Goal: Task Accomplishment & Management: Manage account settings

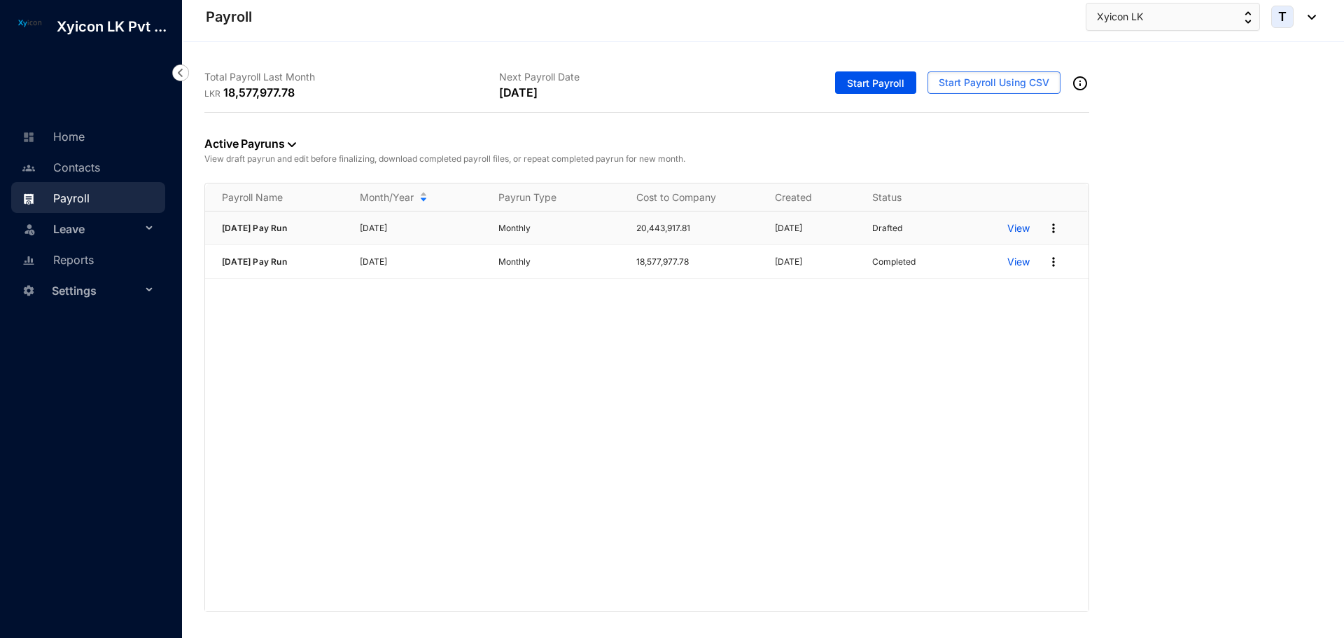
click at [1022, 229] on p "View" at bounding box center [1018, 228] width 22 height 14
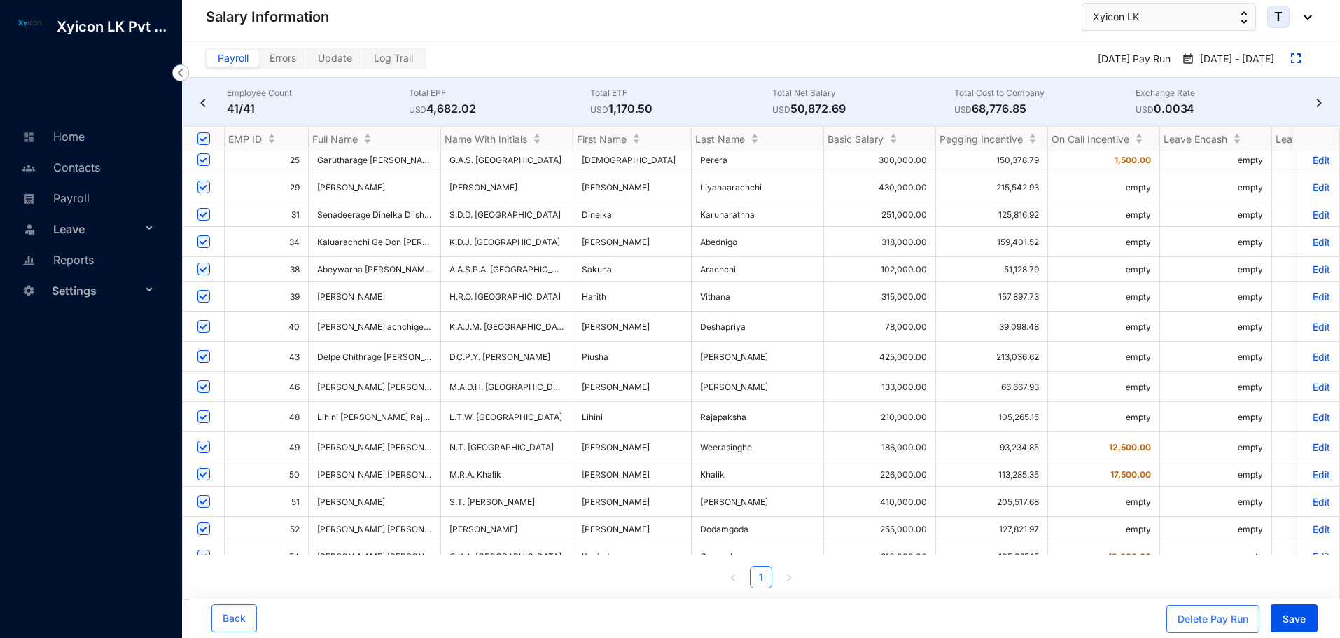
scroll to position [280, 0]
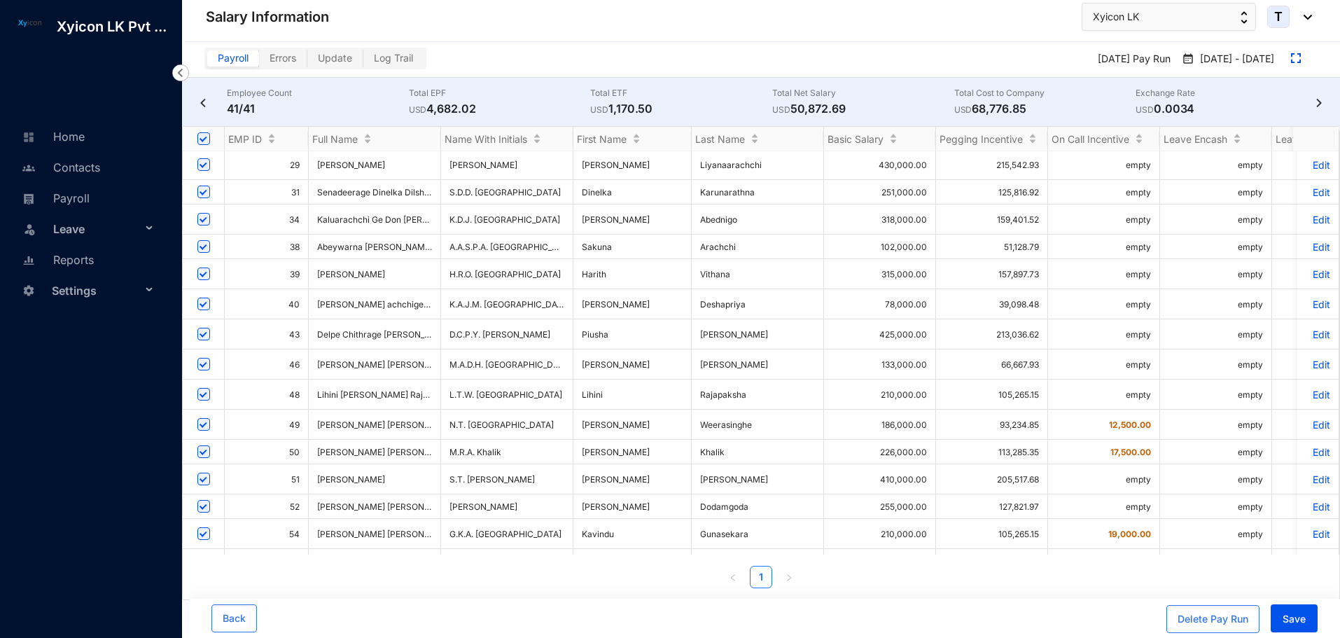
click at [1309, 500] on p "Edit" at bounding box center [1317, 506] width 24 height 12
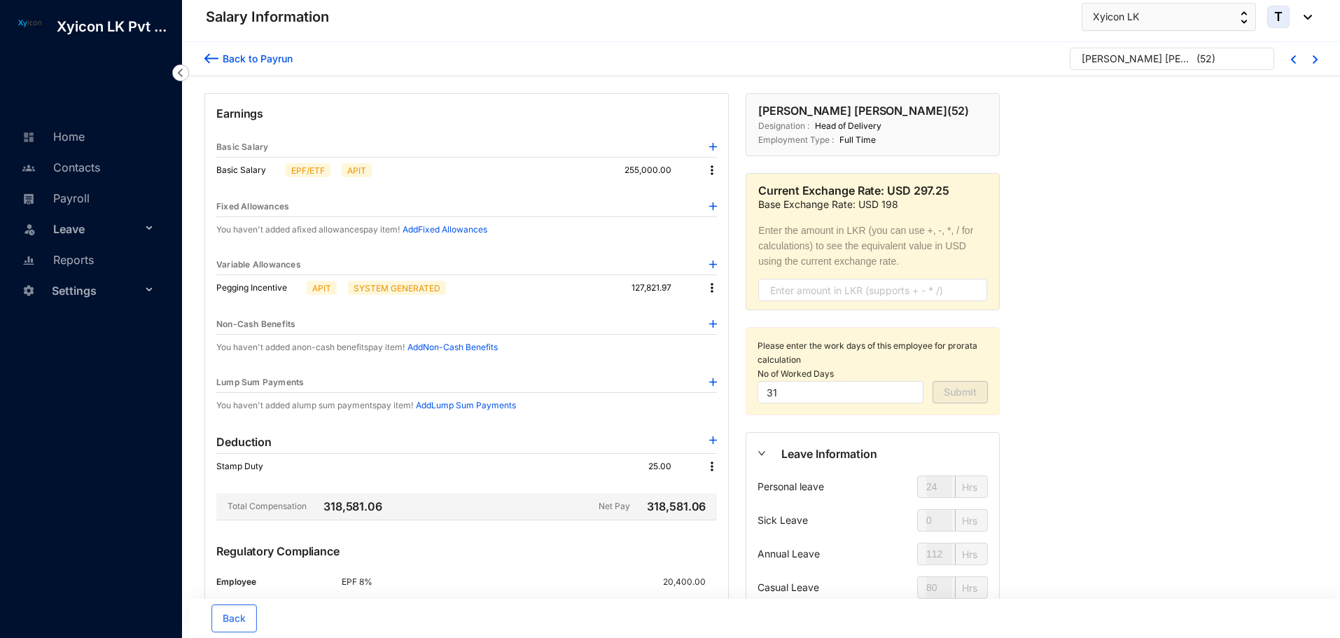
click at [207, 59] on img at bounding box center [211, 58] width 14 height 15
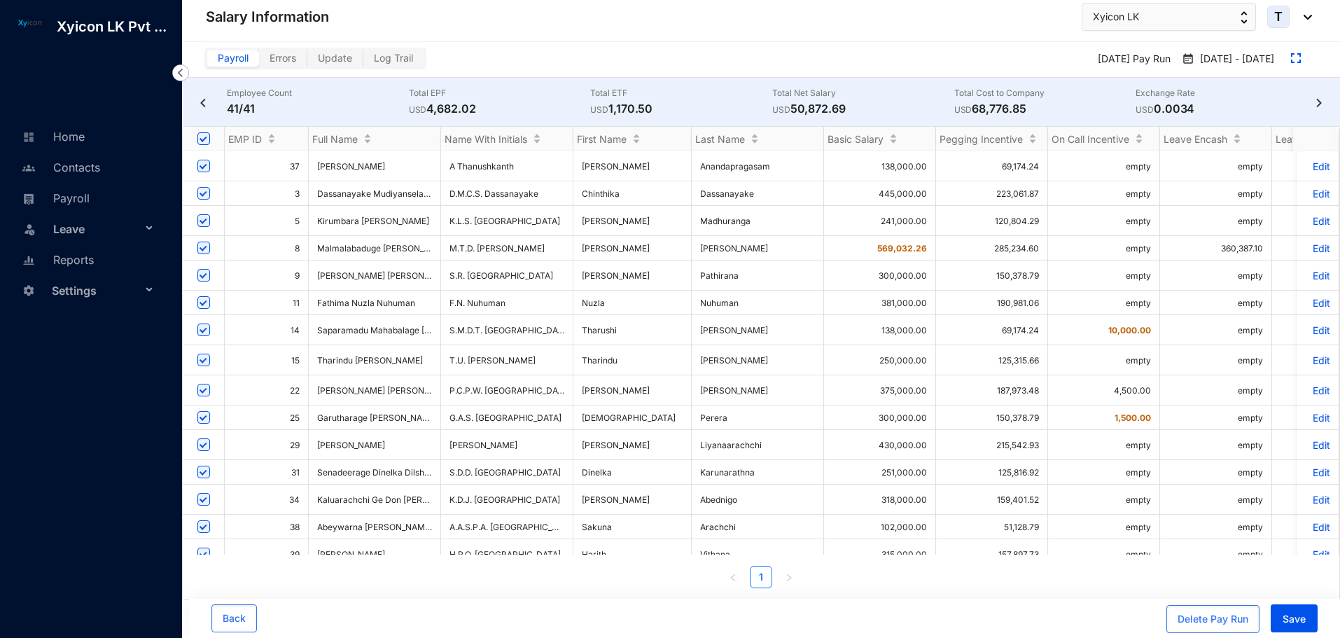
click at [201, 99] on img at bounding box center [203, 103] width 14 height 8
click at [181, 73] on img at bounding box center [180, 72] width 17 height 17
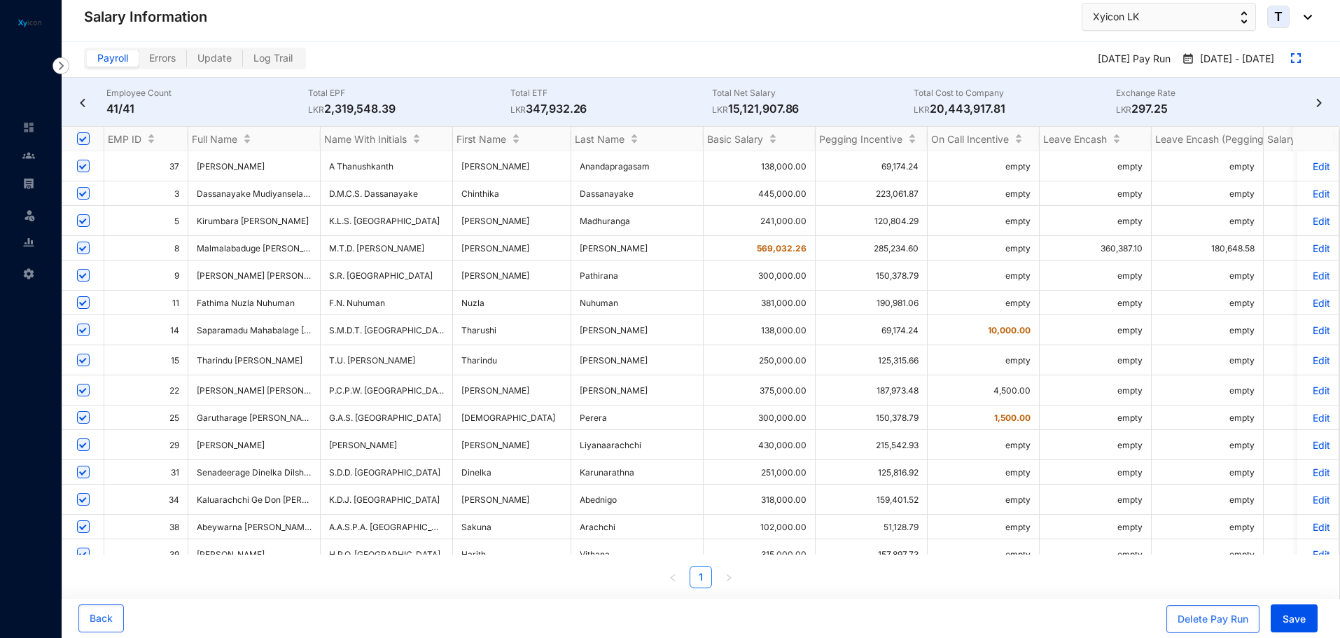
click at [62, 68] on img at bounding box center [60, 65] width 17 height 17
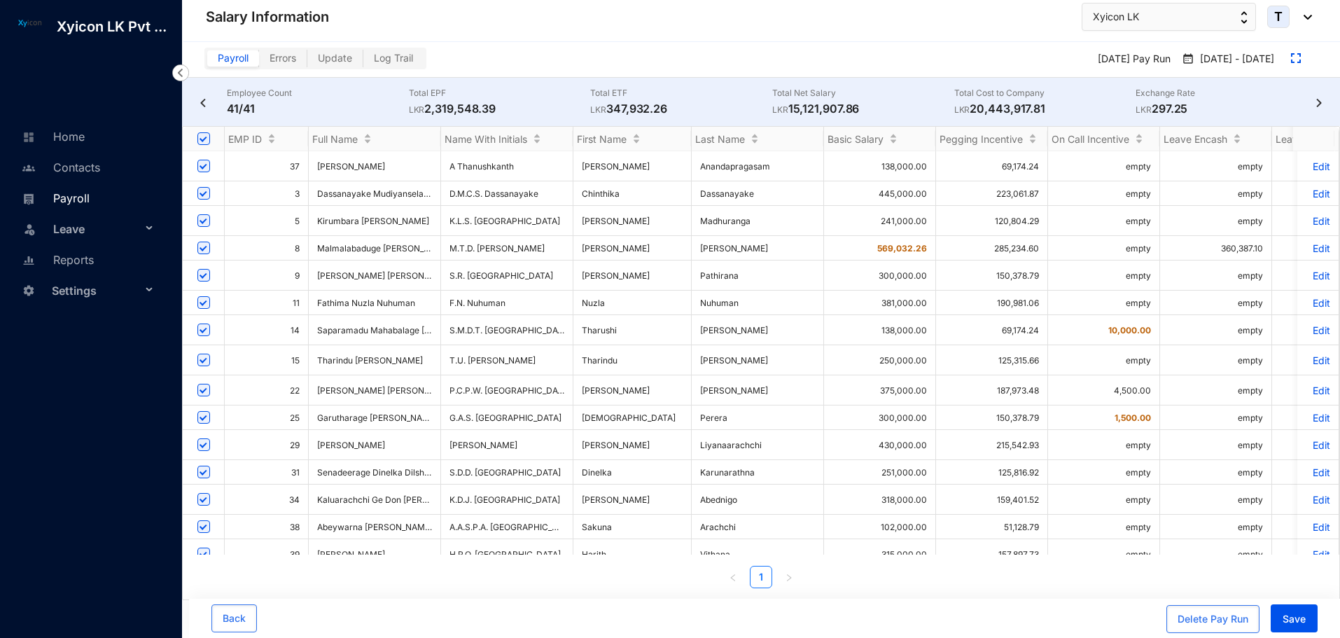
click at [68, 205] on link "Payroll" at bounding box center [53, 198] width 71 height 14
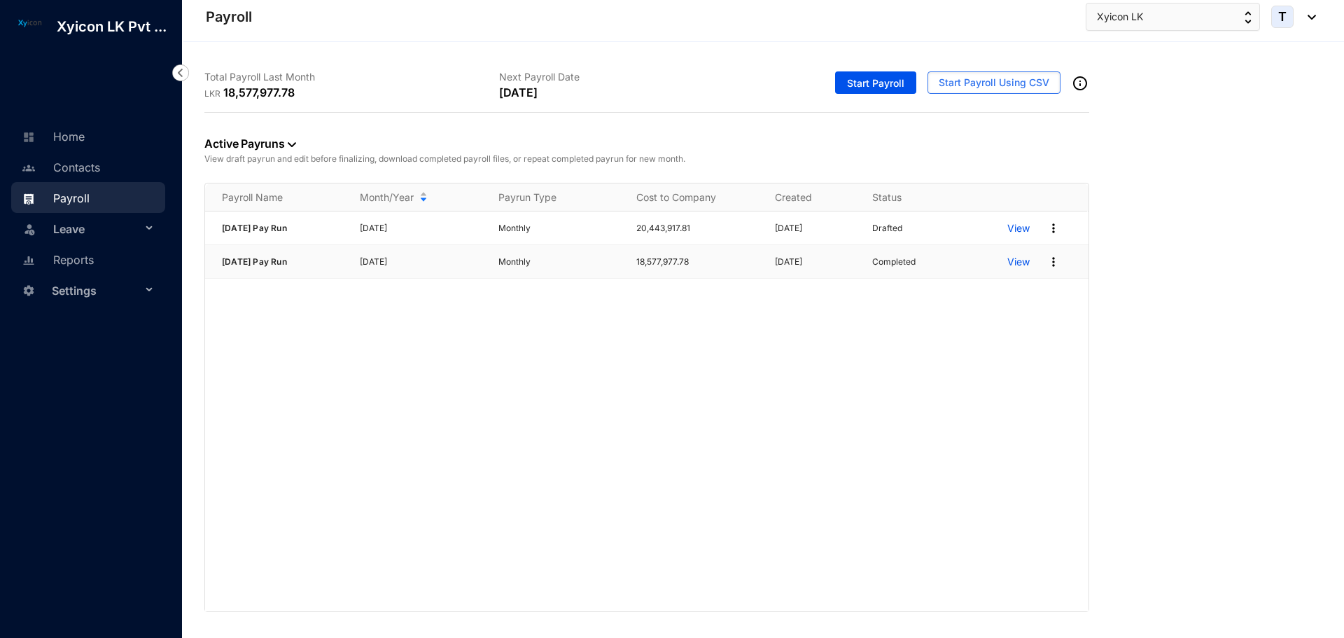
click at [1028, 265] on p "View" at bounding box center [1018, 262] width 22 height 14
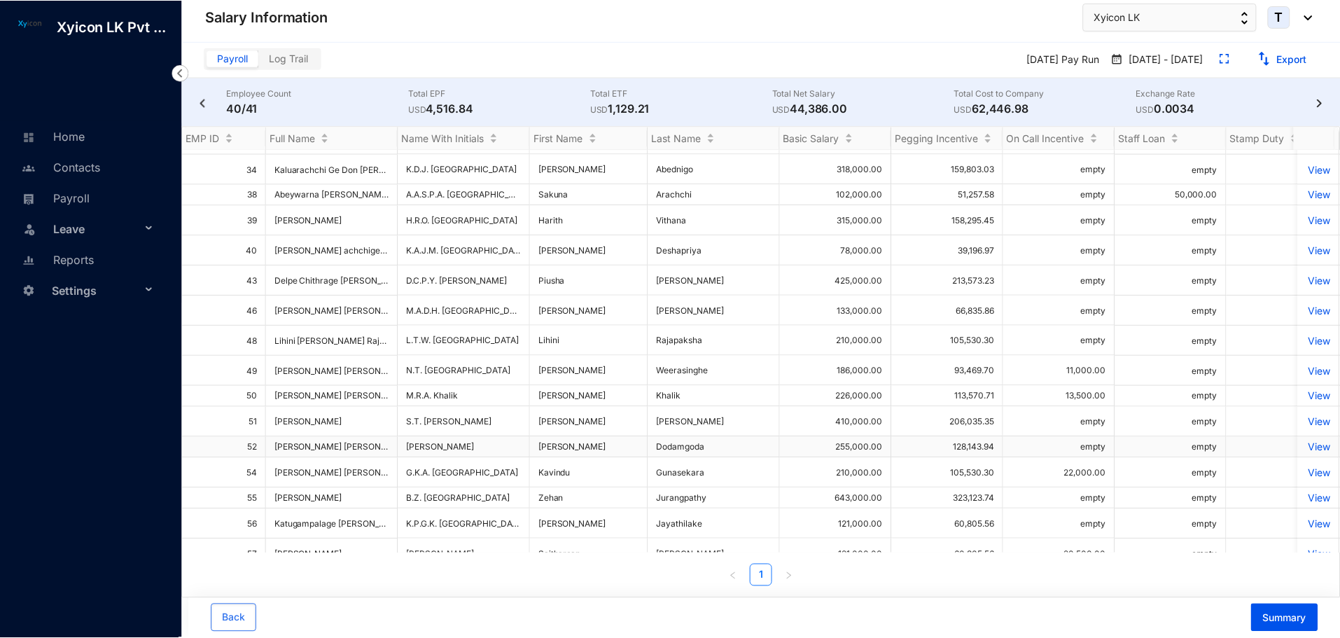
scroll to position [350, 0]
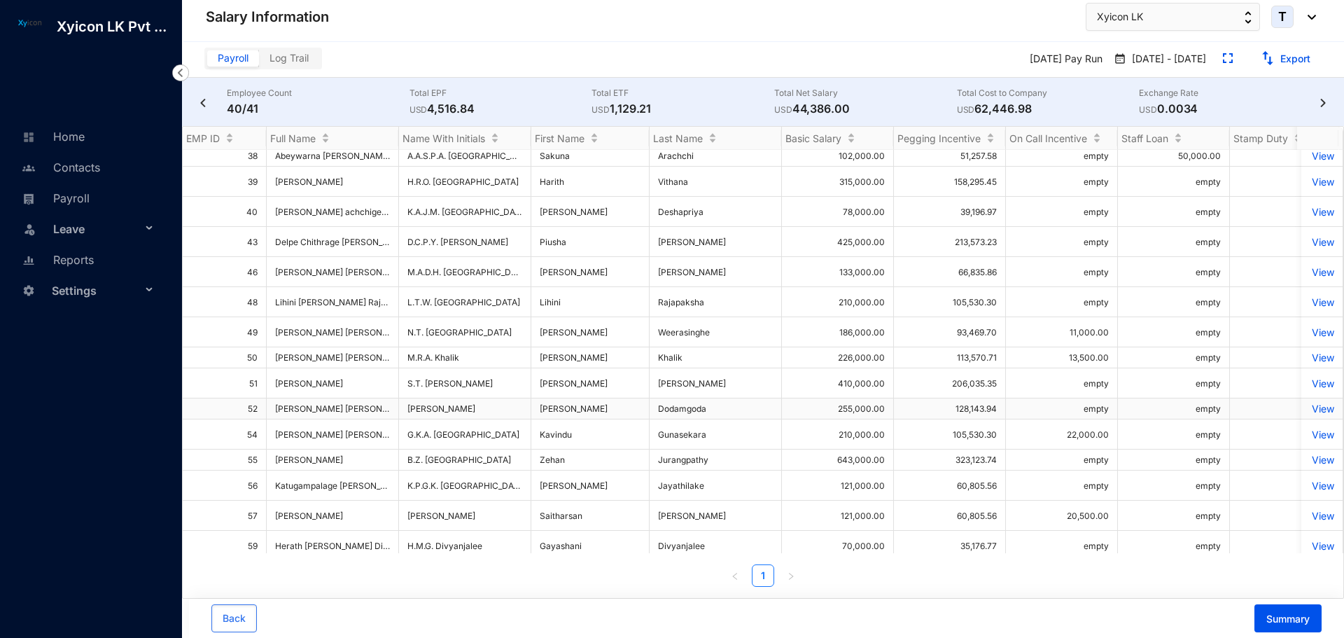
click at [1310, 402] on p "View" at bounding box center [1322, 408] width 24 height 12
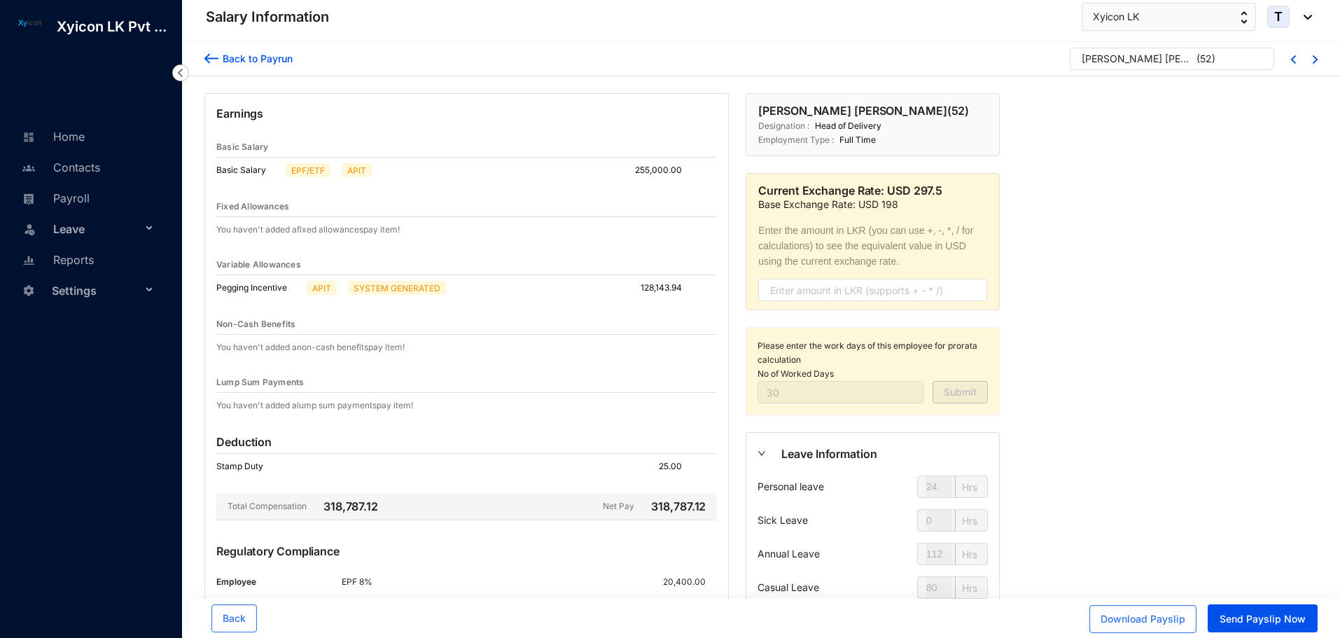
click at [210, 58] on img at bounding box center [211, 58] width 14 height 15
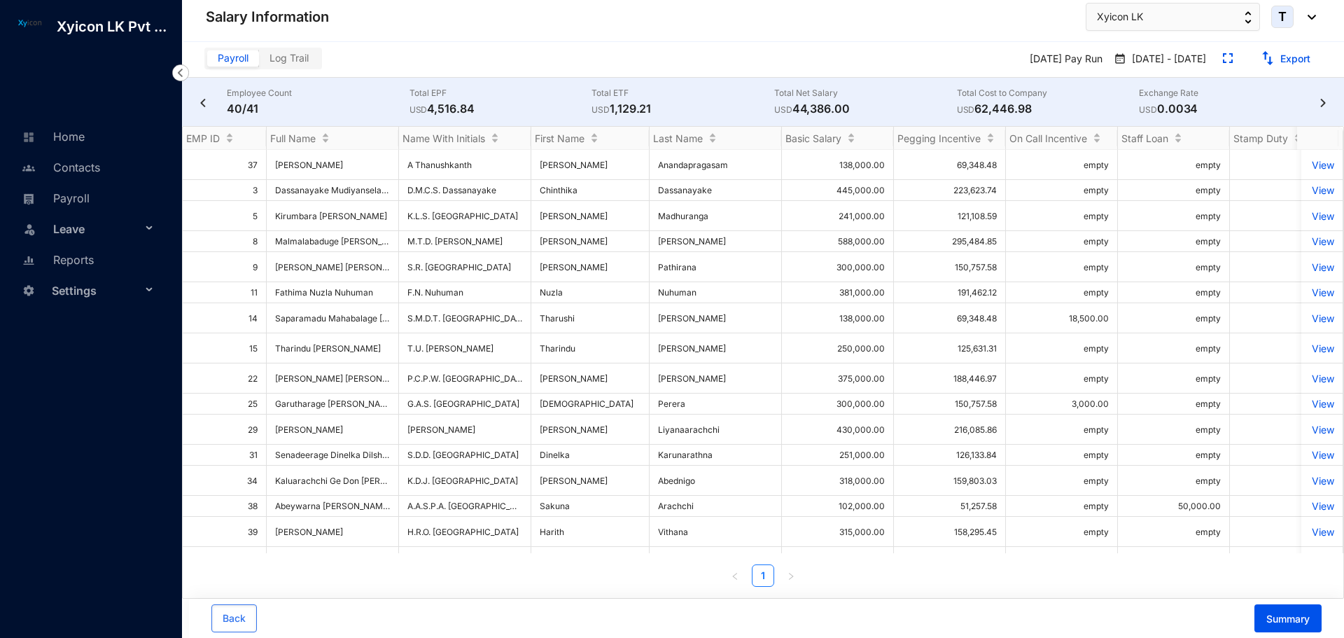
click at [203, 99] on img at bounding box center [203, 103] width 14 height 8
click at [64, 200] on link "Payroll" at bounding box center [53, 198] width 71 height 14
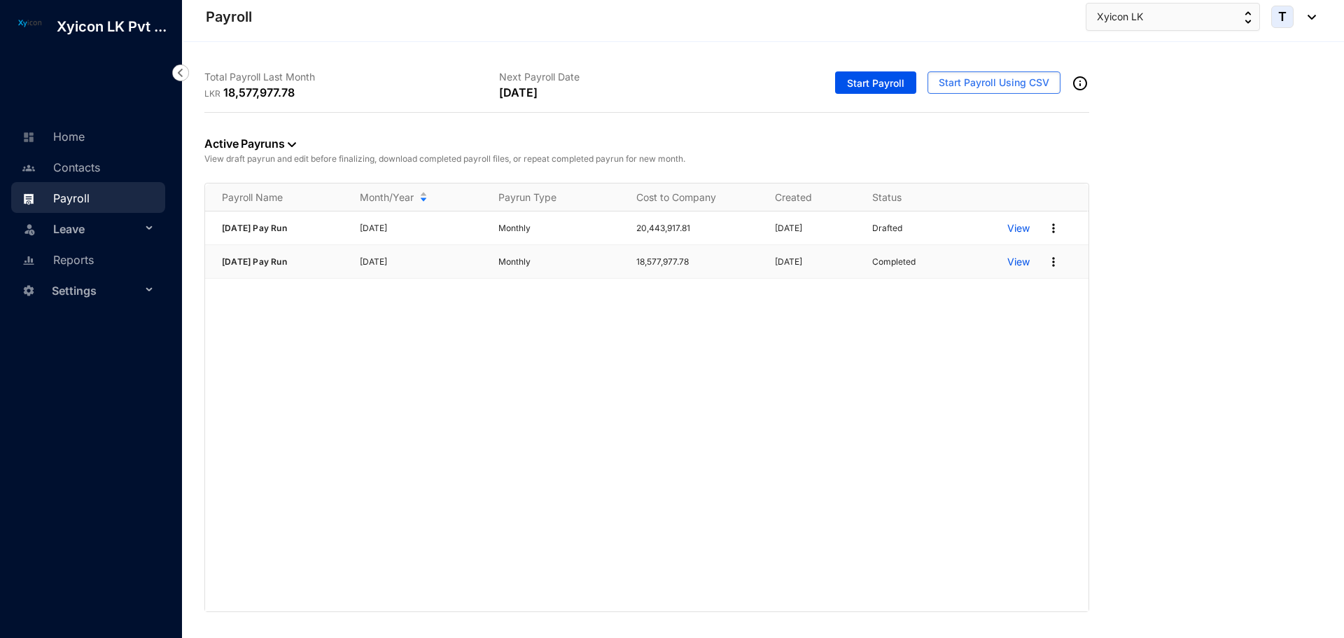
click at [1017, 262] on p "View" at bounding box center [1018, 262] width 22 height 14
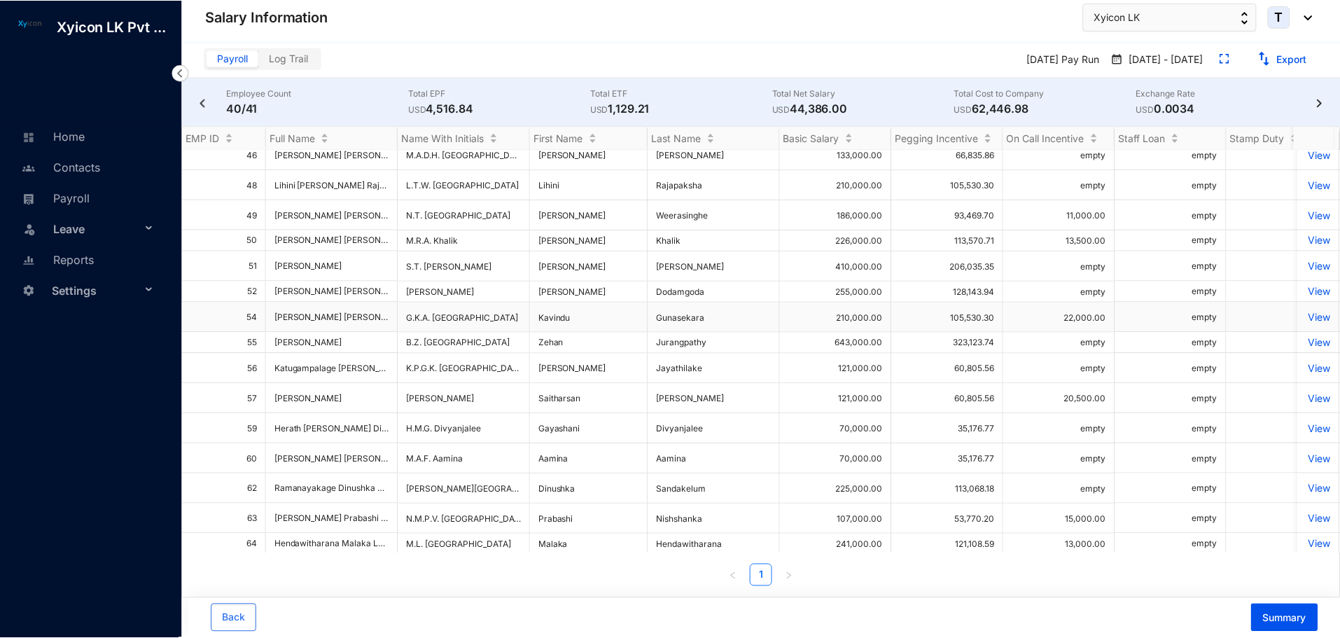
scroll to position [444, 0]
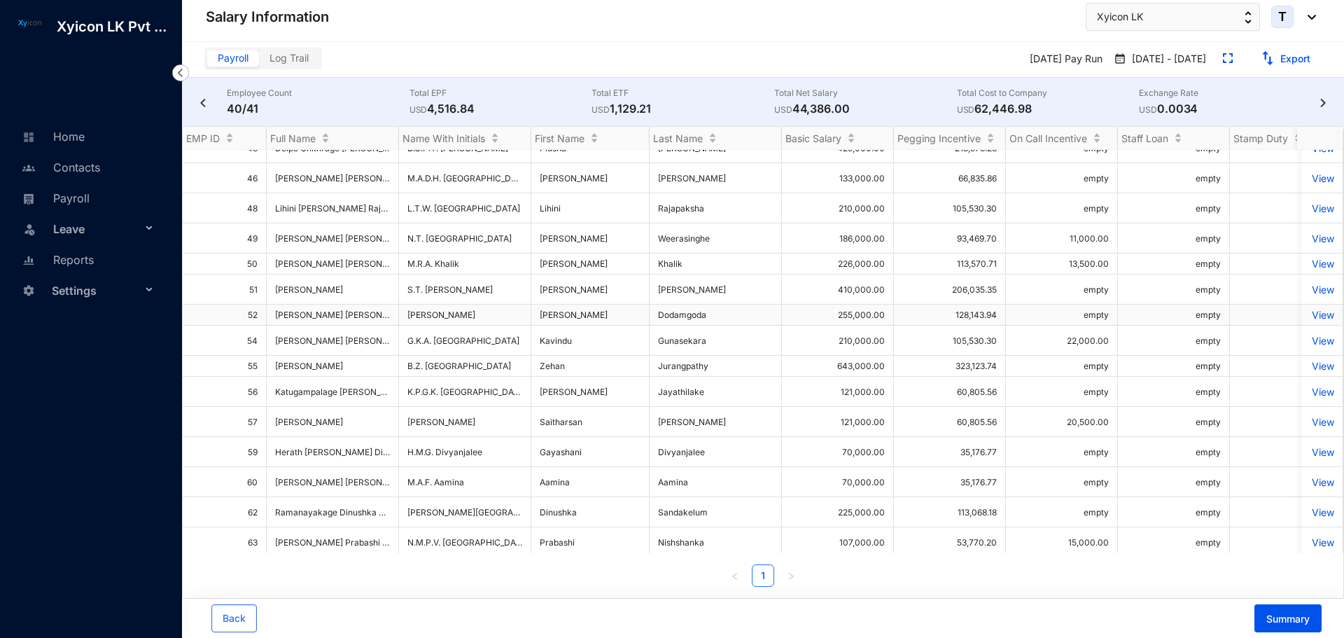
click at [1310, 309] on p "View" at bounding box center [1322, 315] width 24 height 12
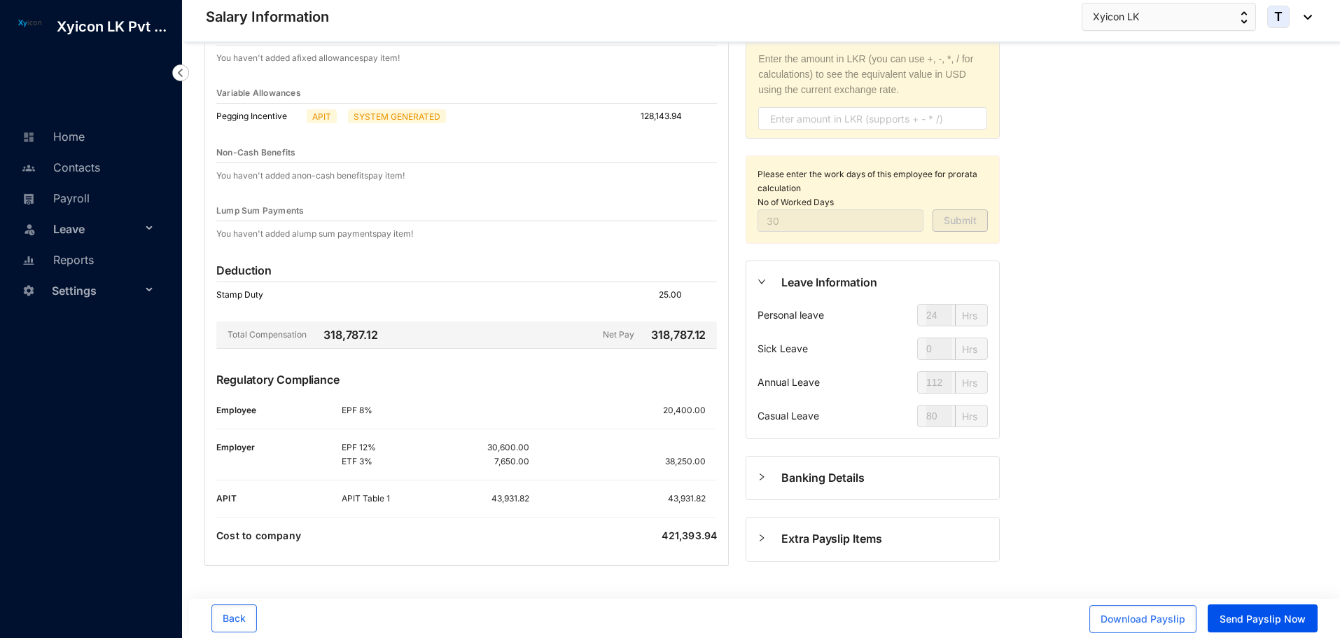
scroll to position [178, 0]
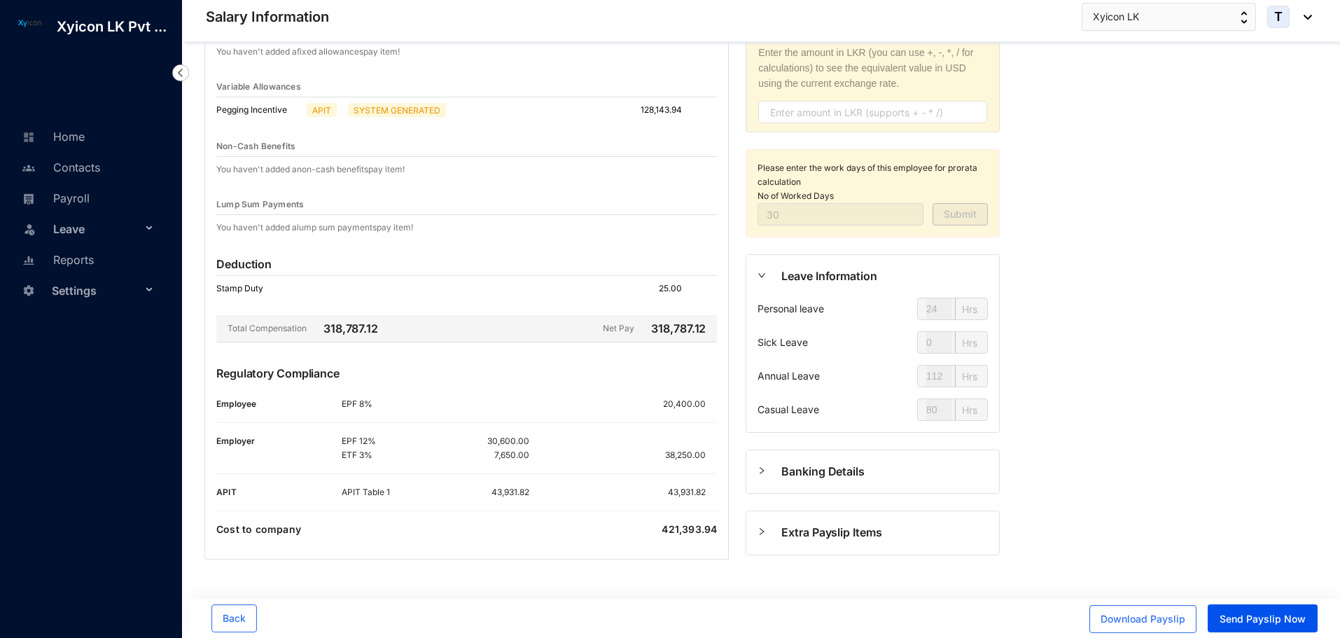
click at [763, 530] on icon "right" at bounding box center [761, 531] width 8 height 8
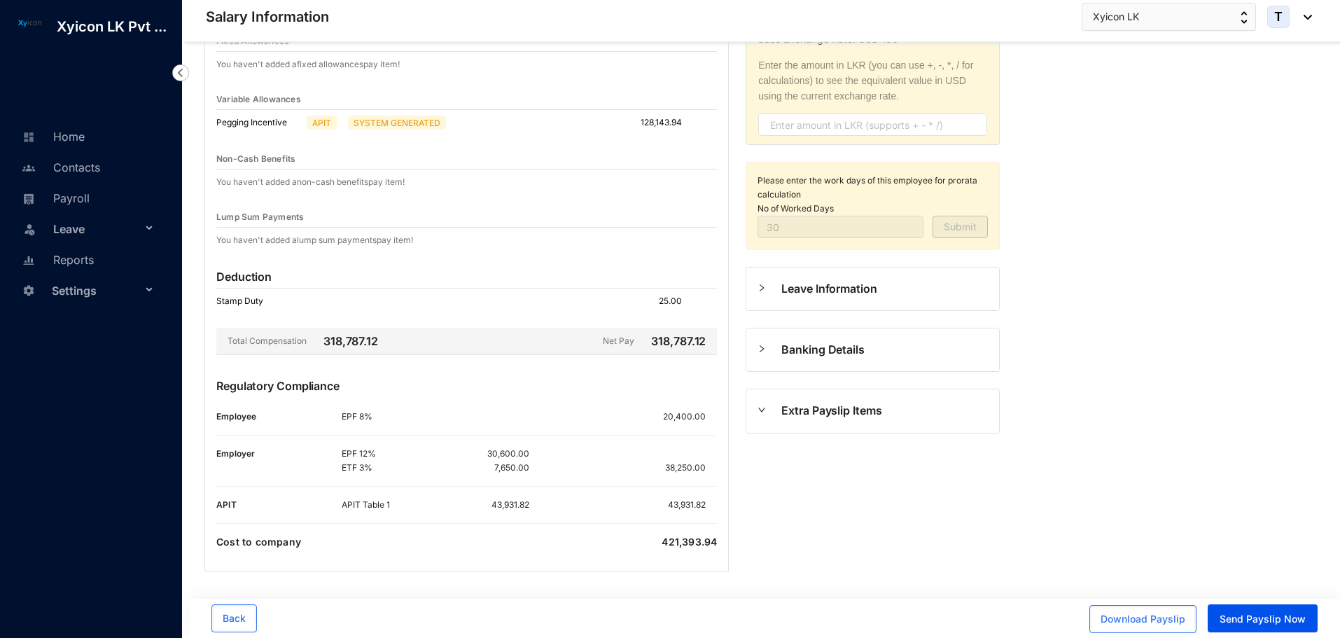
click at [759, 427] on div "Extra Payslip Items" at bounding box center [872, 410] width 253 height 43
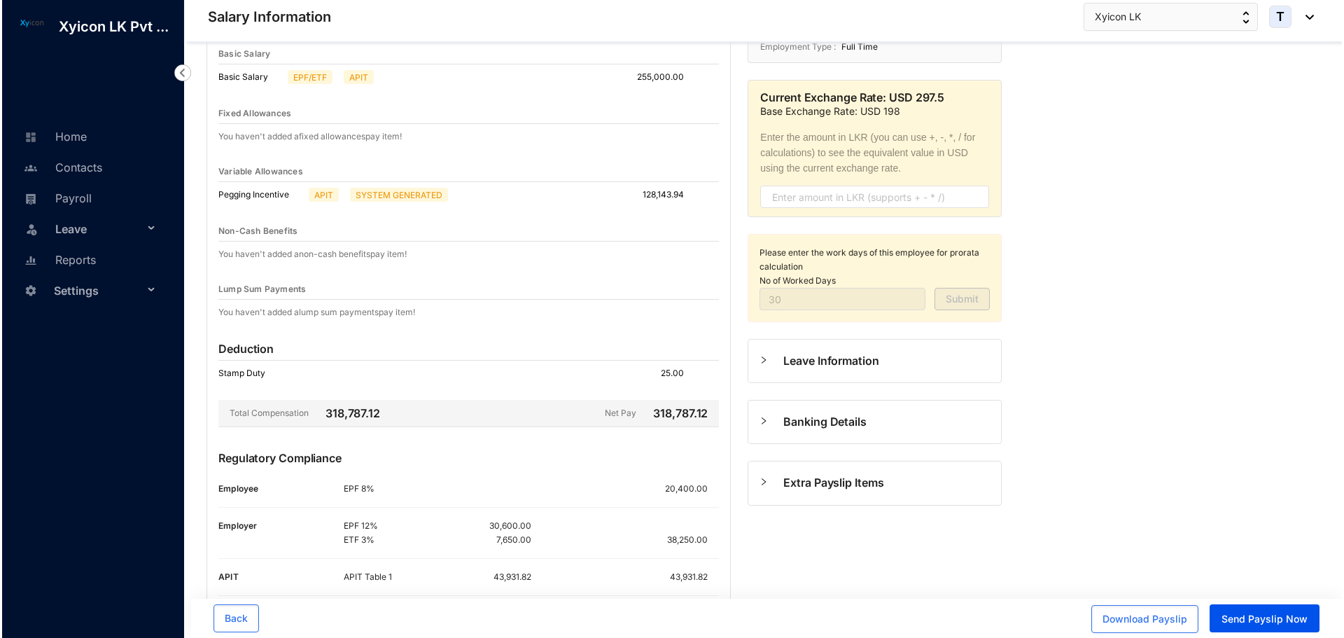
scroll to position [0, 0]
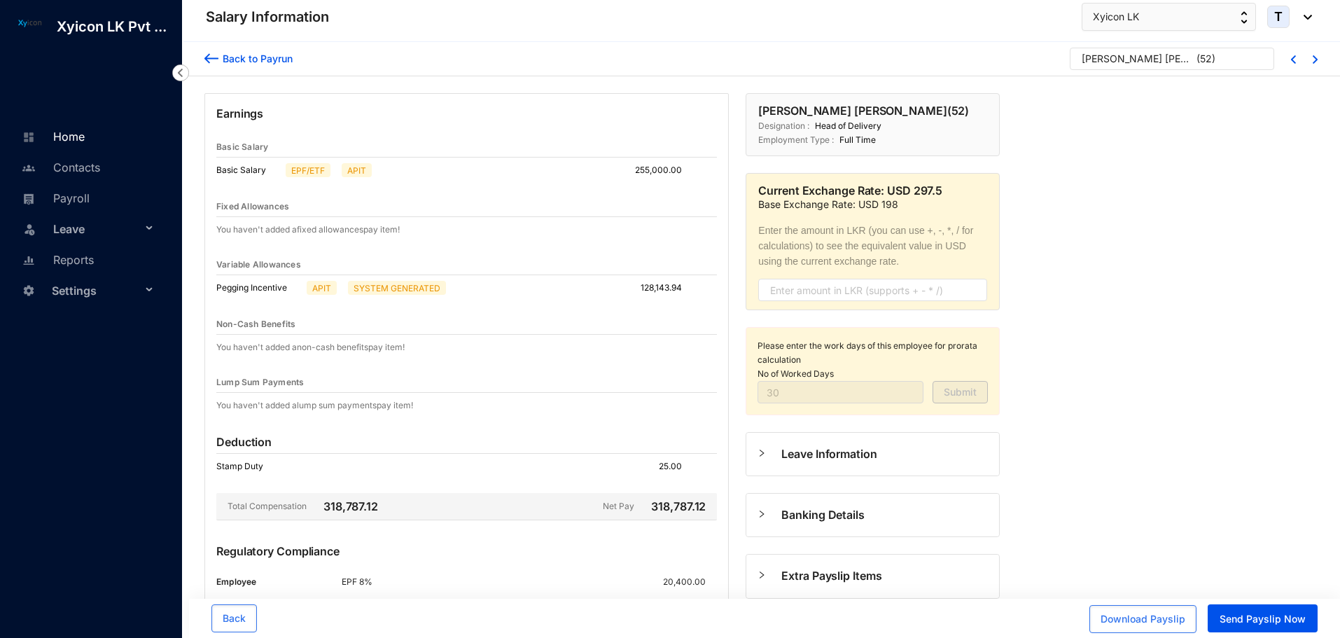
click at [77, 132] on link "Home" at bounding box center [51, 136] width 66 height 14
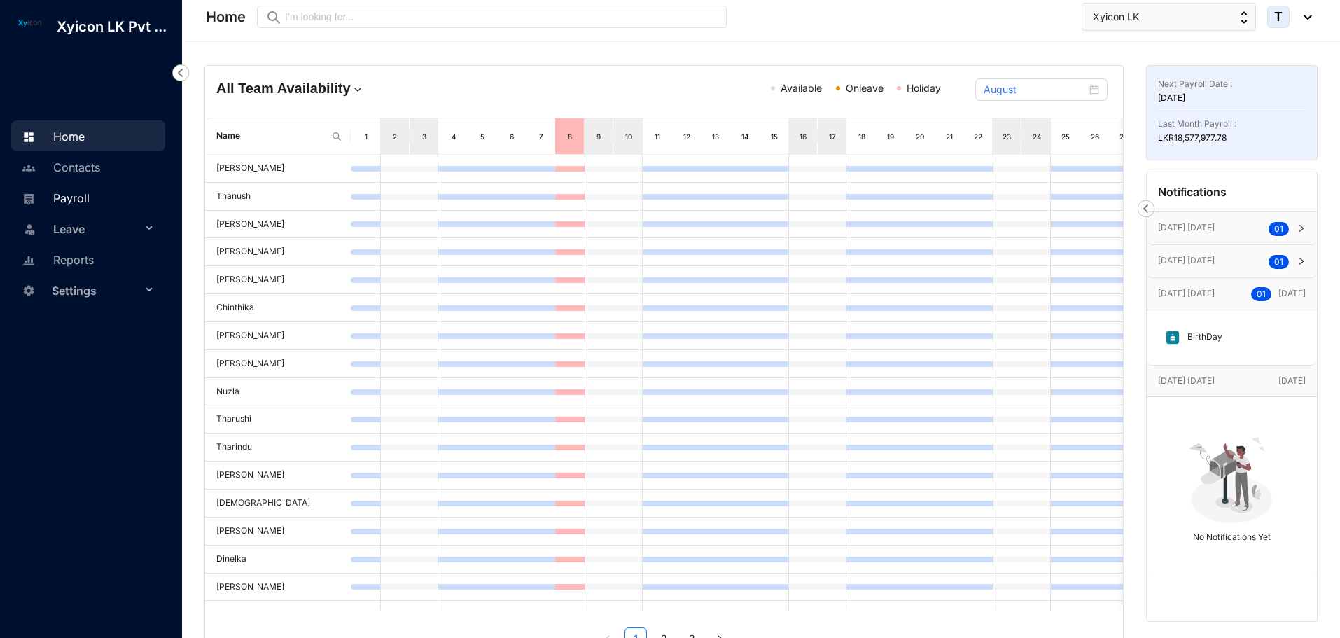
click at [84, 199] on link "Payroll" at bounding box center [53, 198] width 71 height 14
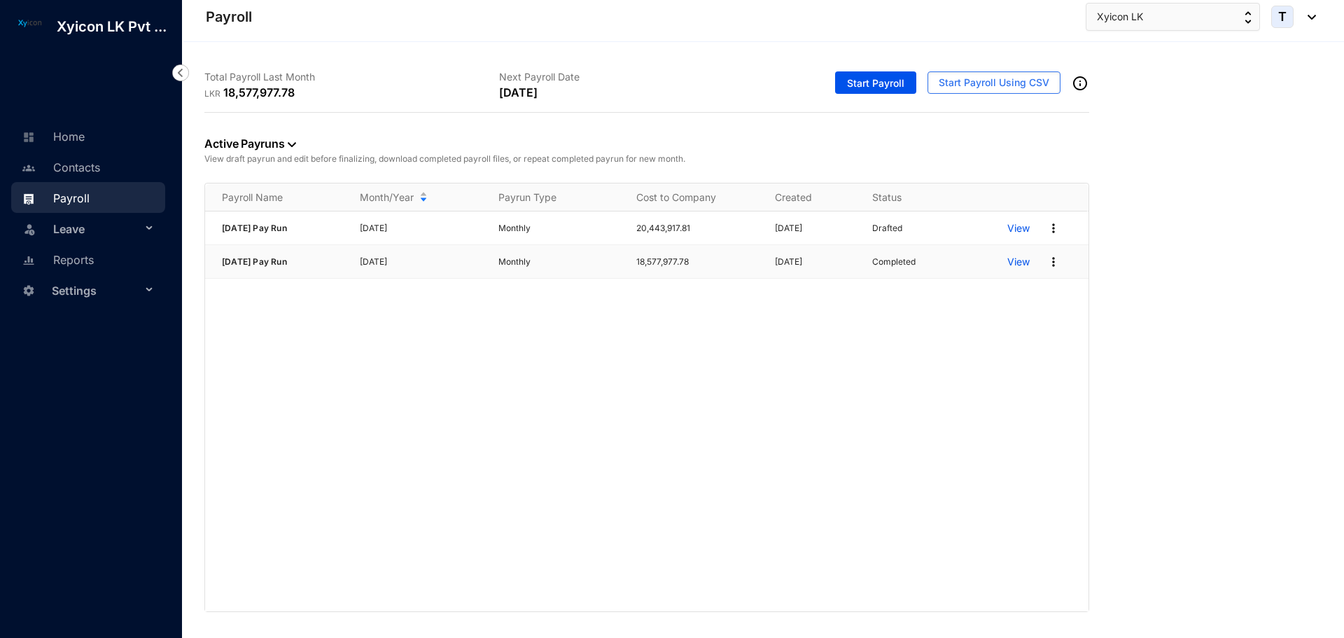
click at [1022, 258] on p "View" at bounding box center [1018, 262] width 22 height 14
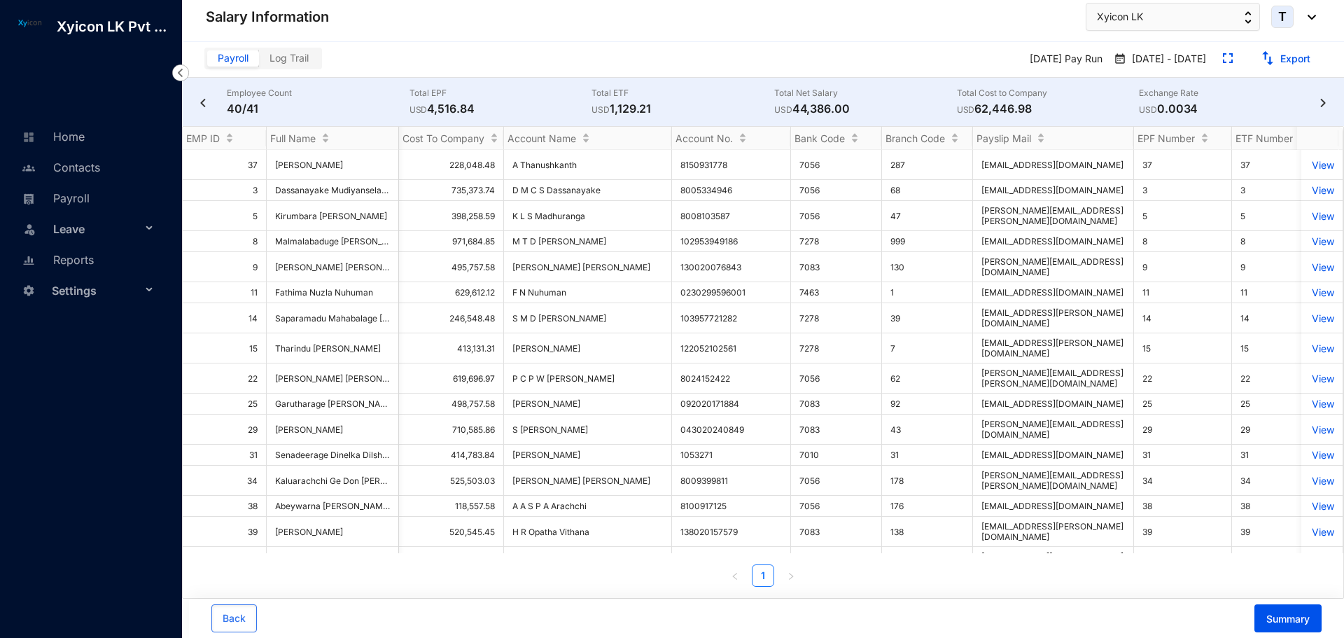
scroll to position [0, 1527]
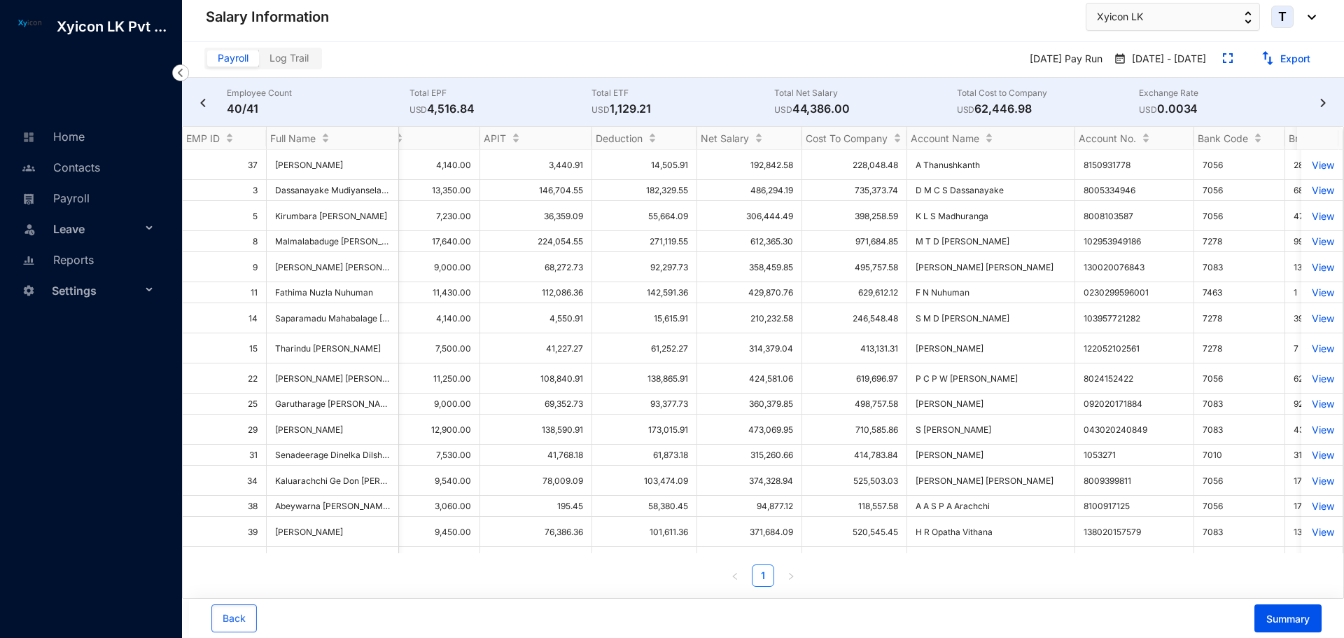
click at [1322, 101] on img at bounding box center [1323, 103] width 14 height 8
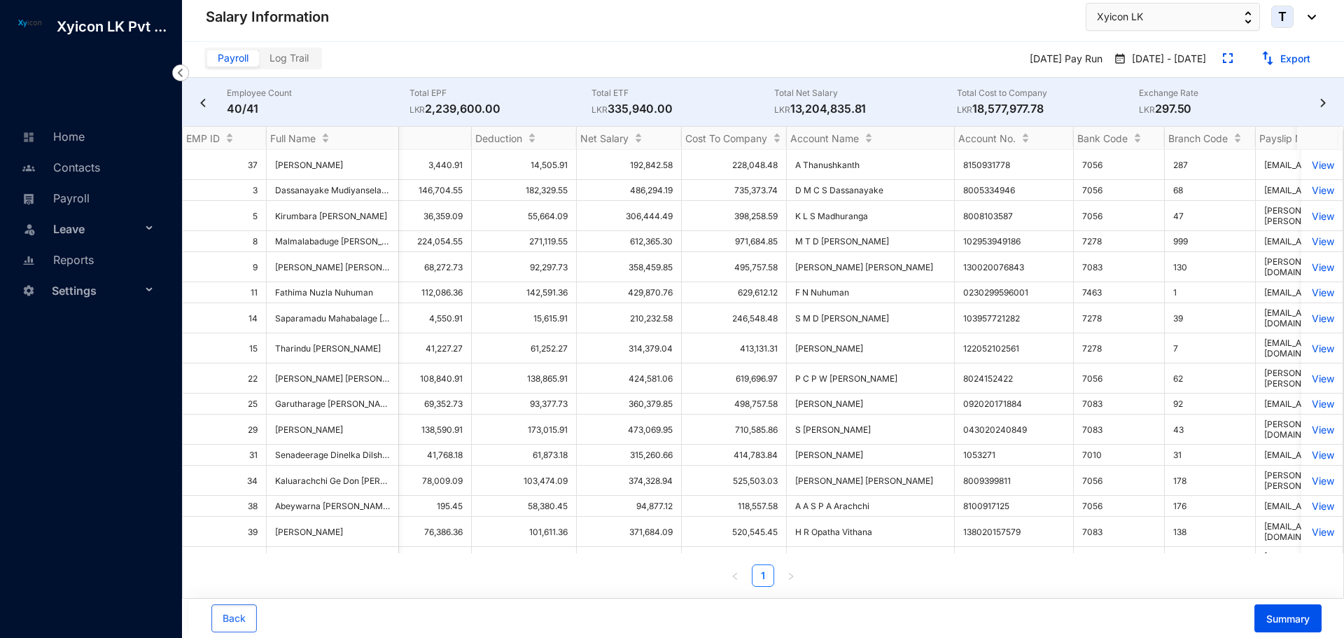
click at [228, 137] on div "EMP ID" at bounding box center [224, 138] width 83 height 14
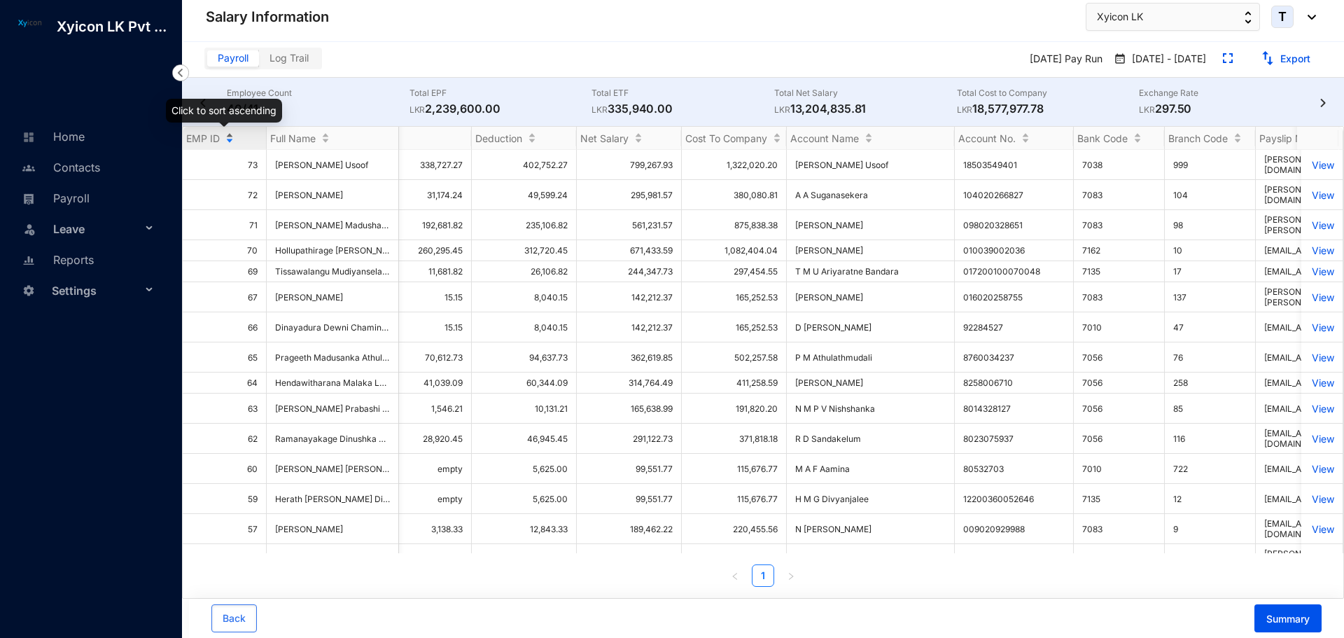
click at [228, 137] on div "EMP ID" at bounding box center [224, 138] width 83 height 14
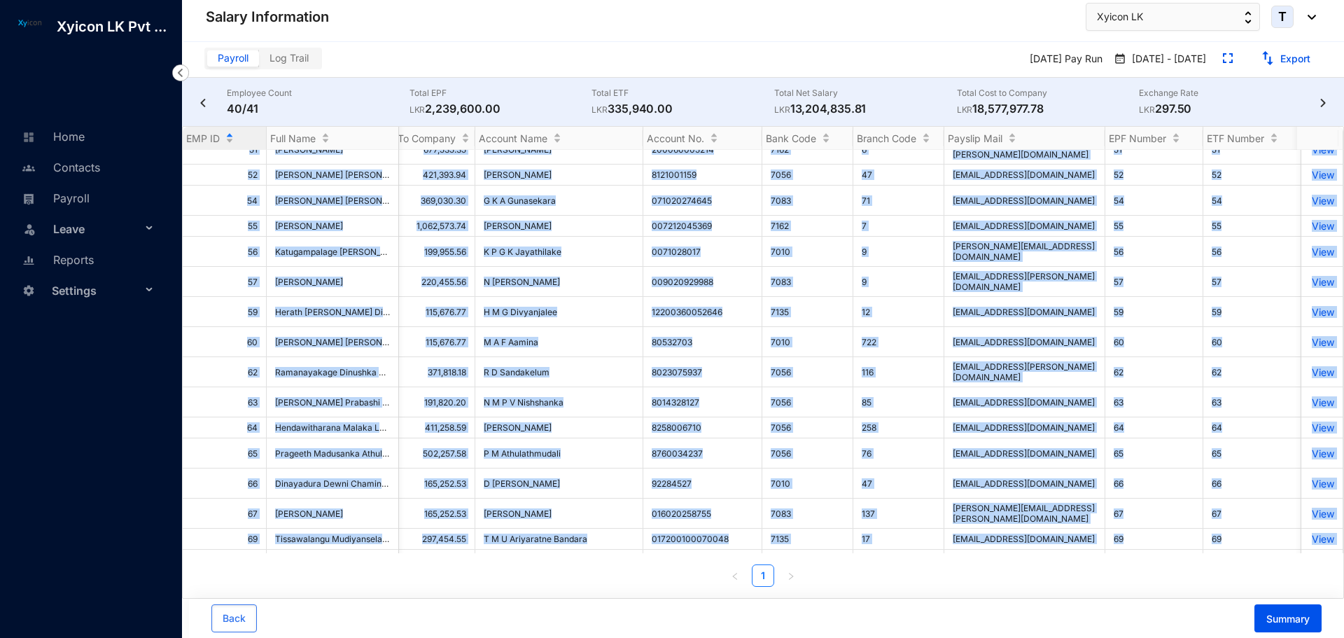
drag, startPoint x: 253, startPoint y: 164, endPoint x: 1073, endPoint y: 540, distance: 902.4
copy tbody "3 Dassanayake Mudiyanselage Chinthika Sanjeevanie Dassanayake D.M.C.S. Dassanay…"
drag, startPoint x: 785, startPoint y: 32, endPoint x: 987, endPoint y: 120, distance: 219.8
click at [785, 32] on header "Salary Information Xyicon LK T" at bounding box center [763, 21] width 1161 height 42
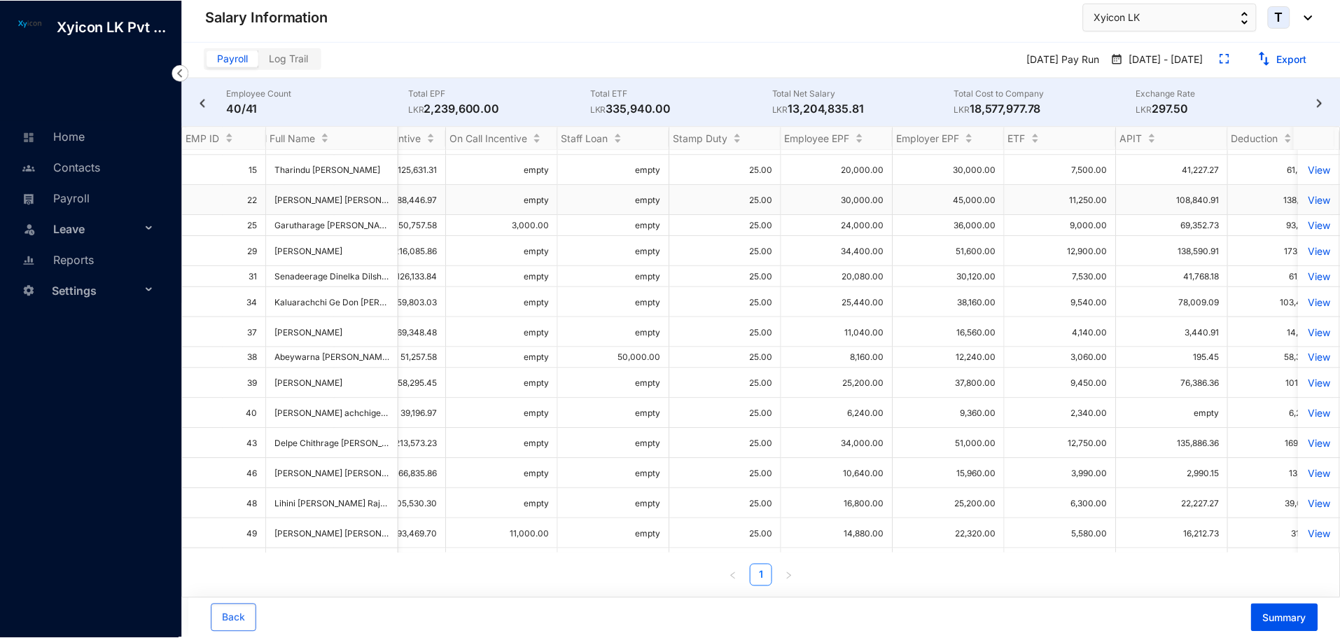
scroll to position [210, 559]
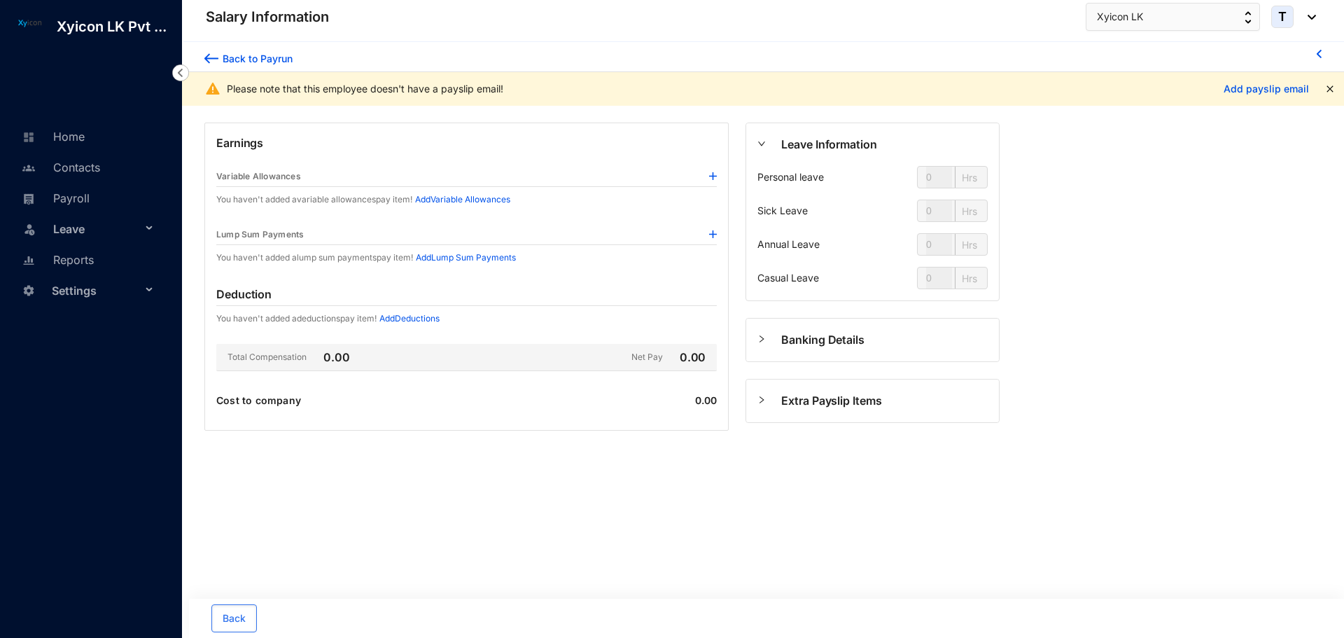
type input "24"
type input "112"
type input "80"
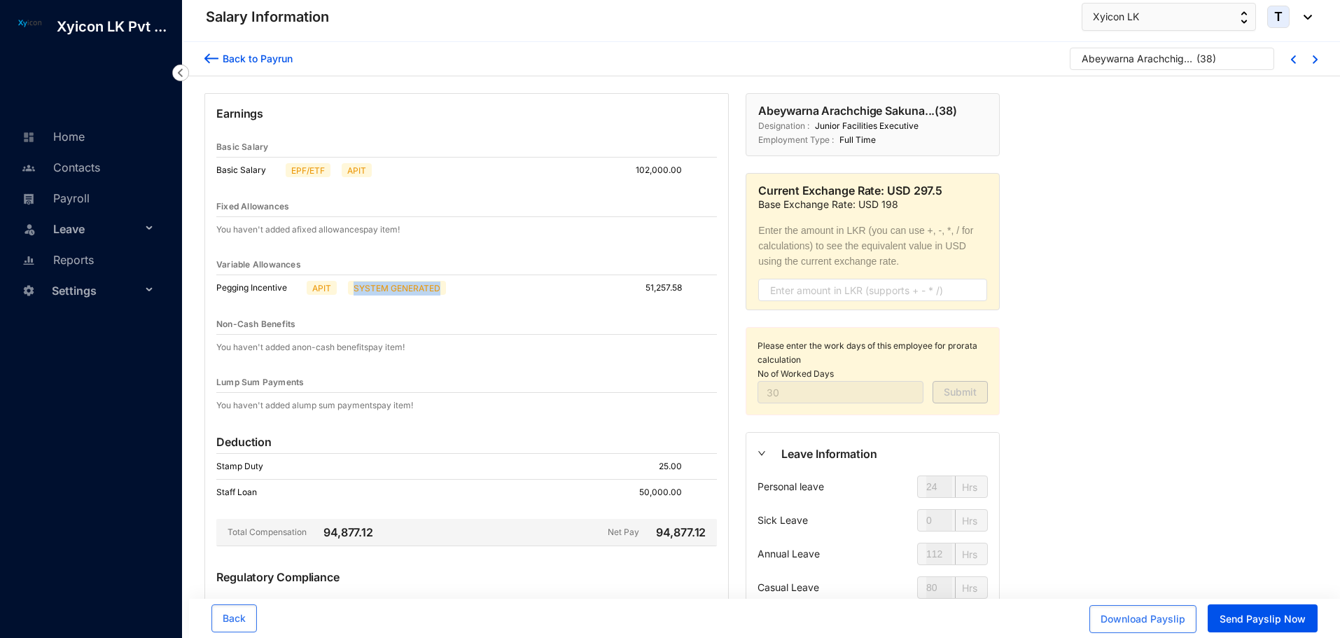
drag, startPoint x: 356, startPoint y: 288, endPoint x: 465, endPoint y: 293, distance: 110.0
click at [465, 293] on div "Pegging Incentive APIT SYSTEM GENERATED 51,257.58" at bounding box center [466, 287] width 500 height 25
drag, startPoint x: 354, startPoint y: 287, endPoint x: 468, endPoint y: 301, distance: 114.9
click at [468, 301] on div "Earnings Basic Salary Basic Salary EPF/ETF APIT 102,000.00 Fixed Allowances You…" at bounding box center [466, 428] width 524 height 670
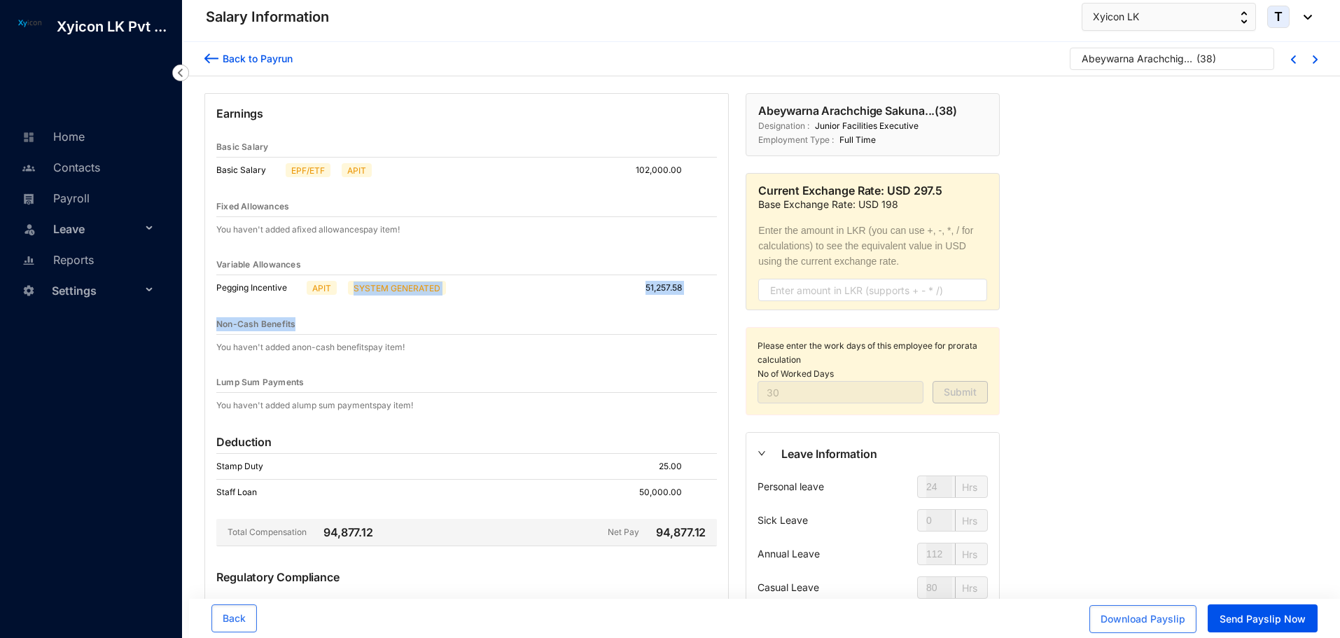
click at [468, 301] on div "Earnings Basic Salary Basic Salary EPF/ETF APIT 102,000.00 Fixed Allowances You…" at bounding box center [466, 428] width 524 height 670
click at [456, 221] on div "Fixed Allowances You haven't added a fixed allowances pay item!" at bounding box center [466, 217] width 500 height 40
click at [208, 62] on img at bounding box center [211, 58] width 14 height 15
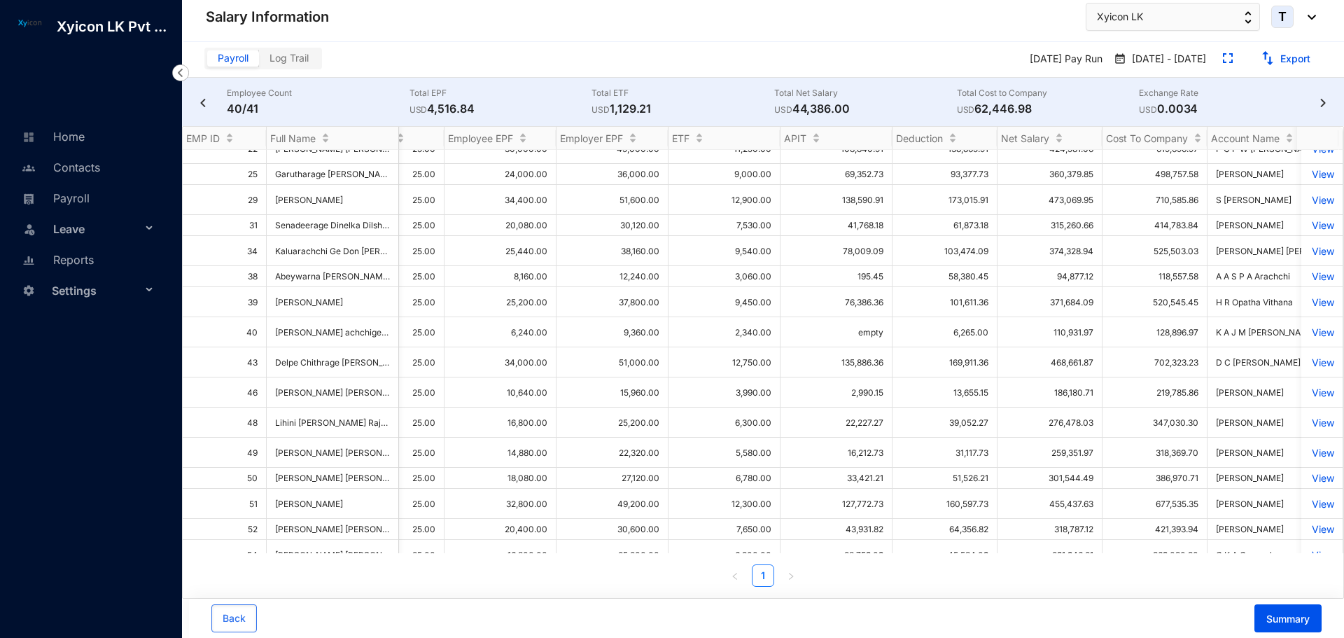
scroll to position [0, 897]
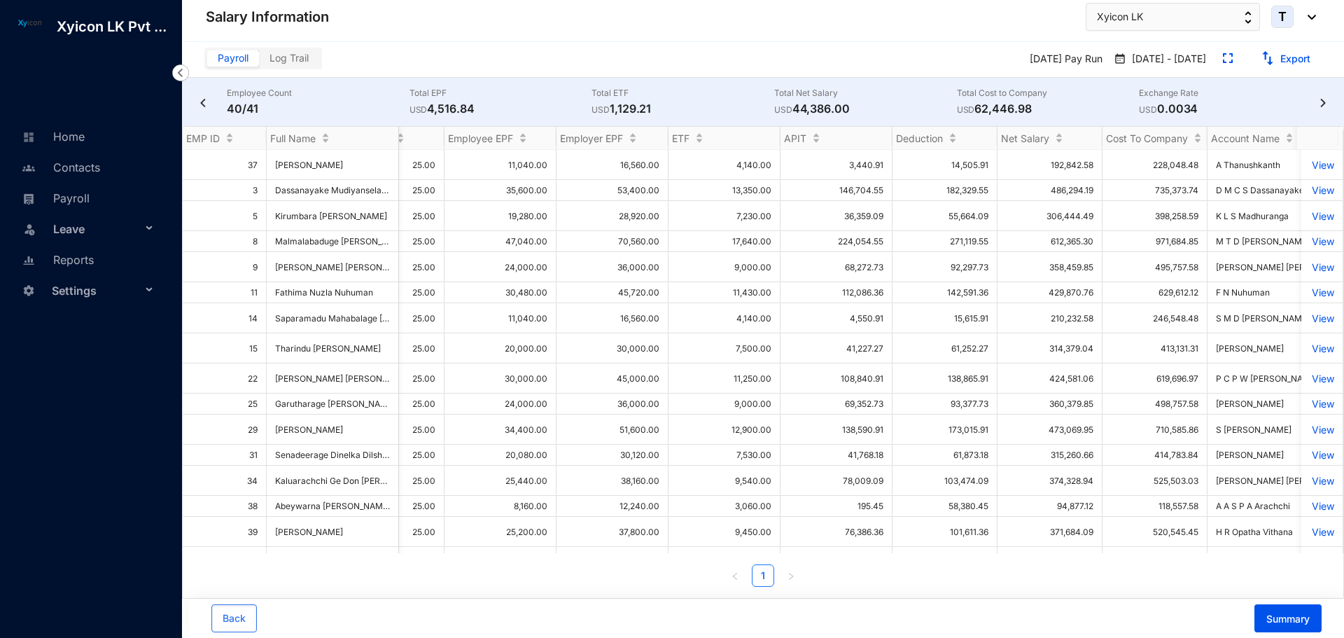
click at [1322, 107] on div "Employee Count 40/41 Total EPF USD 4,516.84 Total ETF USD 1,129.21 Total Net Sa…" at bounding box center [763, 102] width 1162 height 48
click at [1323, 103] on img at bounding box center [1323, 103] width 14 height 8
drag, startPoint x: 1046, startPoint y: 109, endPoint x: 1055, endPoint y: 109, distance: 9.1
click at [1055, 109] on p "LKR 18,577,977.78" at bounding box center [1048, 108] width 183 height 17
click at [920, 37] on header "Salary Information Xyicon LK T" at bounding box center [763, 21] width 1161 height 42
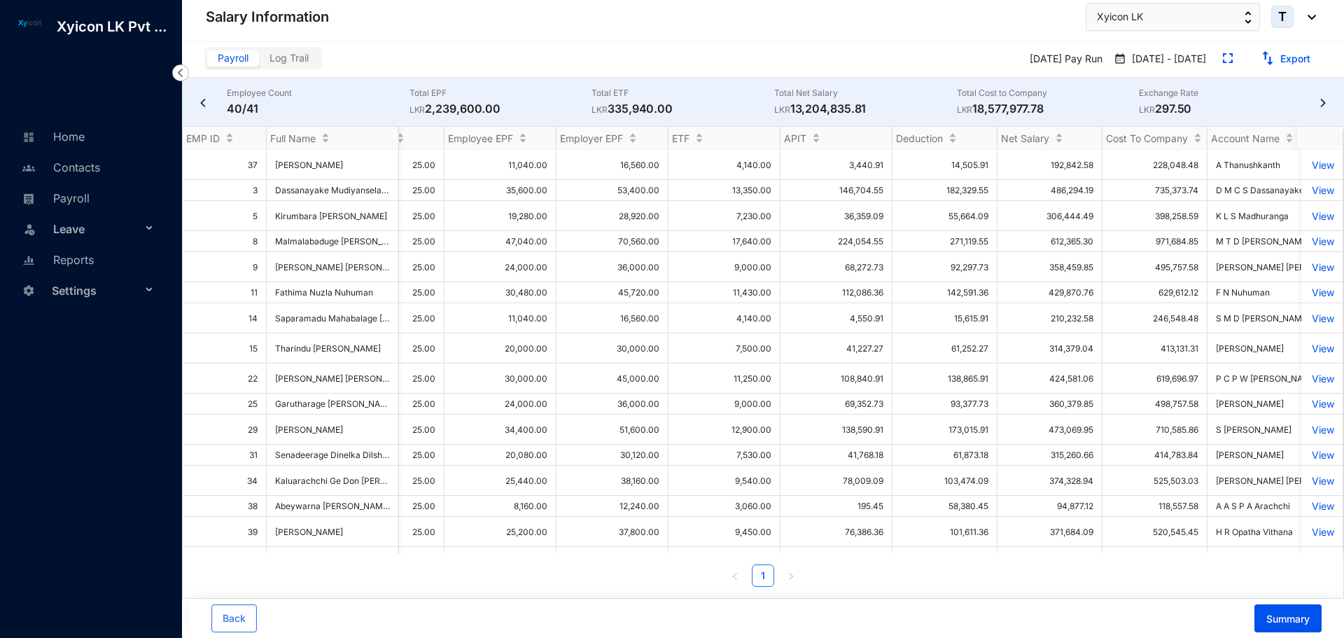
click at [846, 107] on p "LKR 13,204,835.81" at bounding box center [865, 108] width 183 height 17
click at [827, 106] on p "LKR 13,204,835.81" at bounding box center [865, 108] width 183 height 17
drag, startPoint x: 796, startPoint y: 105, endPoint x: 886, endPoint y: 110, distance: 90.4
click at [886, 110] on p "LKR 13,204,835.81" at bounding box center [865, 108] width 183 height 17
click at [886, 111] on p "LKR 13,204,835.81" at bounding box center [865, 108] width 183 height 17
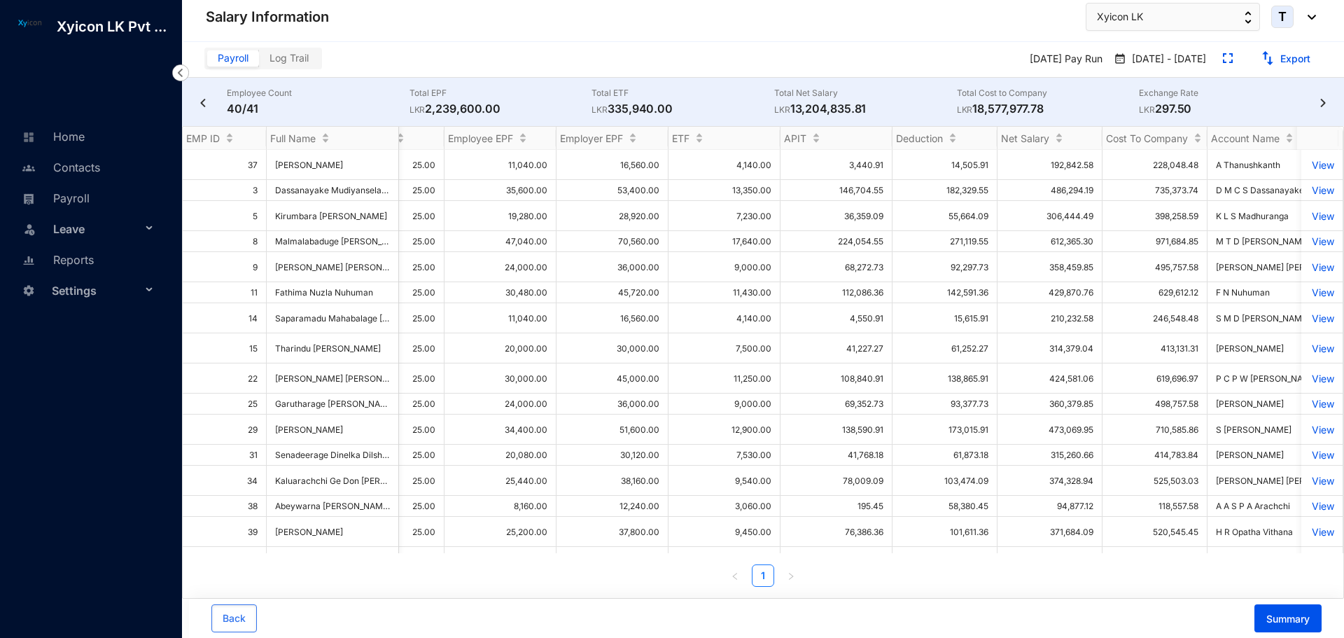
click at [871, 42] on div "Payroll Log Trail April 25 Pay Run Apr 1 - Apr 30 Export" at bounding box center [763, 60] width 1162 height 36
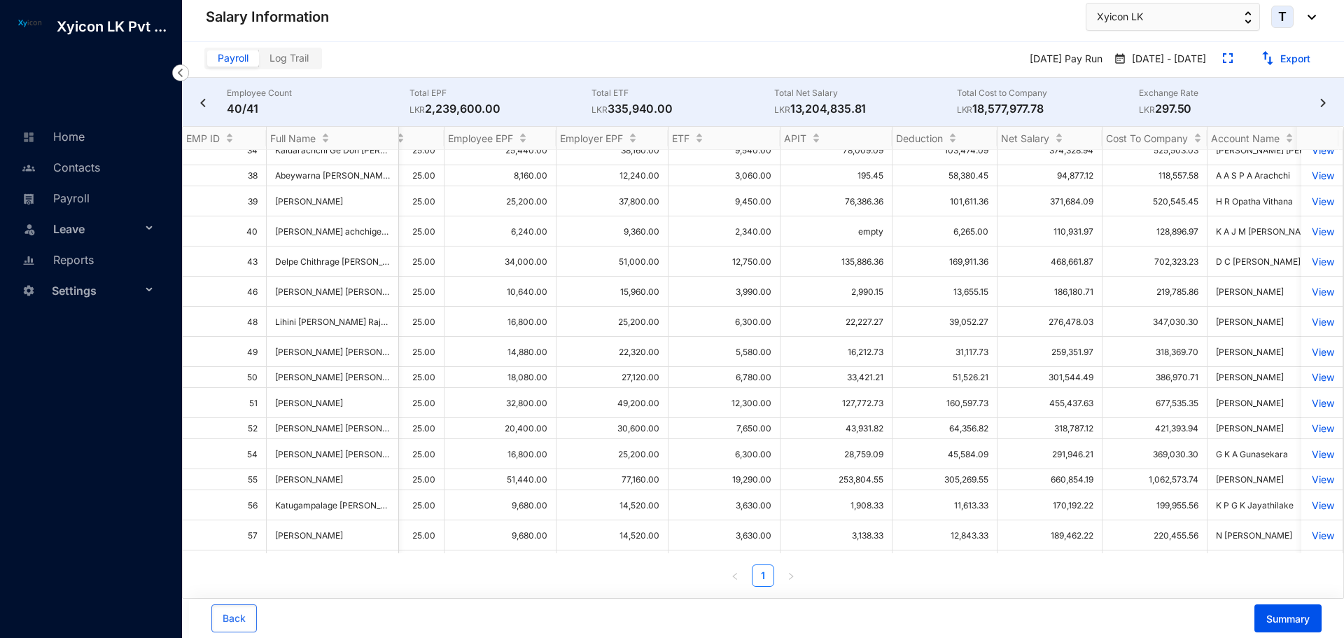
scroll to position [490, 897]
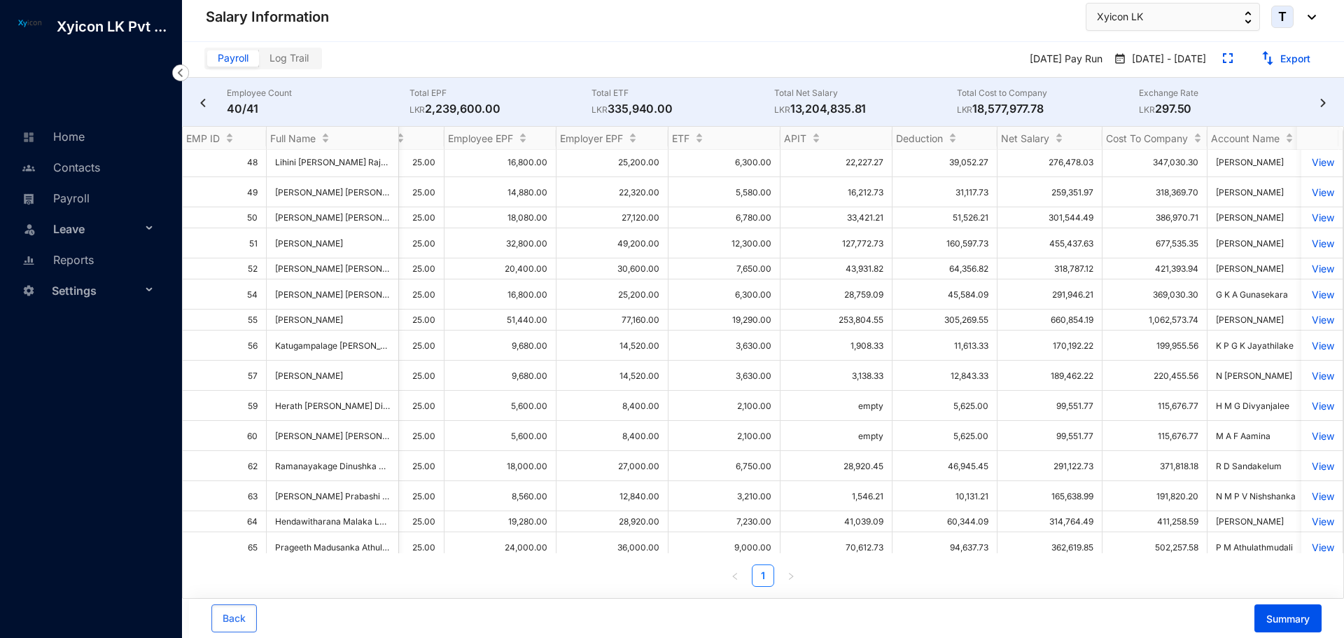
drag, startPoint x: 178, startPoint y: 69, endPoint x: 197, endPoint y: 87, distance: 26.7
click at [178, 69] on img at bounding box center [180, 72] width 17 height 17
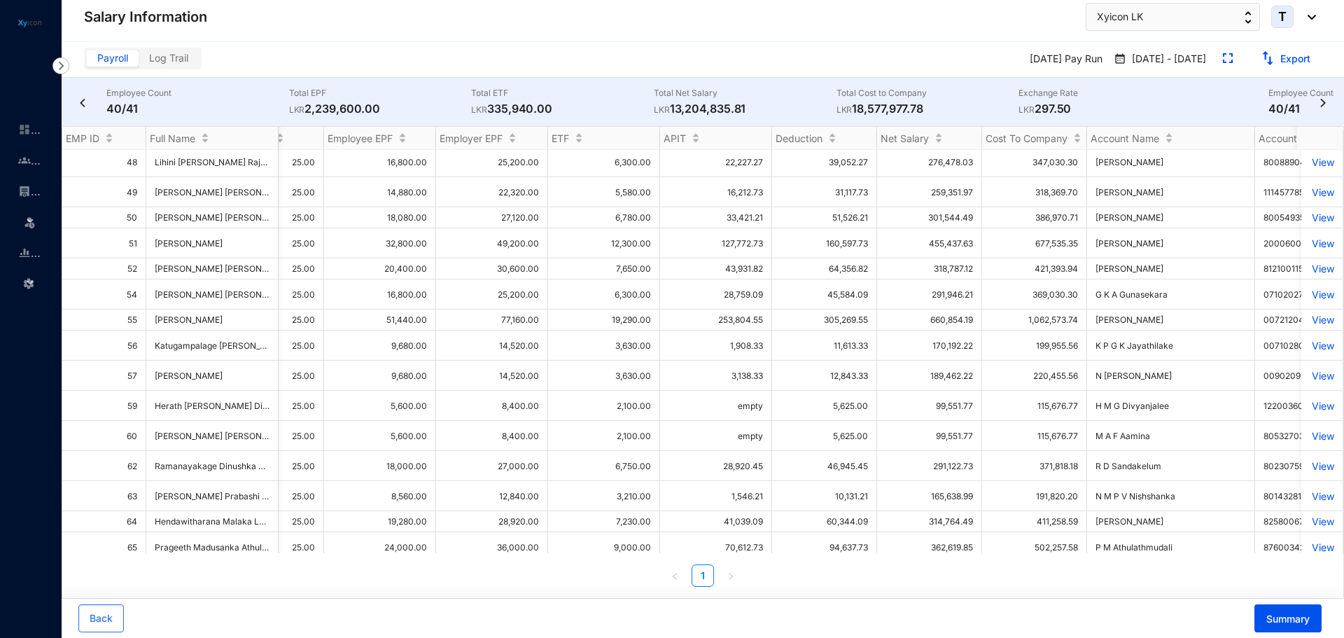
scroll to position [0, 897]
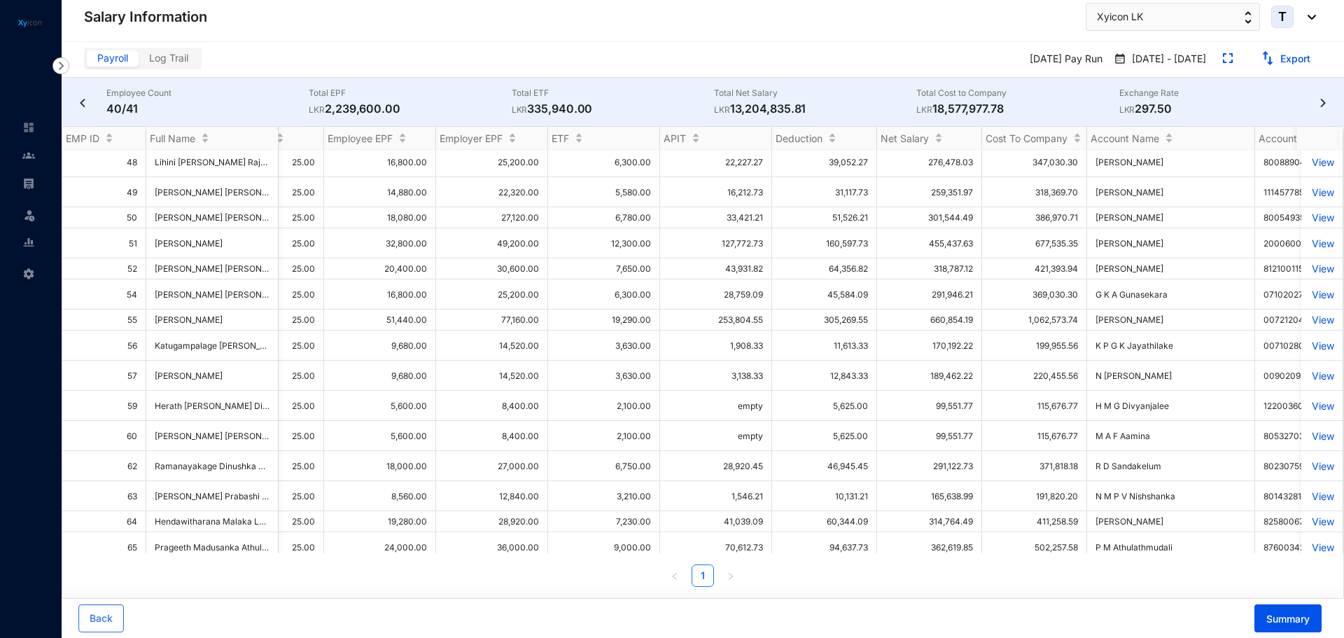
click at [61, 67] on img at bounding box center [60, 65] width 17 height 17
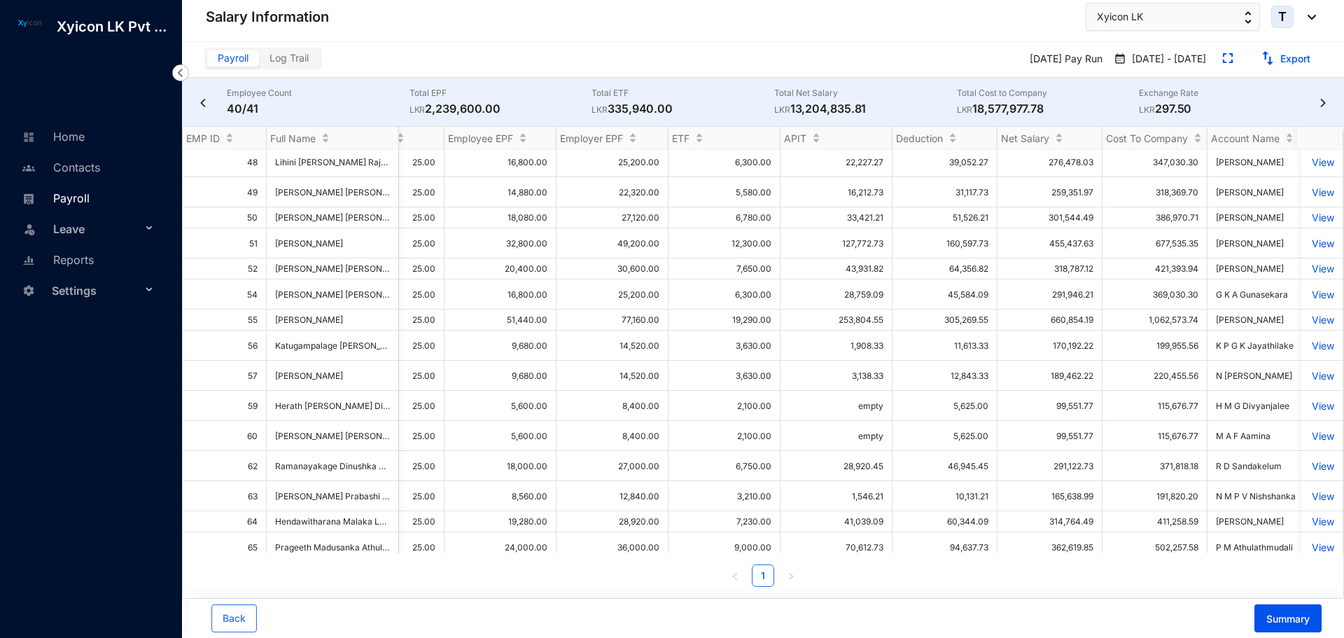
click at [56, 201] on link "Payroll" at bounding box center [53, 198] width 71 height 14
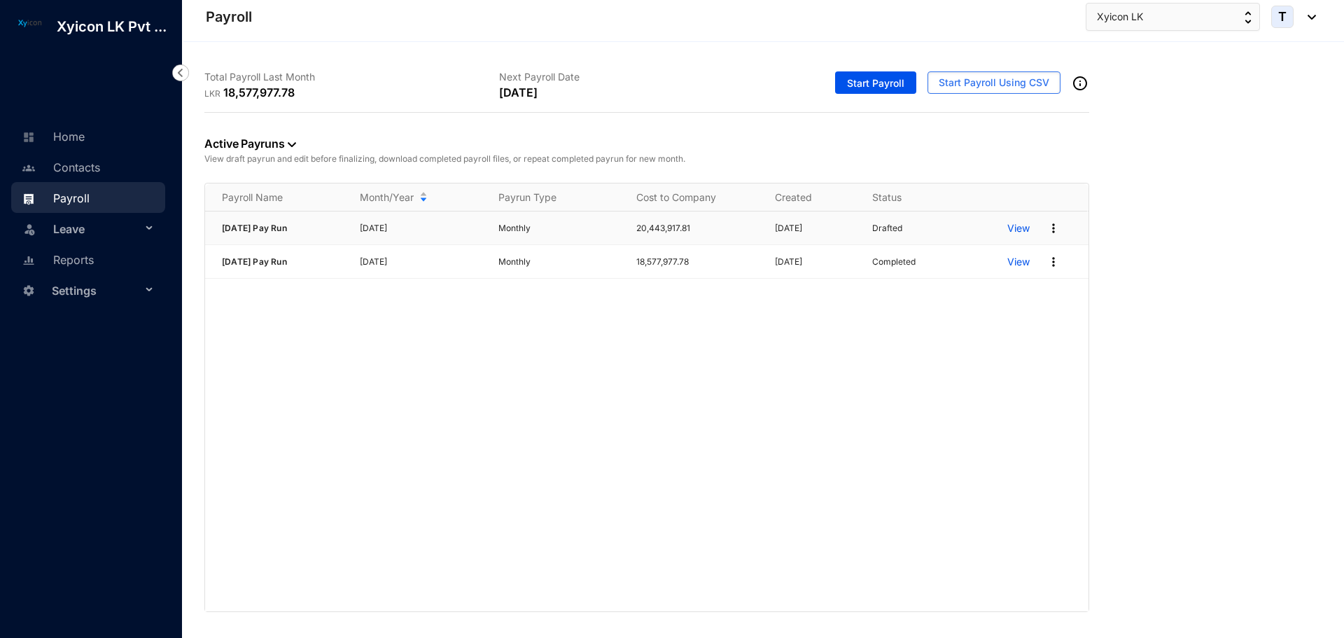
click at [1026, 230] on p "View" at bounding box center [1018, 228] width 22 height 14
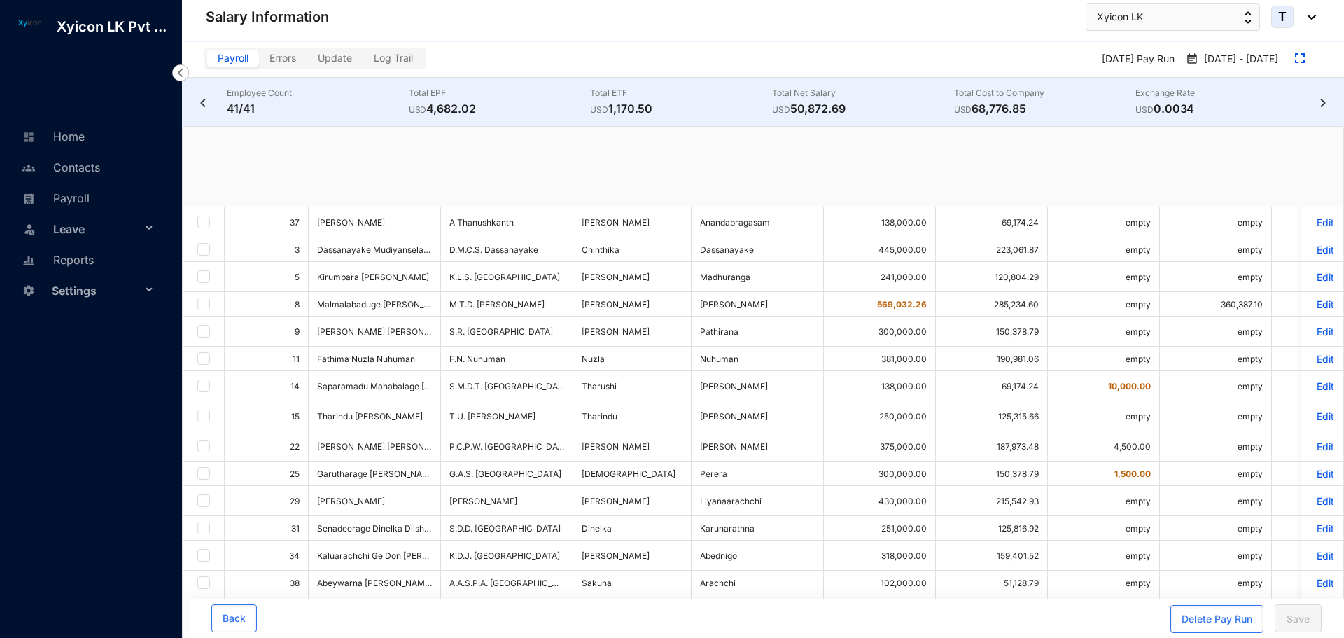
checkbox input "true"
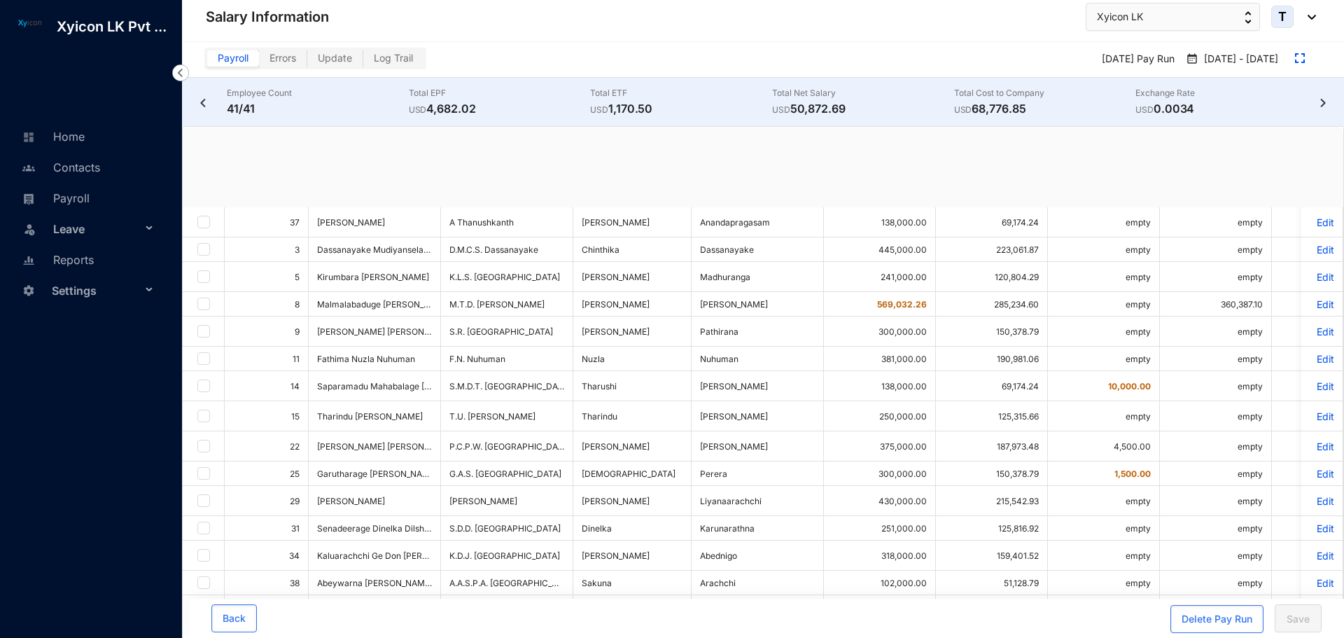
checkbox input "true"
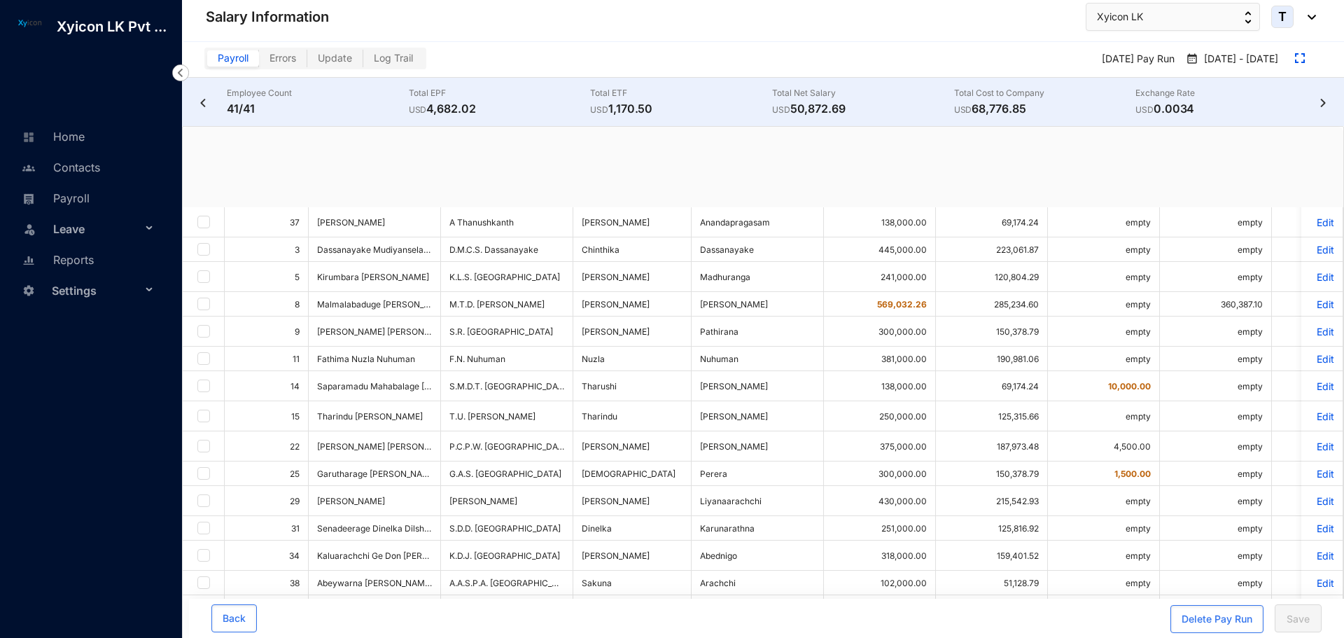
checkbox input "true"
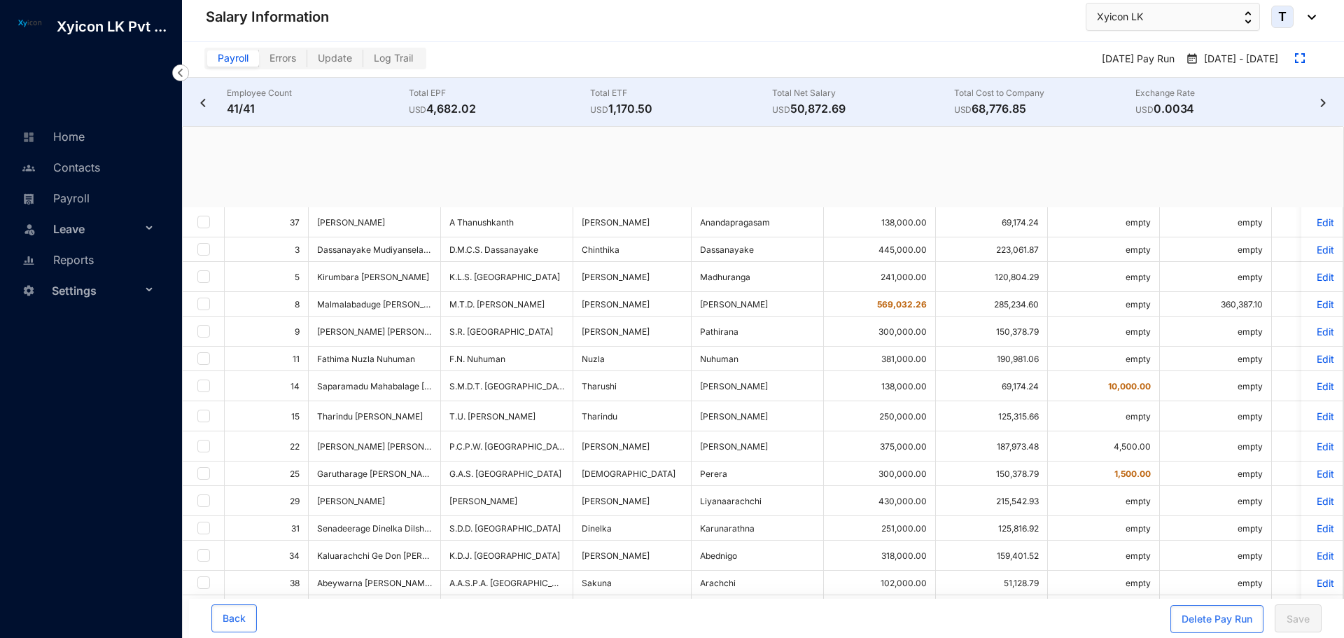
checkbox input "true"
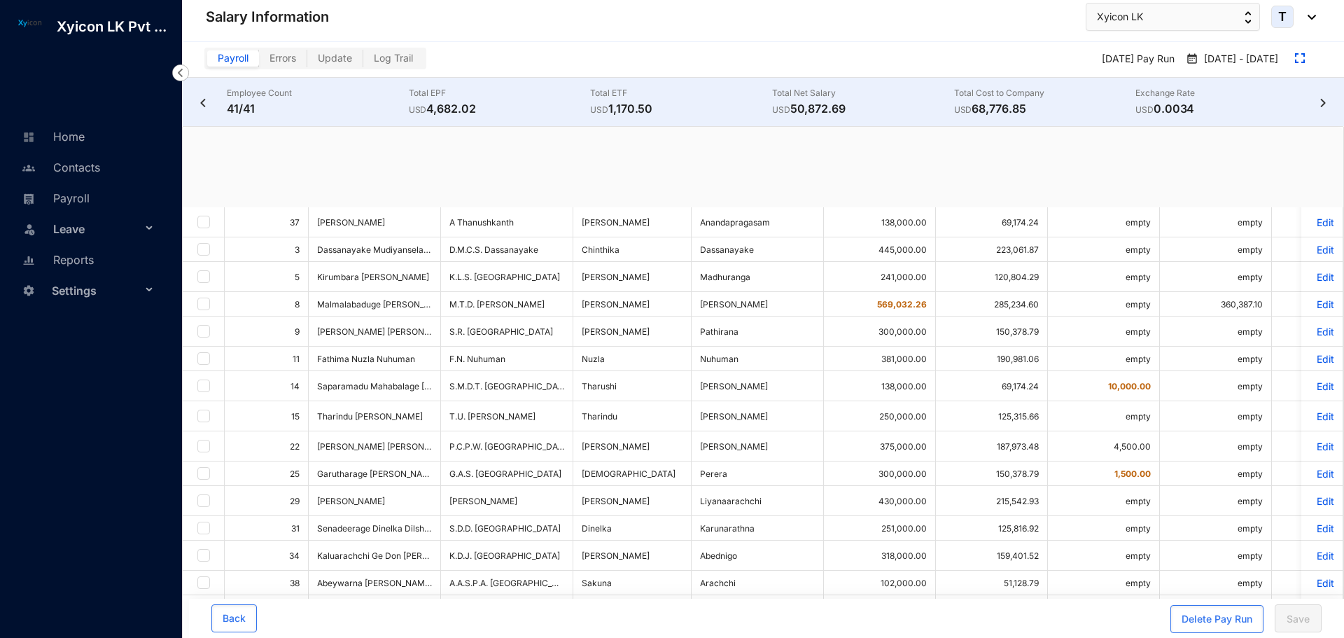
checkbox input "true"
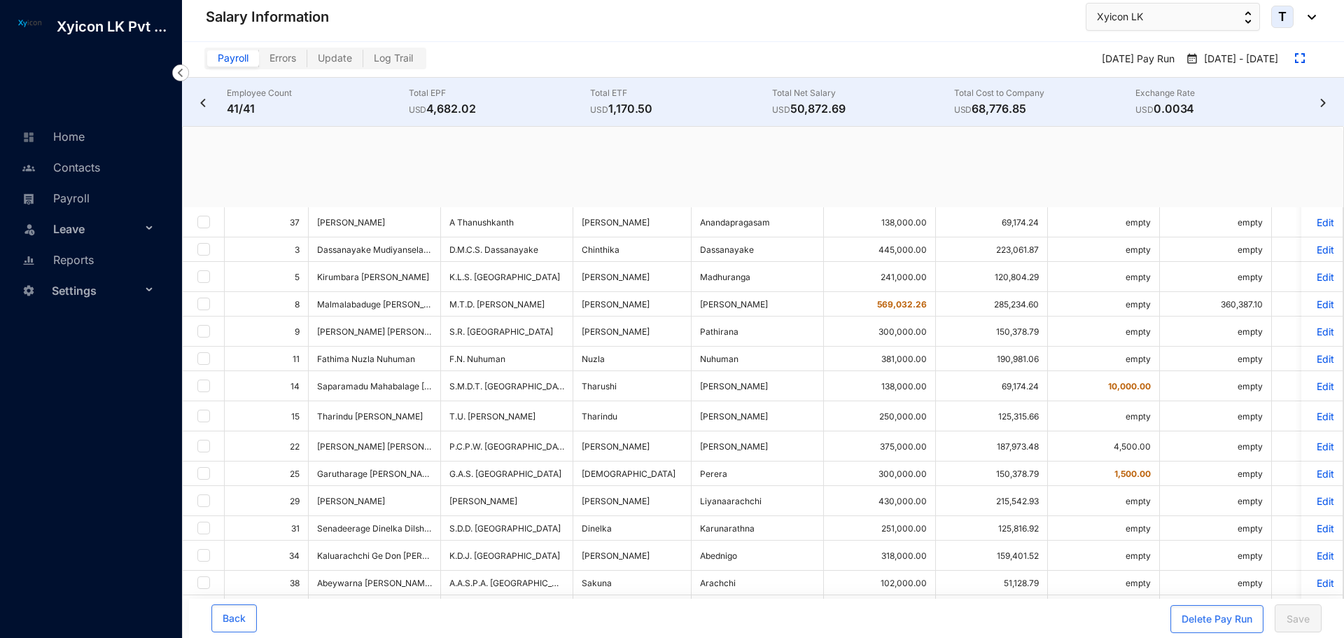
checkbox input "true"
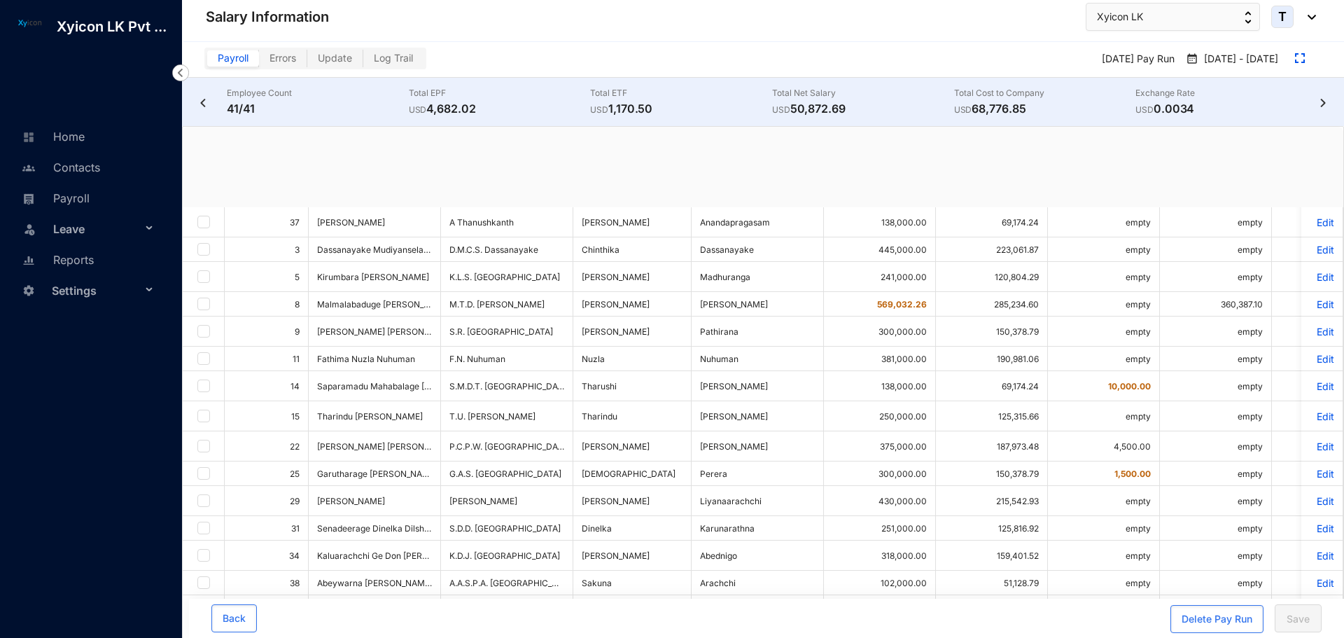
checkbox input "true"
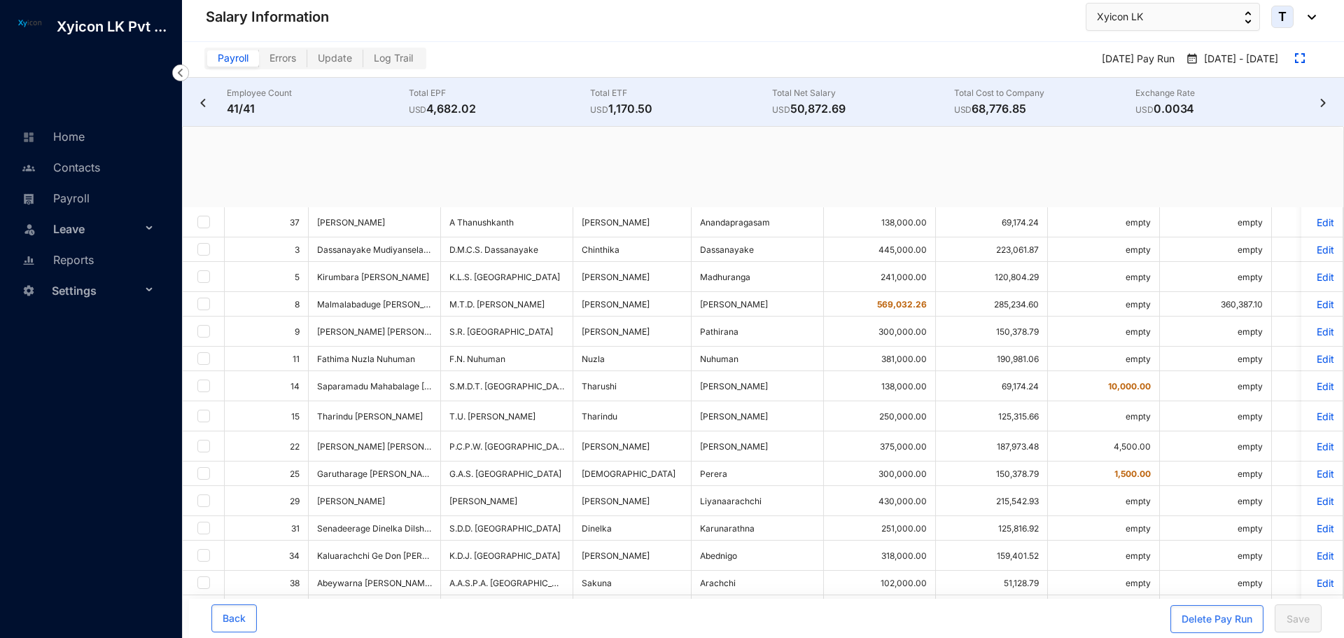
checkbox input "true"
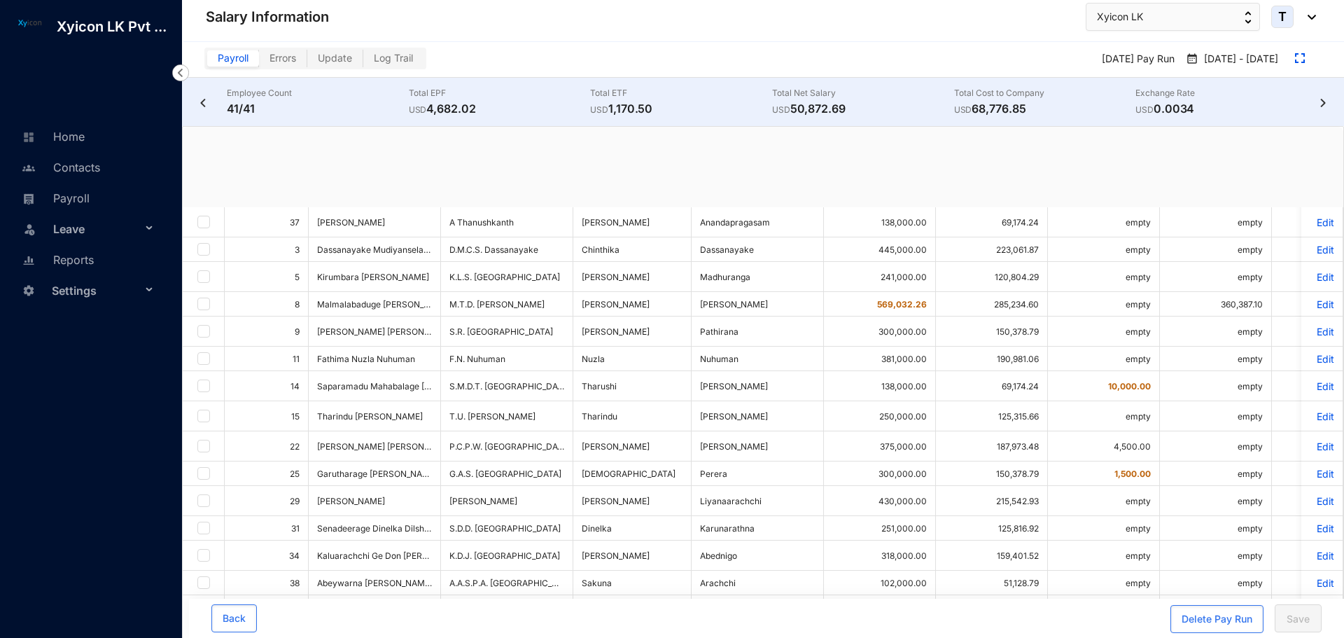
checkbox input "true"
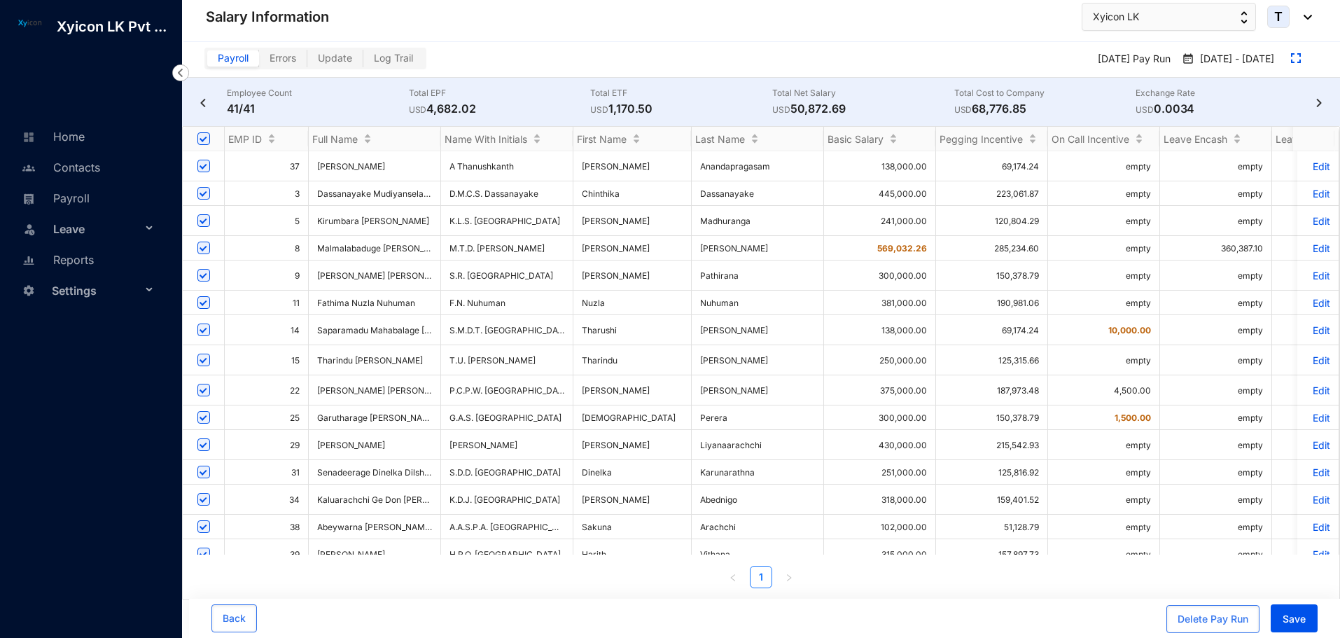
click at [145, 293] on div "Settings" at bounding box center [88, 289] width 154 height 31
click at [82, 388] on link "Customization" at bounding box center [82, 391] width 82 height 12
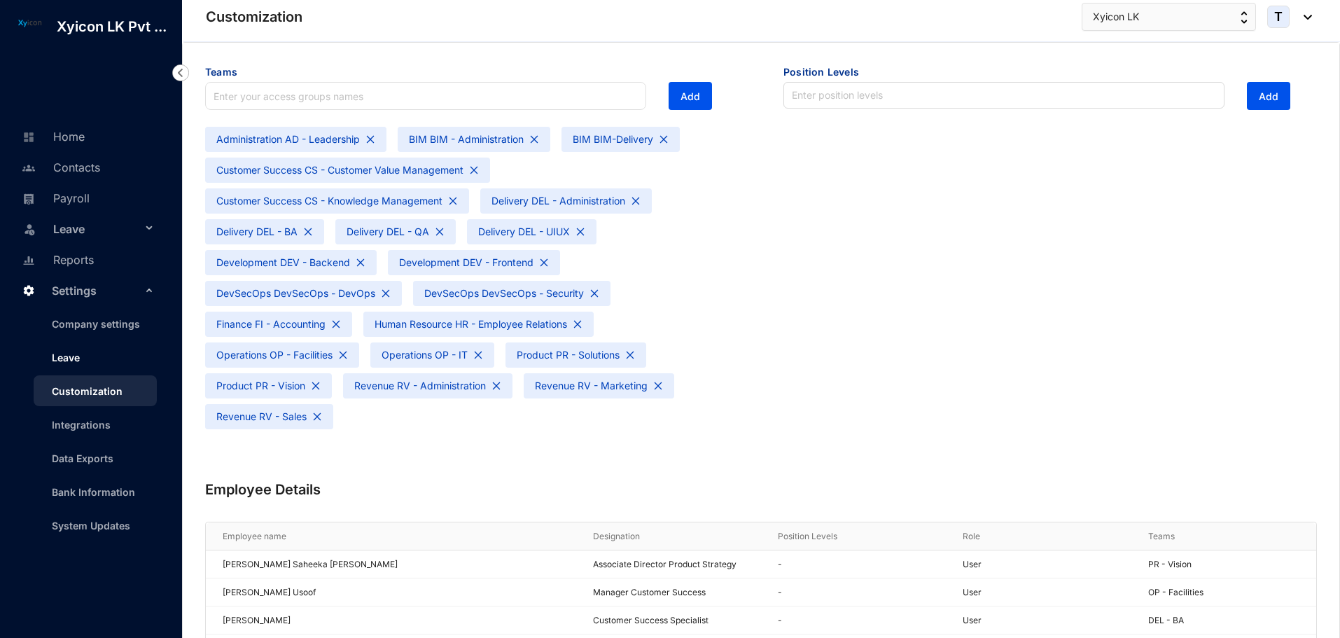
click at [70, 363] on link "Leave" at bounding box center [60, 357] width 39 height 12
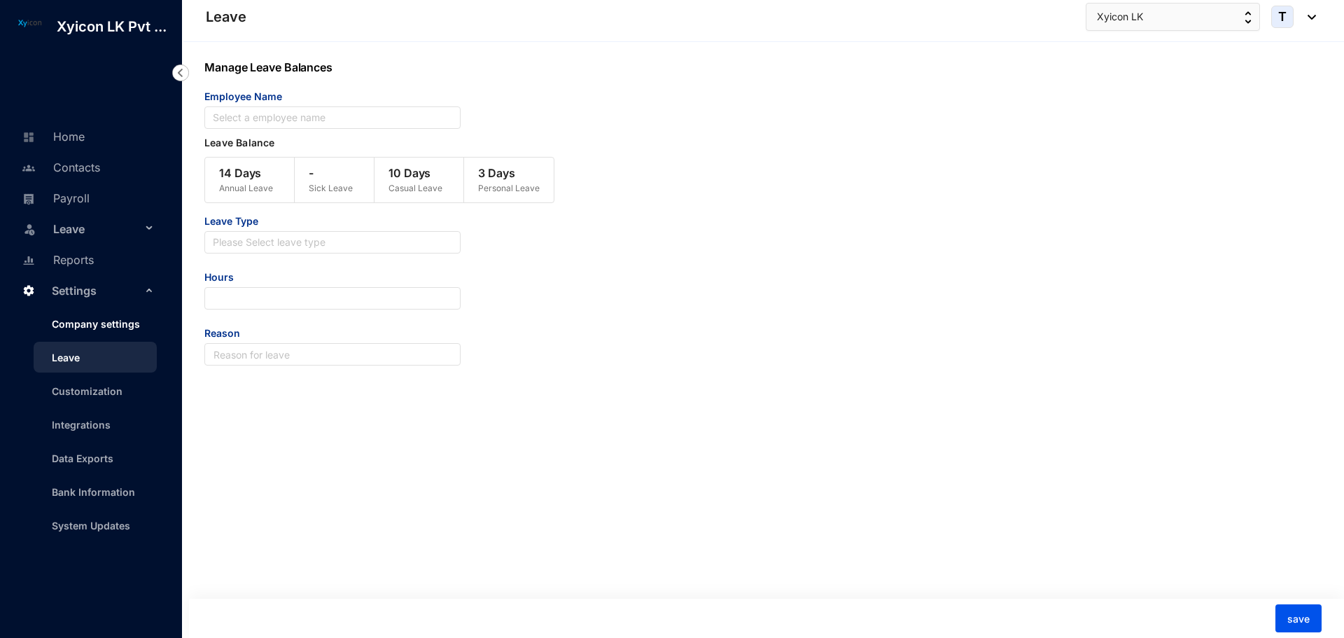
click at [87, 330] on link "Company settings" at bounding box center [90, 324] width 99 height 12
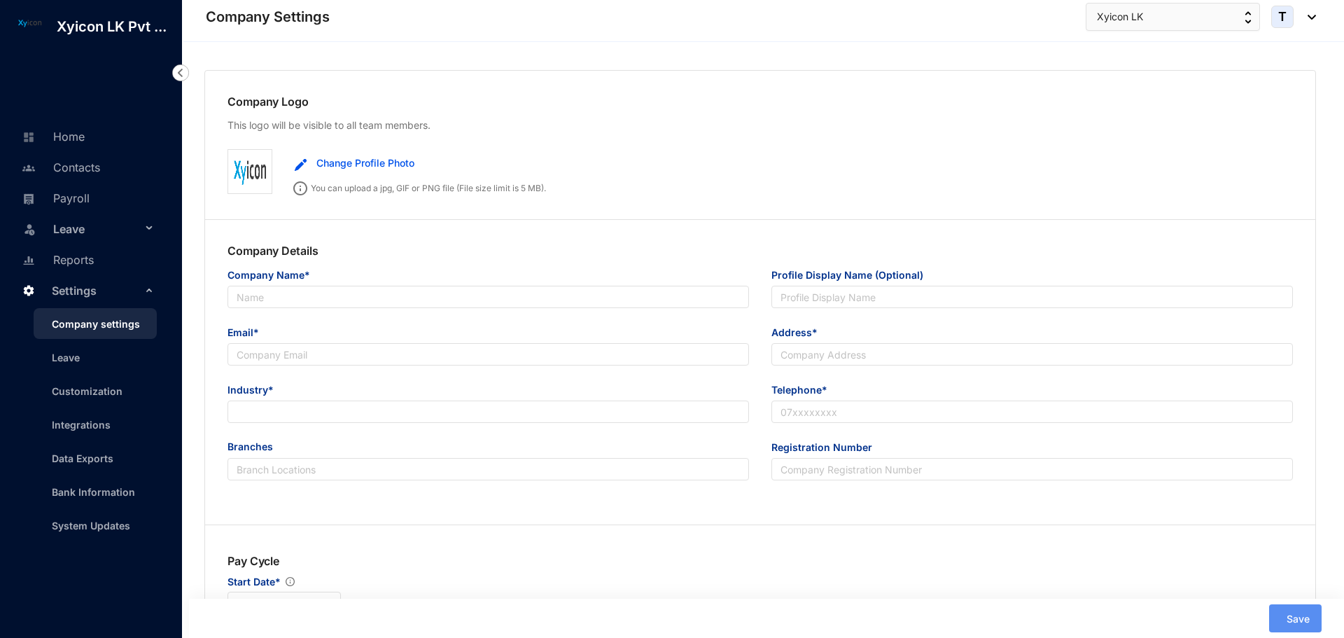
type input "Xyicon LK Pvt Ltd"
type input "Xyicon LK"
type input "[EMAIL_ADDRESS][DOMAIN_NAME]"
type input "[STREET_ADDRESS][PERSON_NAME]"
type input "0772336824"
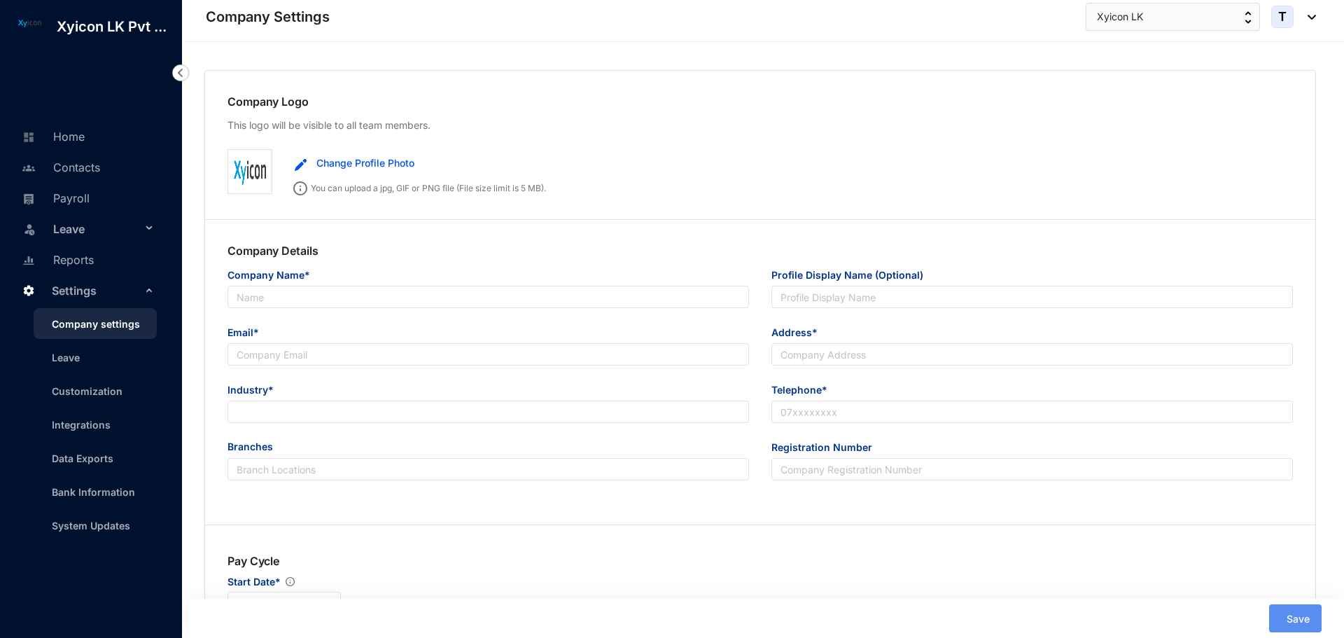
type input "PV00216445"
type input "B"
type input "50081"
type input "8"
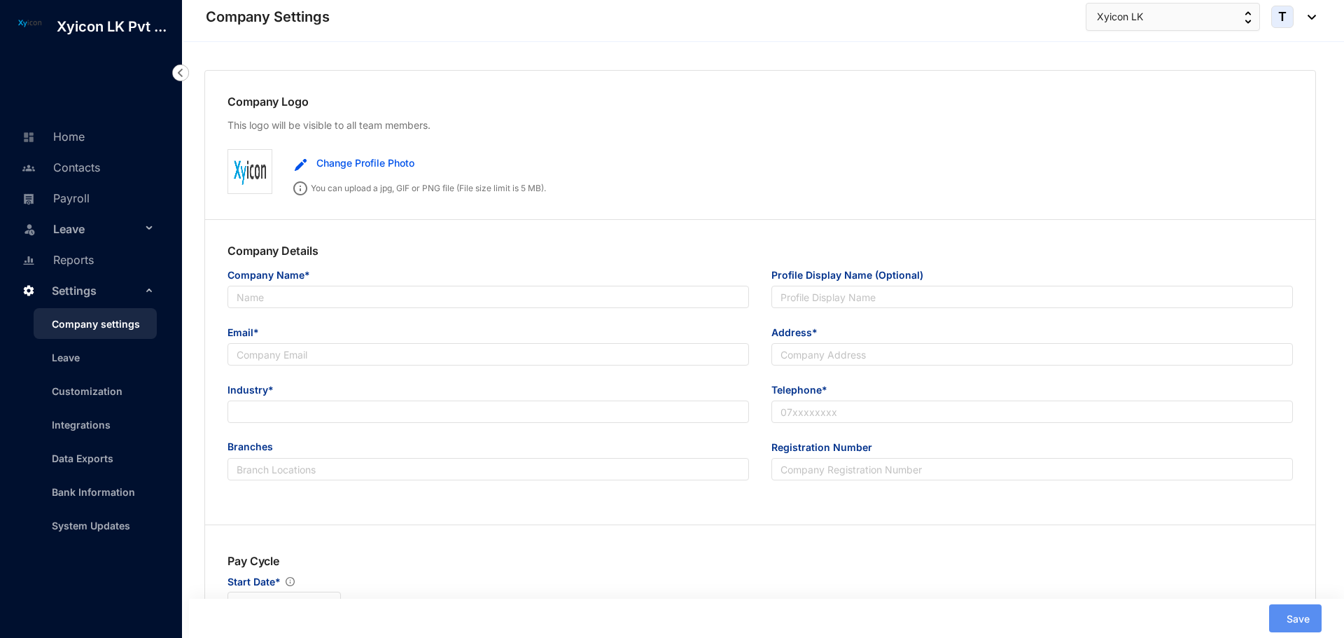
radio input "true"
checkbox input "true"
click at [64, 191] on link "Payroll" at bounding box center [53, 198] width 71 height 14
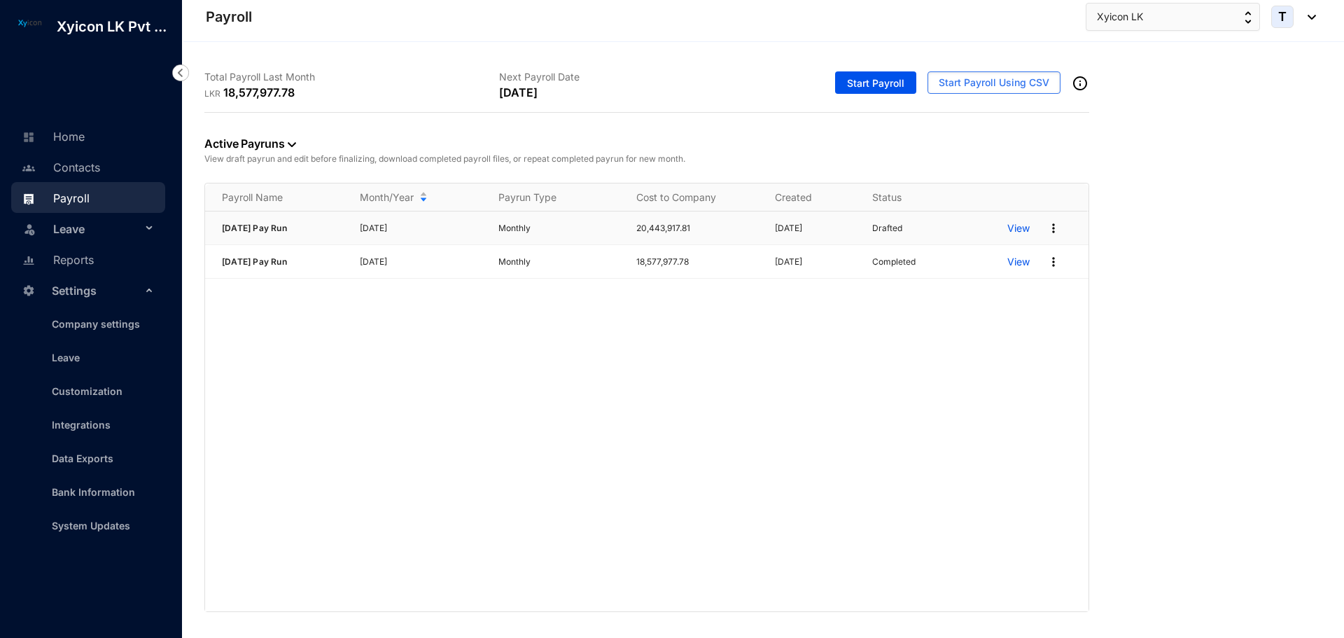
click at [1019, 229] on p "View" at bounding box center [1018, 228] width 22 height 14
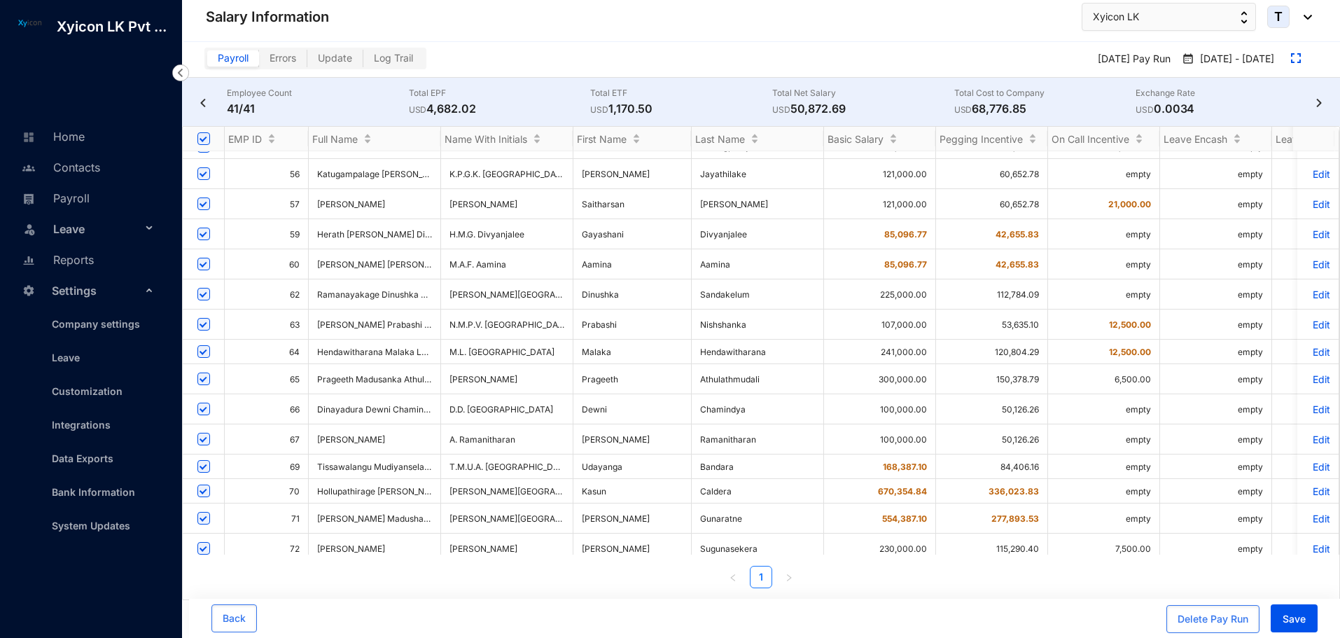
scroll to position [696, 0]
click at [206, 598] on input "checkbox" at bounding box center [203, 604] width 13 height 13
checkbox input "false"
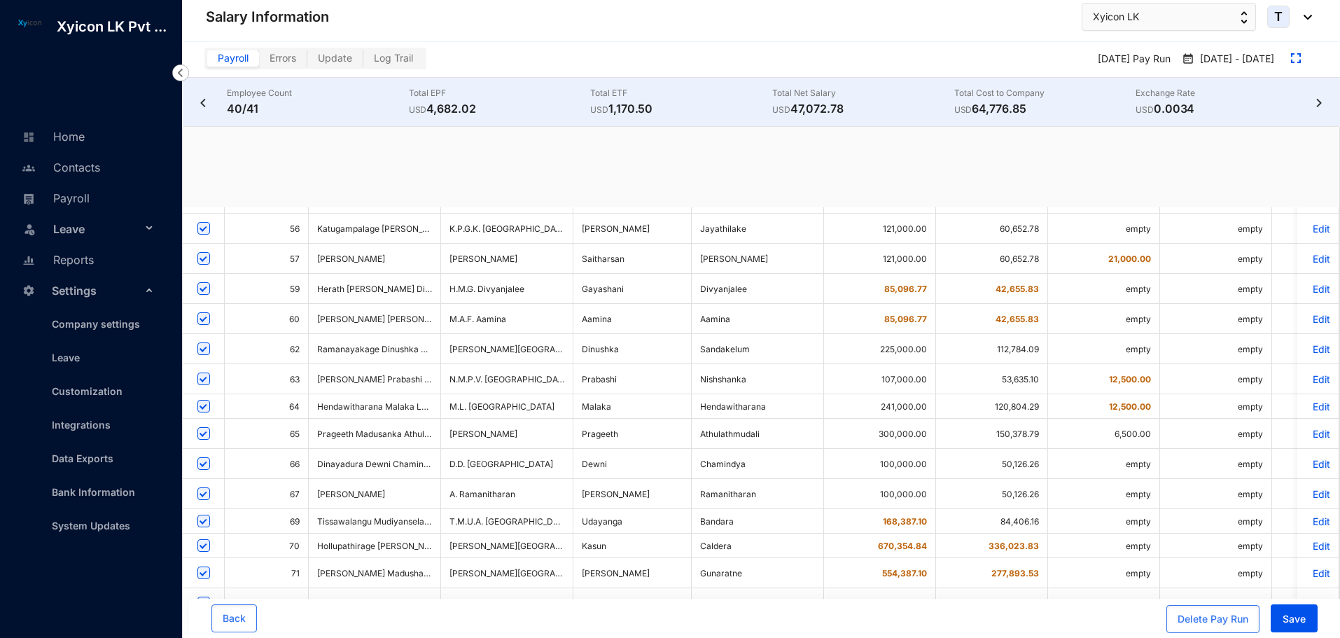
checkbox input "false"
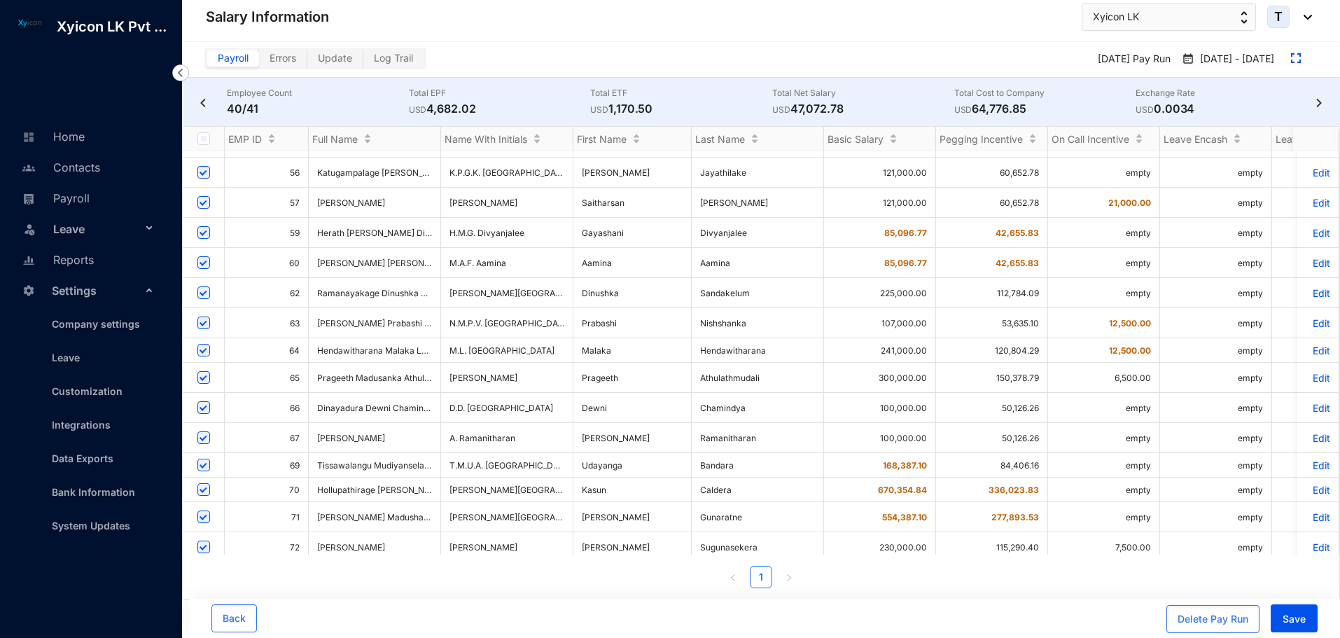
scroll to position [1, 0]
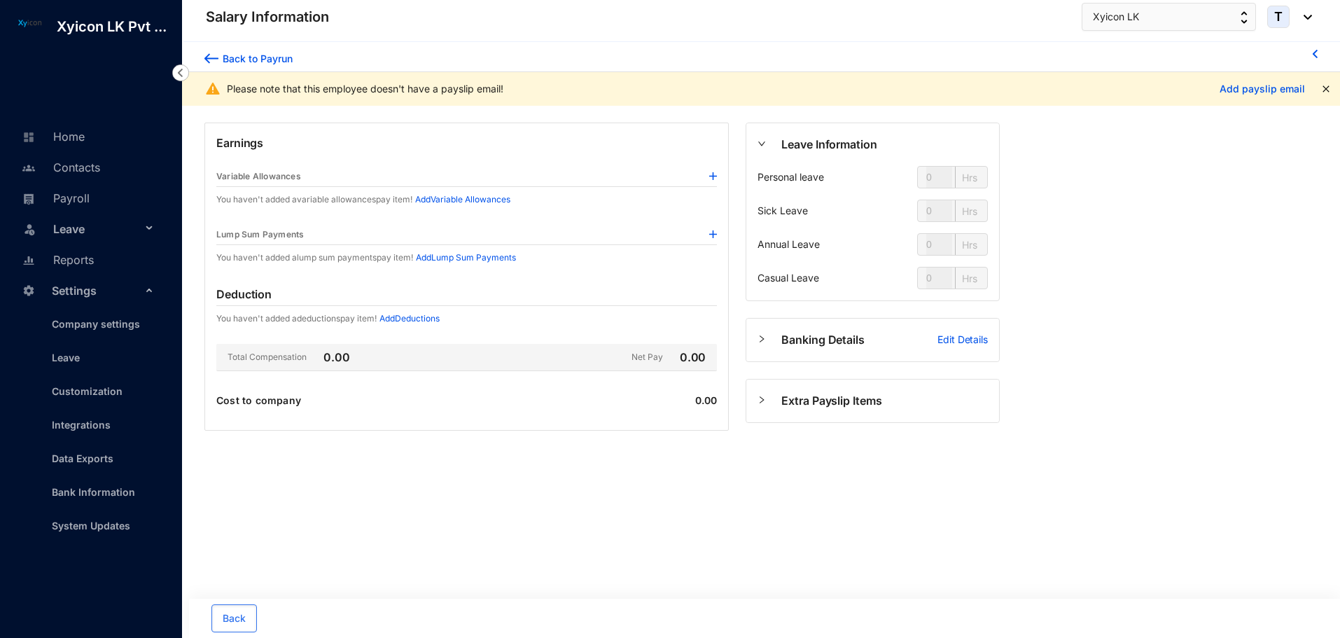
type input "24"
type input "112"
type input "80"
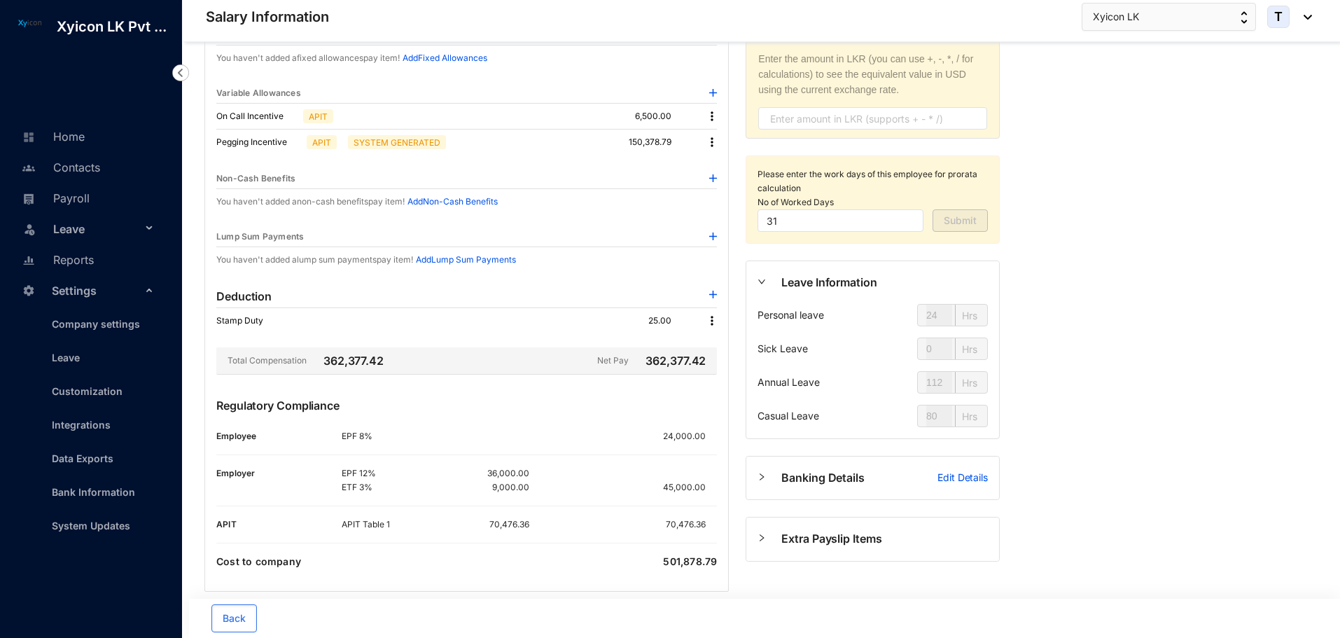
scroll to position [191, 0]
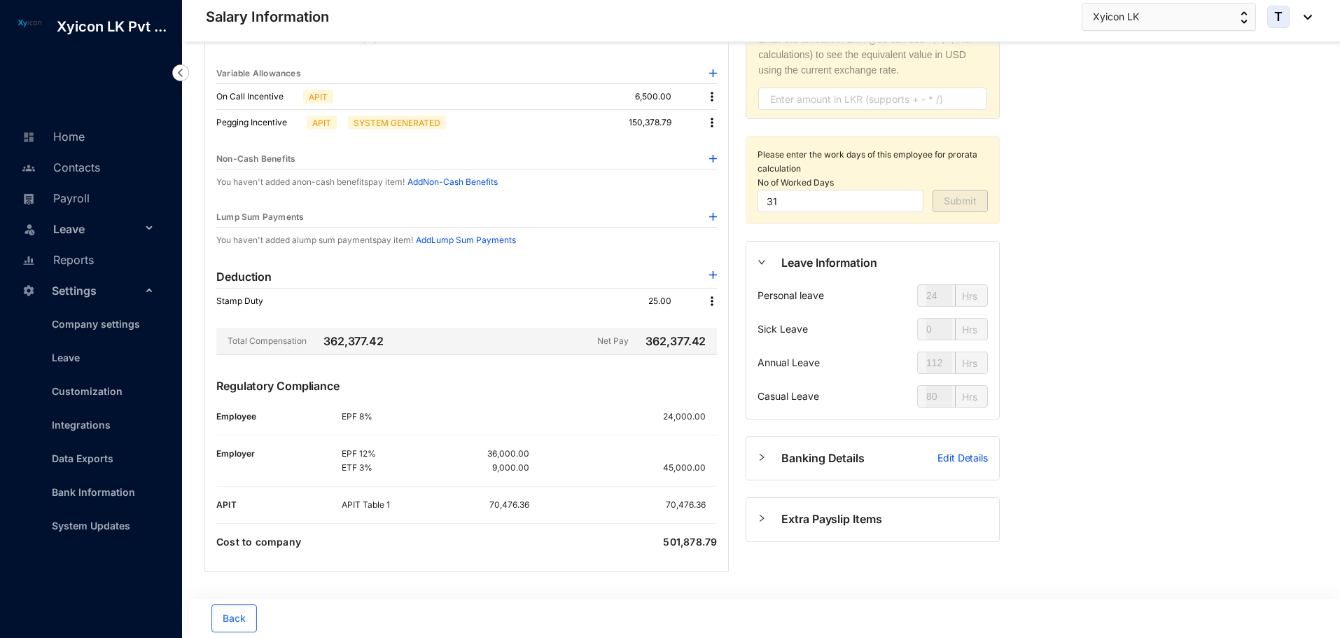
click at [612, 420] on div "24,000.00" at bounding box center [639, 416] width 157 height 14
click at [236, 618] on span "Back" at bounding box center [234, 618] width 23 height 14
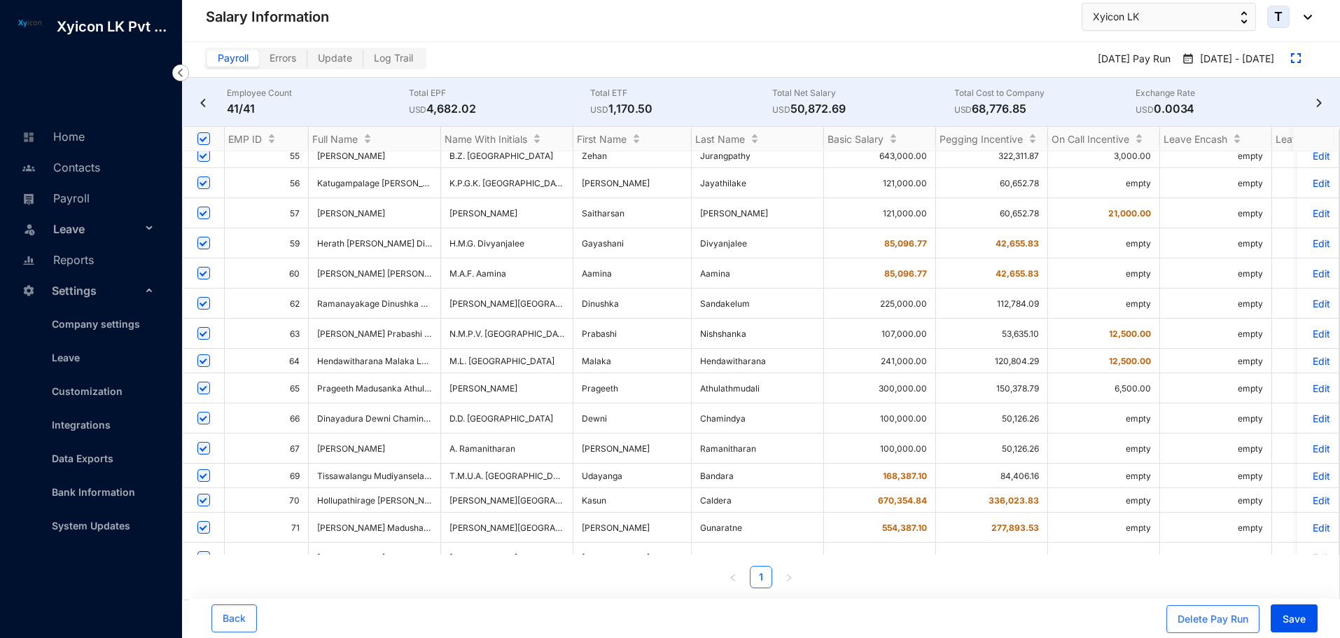
scroll to position [696, 0]
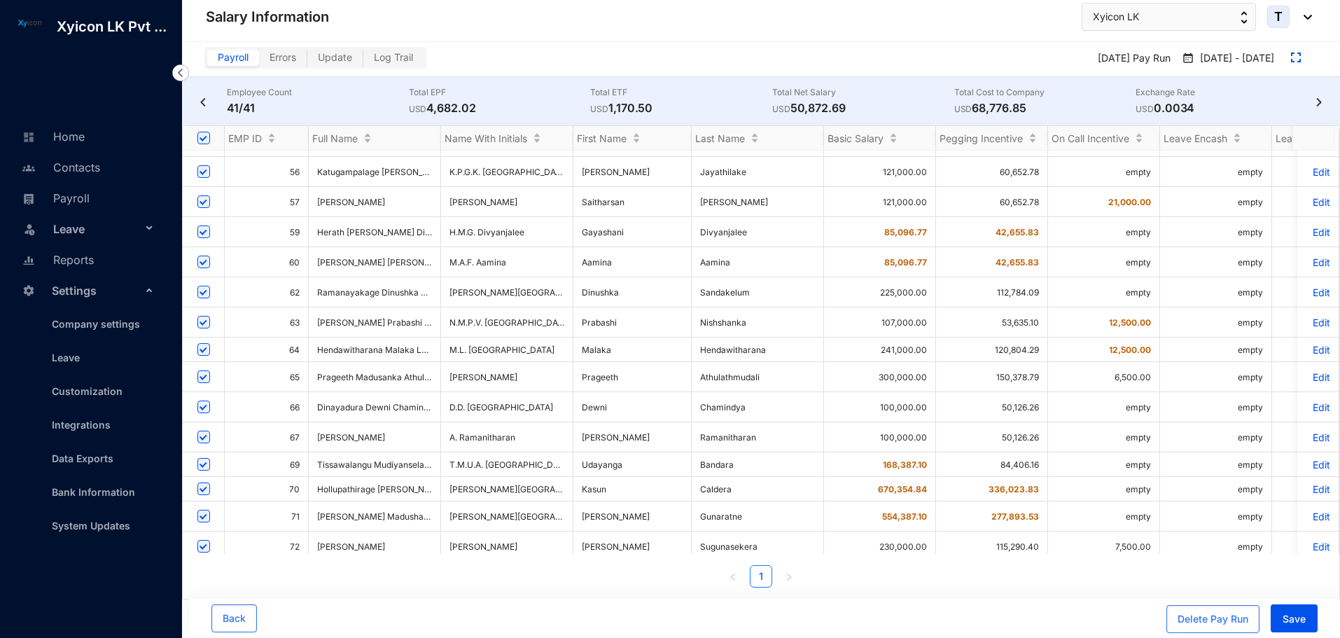
click at [199, 597] on input "checkbox" at bounding box center [203, 603] width 13 height 13
checkbox input "false"
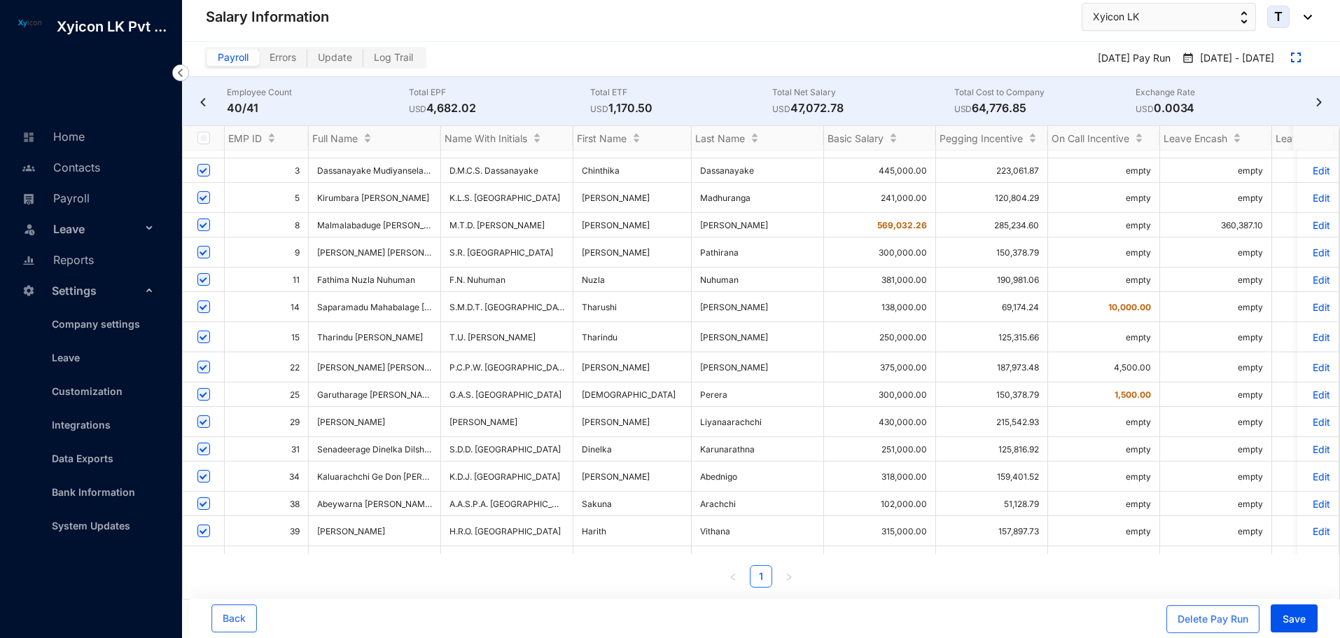
scroll to position [0, 0]
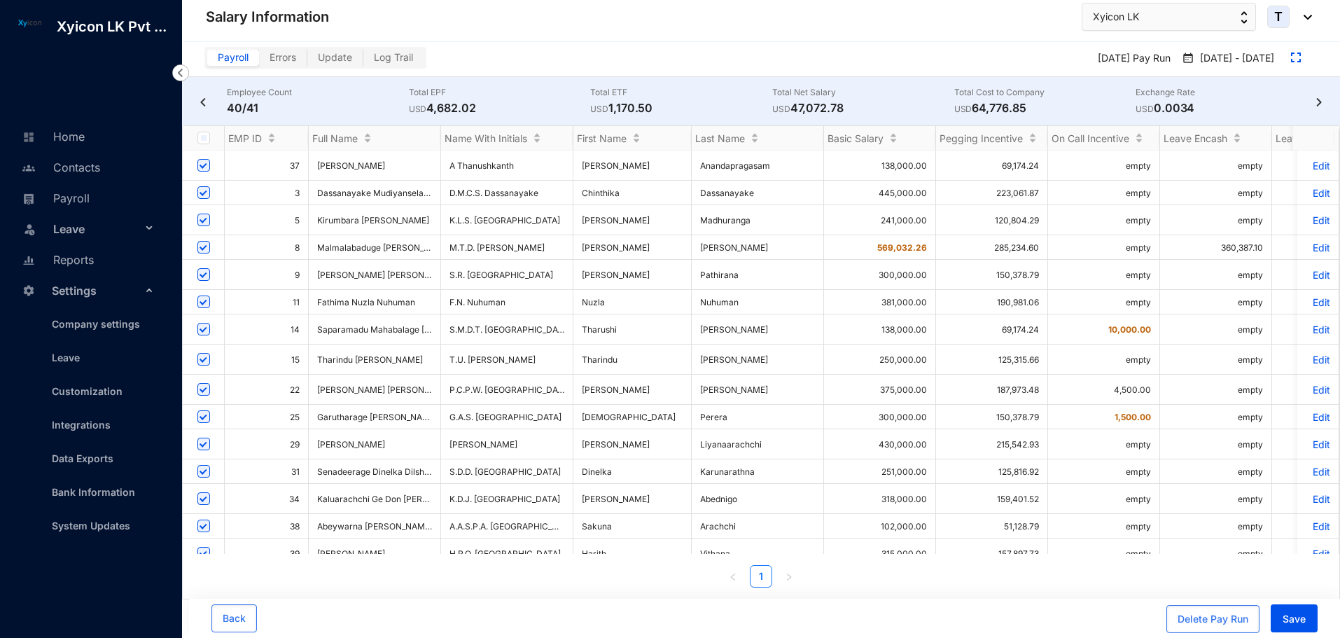
click at [202, 104] on img at bounding box center [203, 102] width 14 height 8
click at [79, 205] on link "Payroll" at bounding box center [53, 198] width 71 height 14
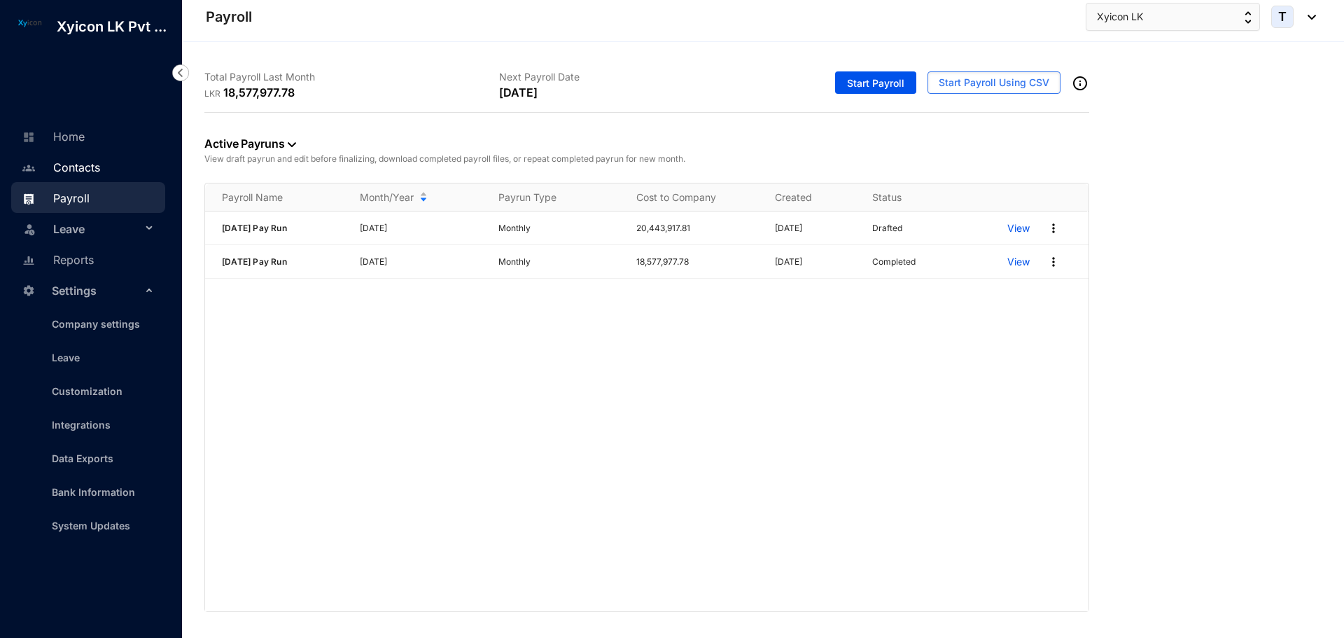
click at [74, 167] on link "Contacts" at bounding box center [59, 167] width 82 height 14
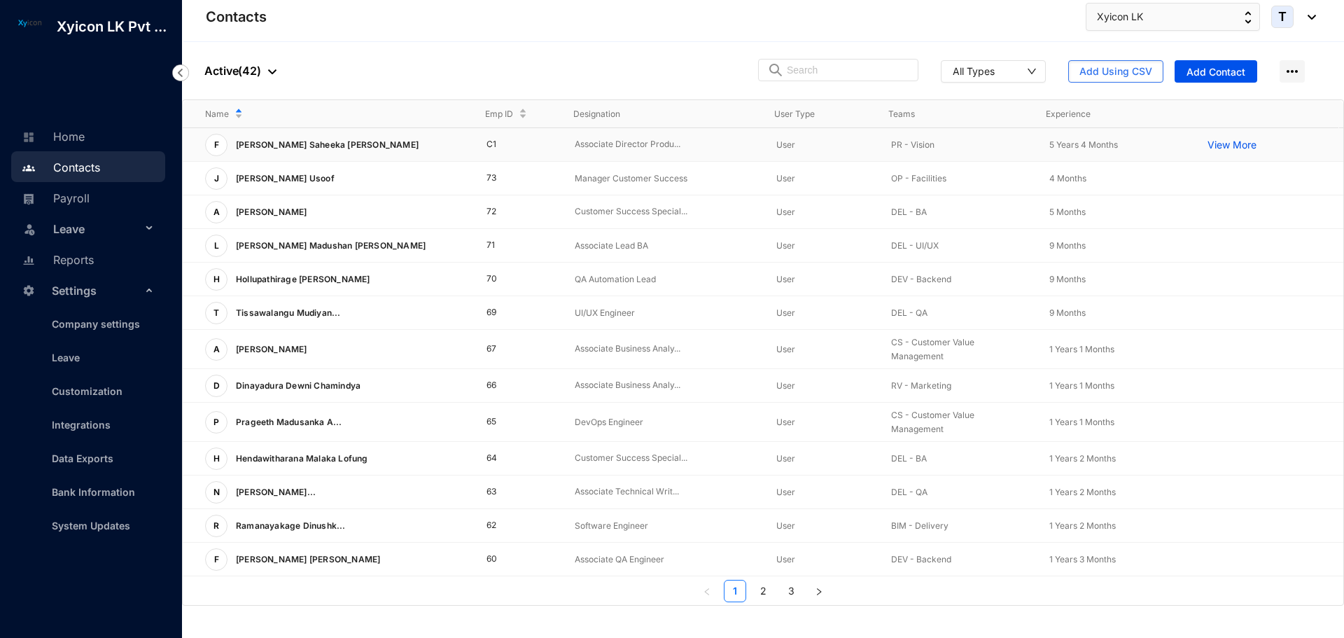
click at [623, 146] on p "Associate Director Produ..." at bounding box center [665, 144] width 180 height 13
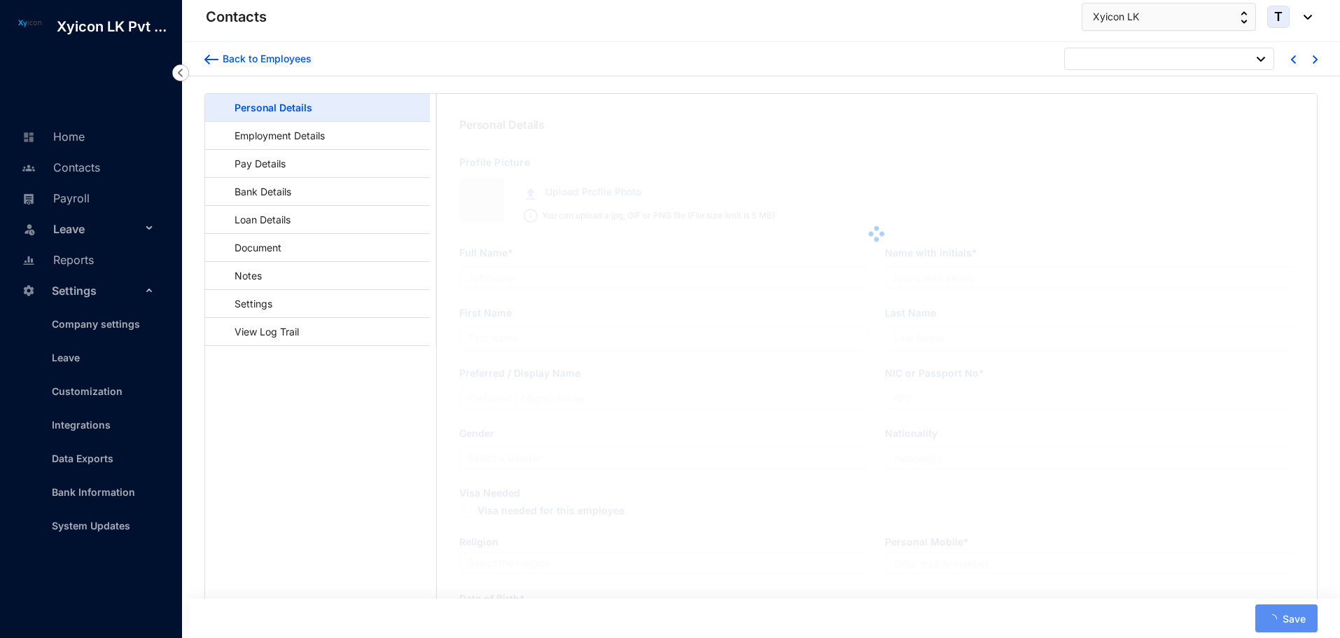
type input "[PERSON_NAME] Saheeka [PERSON_NAME]"
type input "[PERSON_NAME][GEOGRAPHIC_DATA]"
type input "Saheeka"
type input "Farook"
type input "Saheeka"
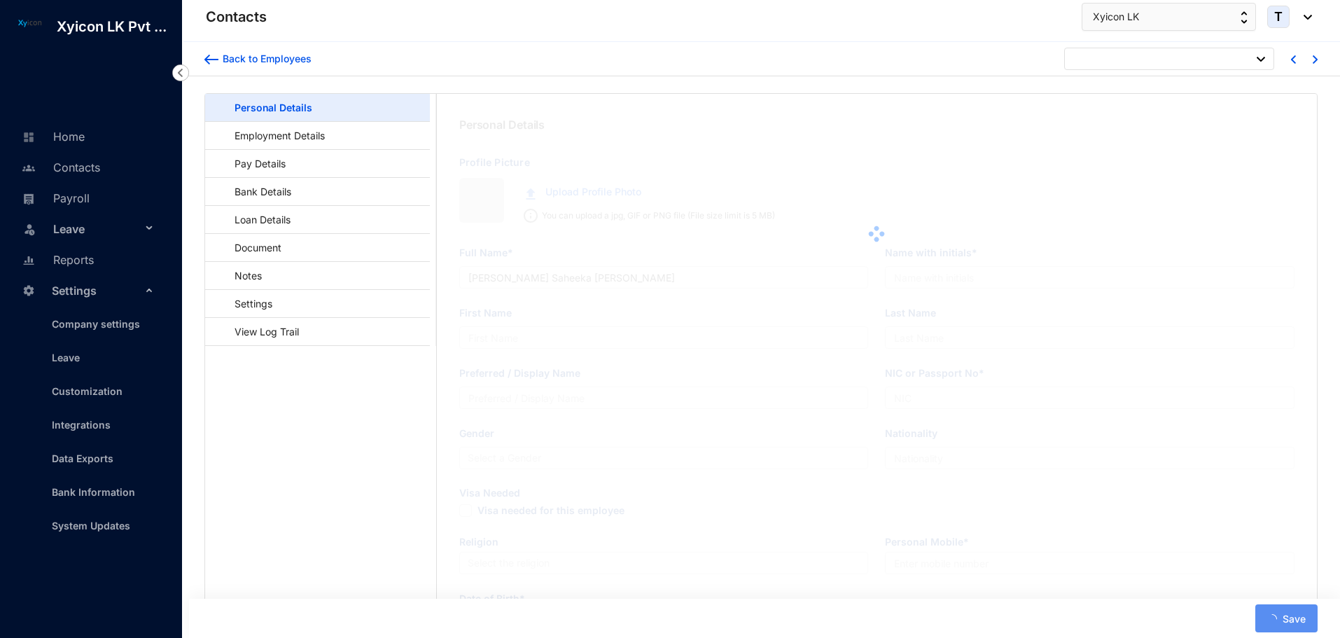
type input "826500522X"
type input "0"
type input "[STREET_ADDRESS]."
type input "[DATE]"
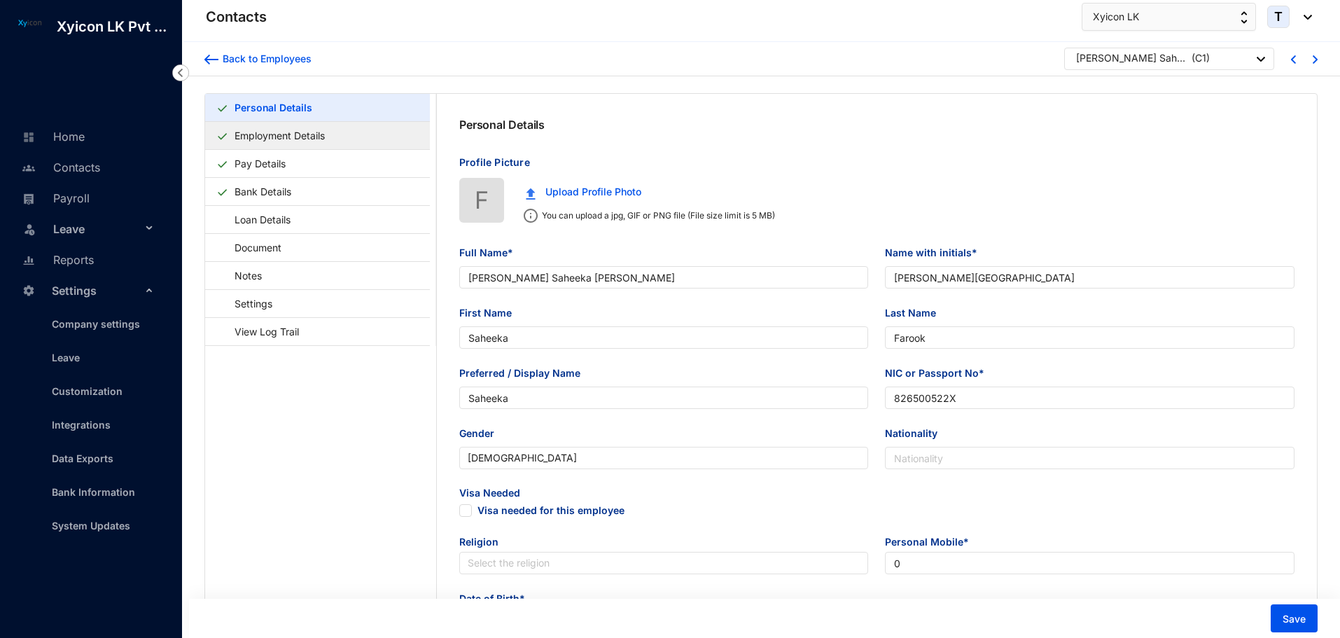
click at [277, 145] on link "Employment Details" at bounding box center [279, 135] width 101 height 29
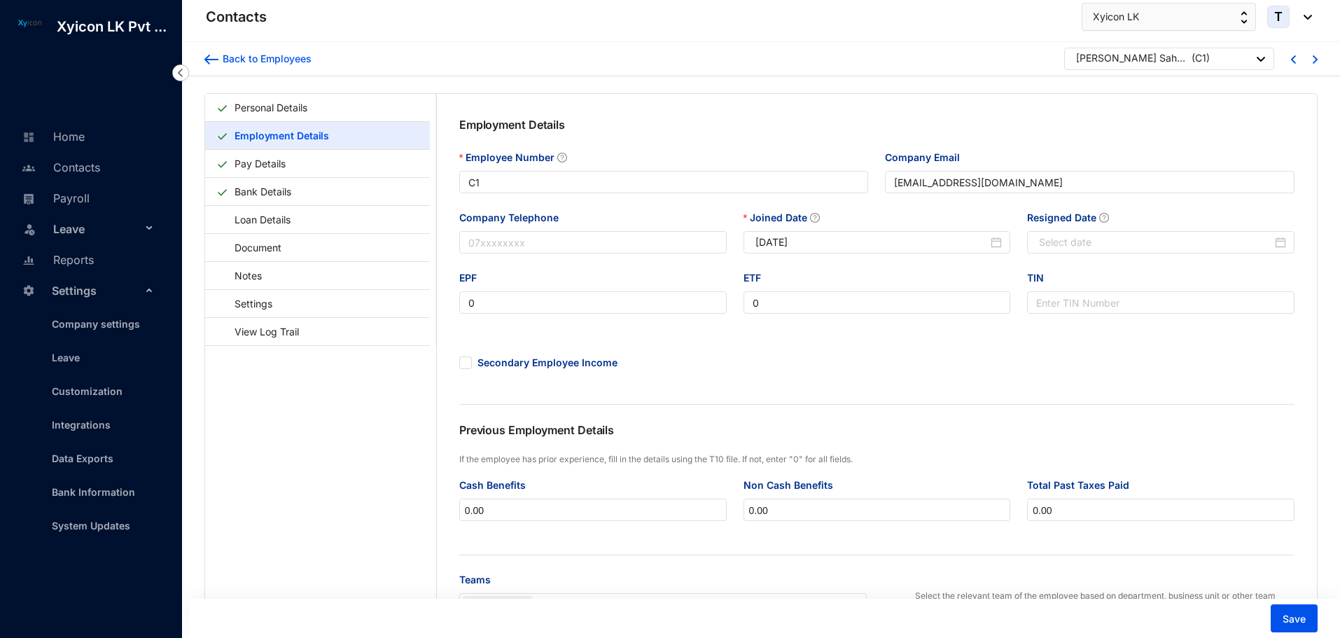
click at [1070, 230] on div "Resigned Date" at bounding box center [1160, 220] width 267 height 21
click at [1071, 238] on input "Resigned Date" at bounding box center [1155, 241] width 233 height 15
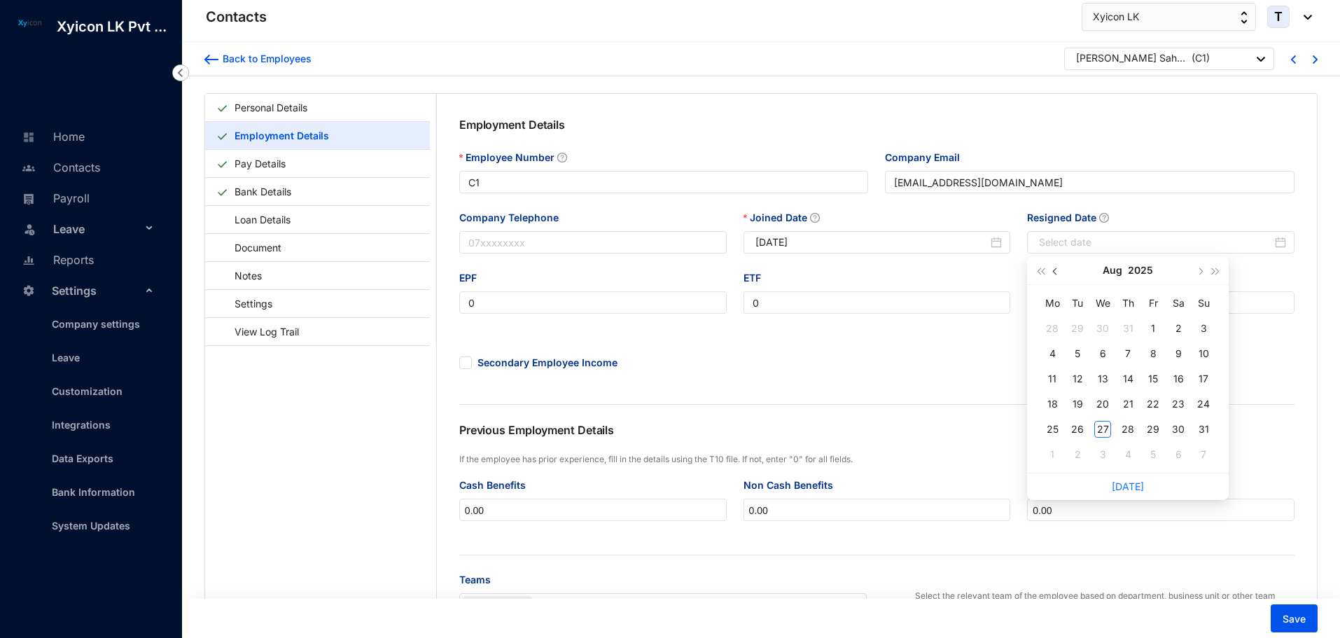
click at [1056, 272] on span "button" at bounding box center [1056, 271] width 7 height 7
click at [1105, 430] on div "30" at bounding box center [1102, 429] width 17 height 17
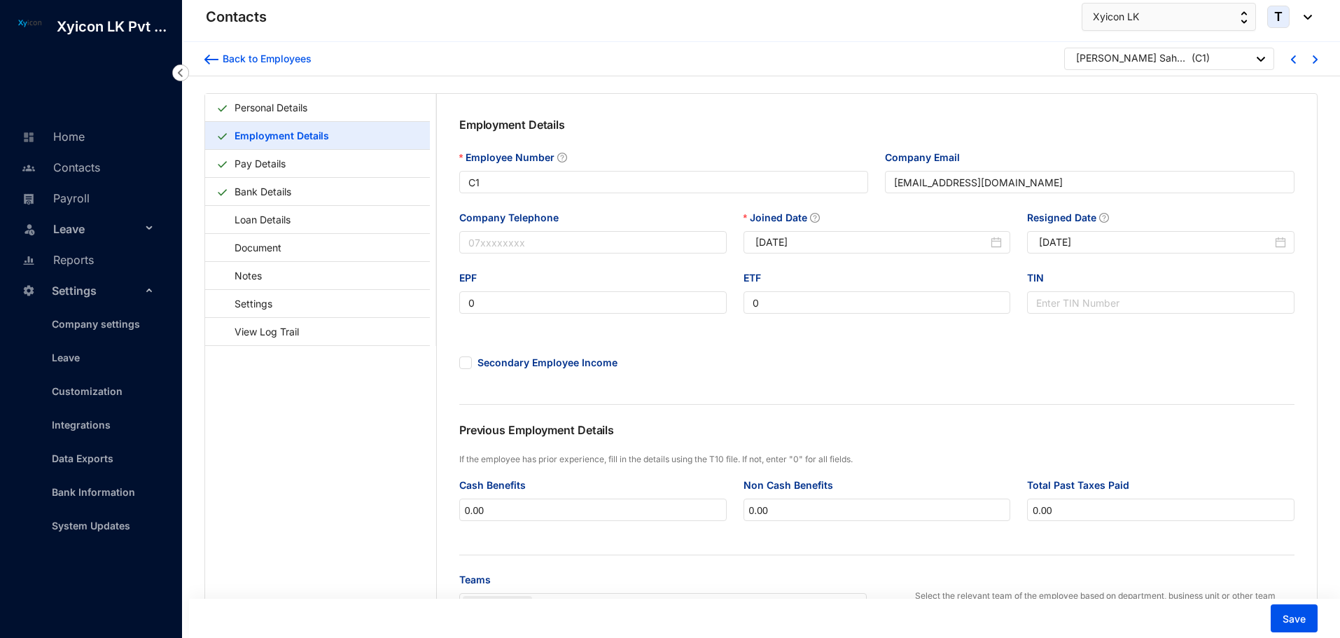
type input "[DATE]"
click at [1086, 348] on div "Secondary Employee Income" at bounding box center [877, 358] width 852 height 57
click at [1304, 622] on span "Save" at bounding box center [1293, 619] width 23 height 14
click at [65, 198] on link "Payroll" at bounding box center [53, 198] width 71 height 14
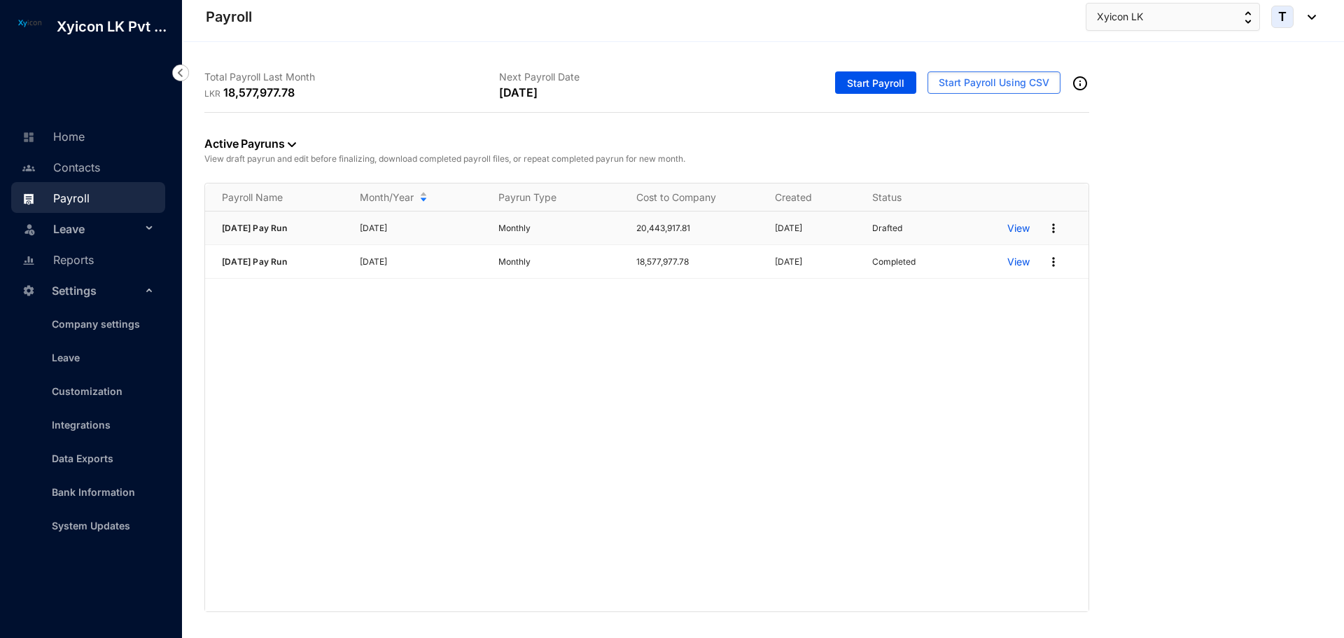
click at [1021, 226] on p "View" at bounding box center [1018, 228] width 22 height 14
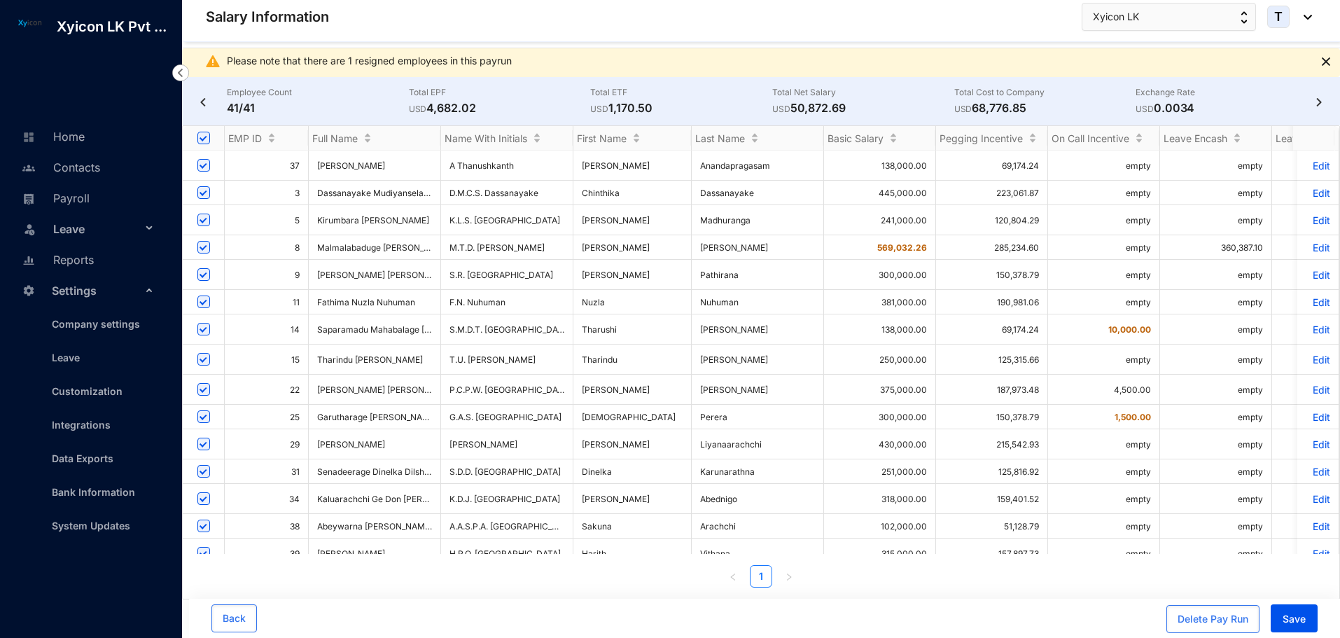
click at [1324, 62] on img at bounding box center [1326, 61] width 8 height 8
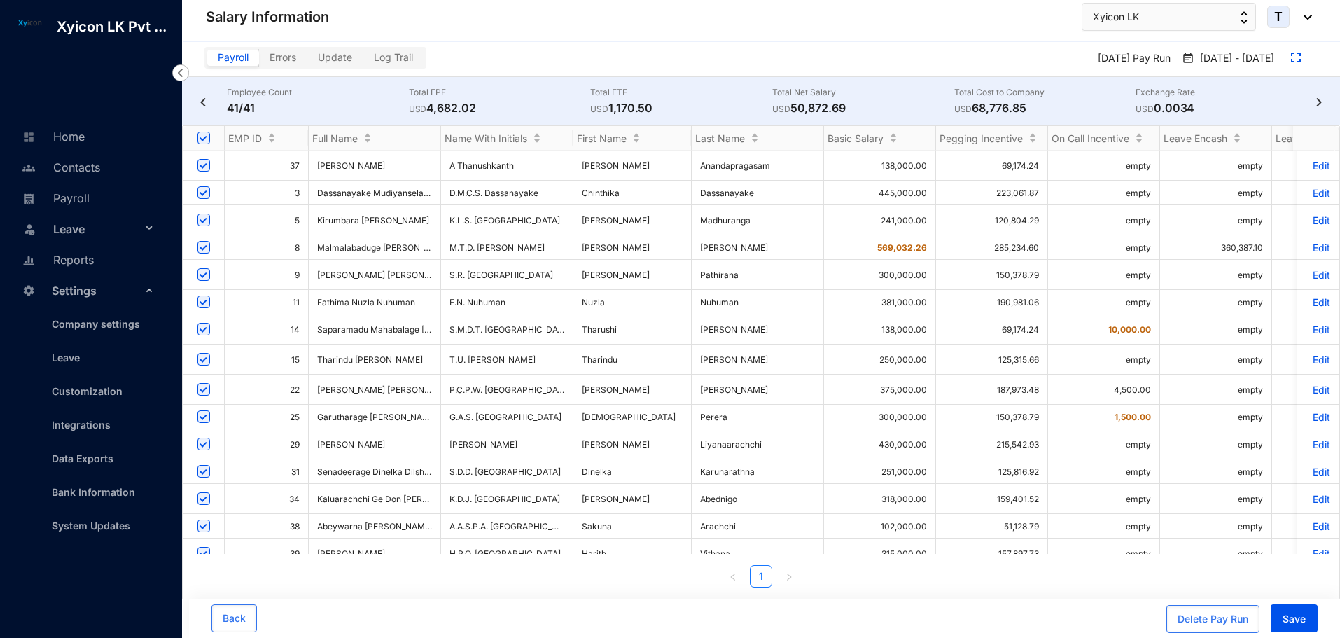
click at [1309, 245] on p "Edit" at bounding box center [1317, 247] width 24 height 12
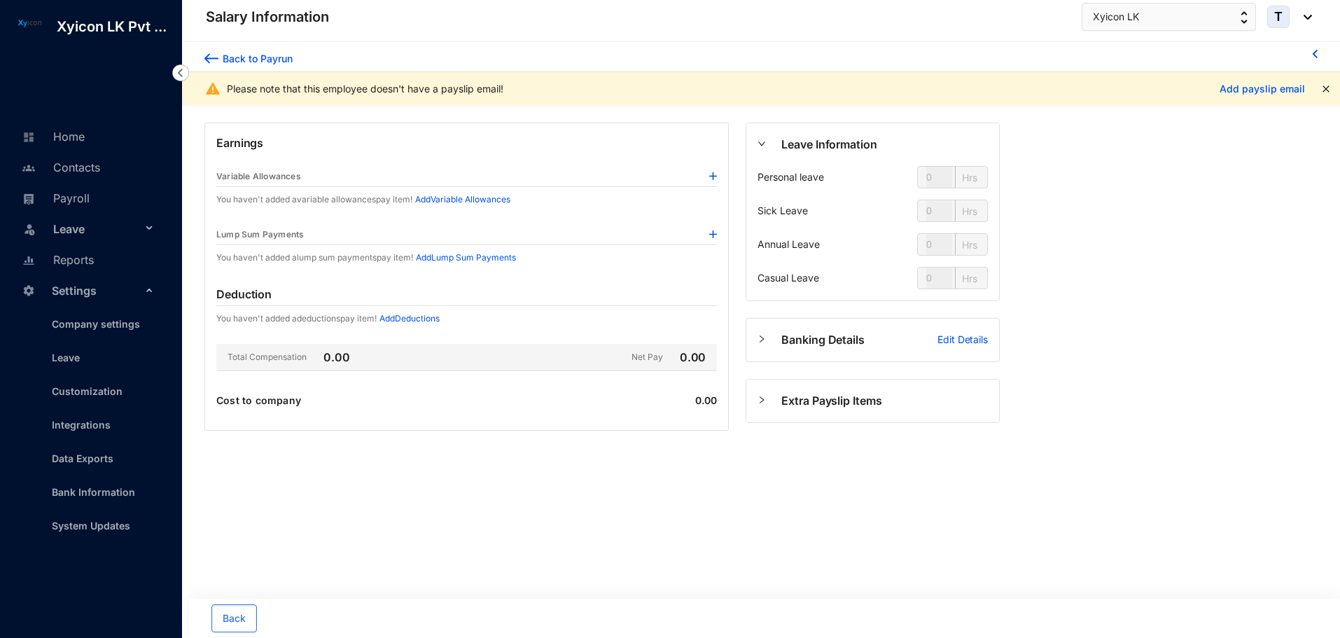
type input "24"
type input "112"
type input "80"
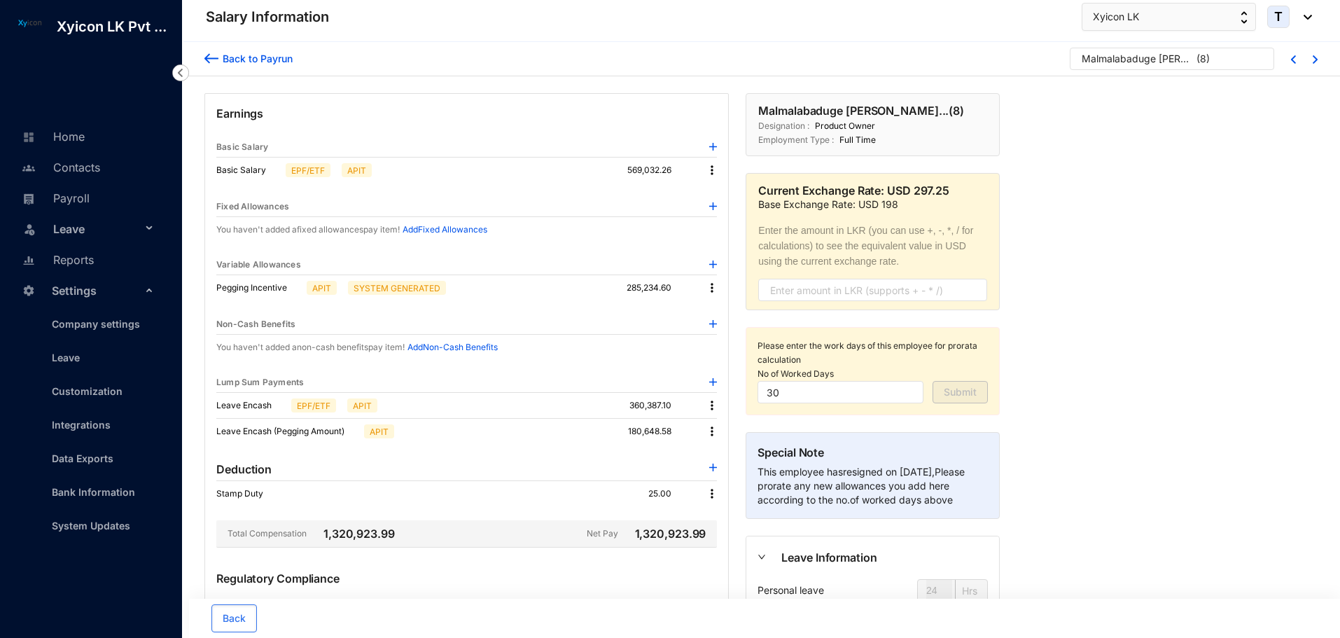
click at [208, 55] on img at bounding box center [211, 58] width 14 height 15
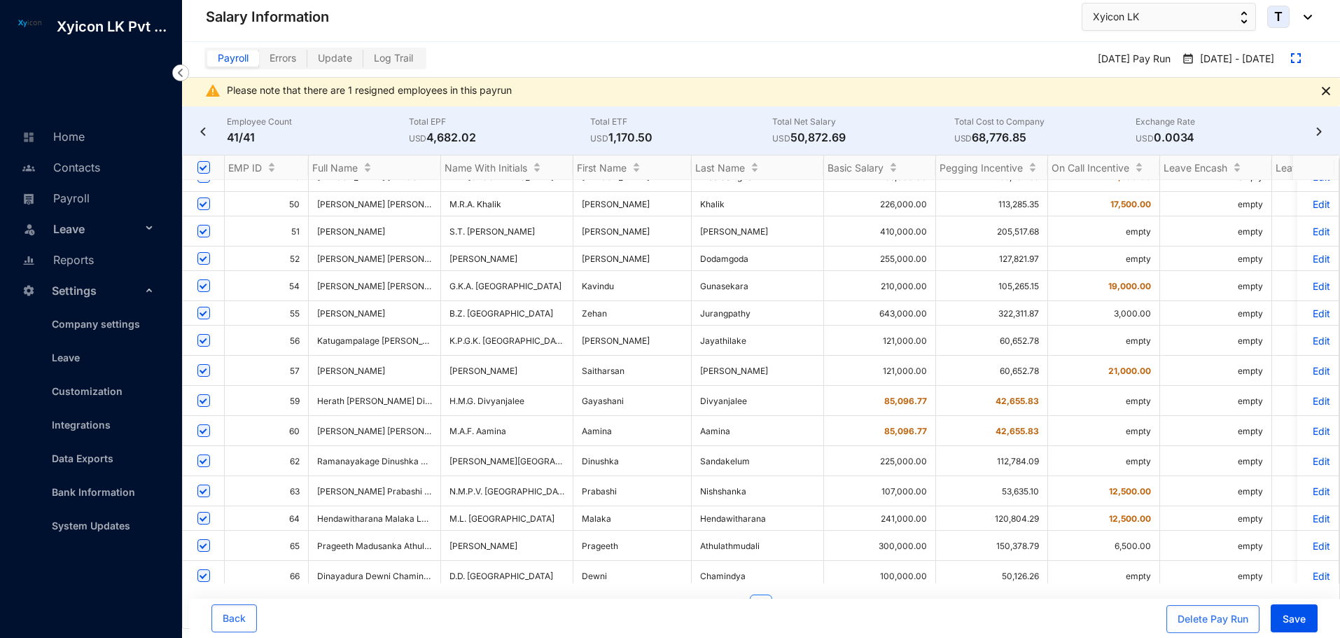
scroll to position [556, 0]
click at [1309, 253] on p "Edit" at bounding box center [1317, 259] width 24 height 12
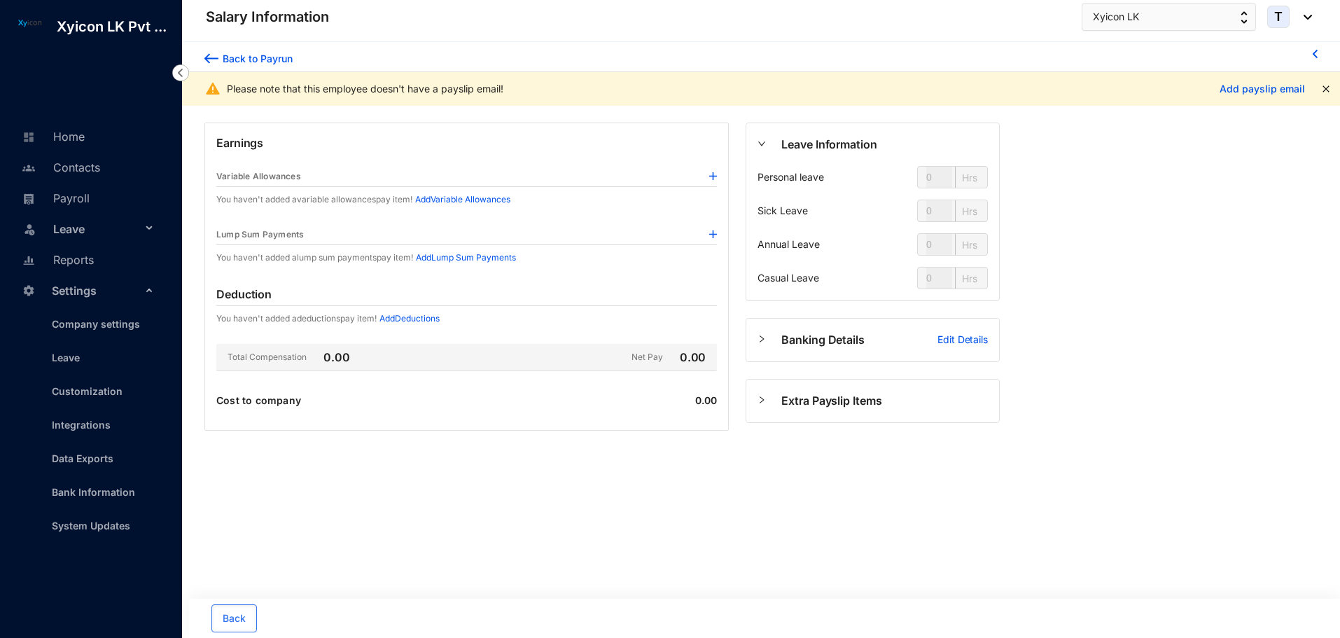
type input "24"
type input "112"
type input "80"
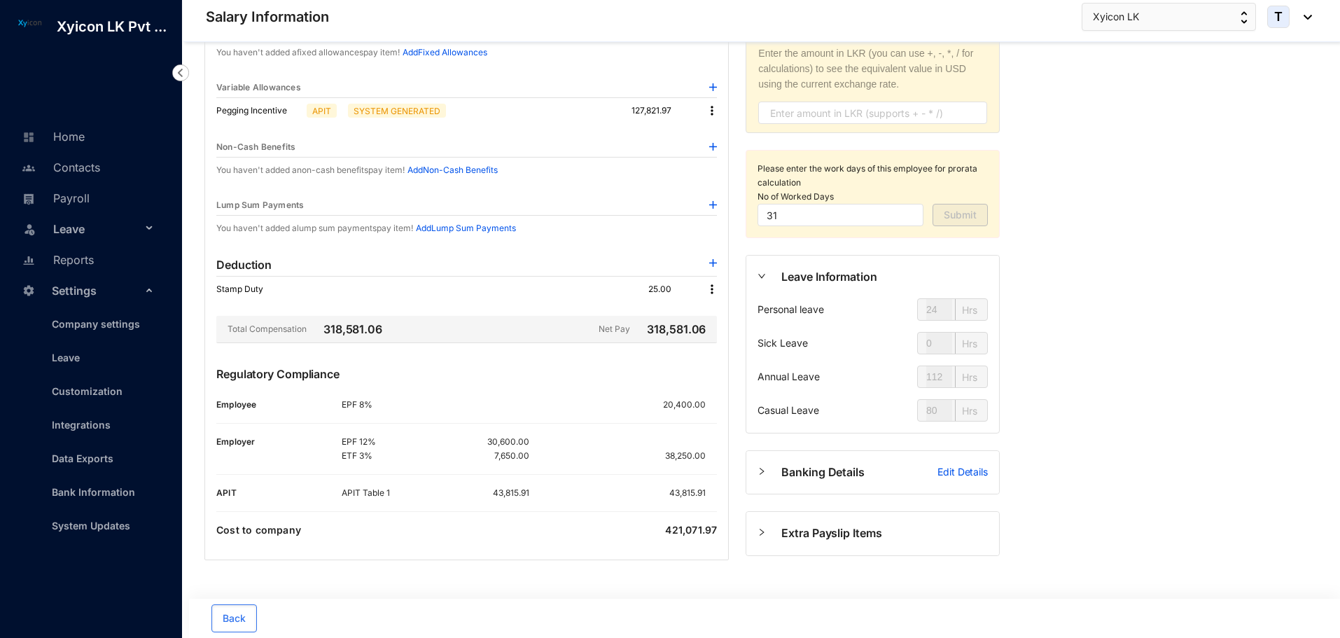
scroll to position [178, 0]
click at [550, 442] on div "EPF 12% 30,600.00 ETF 3% 7,650.00 38,250.00" at bounding box center [529, 448] width 375 height 28
click at [76, 161] on link "Contacts" at bounding box center [59, 167] width 82 height 14
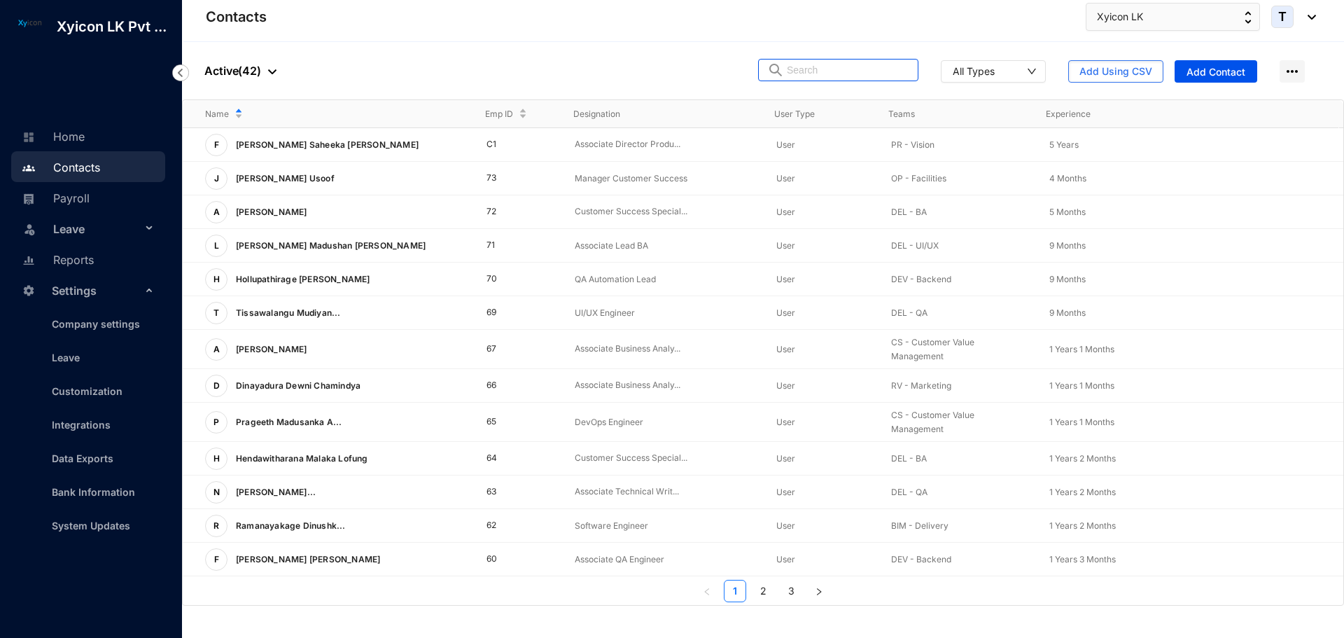
click at [872, 71] on input "text" at bounding box center [848, 69] width 122 height 21
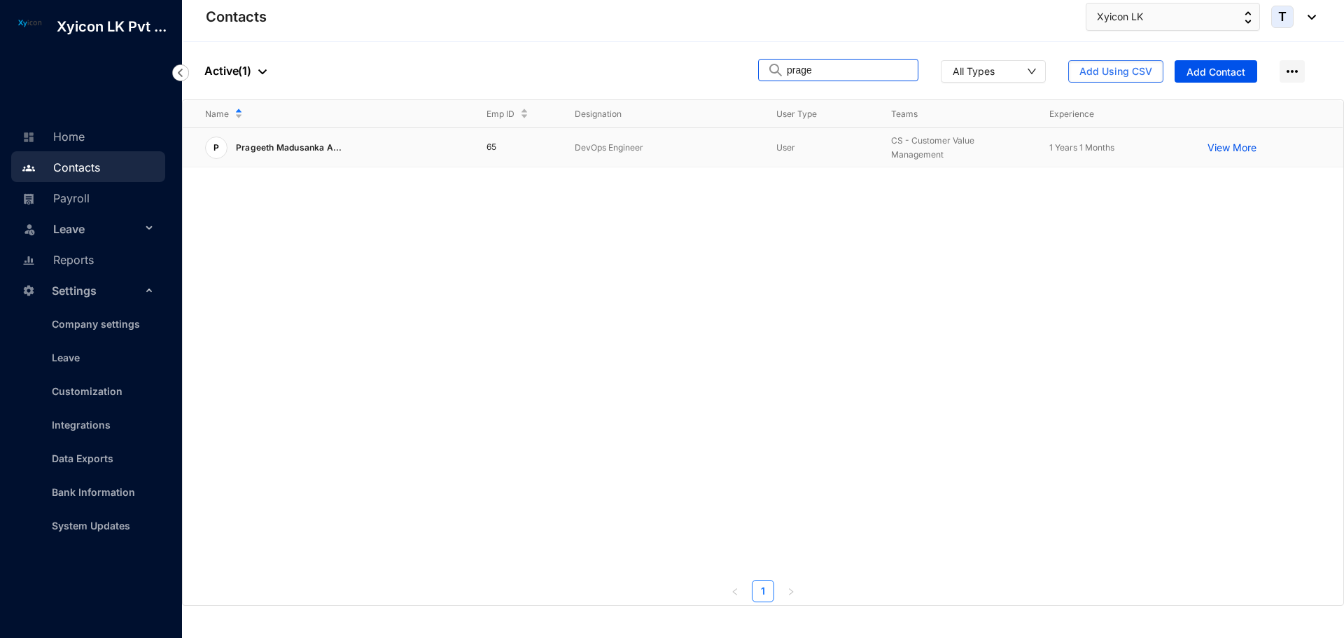
type input "prage"
click at [296, 151] on span "Prageeth Madusanka A..." at bounding box center [289, 147] width 106 height 10
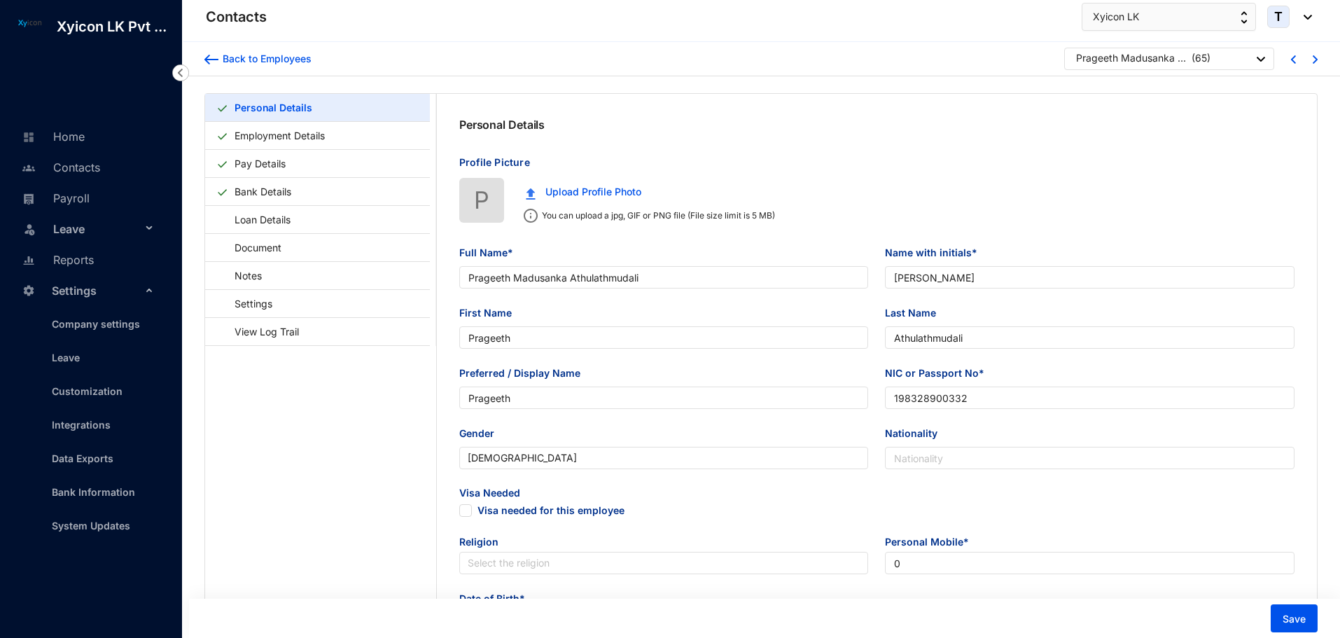
type input "Prageeth Madusanka Athulathmudali"
type input "[PERSON_NAME]"
type input "Prageeth"
type input "Athulathmudali"
type input "Prageeth"
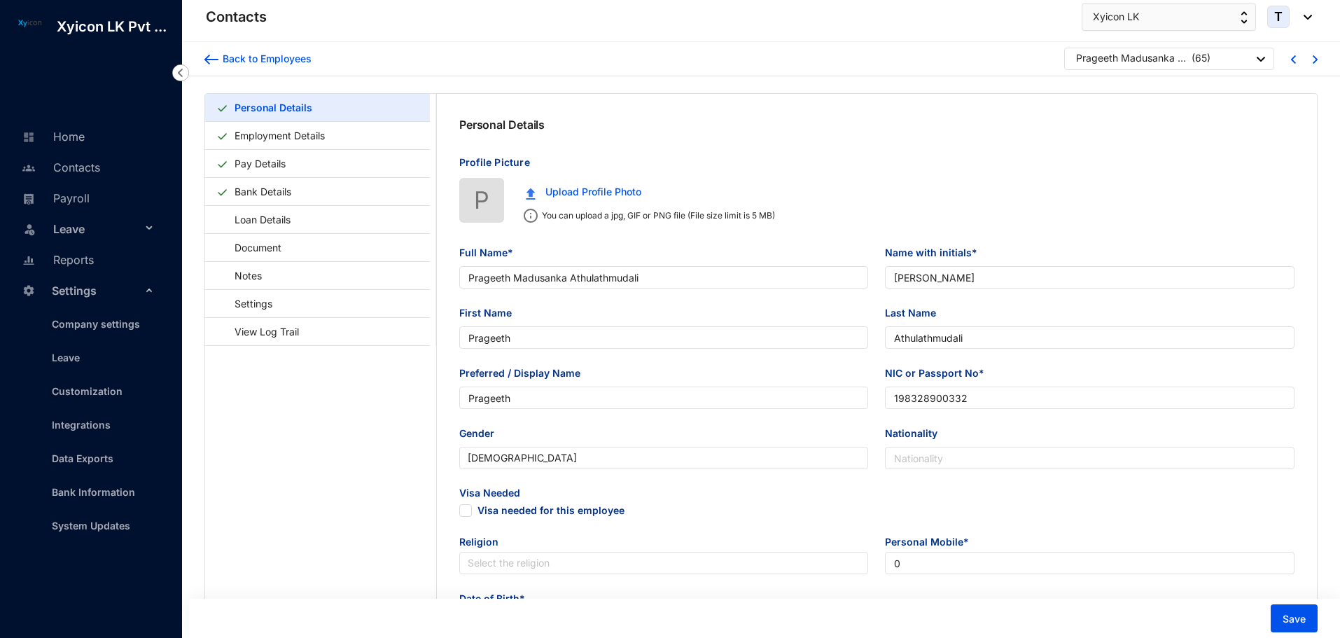
type input "198328900332"
type input "352/B Ananda Maithree MW, [GEOGRAPHIC_DATA] . [GEOGRAPHIC_DATA]"
type input "[DATE]"
click at [291, 165] on link "Pay Details" at bounding box center [260, 163] width 62 height 29
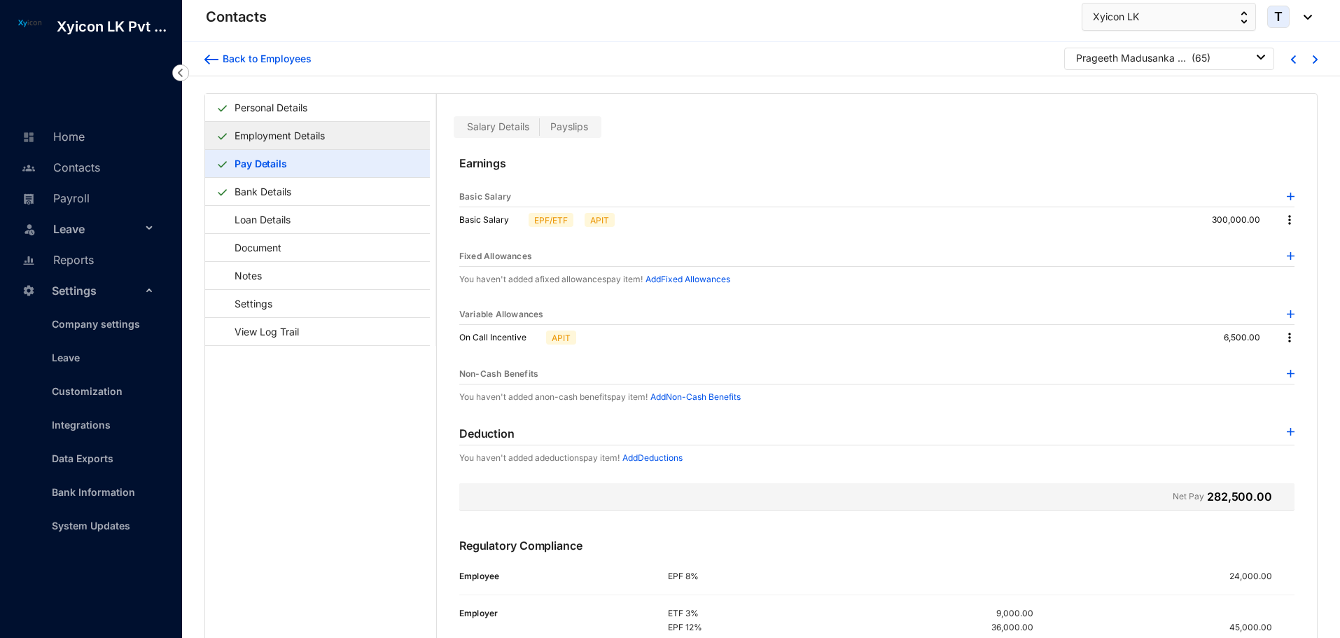
click at [311, 135] on link "Employment Details" at bounding box center [279, 135] width 101 height 29
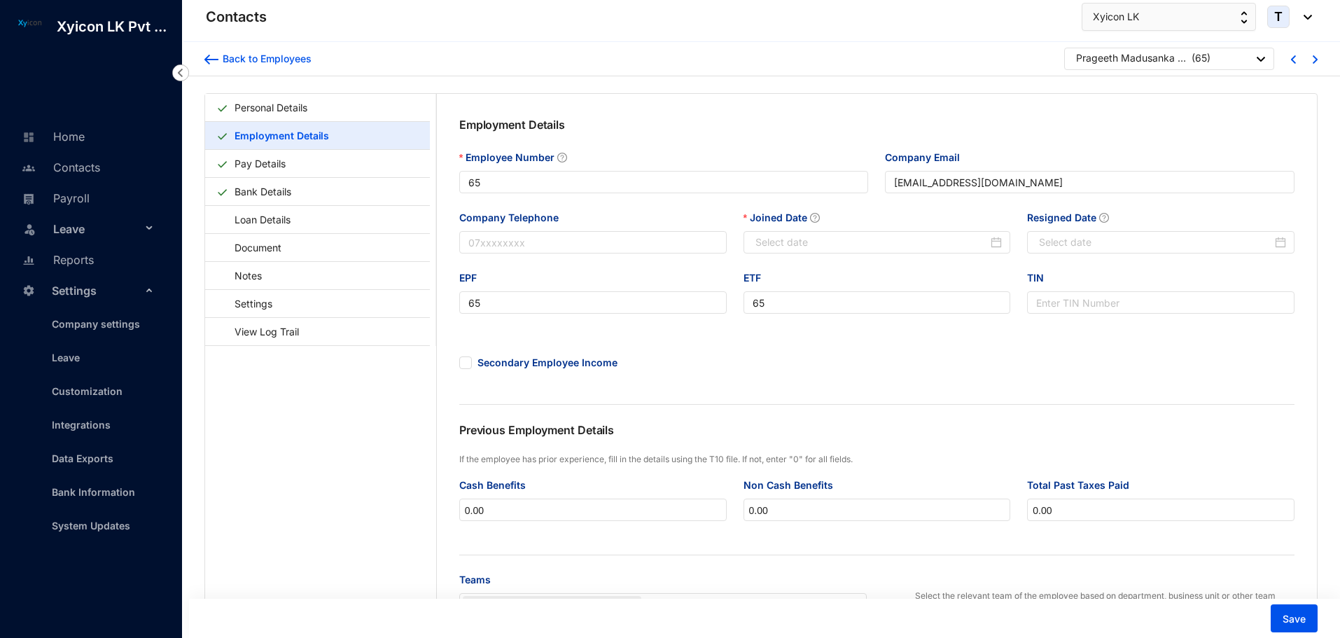
type input "[DATE]"
click at [1060, 248] on input "Resigned Date" at bounding box center [1155, 241] width 233 height 15
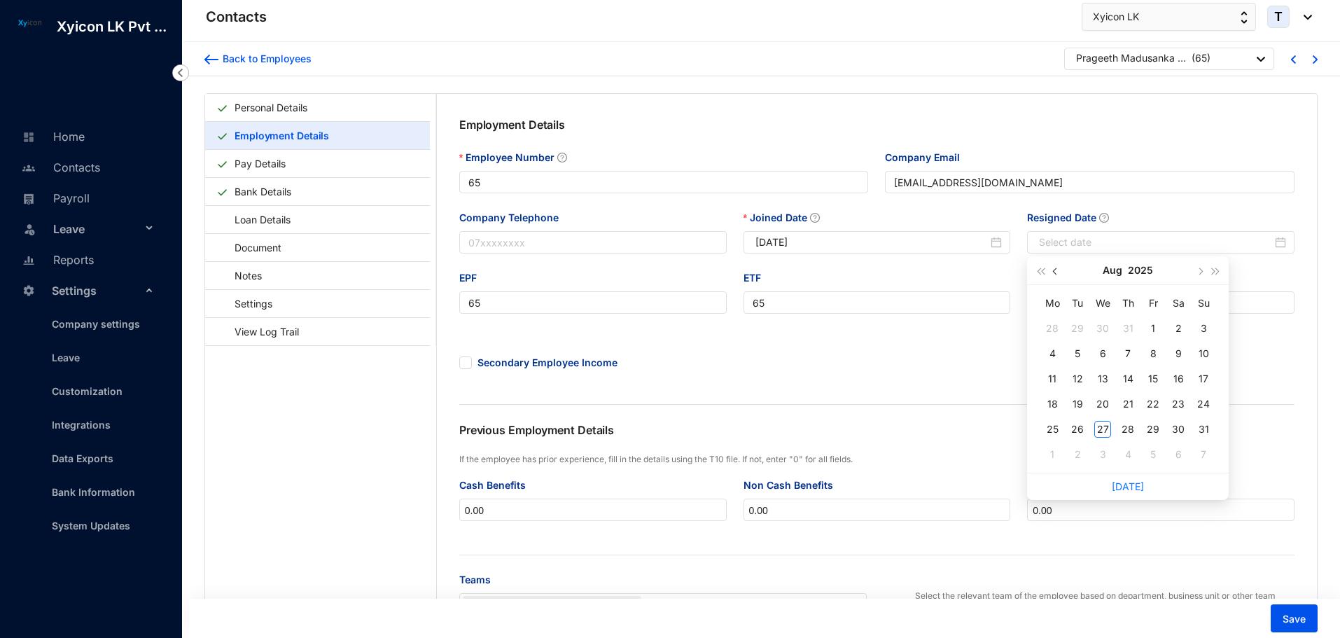
click at [1058, 272] on span "button" at bounding box center [1056, 271] width 7 height 7
type input "[DATE]"
click at [1056, 454] on div "30" at bounding box center [1052, 454] width 17 height 17
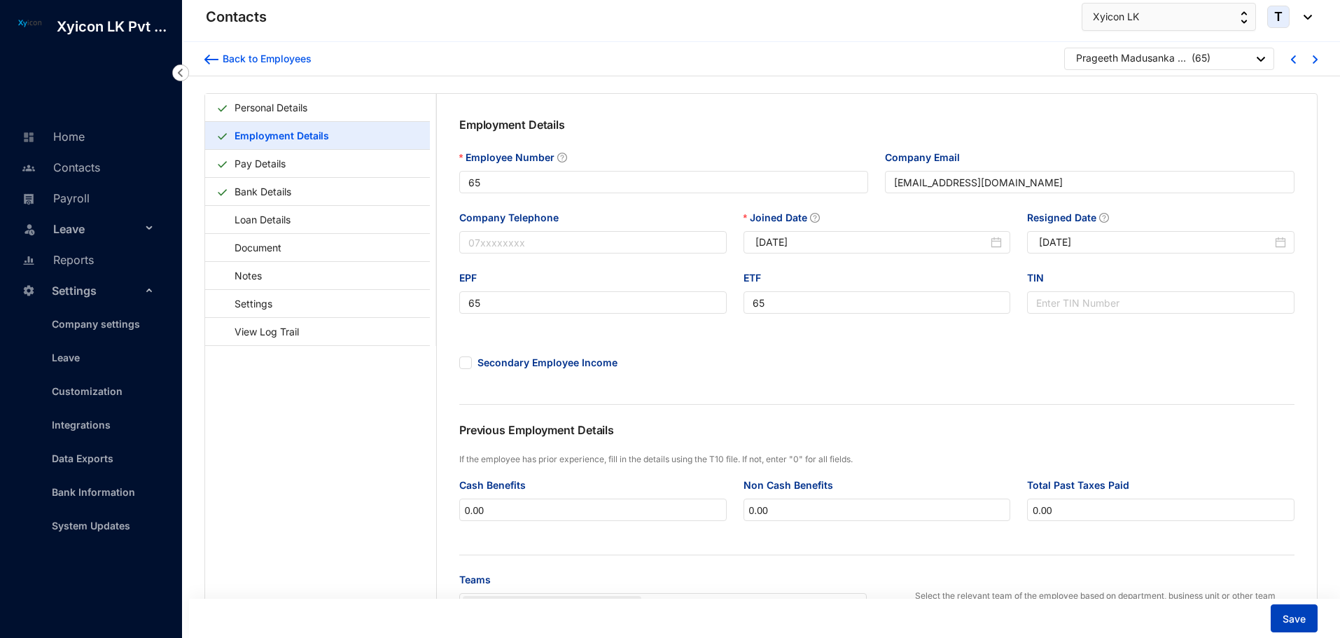
click at [1305, 624] on span "Save" at bounding box center [1293, 619] width 23 height 14
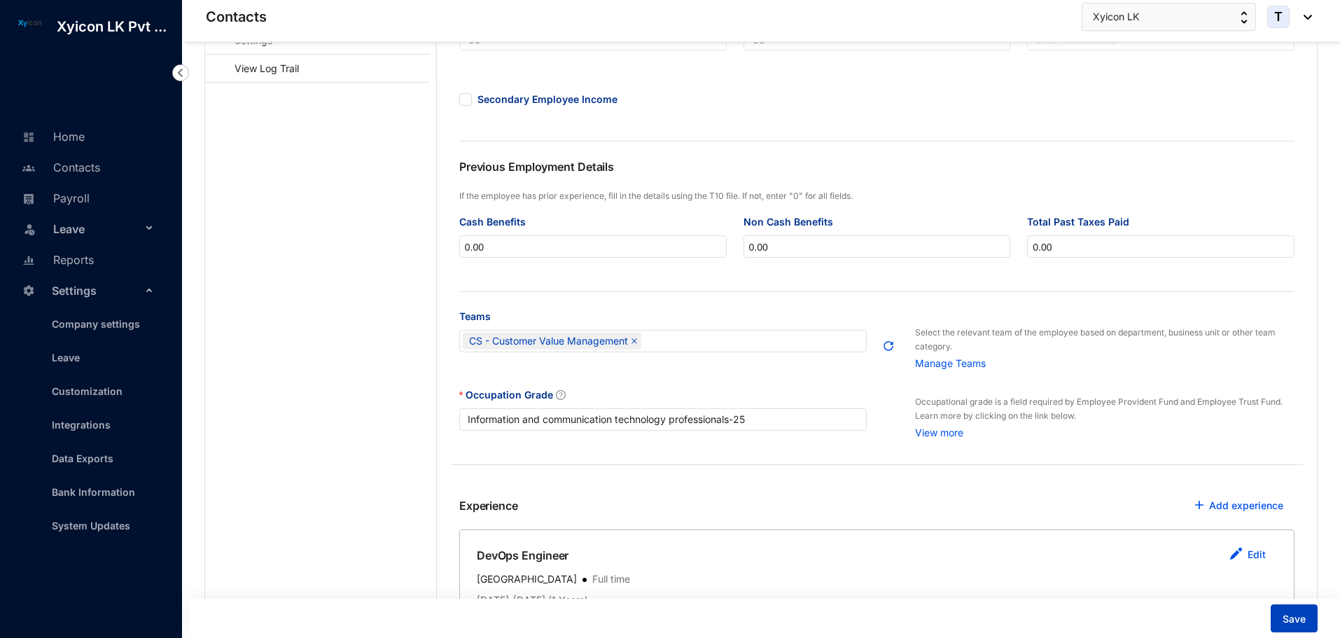
scroll to position [244, 0]
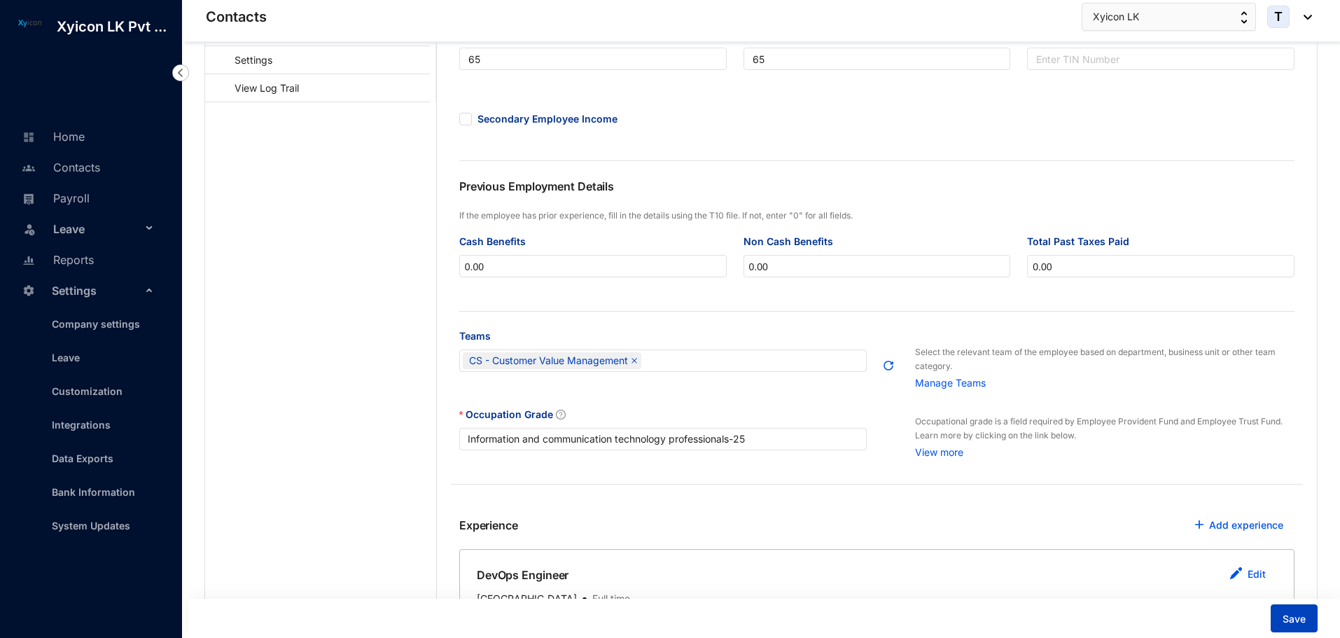
click at [1291, 623] on span "Save" at bounding box center [1293, 619] width 23 height 14
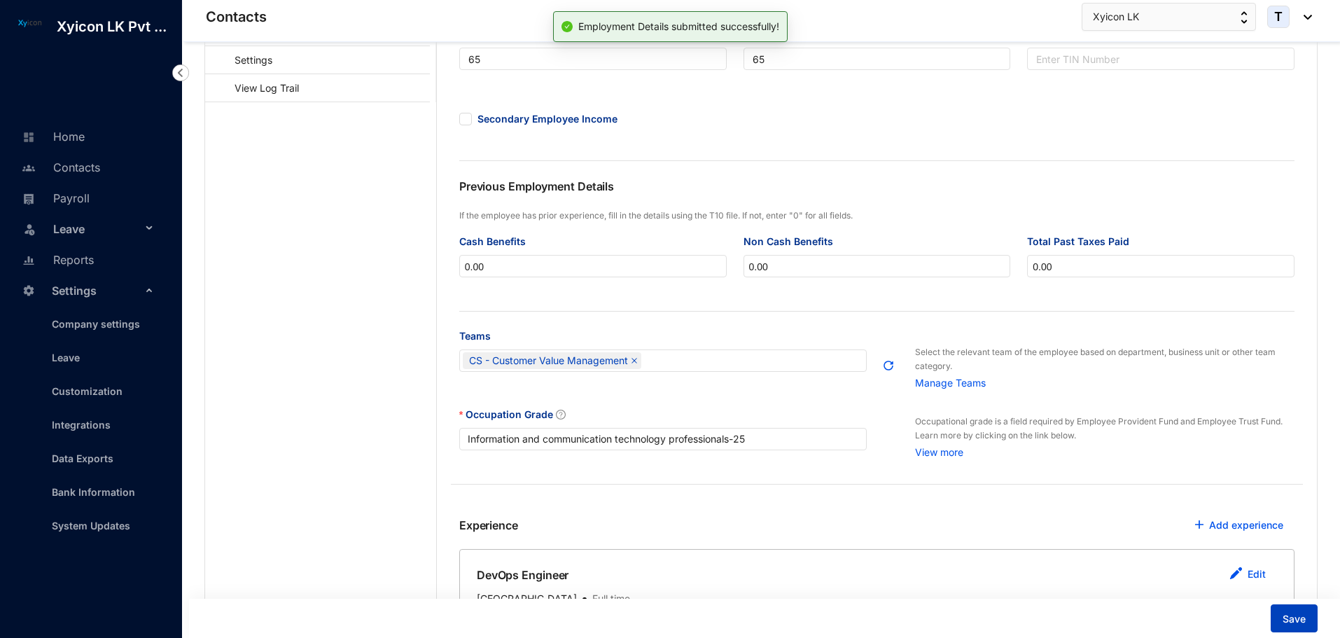
scroll to position [0, 0]
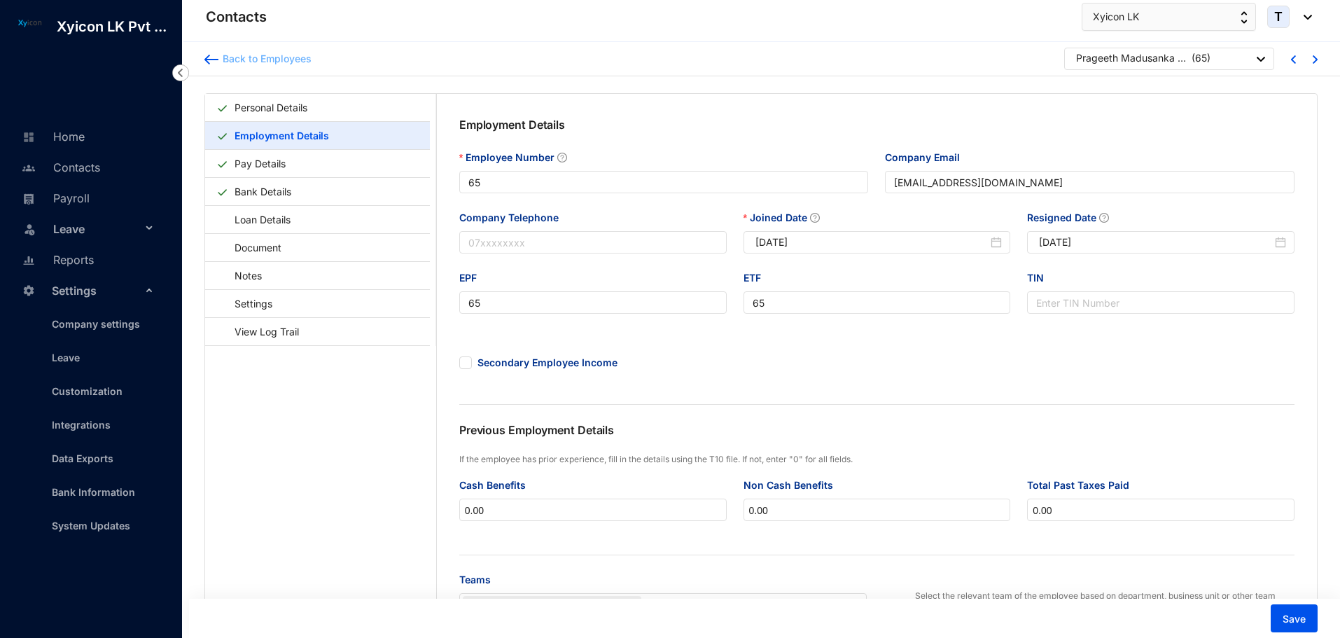
click at [215, 63] on img at bounding box center [211, 60] width 14 height 10
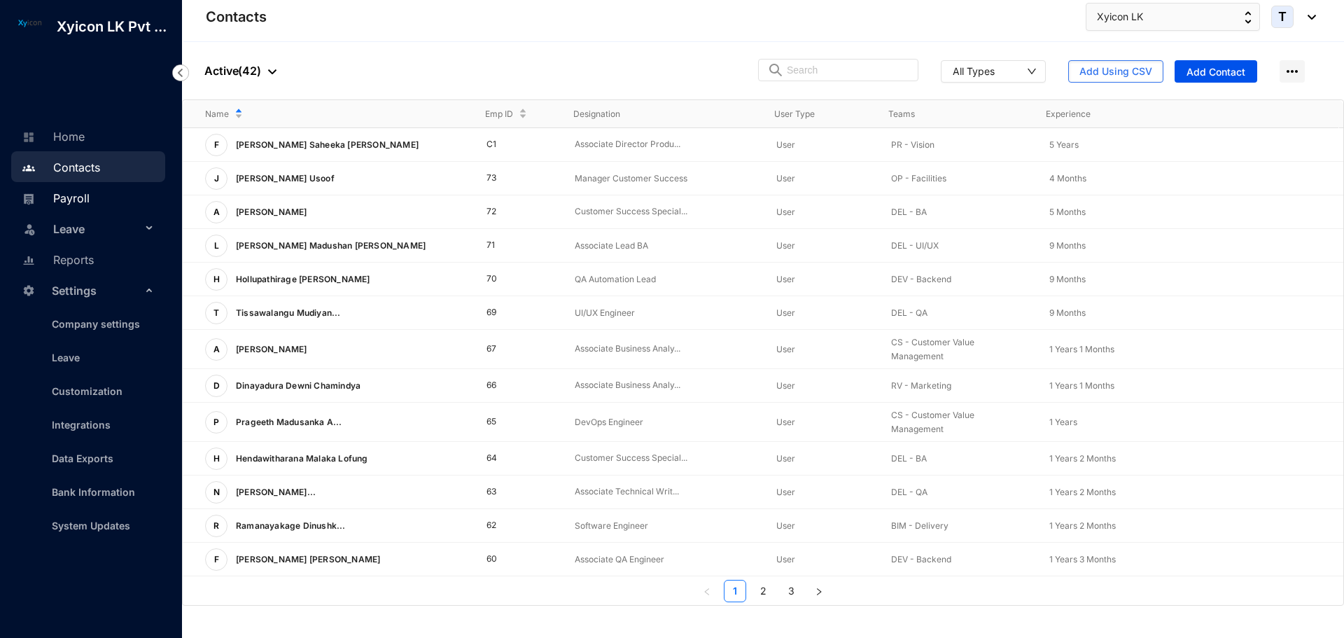
click at [65, 204] on link "Payroll" at bounding box center [53, 198] width 71 height 14
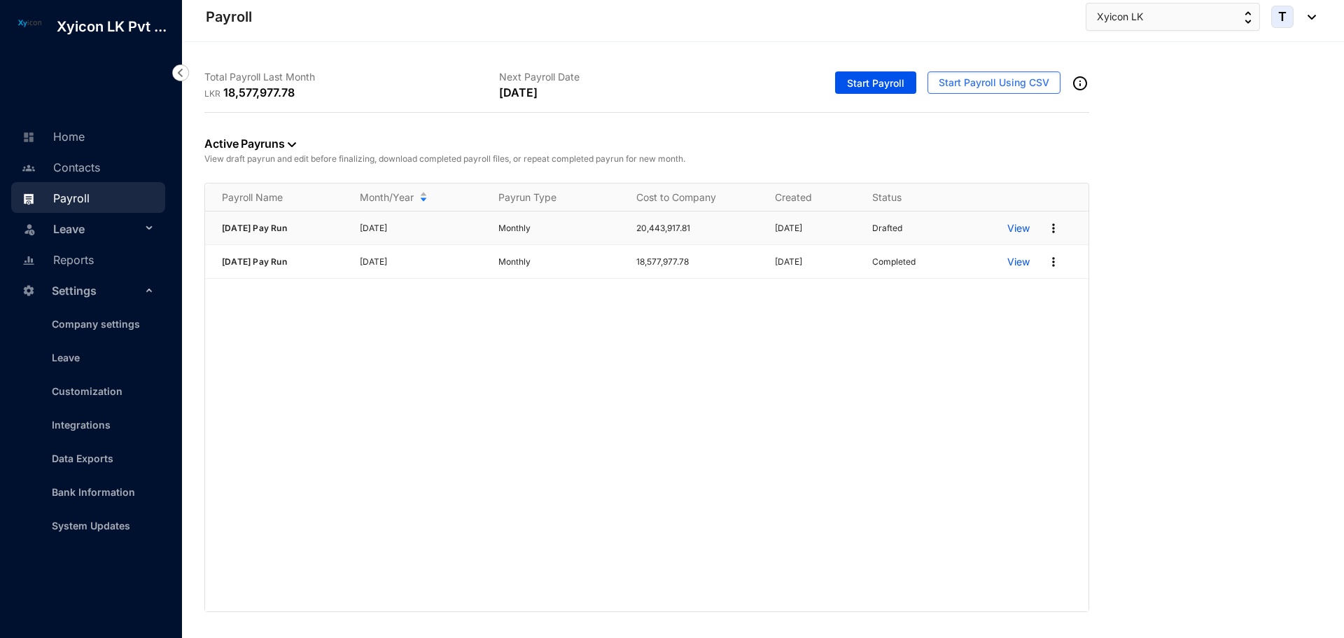
click at [1020, 227] on p "View" at bounding box center [1018, 228] width 22 height 14
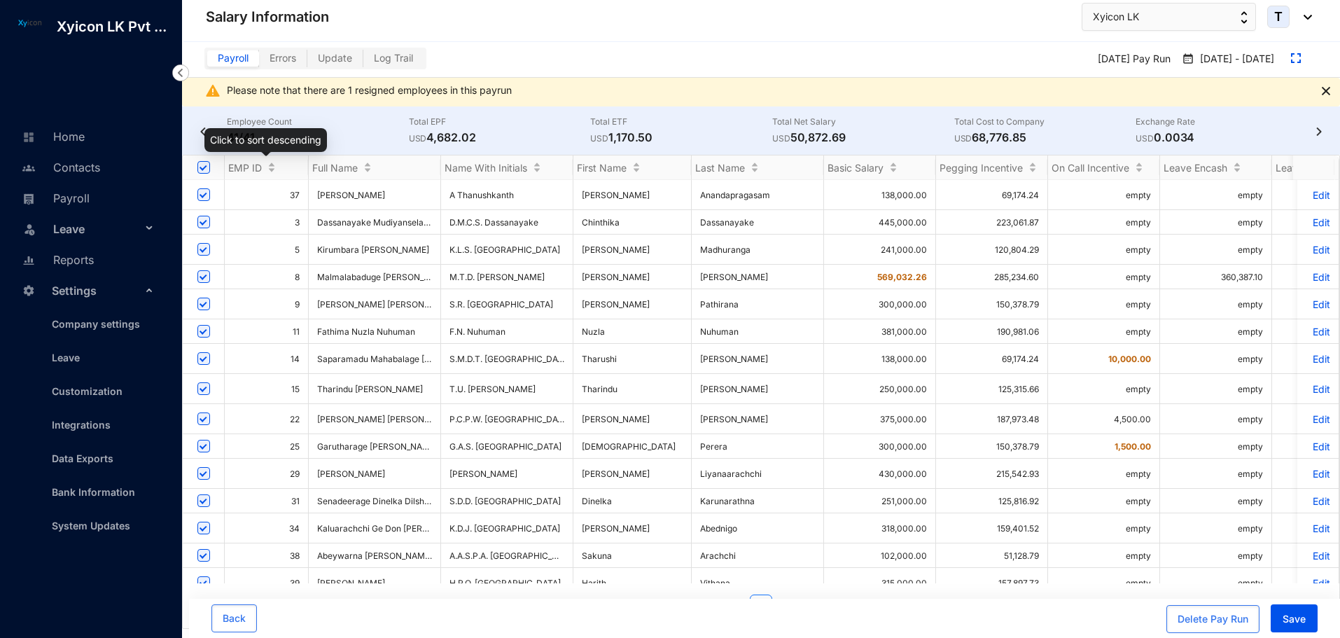
click at [254, 164] on span "EMP ID" at bounding box center [245, 168] width 34 height 12
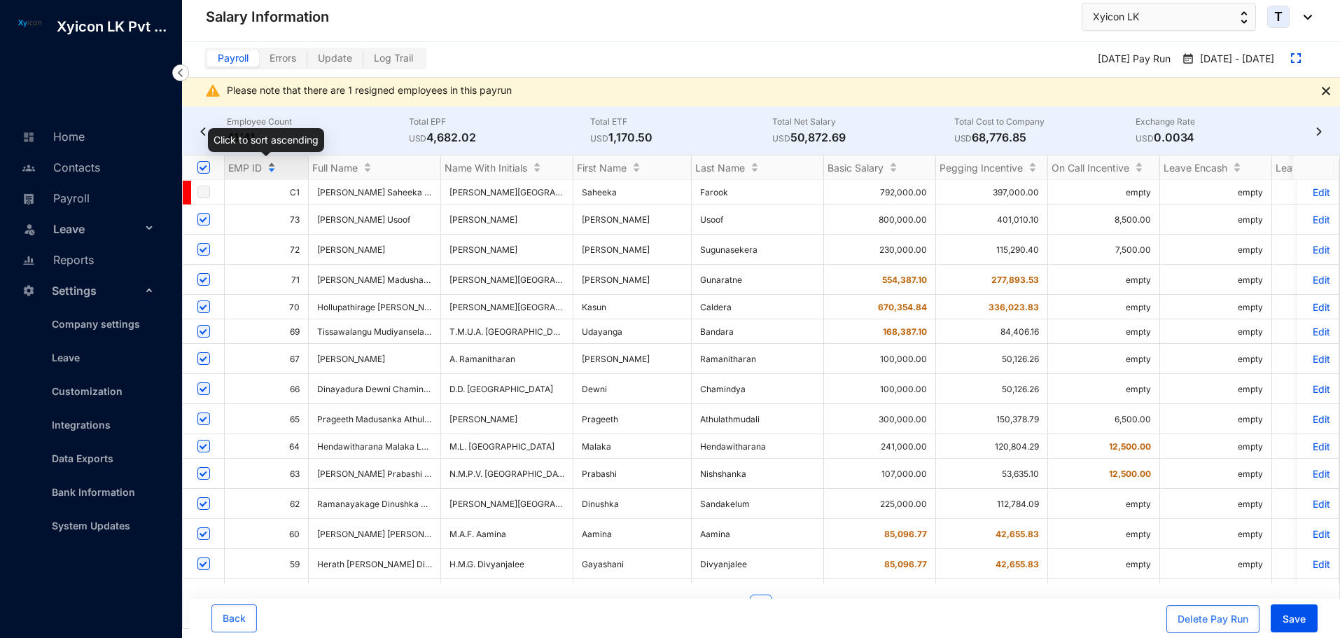
click at [247, 171] on span "EMP ID" at bounding box center [245, 168] width 34 height 12
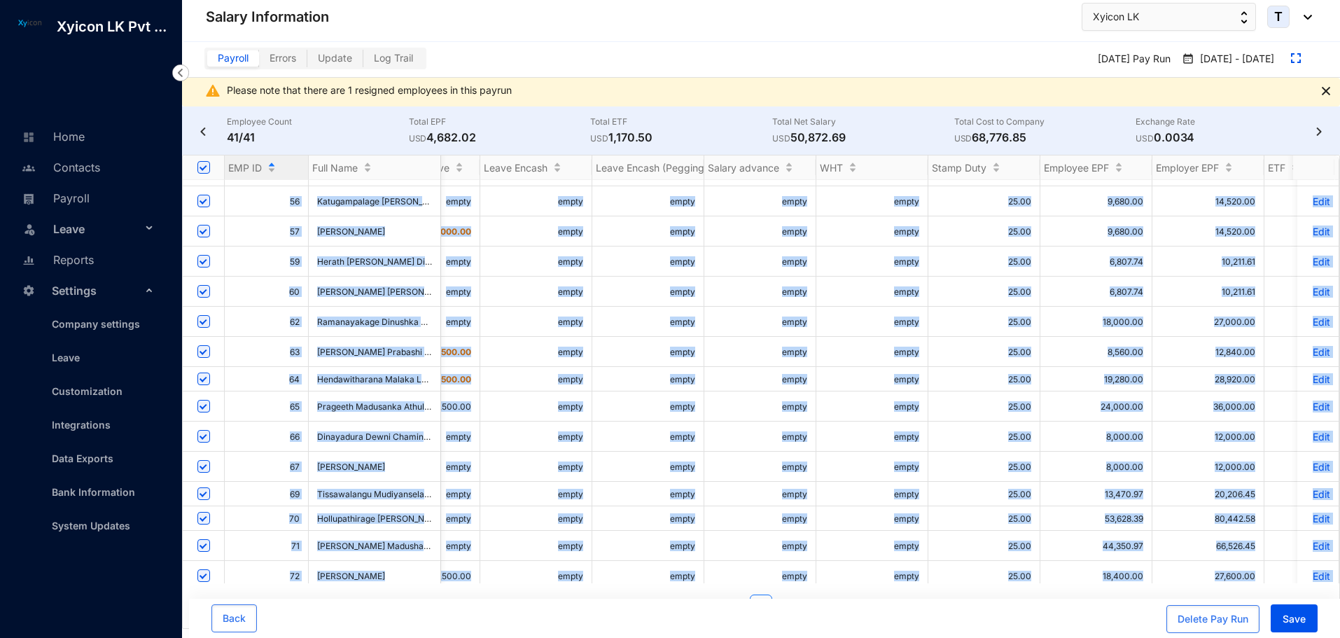
scroll to position [0, 720]
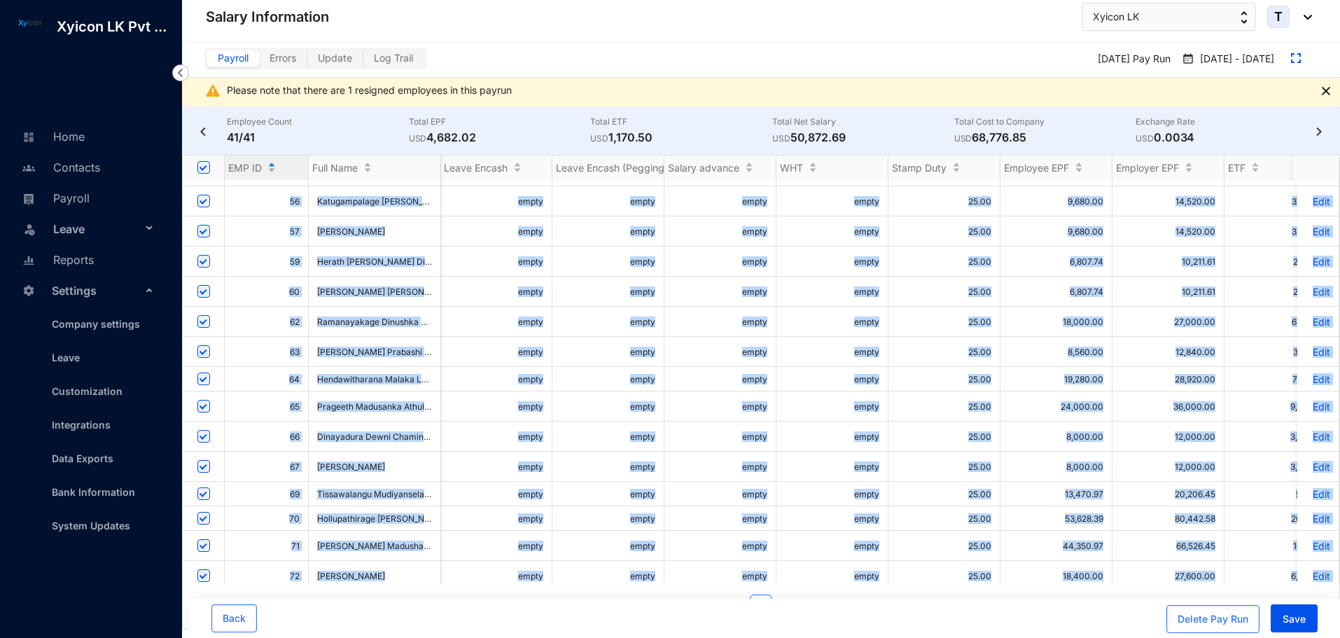
drag, startPoint x: 295, startPoint y: 195, endPoint x: 1227, endPoint y: 562, distance: 1001.2
copy tbody "3 Dassanayake Mudiyanselage Chinthika Sanjeevanie Dassanayake D.M.C.S. Dassanay…"
drag, startPoint x: 682, startPoint y: 40, endPoint x: 678, endPoint y: 93, distance: 53.4
click at [682, 40] on header "Salary Information Xyicon LK T" at bounding box center [761, 21] width 1156 height 42
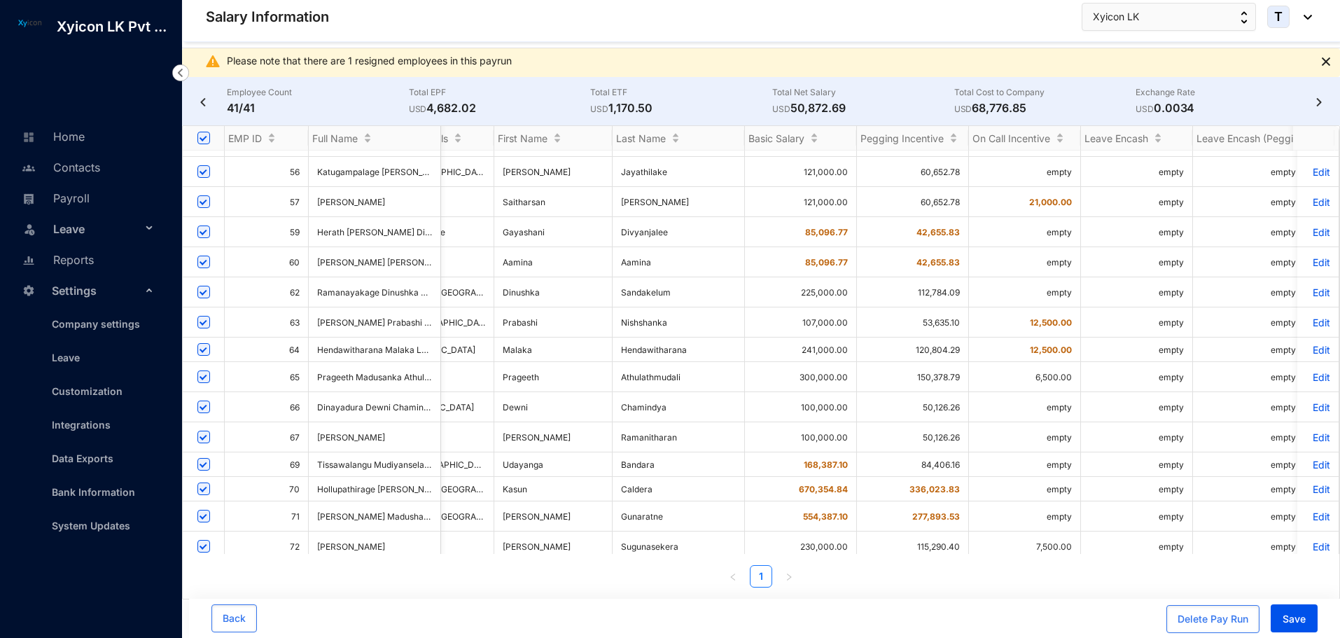
scroll to position [0, 53]
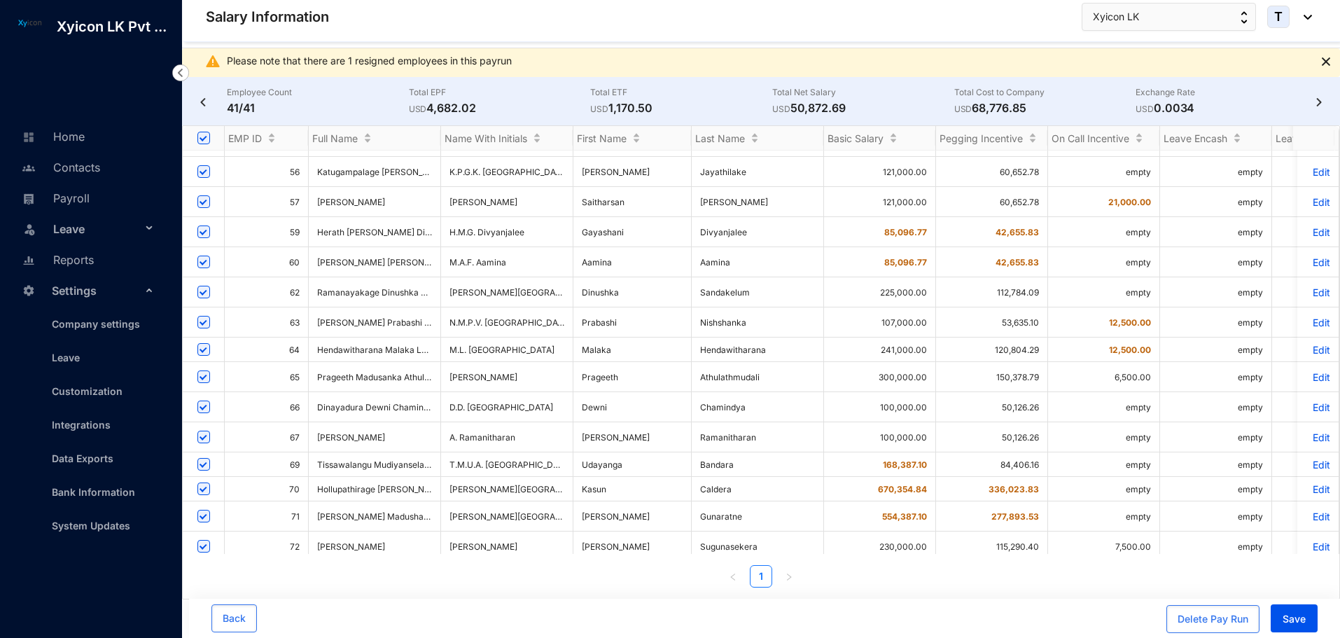
click at [1327, 65] on img at bounding box center [1326, 61] width 8 height 8
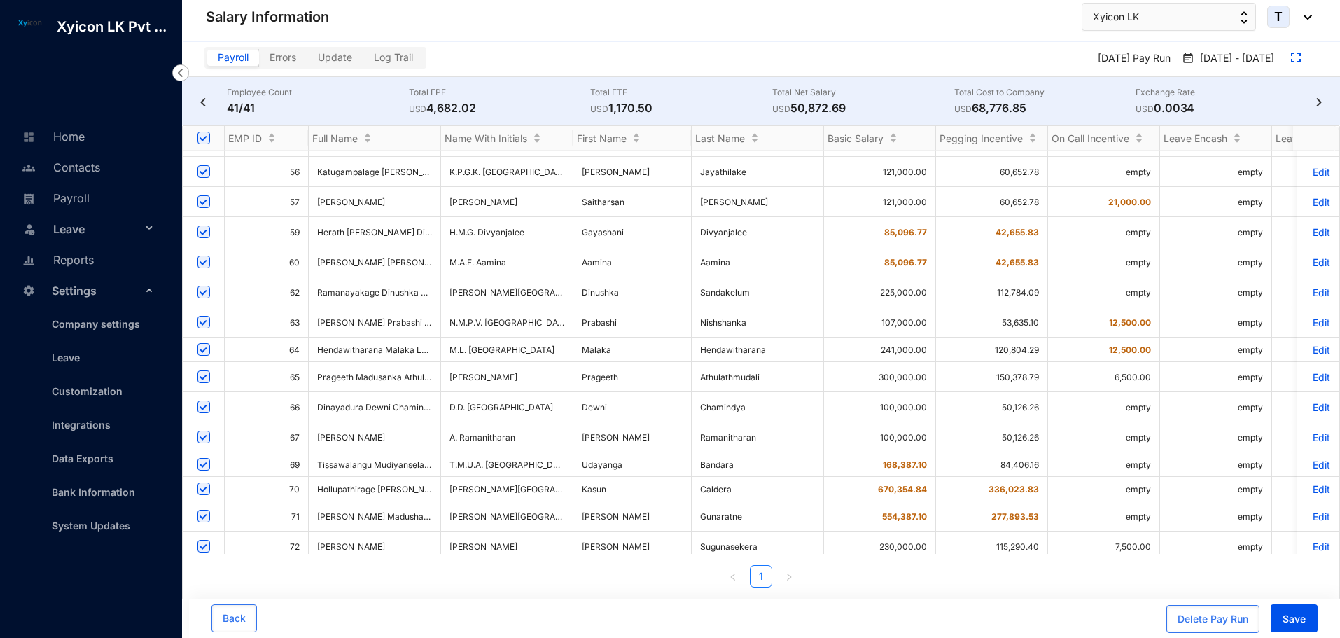
click at [1313, 598] on p "Edit" at bounding box center [1317, 604] width 24 height 12
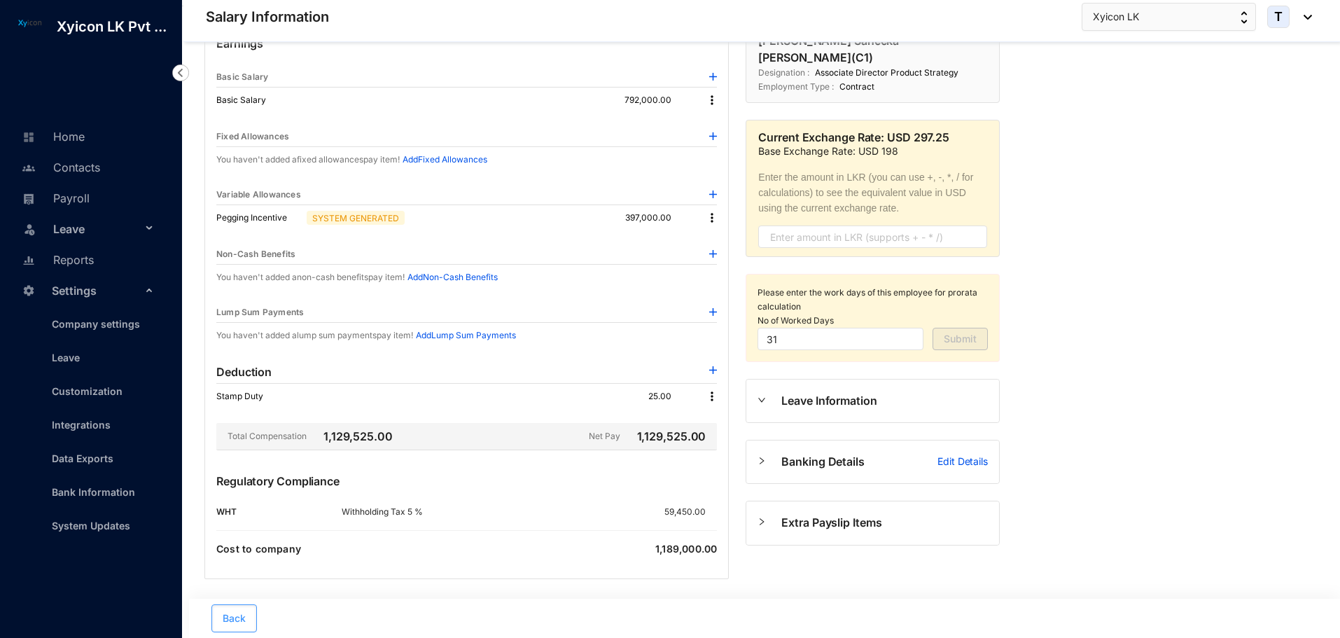
click at [234, 613] on span "Back" at bounding box center [234, 618] width 23 height 14
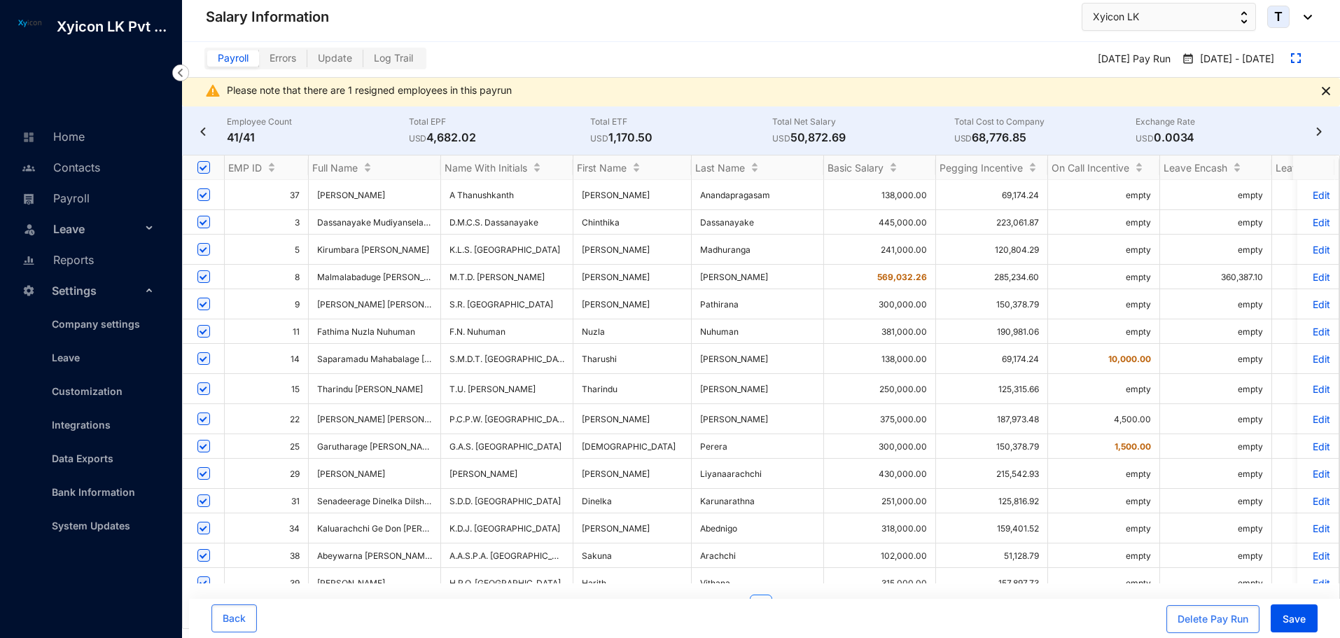
click at [1325, 92] on img at bounding box center [1326, 91] width 8 height 8
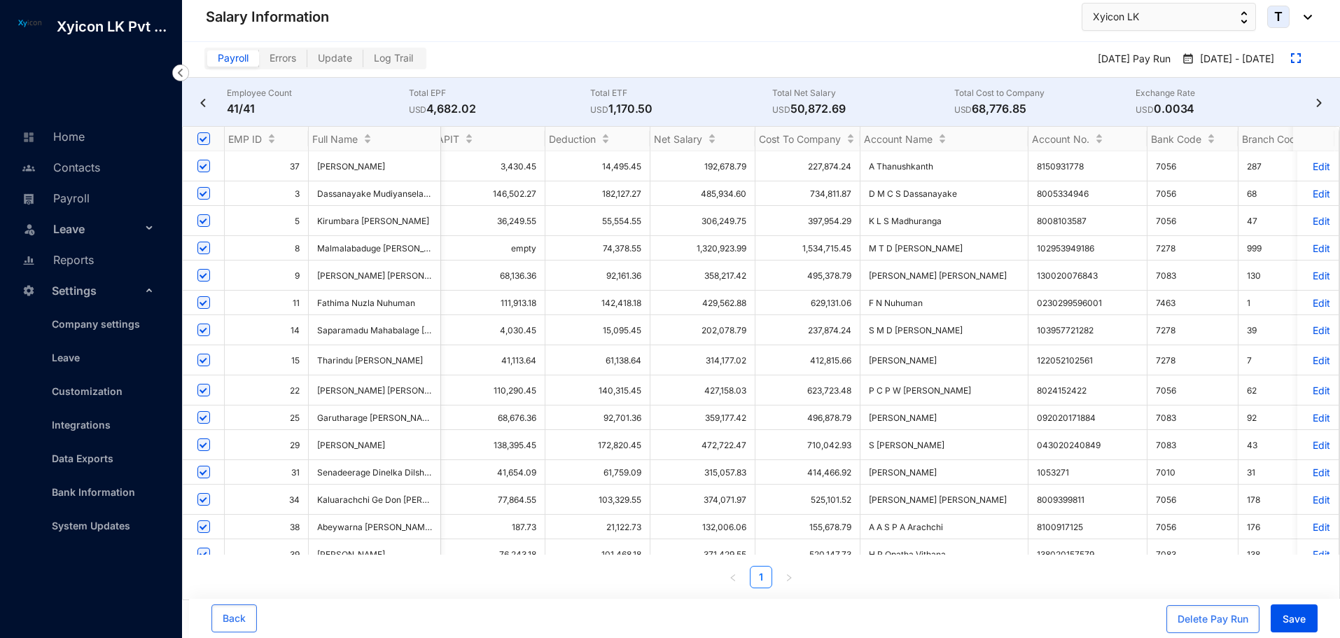
scroll to position [0, 877]
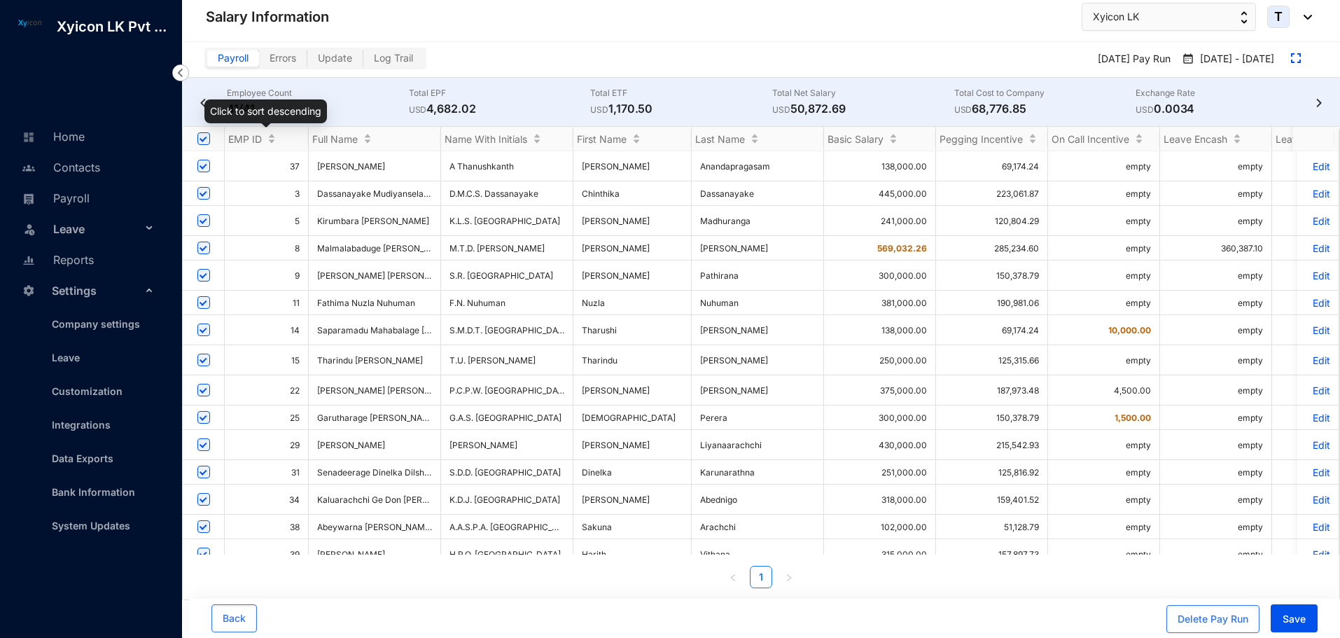
click at [251, 137] on span "EMP ID" at bounding box center [245, 139] width 34 height 12
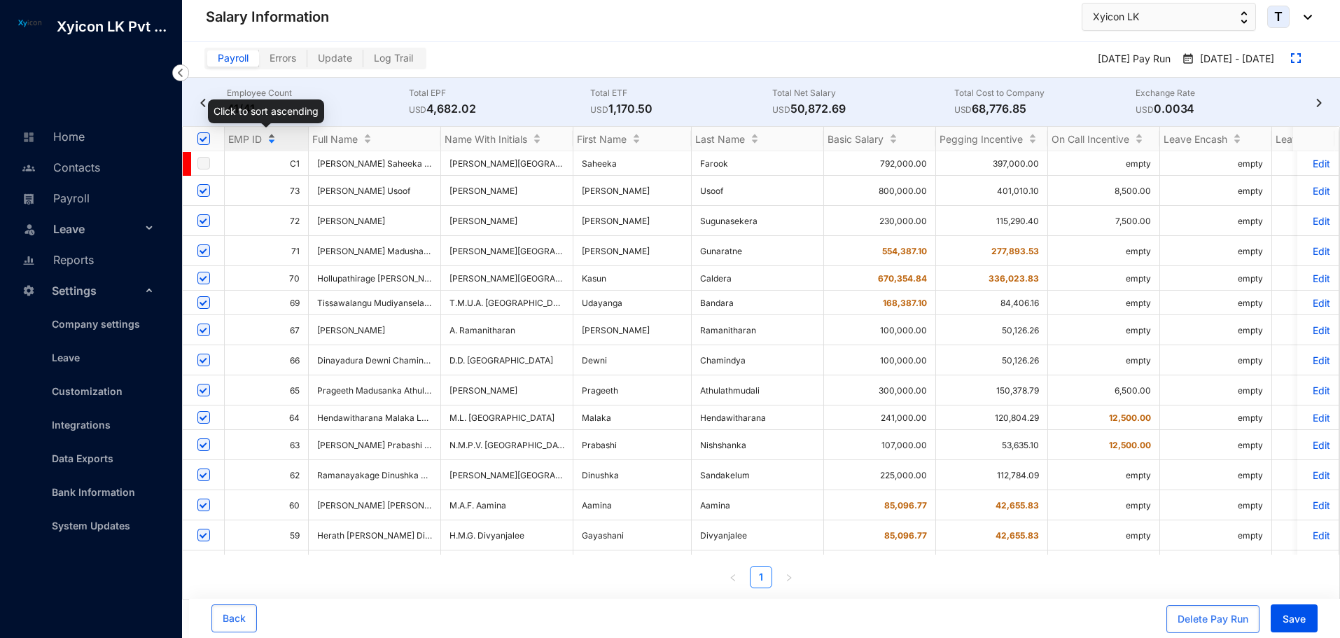
click at [262, 142] on div "EMP ID" at bounding box center [266, 139] width 83 height 14
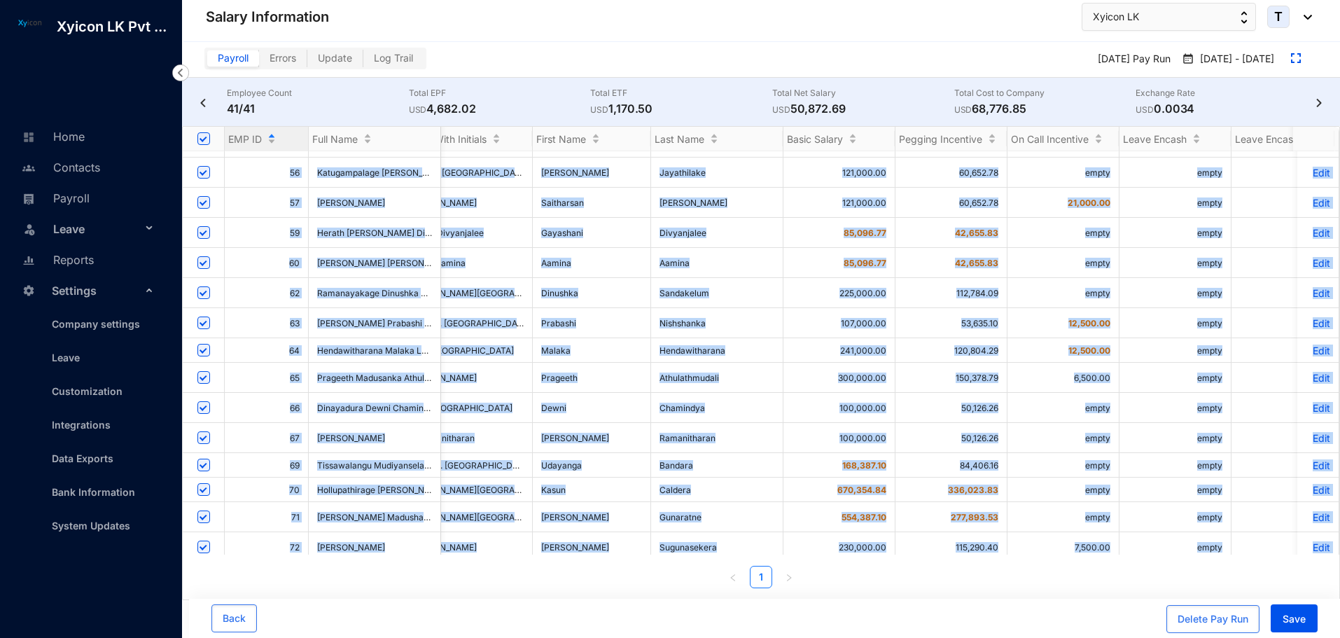
scroll to position [0, 94]
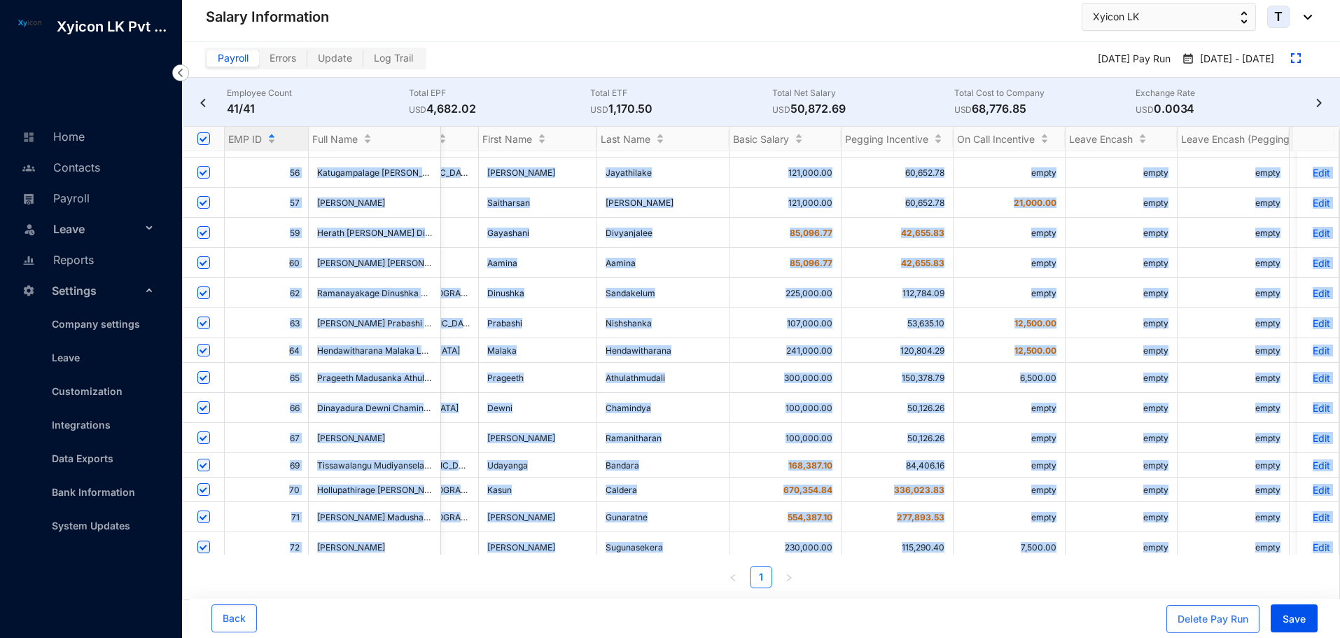
drag, startPoint x: 317, startPoint y: 164, endPoint x: 1322, endPoint y: 537, distance: 1071.5
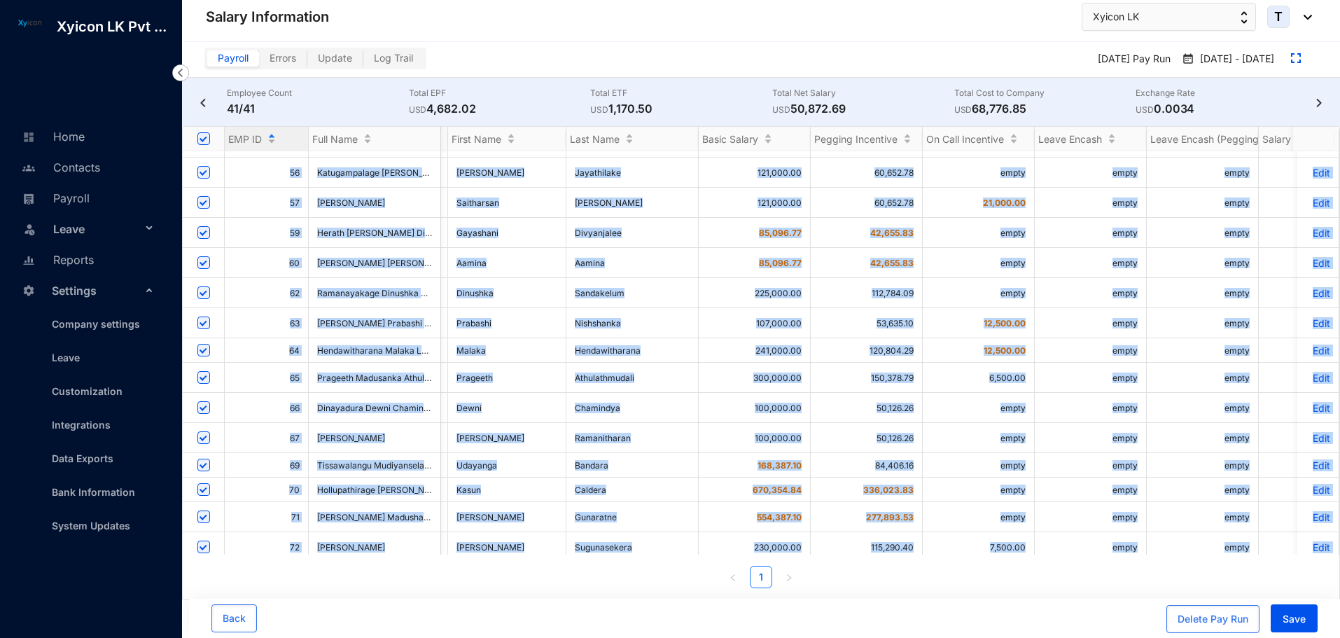
copy tbody "Dassanayake Mudiyanselage Chinthika Sanjeevanie Dassanayake D.M.C.S. Dassanayak…"
click at [539, 29] on div "Salary Information Xyicon LK T" at bounding box center [759, 17] width 1106 height 28
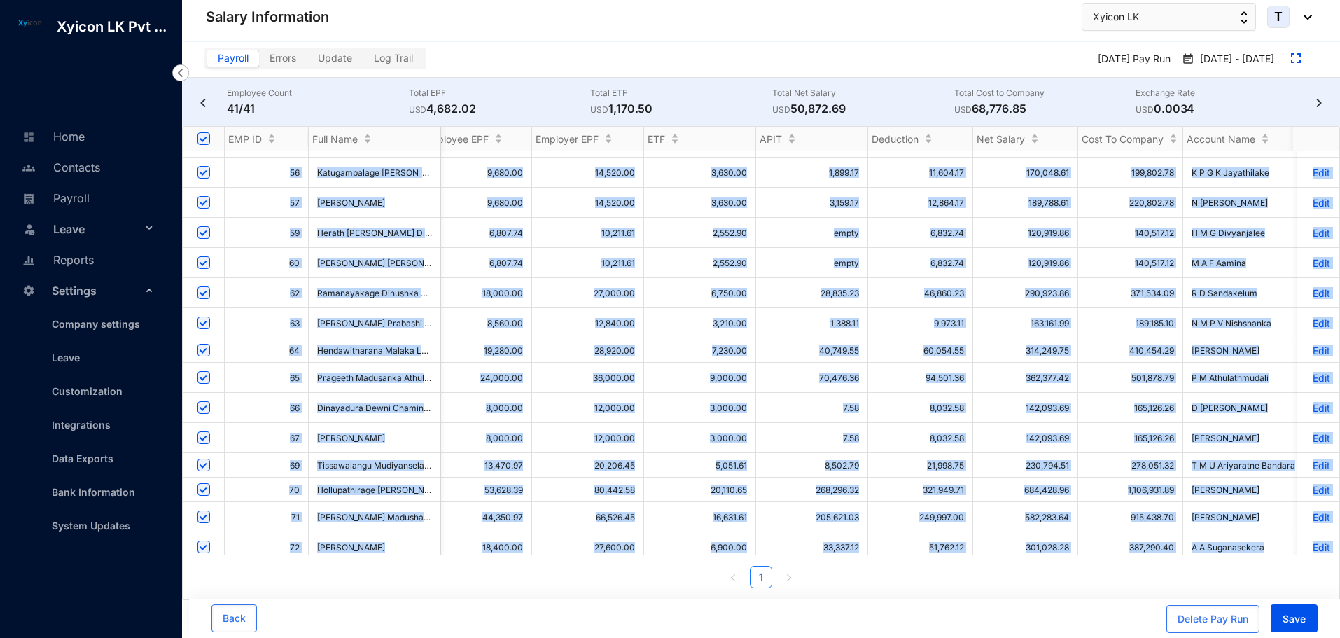
scroll to position [0, 1356]
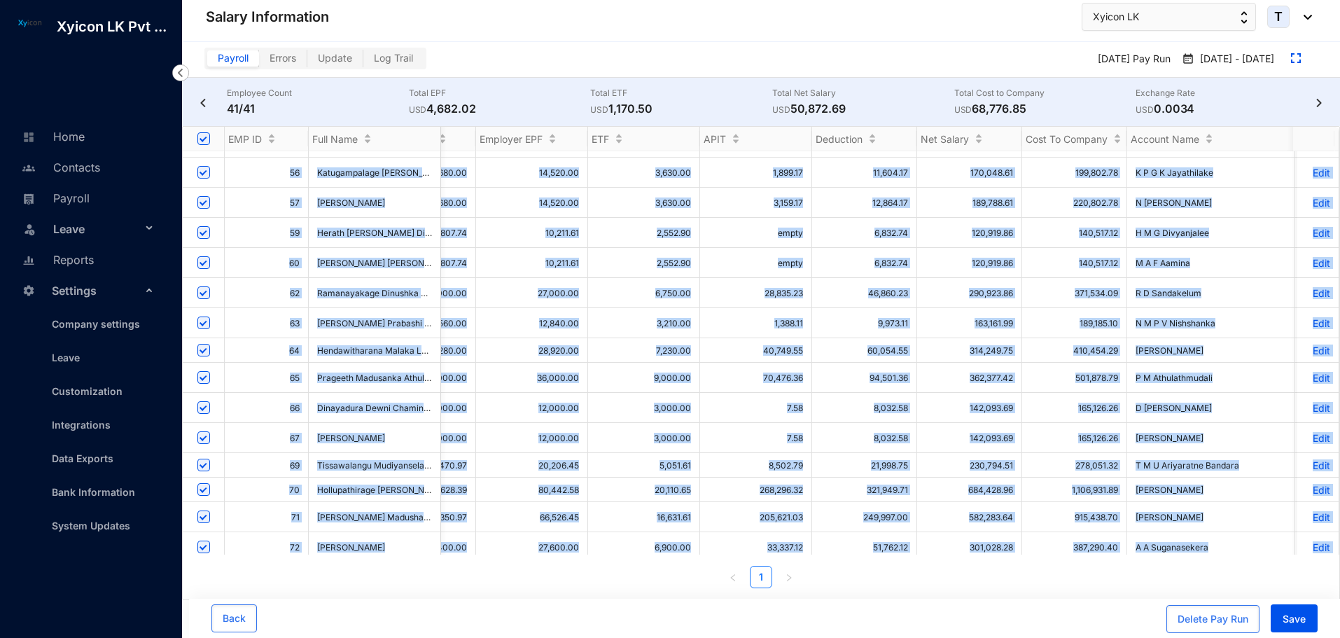
copy tbody "3 Dassanayake Mudiyanselage Chinthika Sanjeevanie Dassanayake D.M.C.S. Dassanay…"
click at [878, 44] on div "Payroll Errors Update Log Trail May 25 Pay Run May 1 - May 31" at bounding box center [761, 60] width 1158 height 36
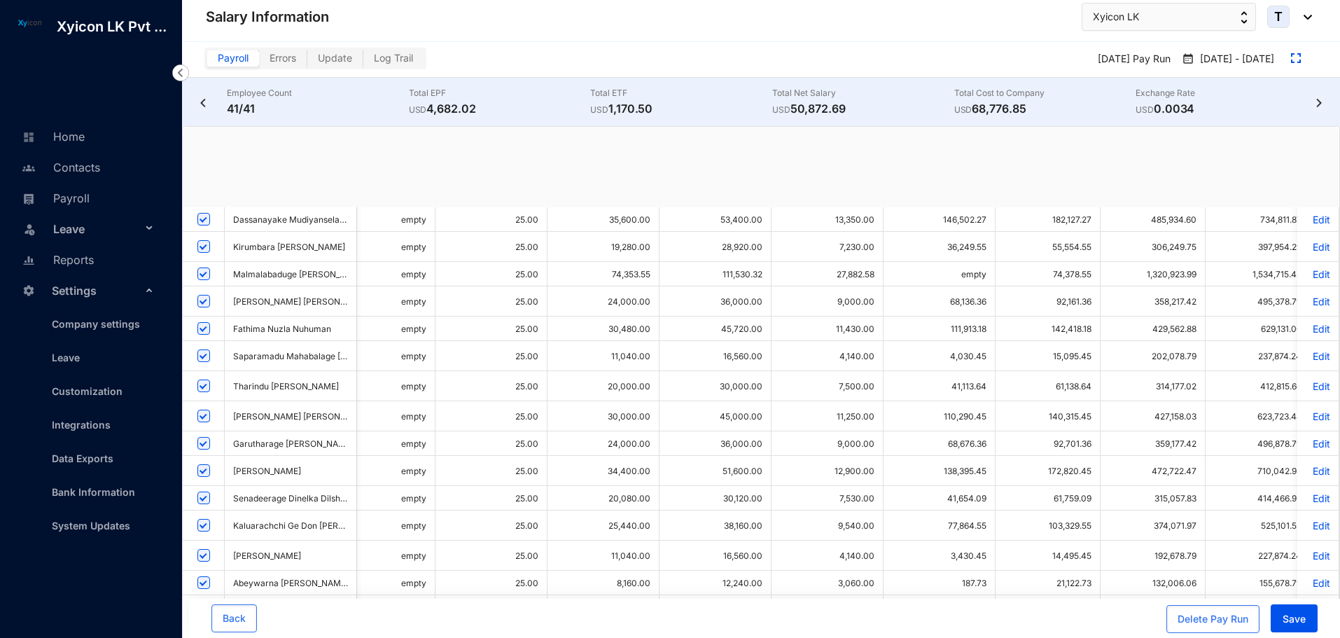
scroll to position [0, 24]
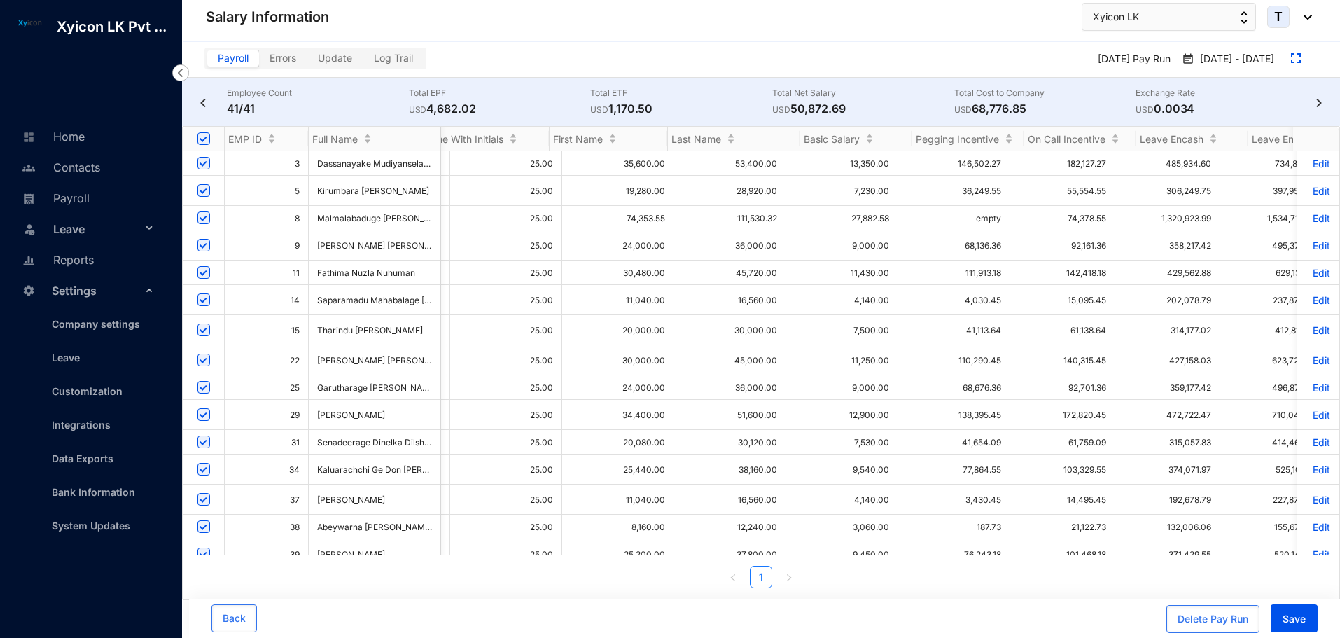
click at [1317, 99] on img at bounding box center [1319, 103] width 14 height 8
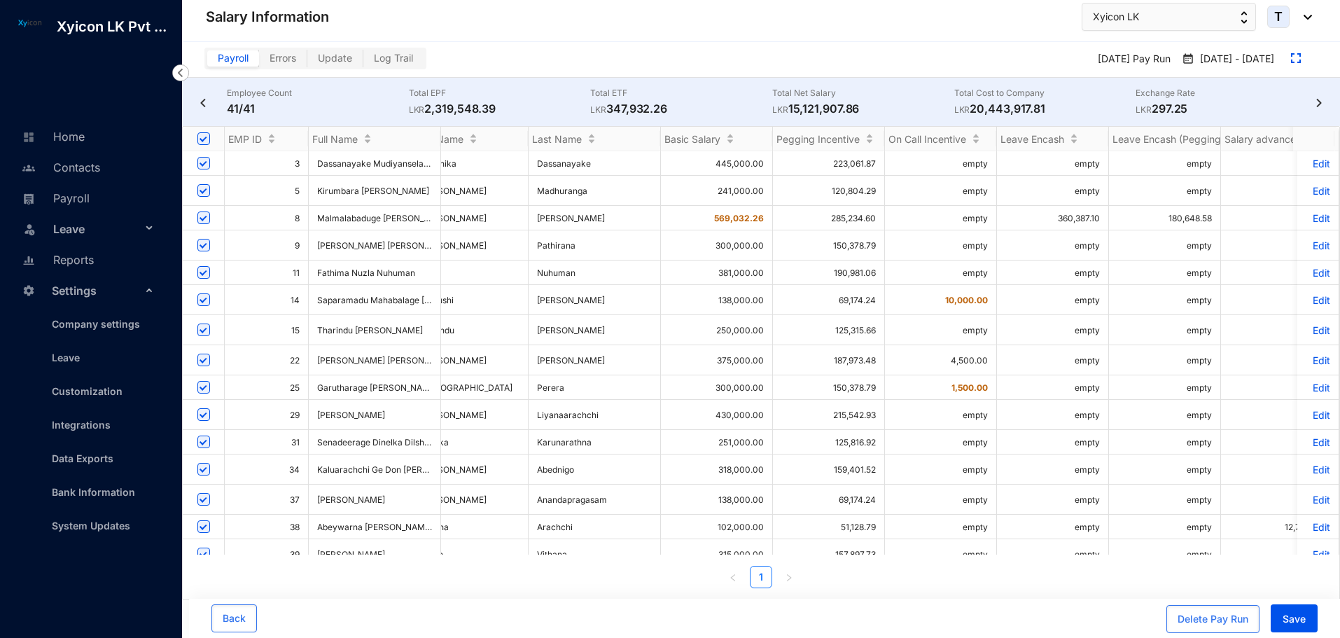
scroll to position [0, 0]
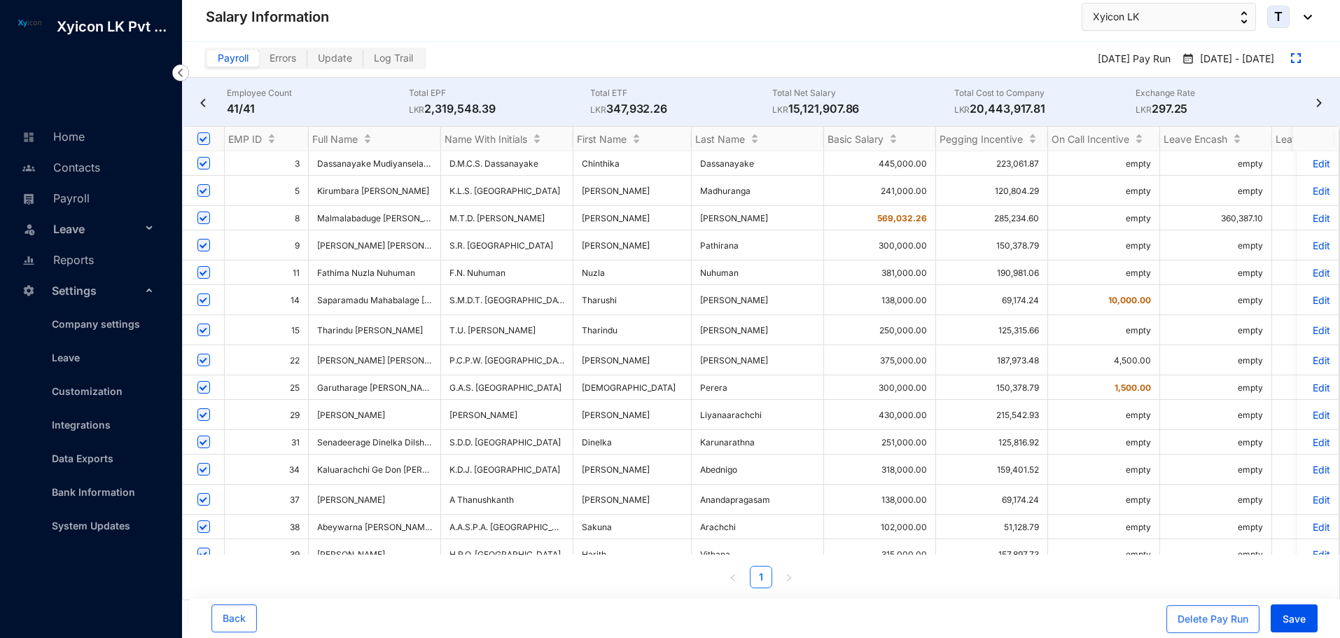
click at [349, 59] on span "Update" at bounding box center [335, 58] width 34 height 12
click at [307, 62] on input "Update" at bounding box center [307, 62] width 0 height 0
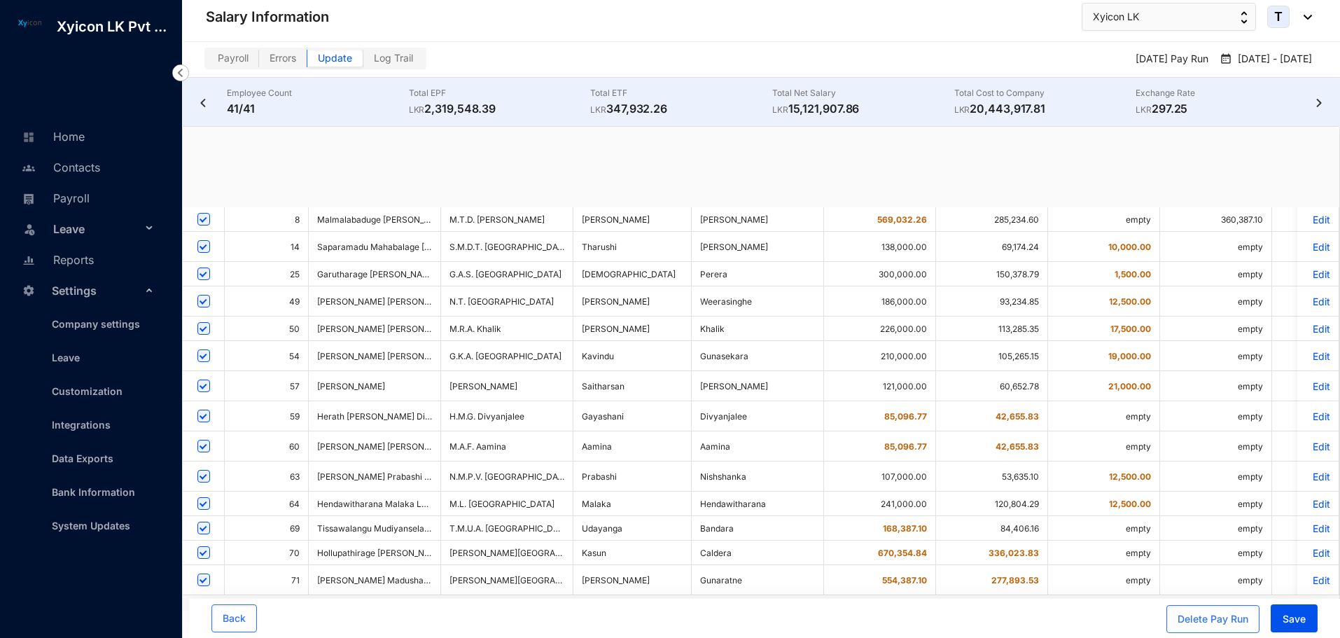
click at [283, 58] on span "Errors" at bounding box center [282, 58] width 27 height 12
click at [259, 62] on input "Errors" at bounding box center [259, 62] width 0 height 0
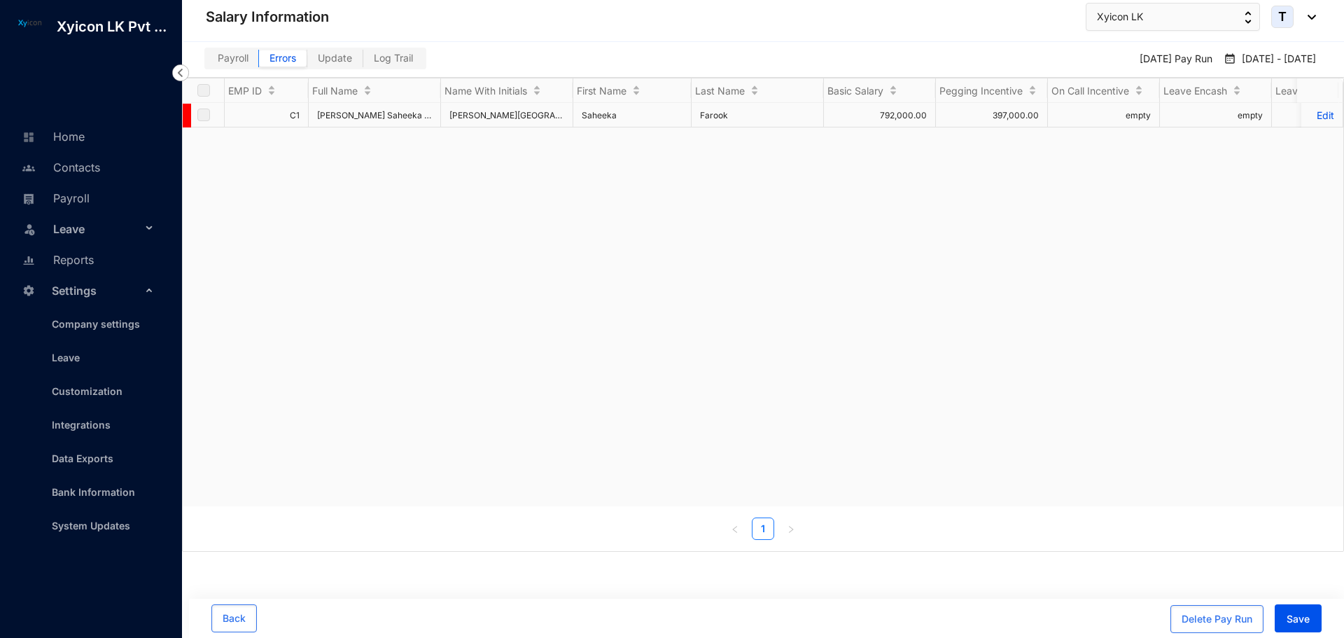
click at [241, 60] on span "Payroll" at bounding box center [233, 58] width 31 height 12
click at [207, 62] on input "Payroll" at bounding box center [207, 62] width 0 height 0
checkbox input "true"
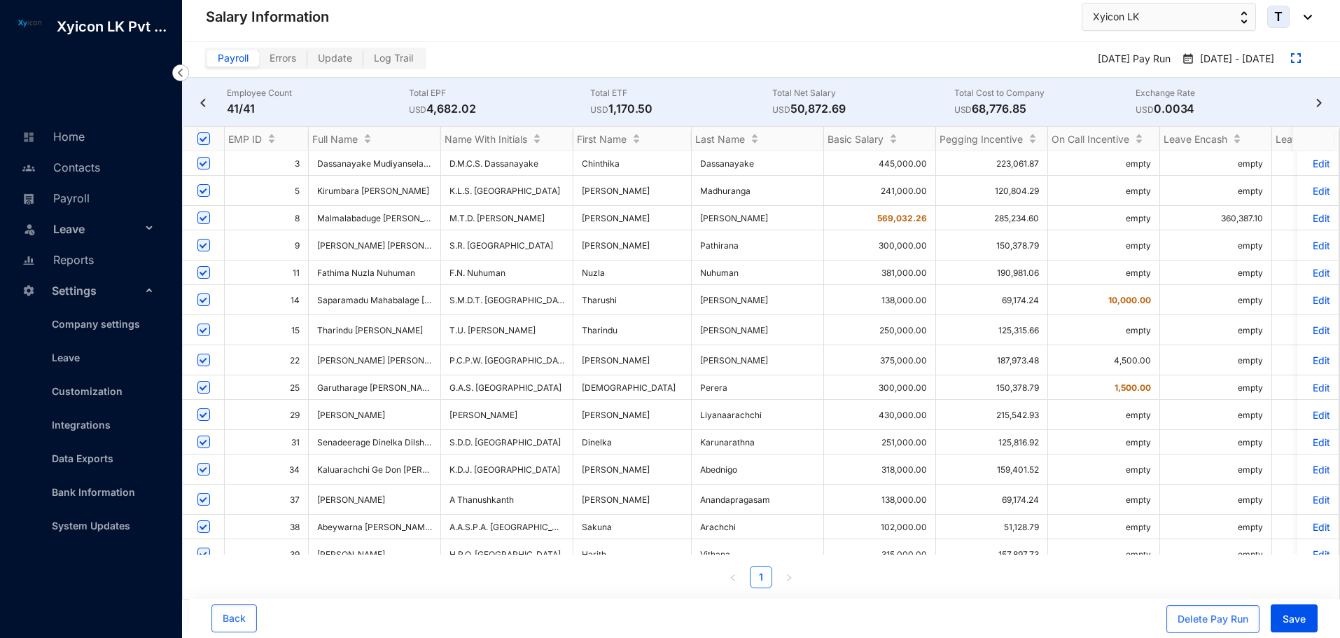
drag, startPoint x: 146, startPoint y: 286, endPoint x: 151, endPoint y: 292, distance: 7.9
click at [146, 286] on div "Settings" at bounding box center [88, 289] width 154 height 31
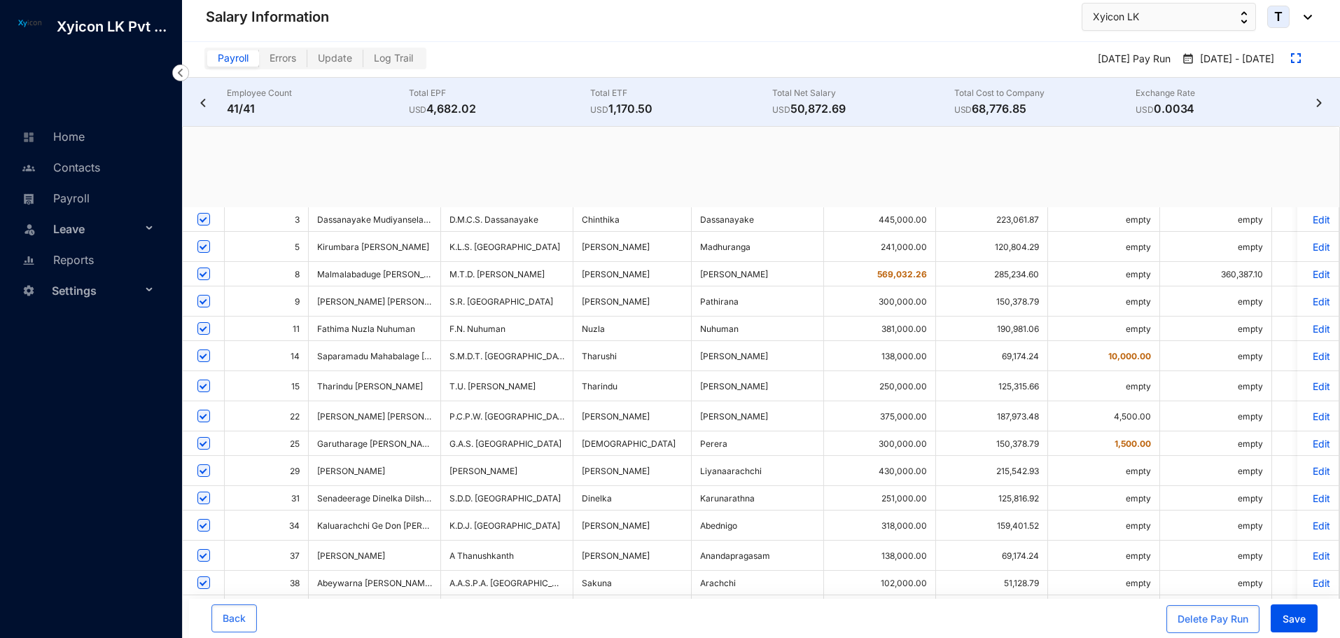
click at [145, 223] on div "Leave" at bounding box center [88, 228] width 154 height 31
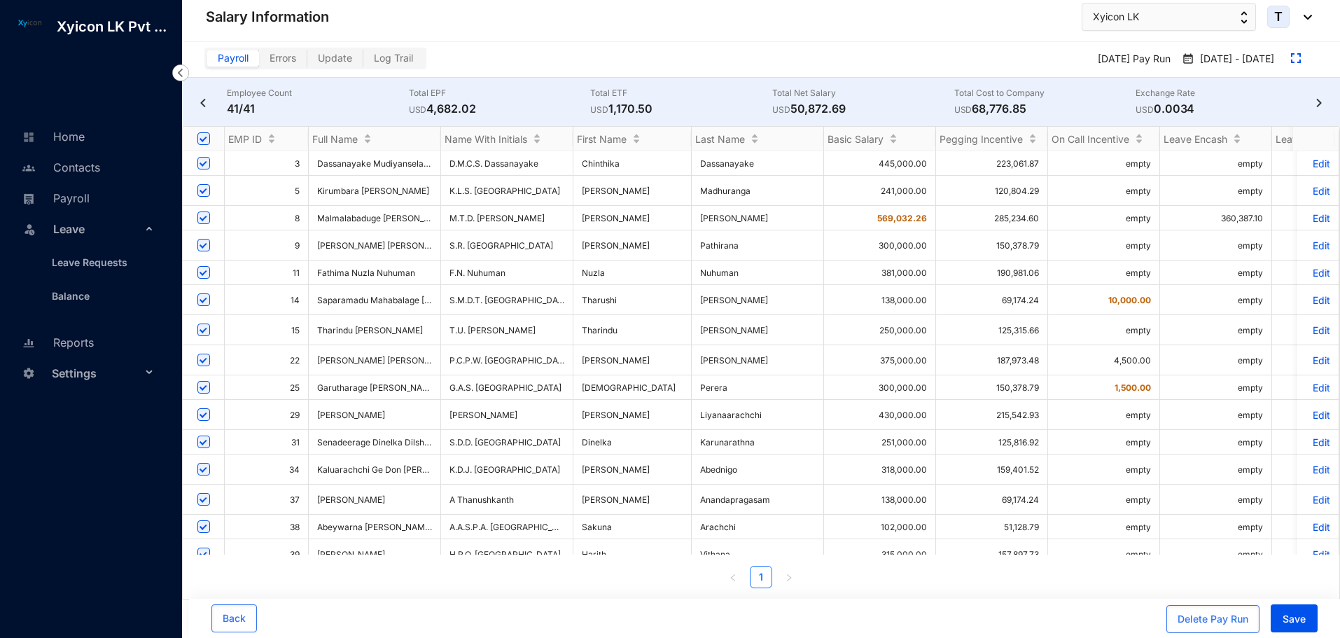
click at [147, 227] on icon at bounding box center [150, 227] width 7 height 0
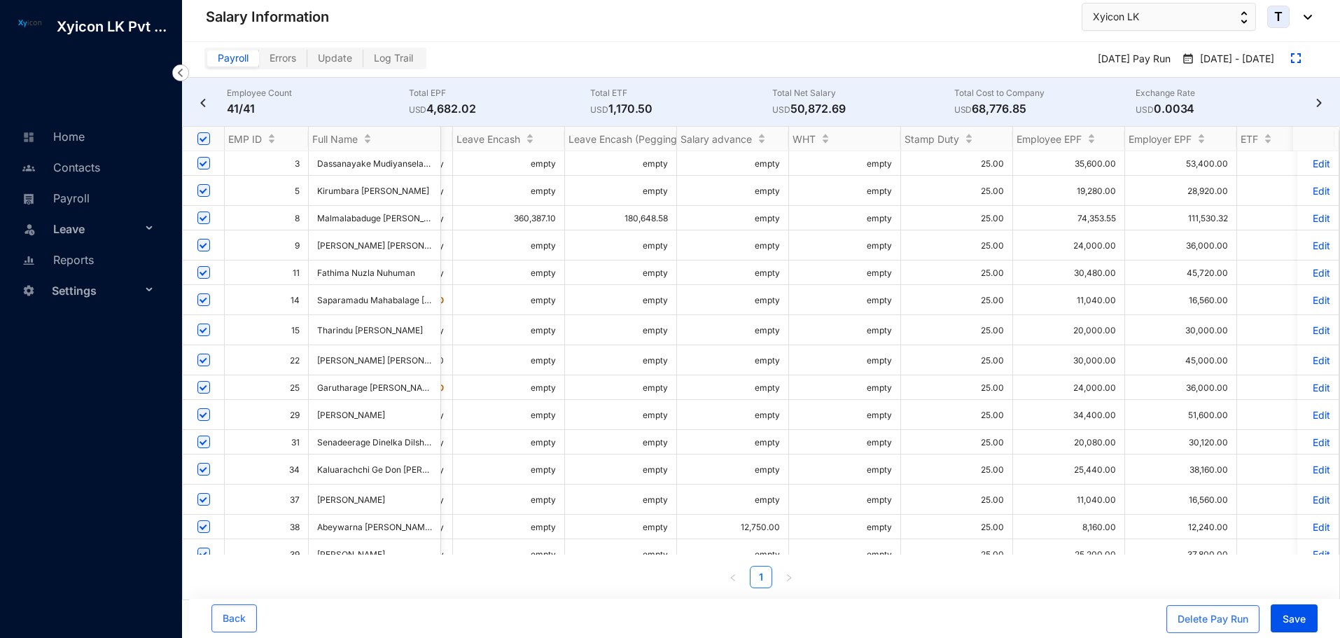
scroll to position [0, 722]
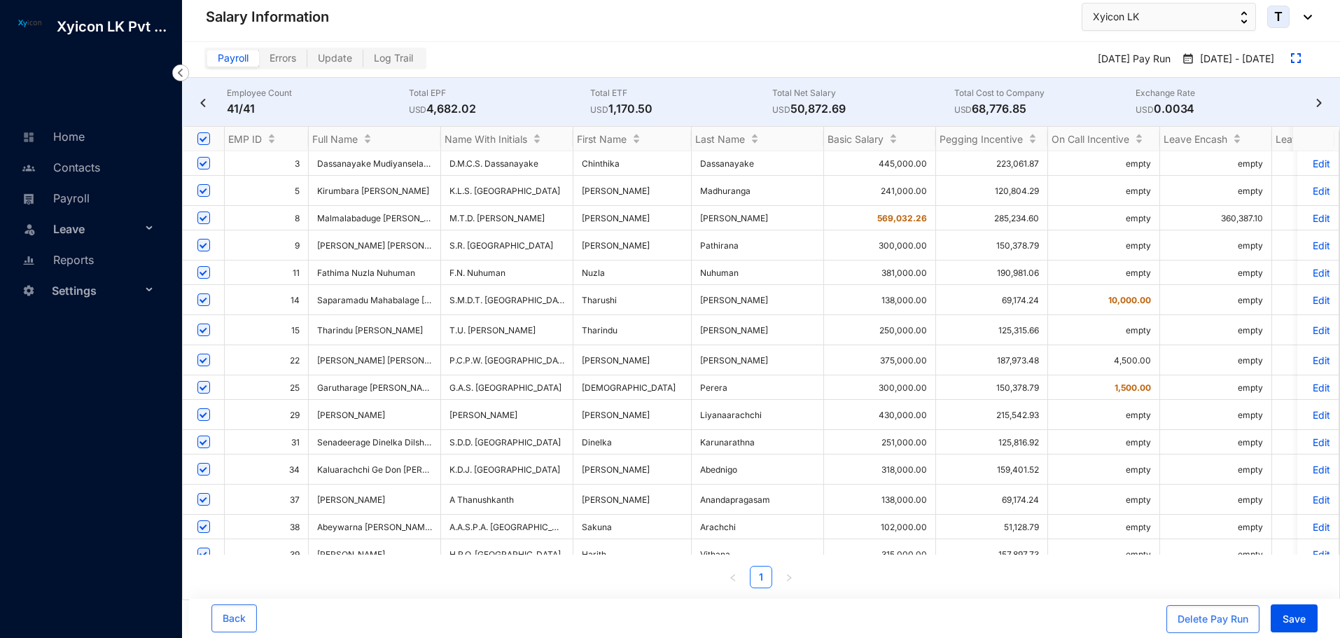
click at [497, 589] on div "EMP ID Full Name Name With Initials First Name Last Name Basic Salary Pegging I…" at bounding box center [761, 363] width 1158 height 474
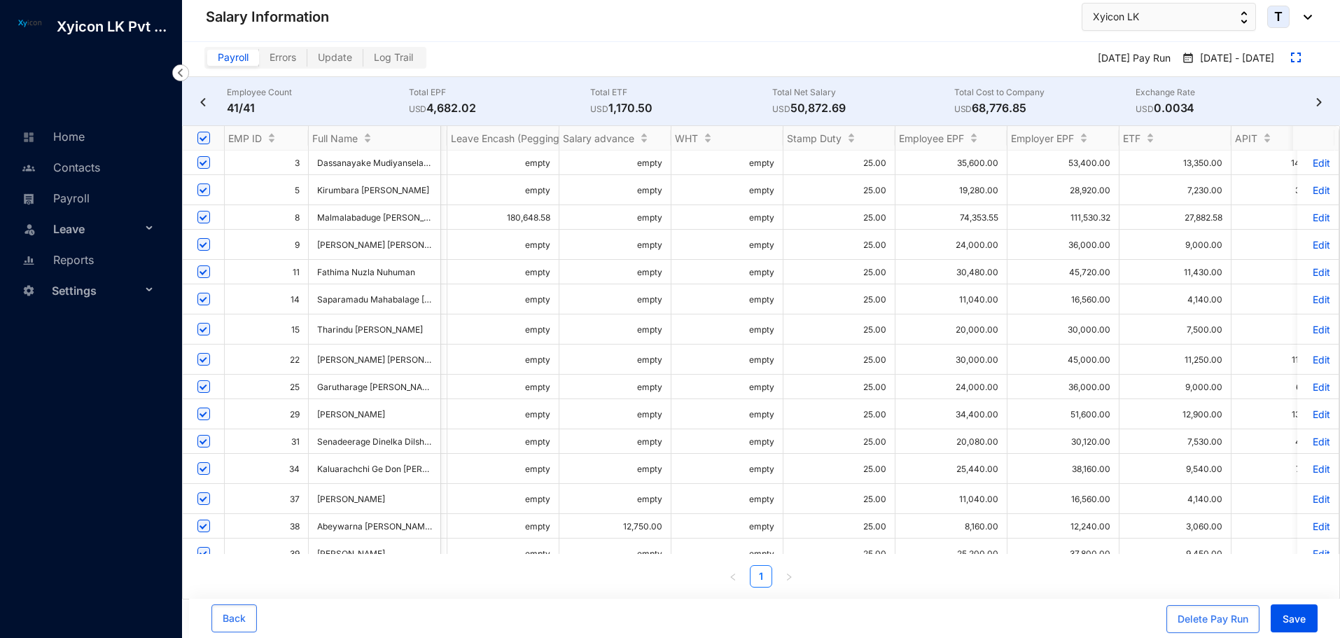
click at [521, 589] on div "EMP ID Full Name Name With Initials First Name Last Name Basic Salary Pegging I…" at bounding box center [761, 362] width 1158 height 474
click at [147, 290] on icon at bounding box center [150, 290] width 7 height 0
click at [75, 424] on link "Integrations" at bounding box center [76, 425] width 70 height 12
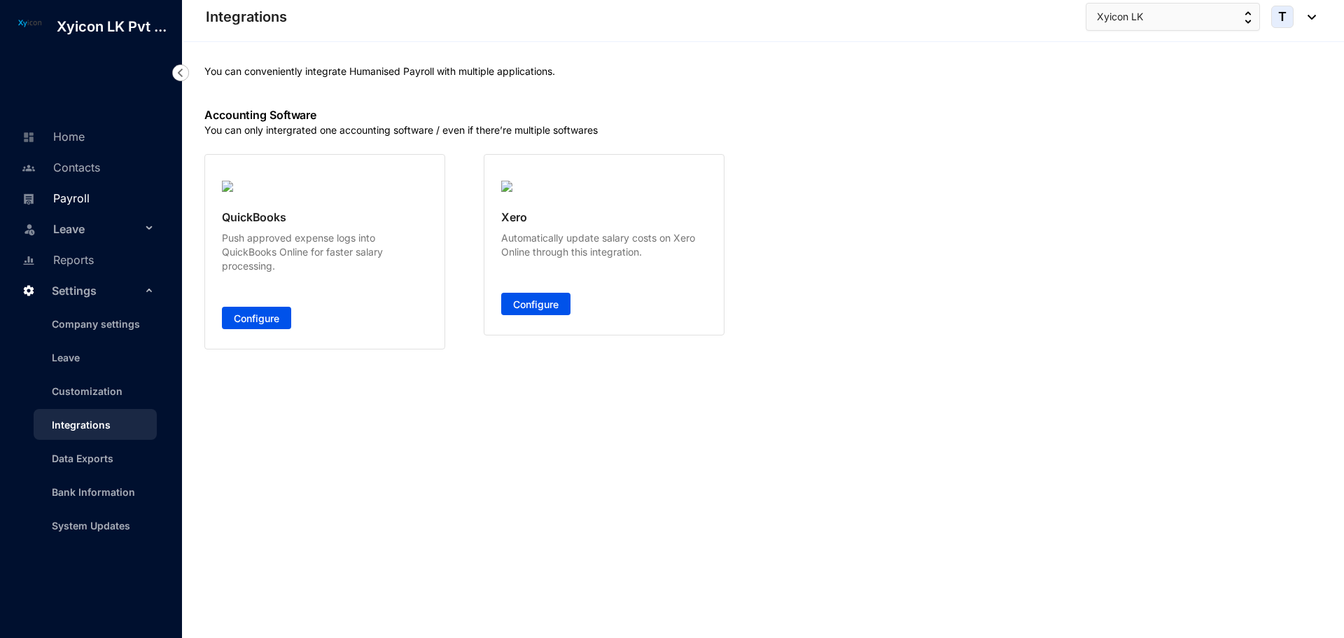
click at [80, 199] on link "Payroll" at bounding box center [53, 198] width 71 height 14
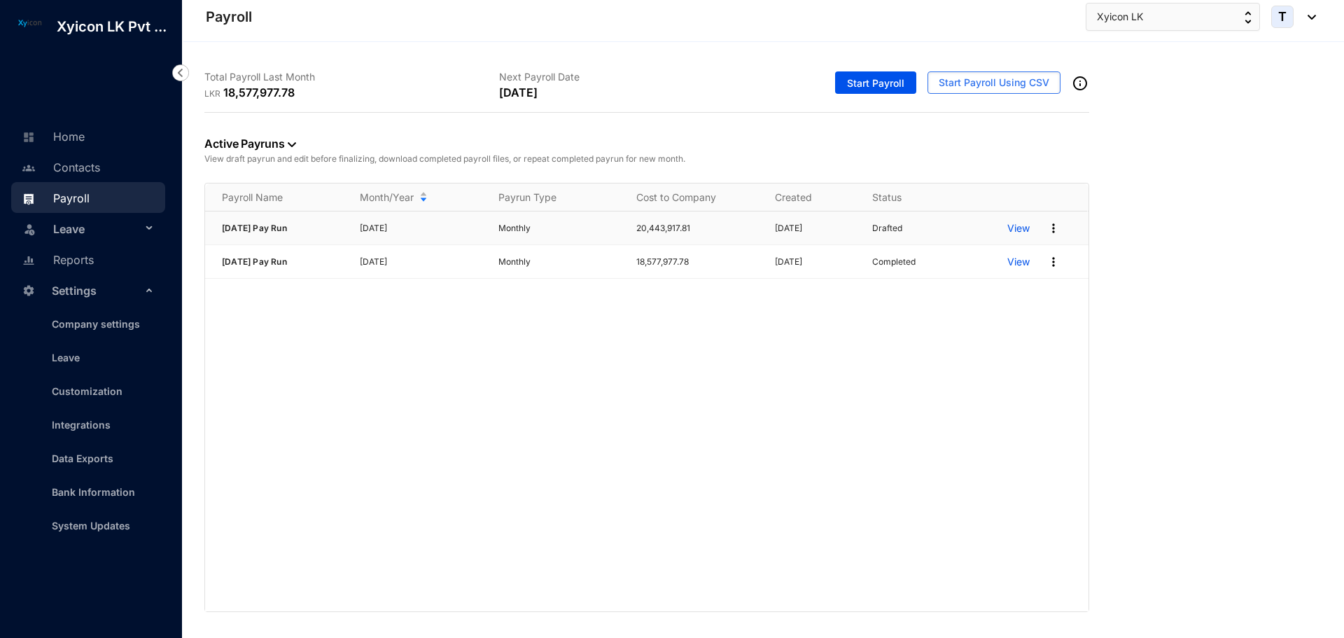
click at [1021, 226] on p "View" at bounding box center [1018, 228] width 22 height 14
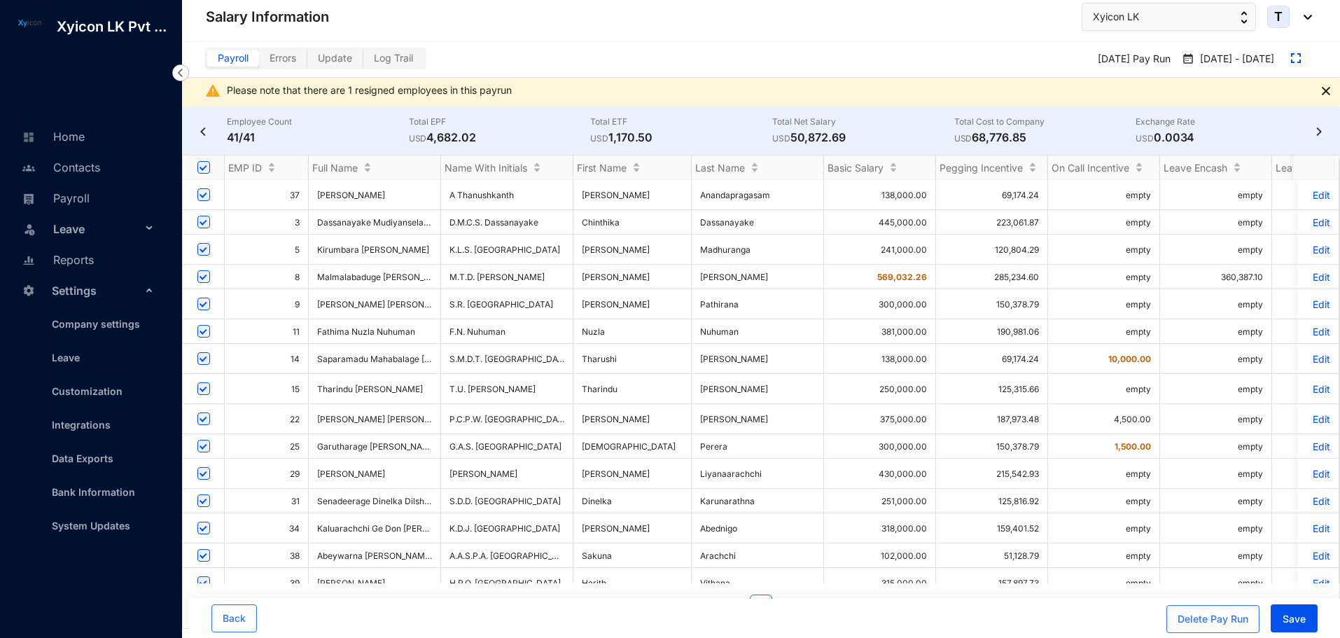
click at [1323, 92] on img at bounding box center [1326, 91] width 8 height 8
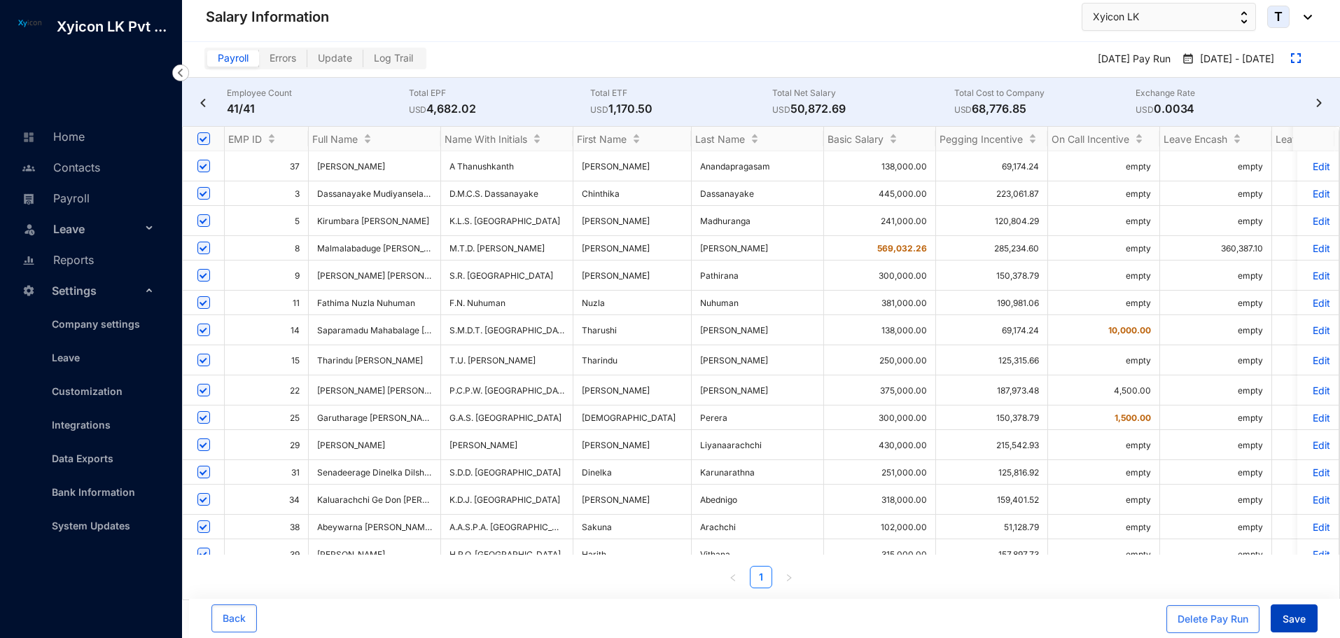
click at [1293, 624] on span "Save" at bounding box center [1293, 619] width 23 height 14
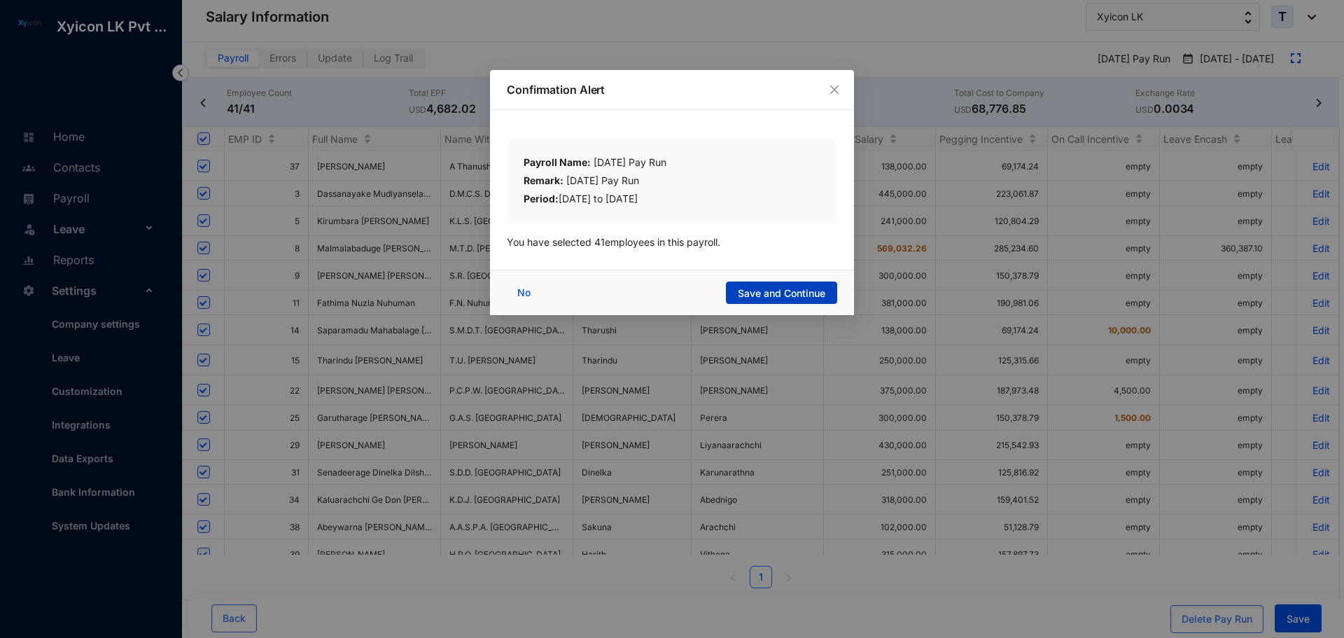
click at [804, 295] on span "Save and Continue" at bounding box center [781, 293] width 87 height 14
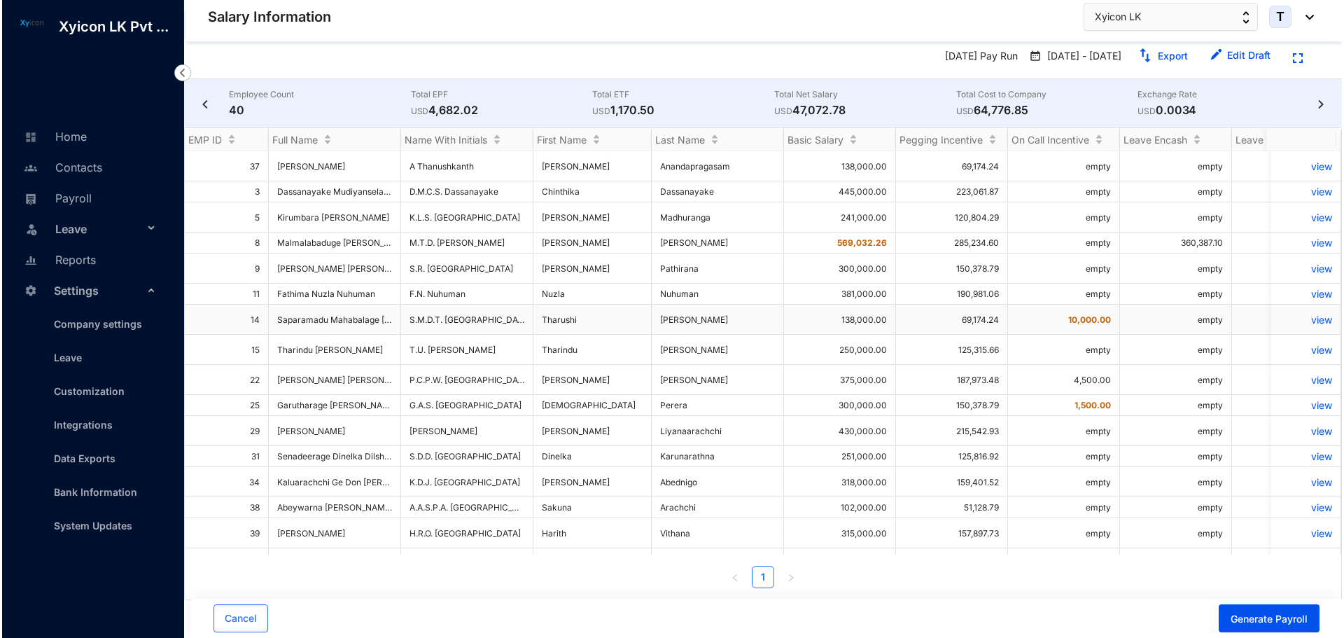
scroll to position [584, 0]
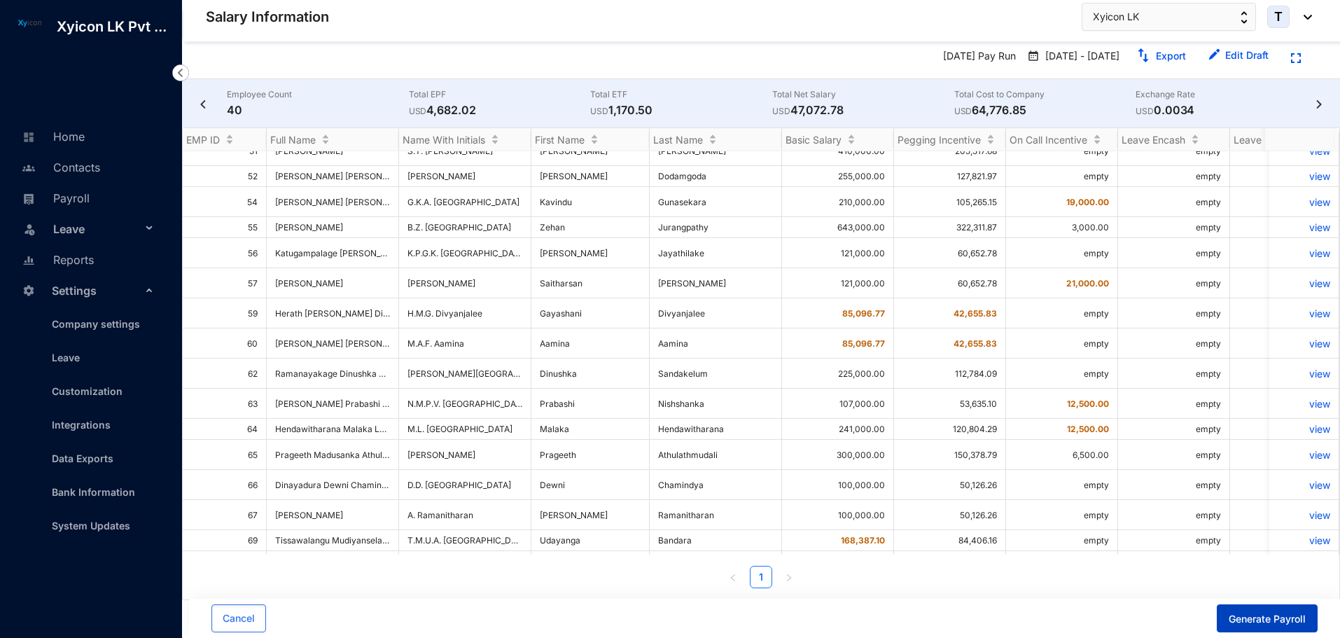
click at [1291, 618] on span "Generate Payroll" at bounding box center [1266, 619] width 77 height 14
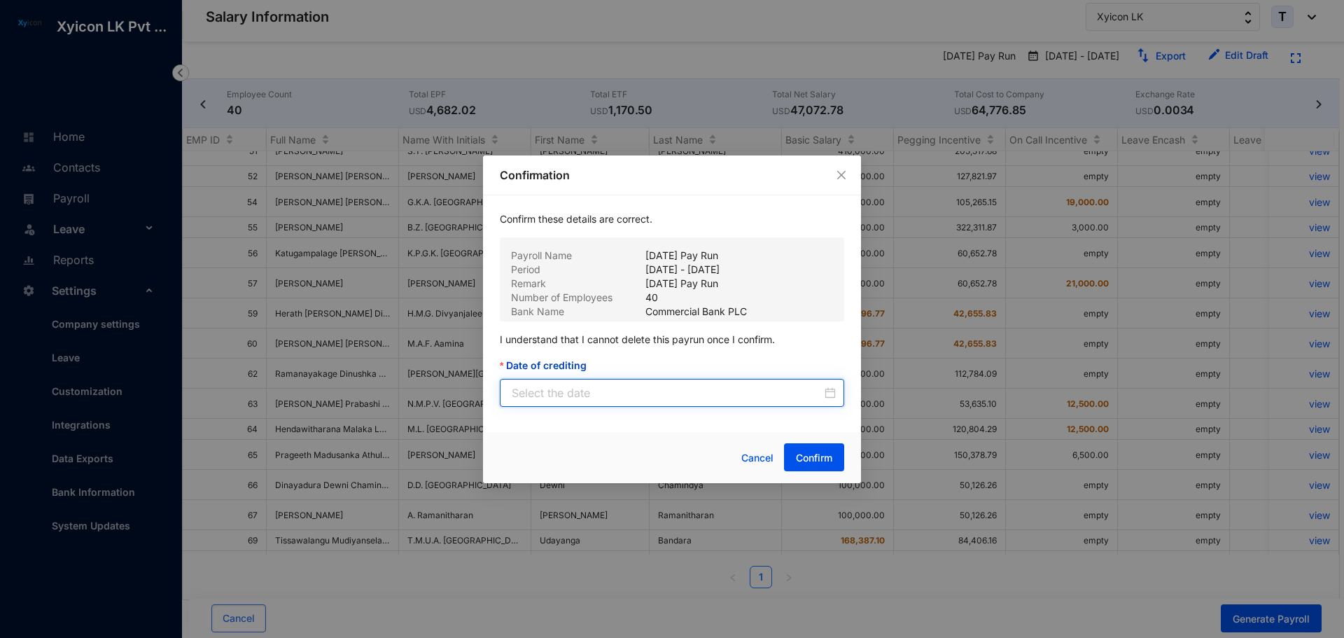
click at [640, 400] on input "Date of crediting" at bounding box center [667, 392] width 310 height 17
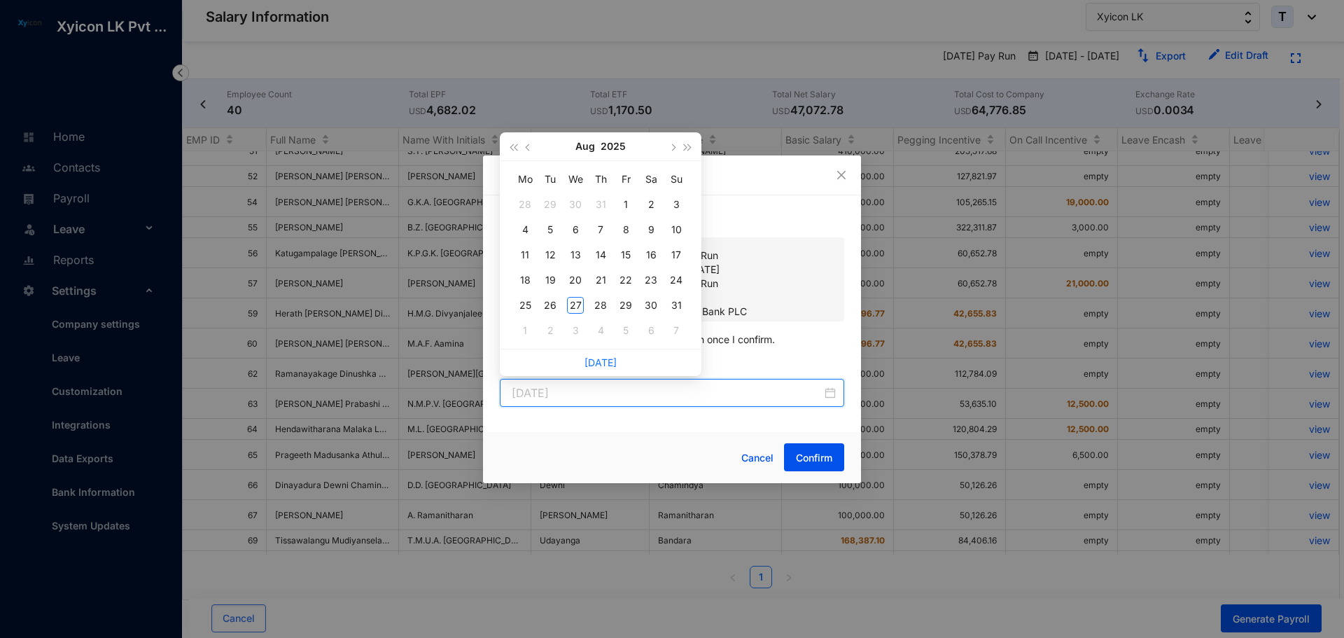
type input "2025-07-29"
click at [528, 146] on span "button" at bounding box center [529, 146] width 7 height 7
click at [607, 307] on div "31" at bounding box center [600, 305] width 17 height 17
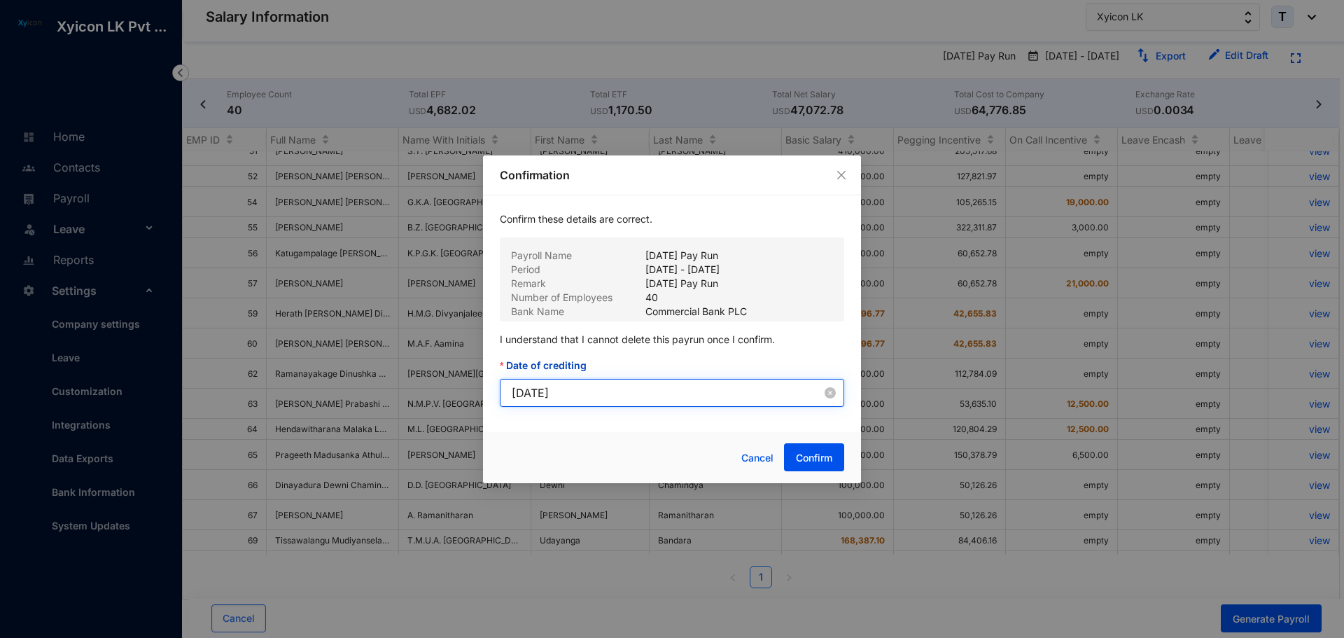
click at [561, 391] on input "2025-07-31" at bounding box center [667, 392] width 310 height 17
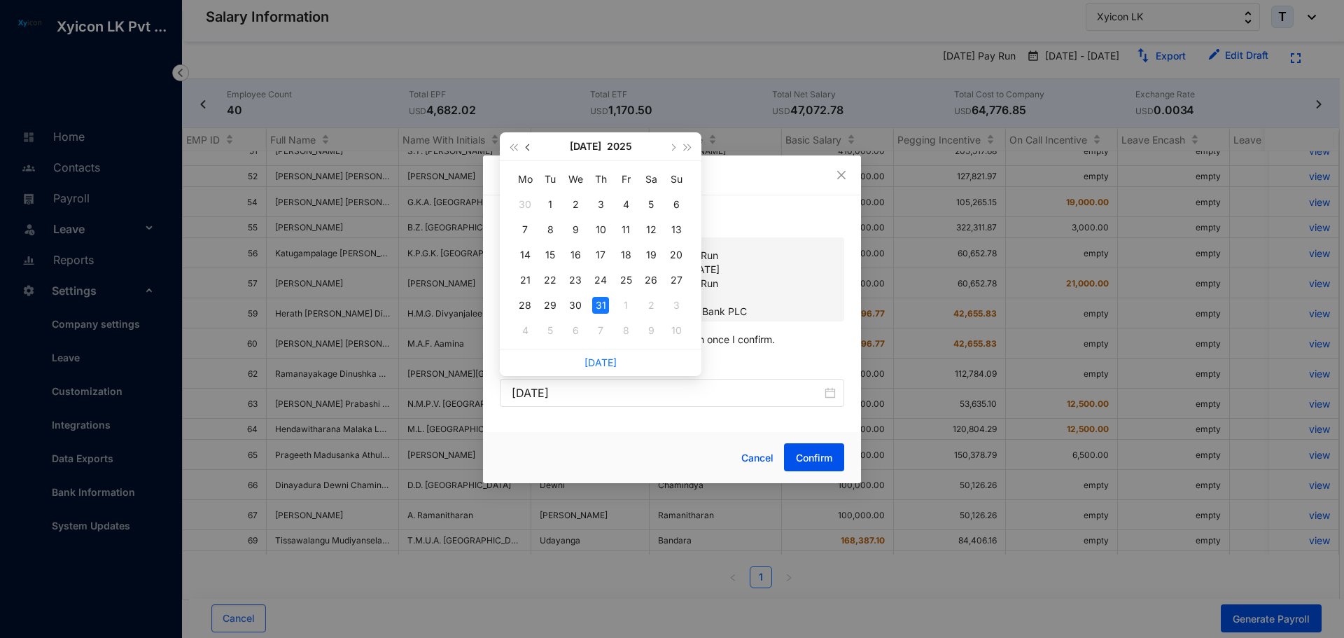
click at [531, 146] on span "button" at bounding box center [529, 146] width 7 height 7
click at [652, 306] on div "31" at bounding box center [651, 305] width 17 height 17
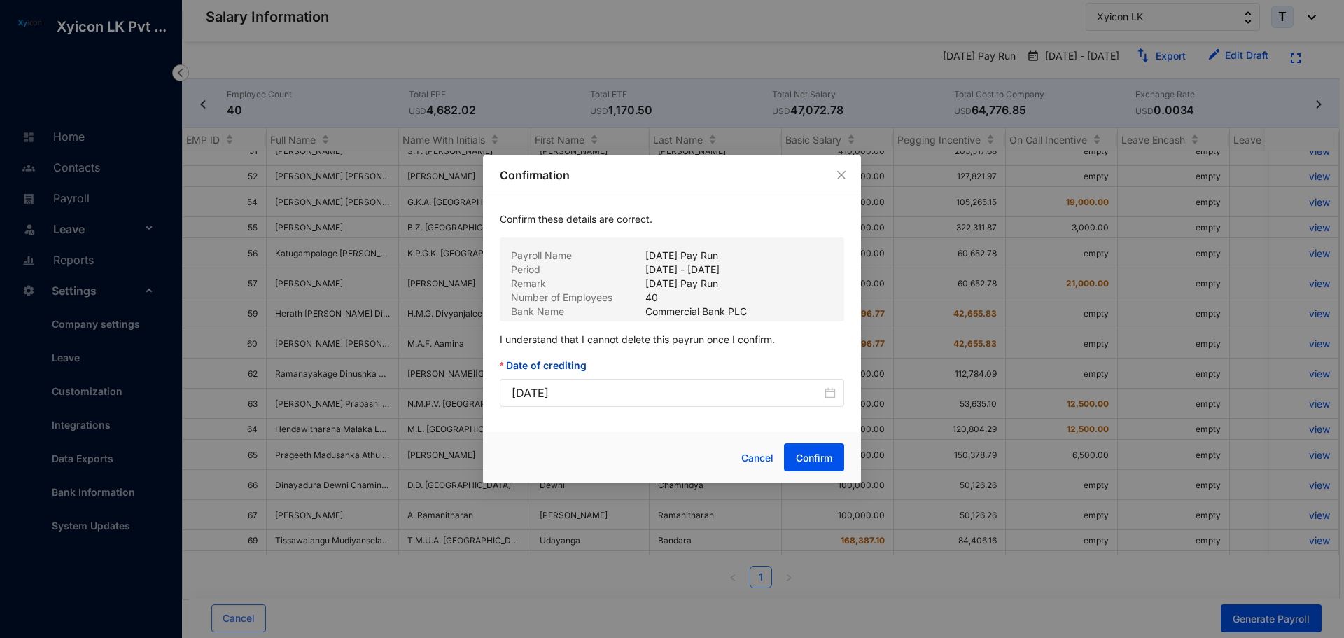
type input "2025-05-31"
click at [660, 446] on div "Cancel Confirm" at bounding box center [743, 457] width 201 height 29
click at [805, 460] on span "Confirm" at bounding box center [814, 458] width 36 height 14
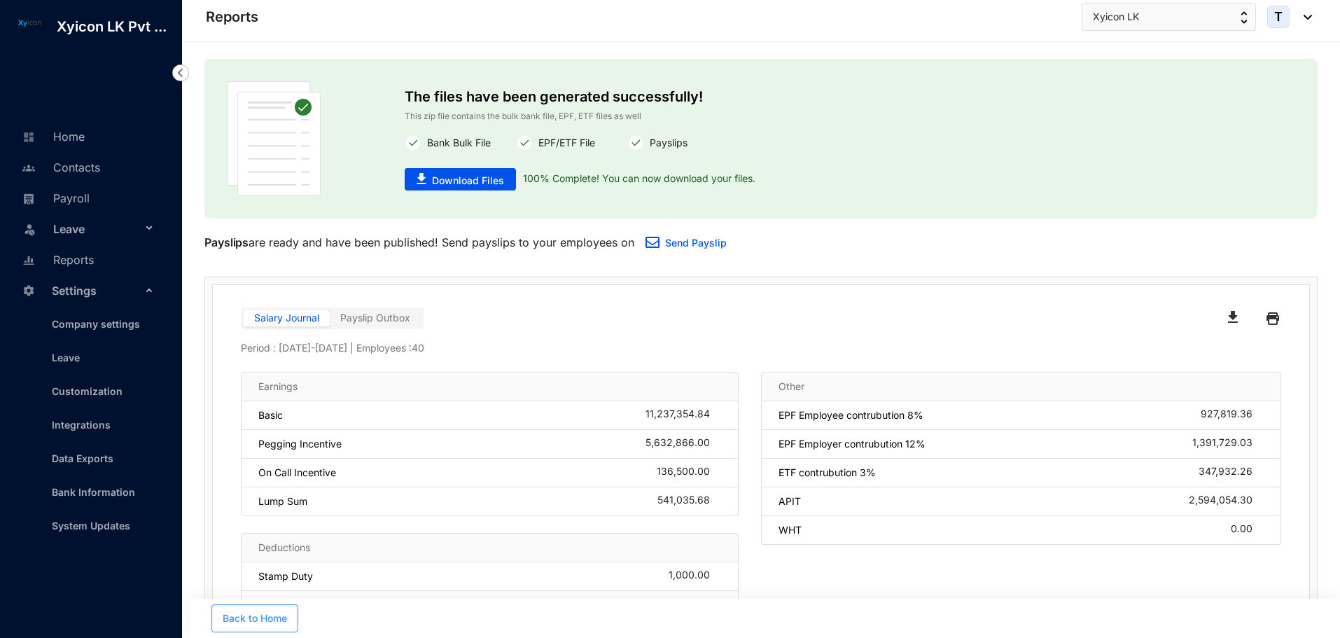
click at [265, 619] on span "Back to Home" at bounding box center [255, 618] width 64 height 14
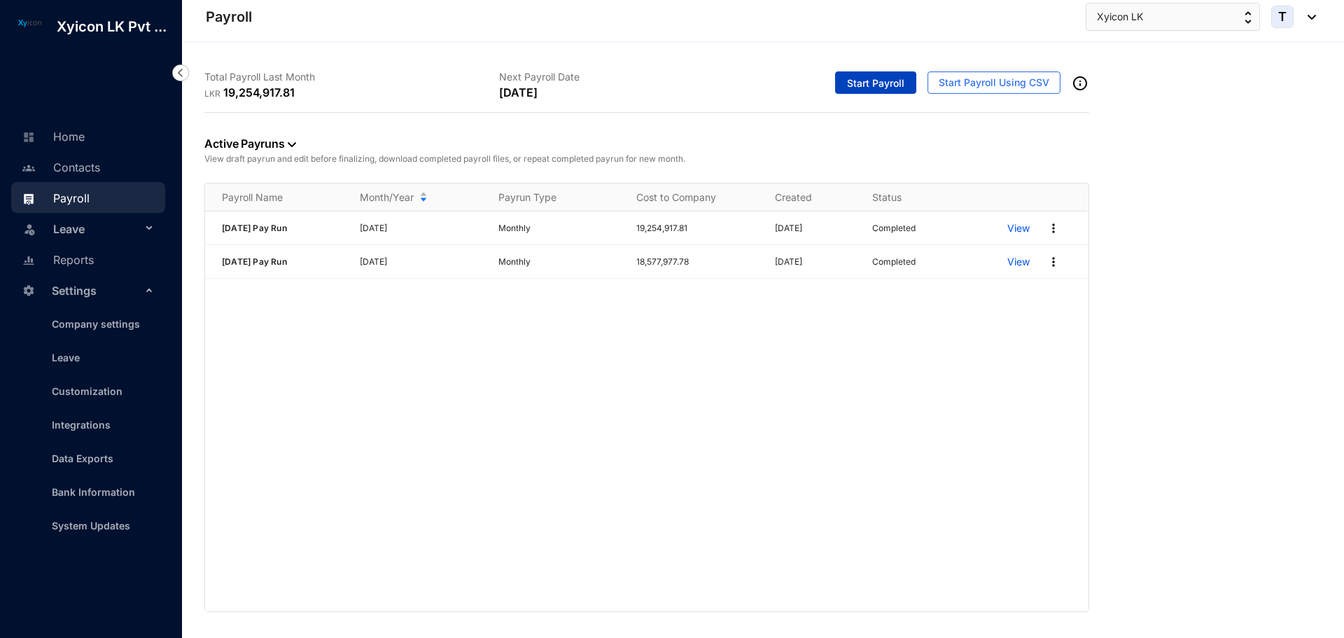
click at [898, 81] on span "Start Payroll" at bounding box center [875, 83] width 57 height 14
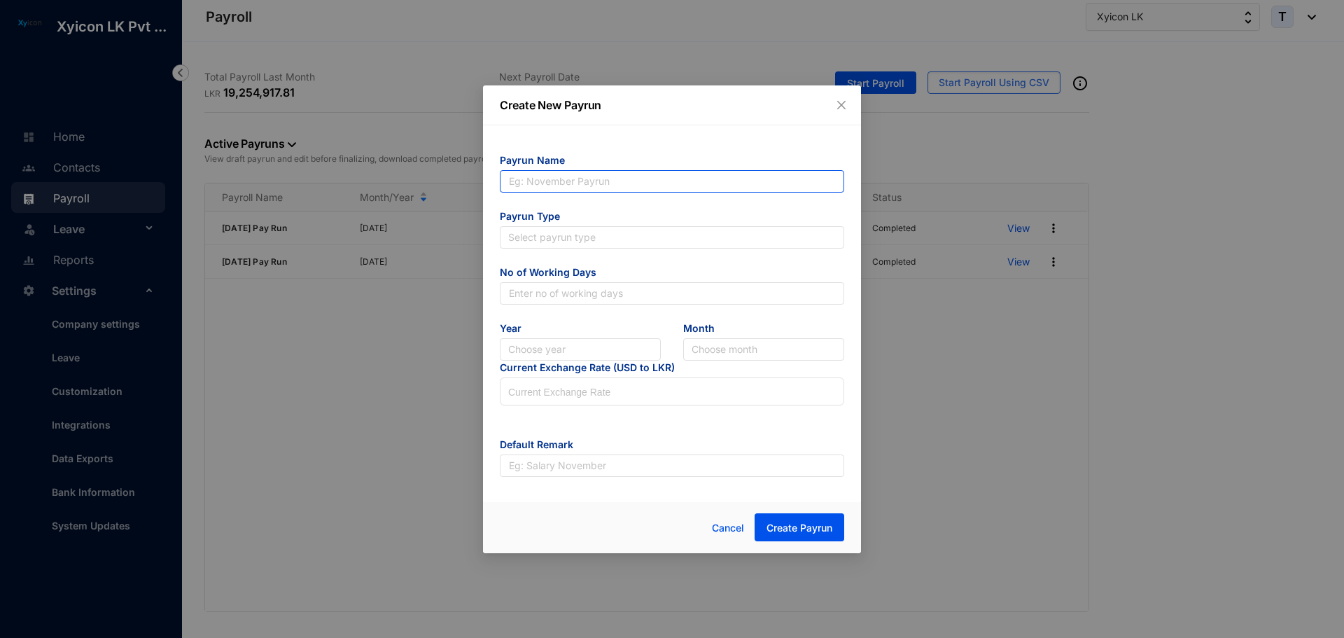
click at [568, 183] on input "text" at bounding box center [672, 181] width 344 height 22
type input "J"
click at [568, 183] on input "text" at bounding box center [672, 181] width 344 height 22
drag, startPoint x: 526, startPoint y: 180, endPoint x: 471, endPoint y: 179, distance: 55.3
click at [471, 179] on div "Create New Payrun Payrun Name May 25 Pay Run Payrun Type Select payrun type No …" at bounding box center [672, 319] width 1344 height 638
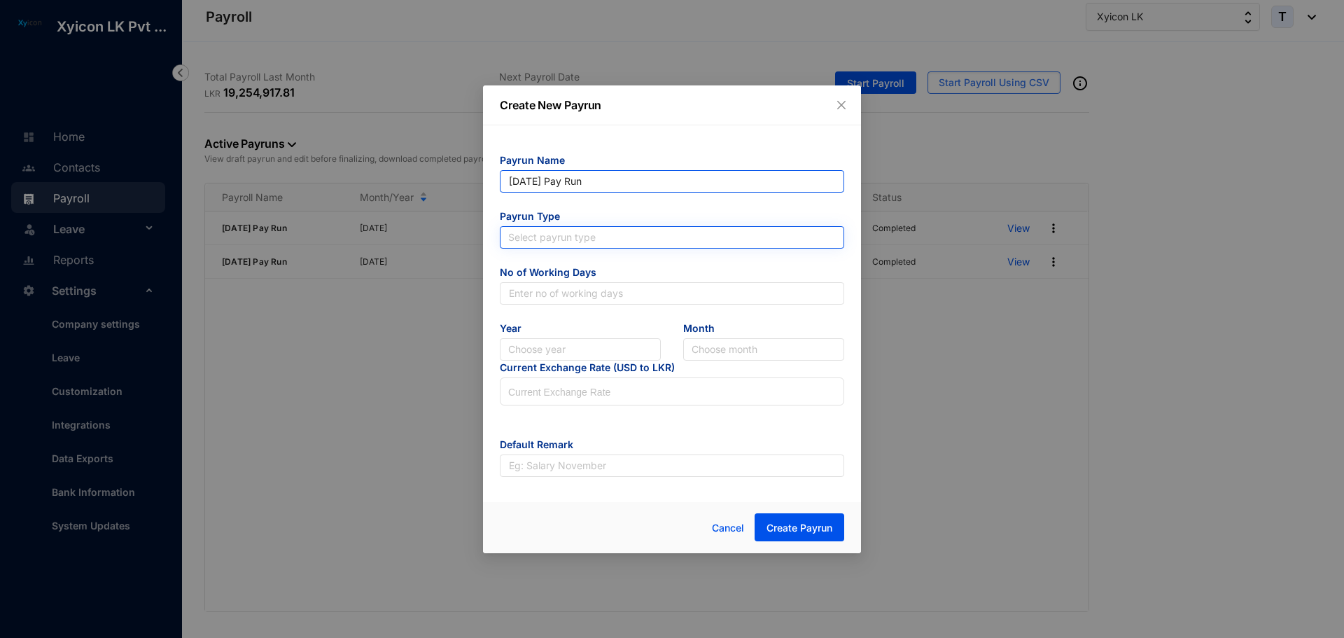
type input "June 25 Pay Run"
click at [548, 242] on input "search" at bounding box center [672, 237] width 328 height 21
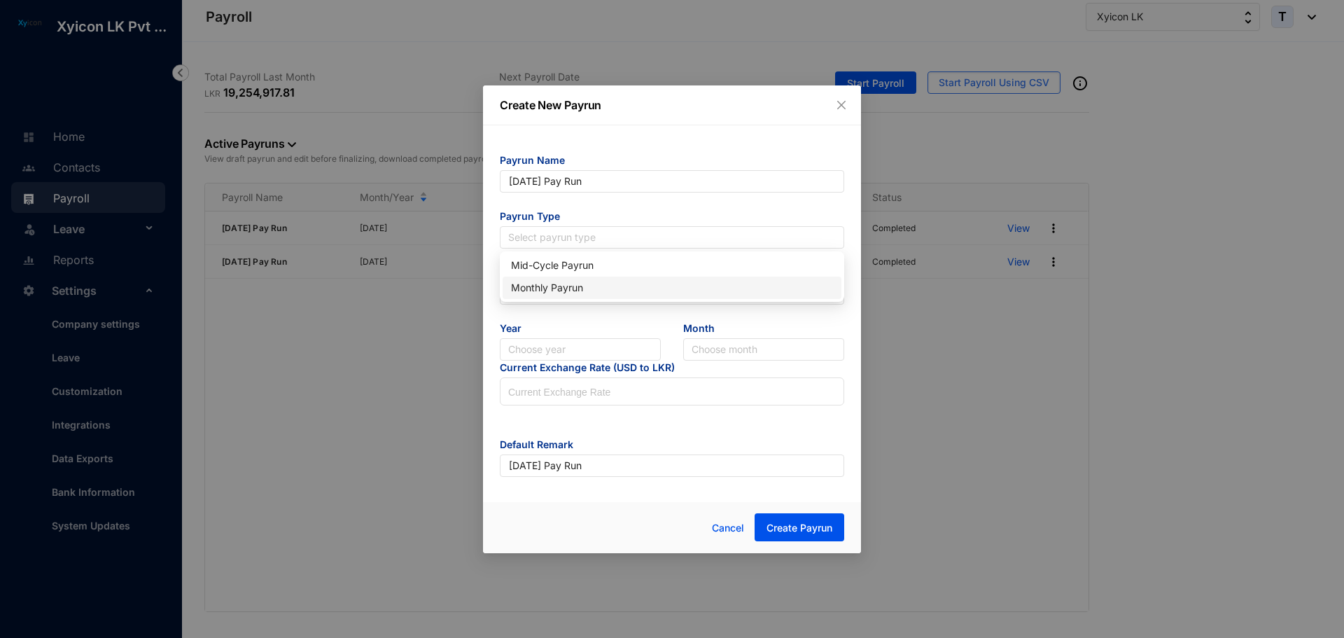
click at [533, 286] on div "Monthly Payrun" at bounding box center [672, 287] width 322 height 15
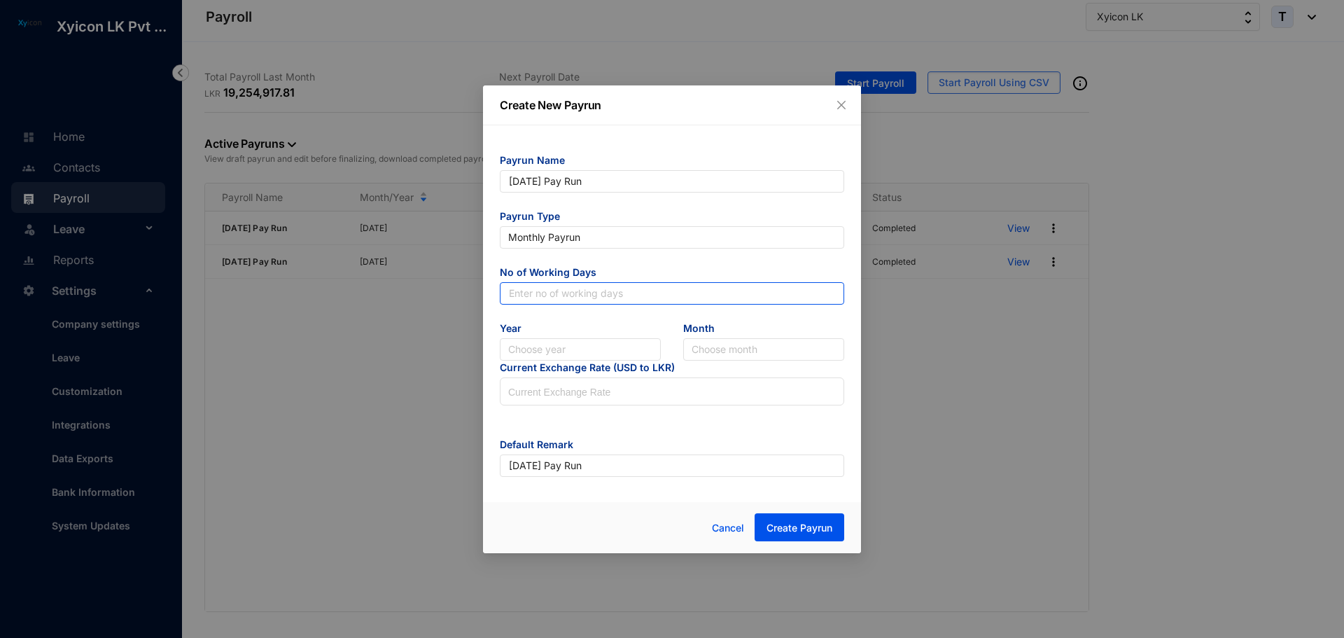
click at [533, 290] on input "text" at bounding box center [672, 293] width 344 height 22
type input "30"
click at [570, 352] on input "search" at bounding box center [580, 349] width 144 height 21
click at [540, 399] on div "2025" at bounding box center [580, 399] width 139 height 15
click at [739, 354] on input "search" at bounding box center [764, 349] width 144 height 21
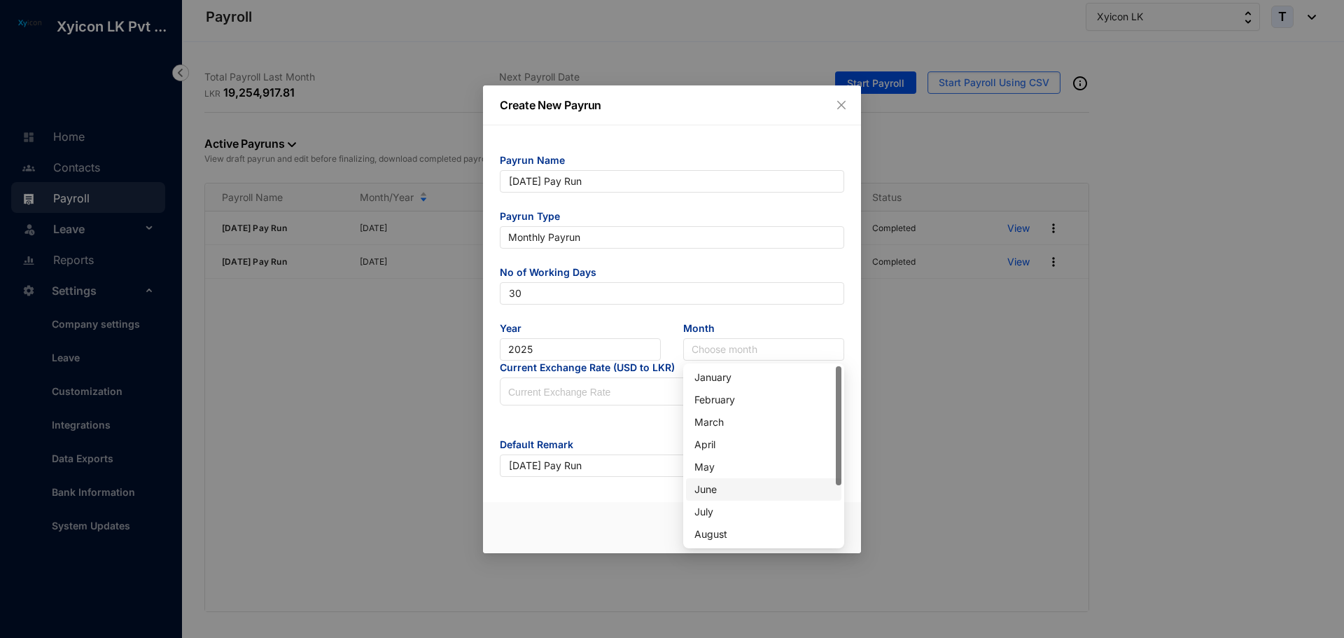
click at [716, 484] on div "June" at bounding box center [763, 489] width 139 height 15
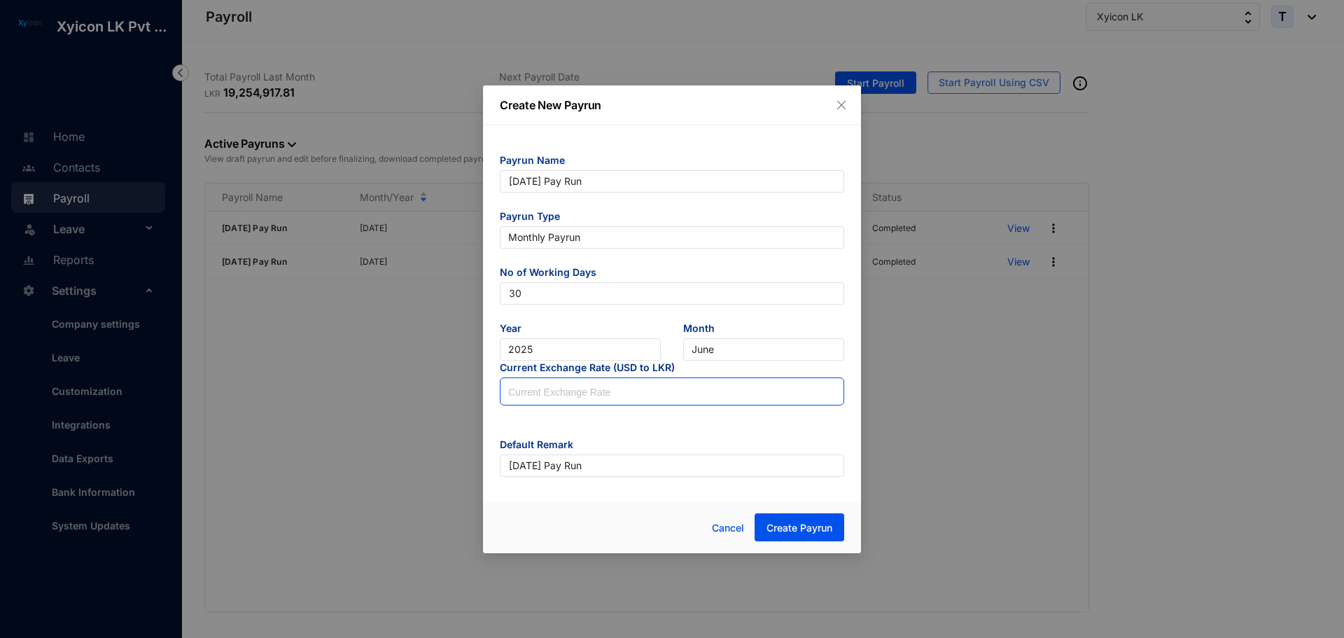
click at [650, 393] on input at bounding box center [671, 392] width 343 height 28
type input "298.75"
click at [675, 430] on form "Payrun Name June 25 Pay Run Payrun Type Monthly Payrun No of Working Days 30 Ye…" at bounding box center [672, 314] width 344 height 323
click at [810, 530] on span "Create Payrun" at bounding box center [799, 528] width 66 height 14
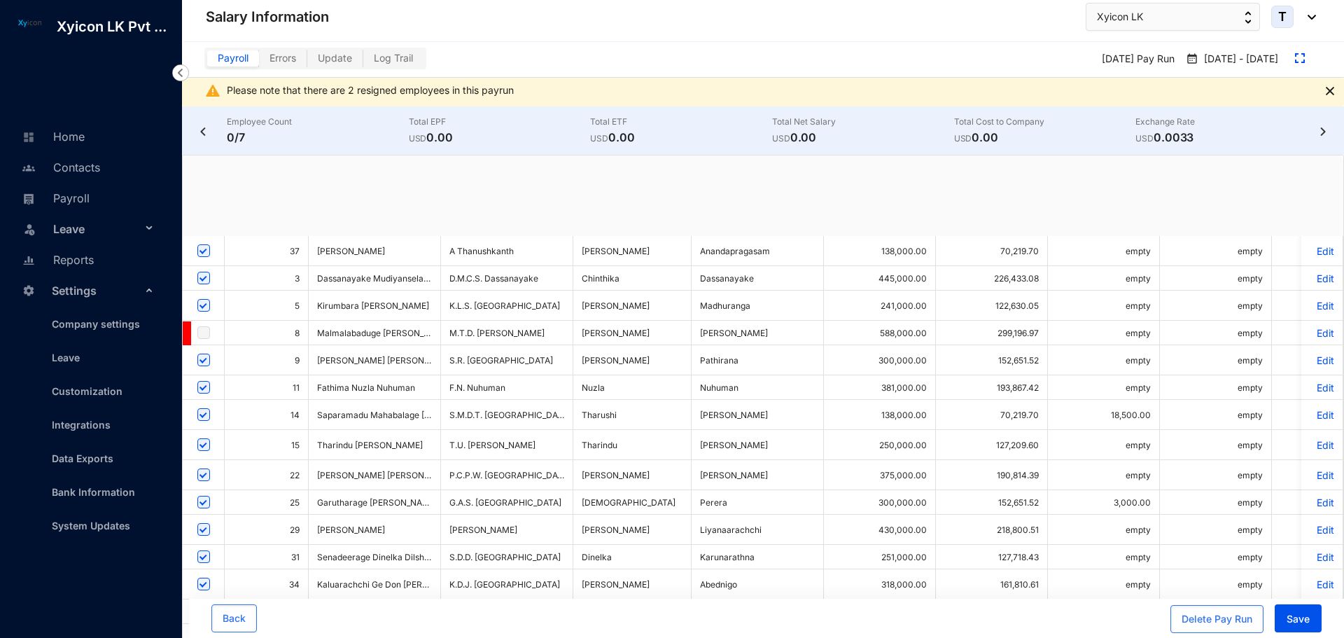
checkbox input "true"
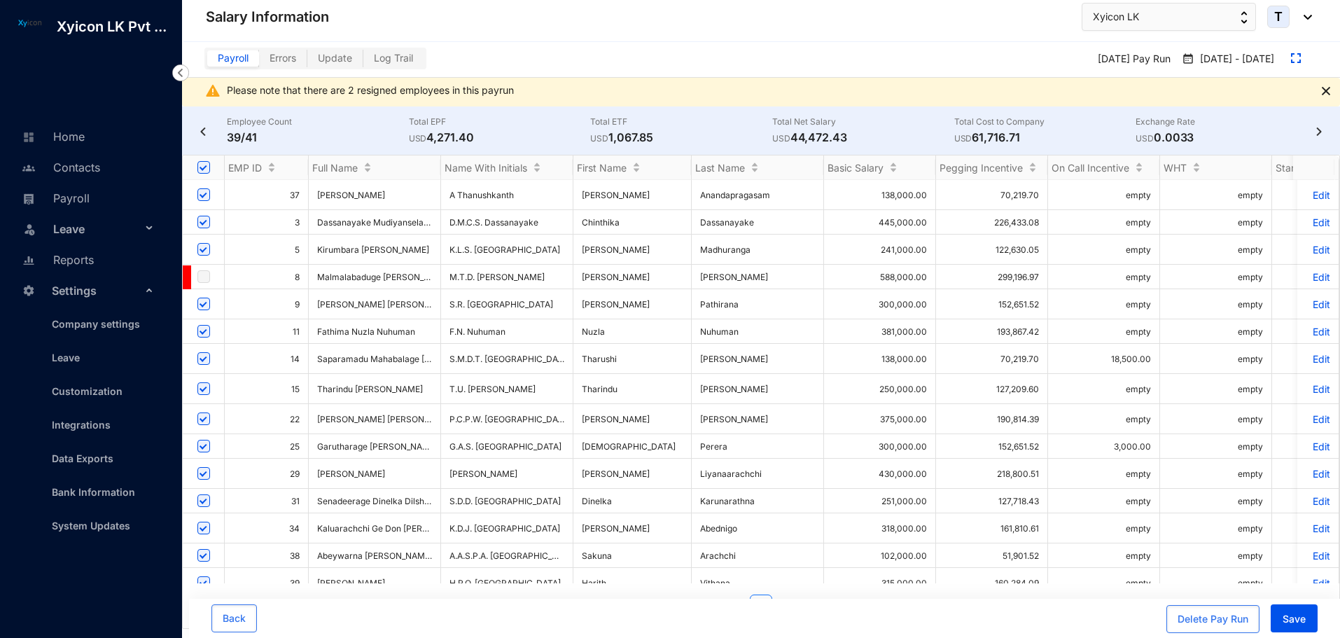
drag, startPoint x: 1324, startPoint y: 92, endPoint x: 570, endPoint y: 3, distance: 759.2
click at [1324, 92] on img at bounding box center [1326, 91] width 8 height 8
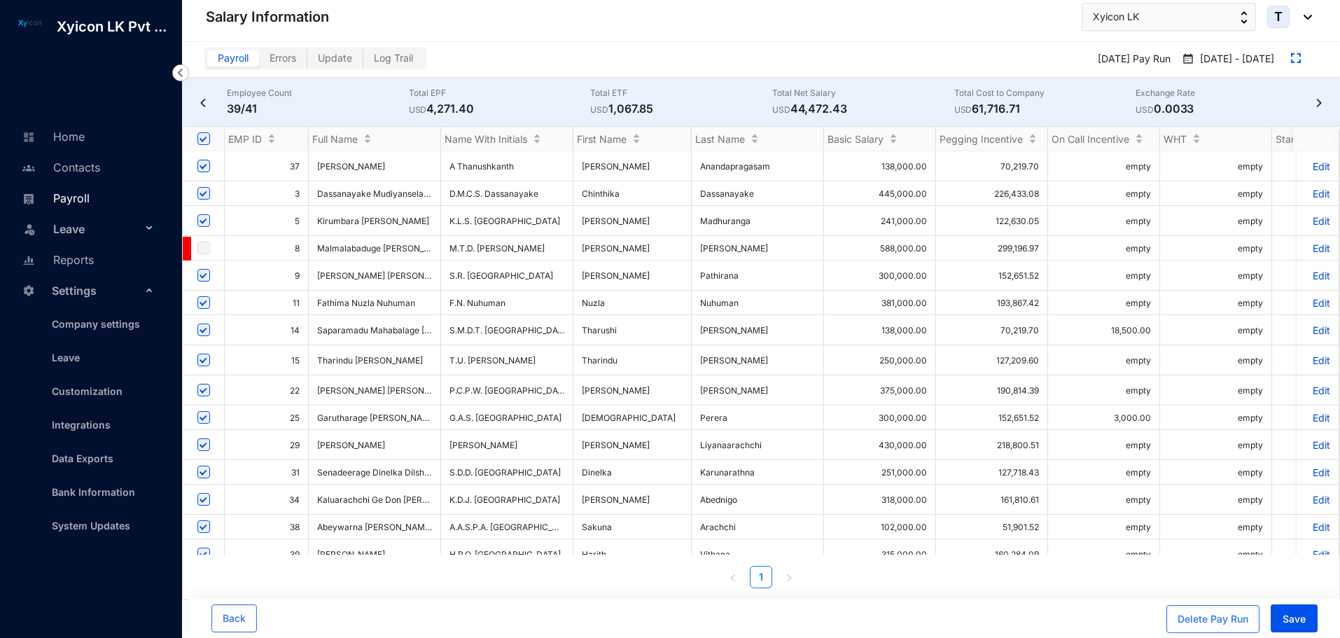
click at [73, 195] on link "Payroll" at bounding box center [53, 198] width 71 height 14
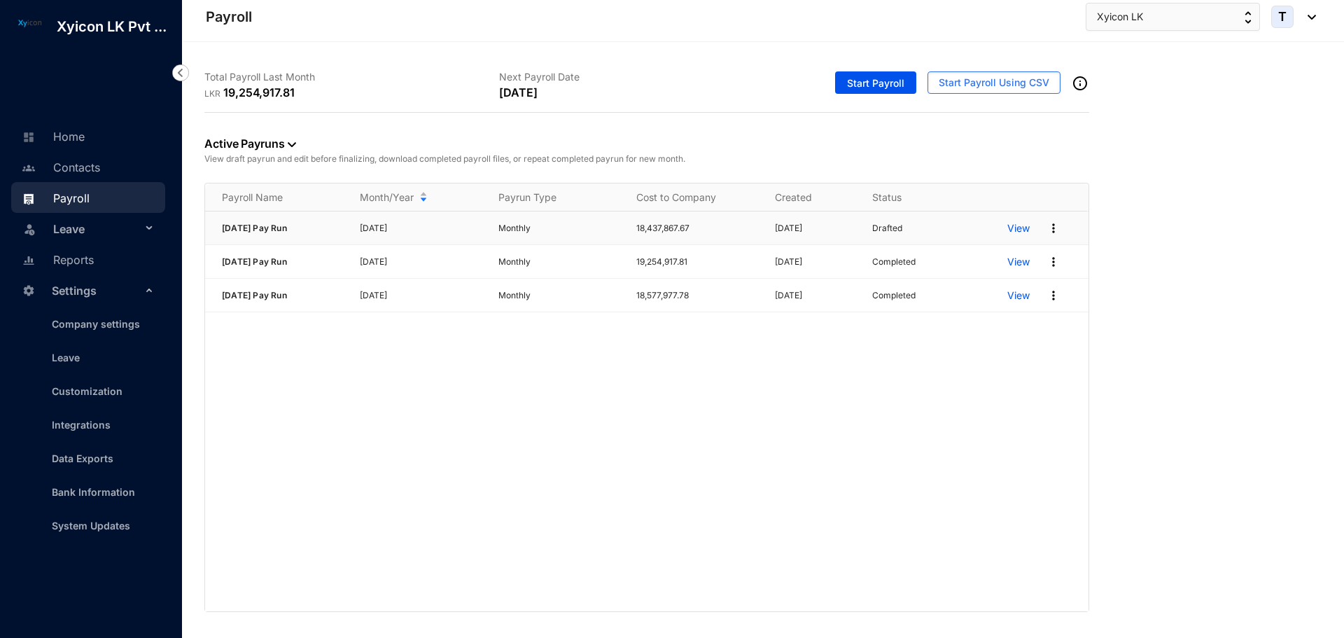
click at [1053, 227] on img at bounding box center [1053, 228] width 14 height 14
click at [967, 258] on p "Delete" at bounding box center [999, 257] width 99 height 24
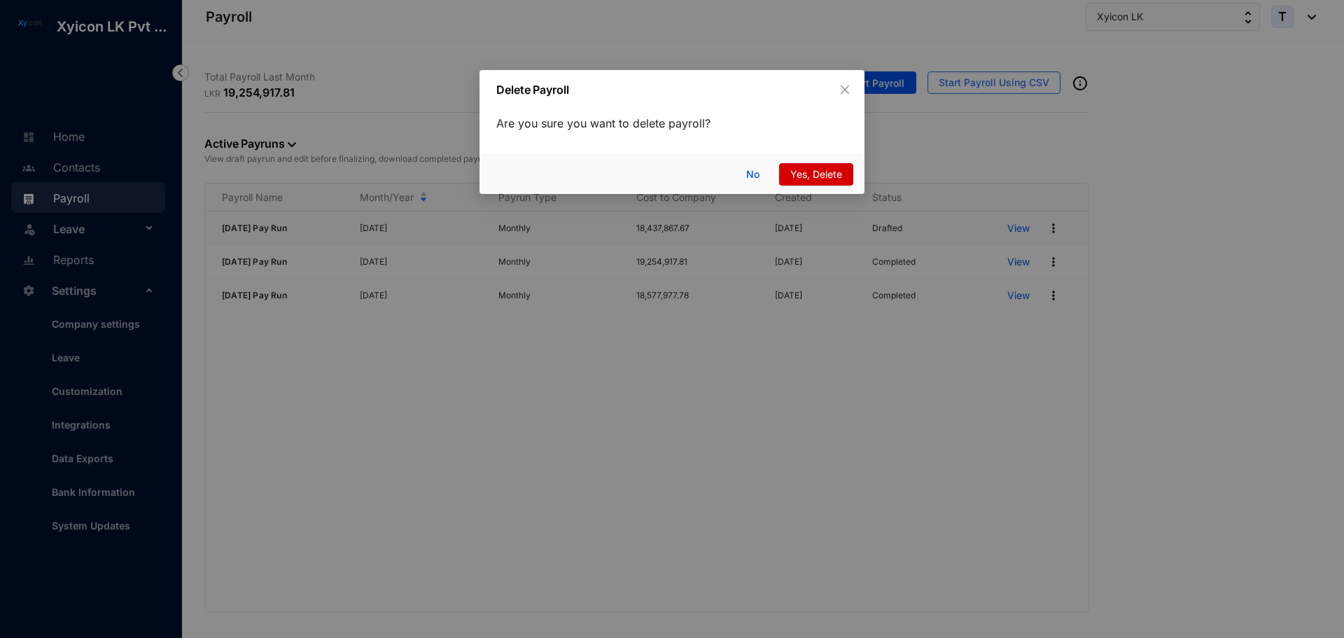
click at [833, 182] on button "Yes, Delete" at bounding box center [816, 174] width 74 height 22
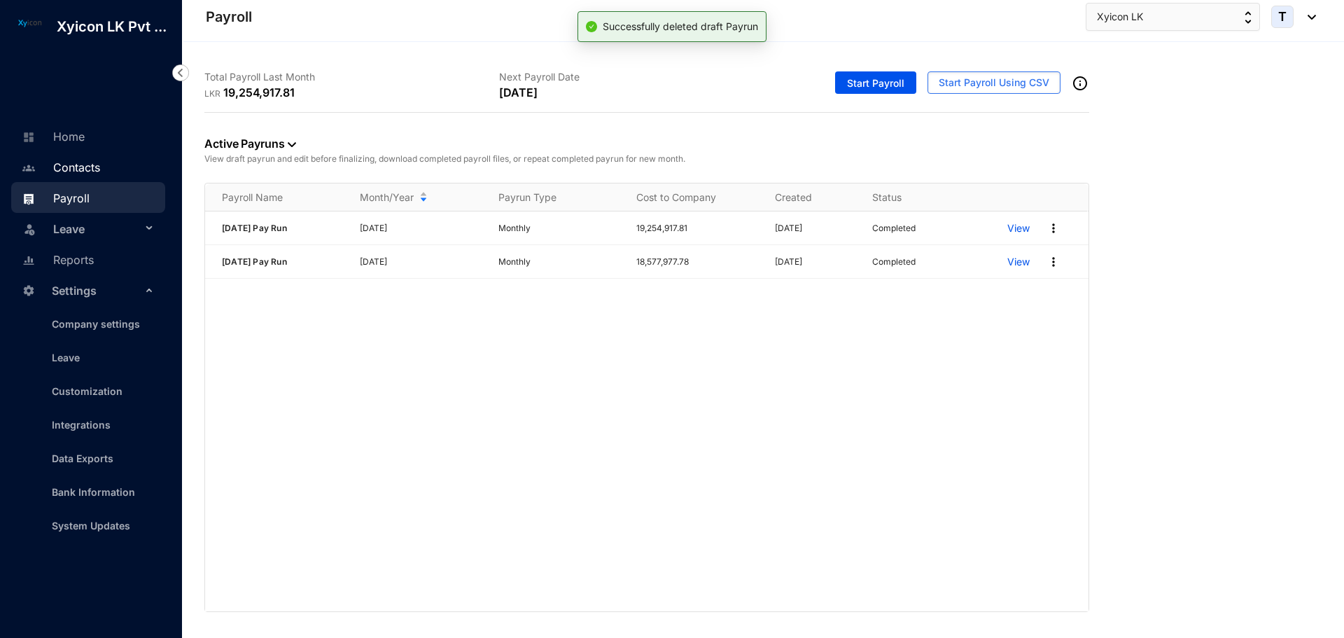
click at [66, 171] on link "Contacts" at bounding box center [59, 167] width 82 height 14
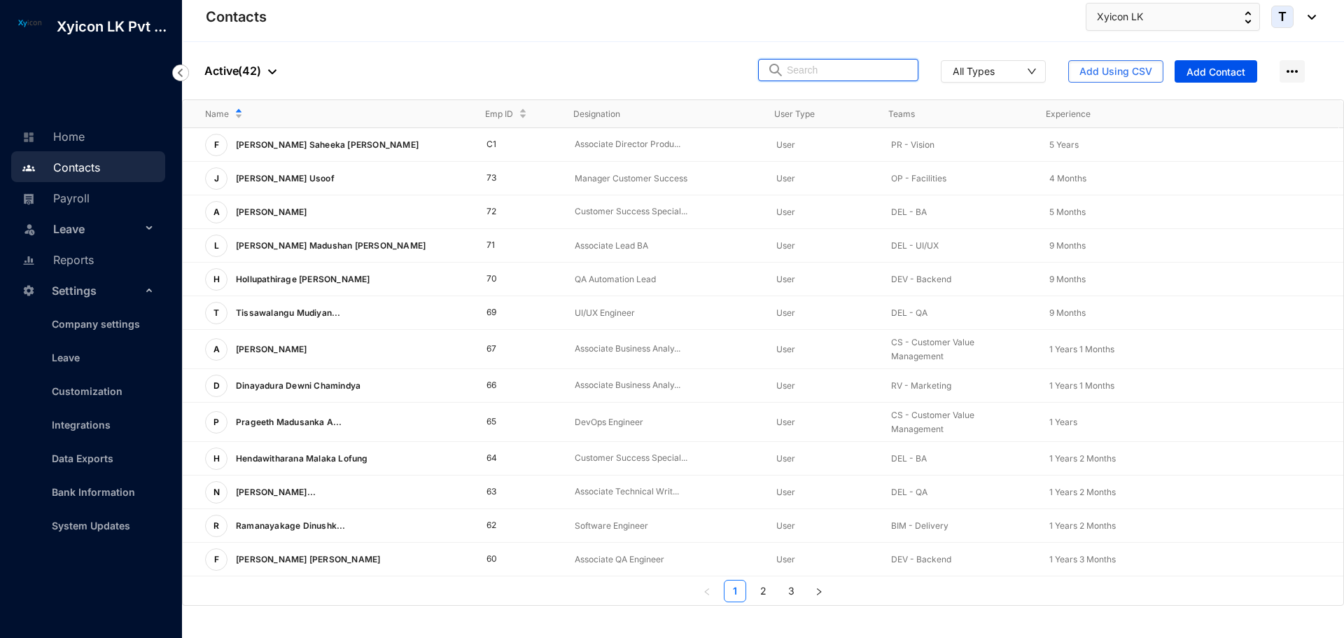
click at [806, 76] on input "text" at bounding box center [848, 69] width 122 height 21
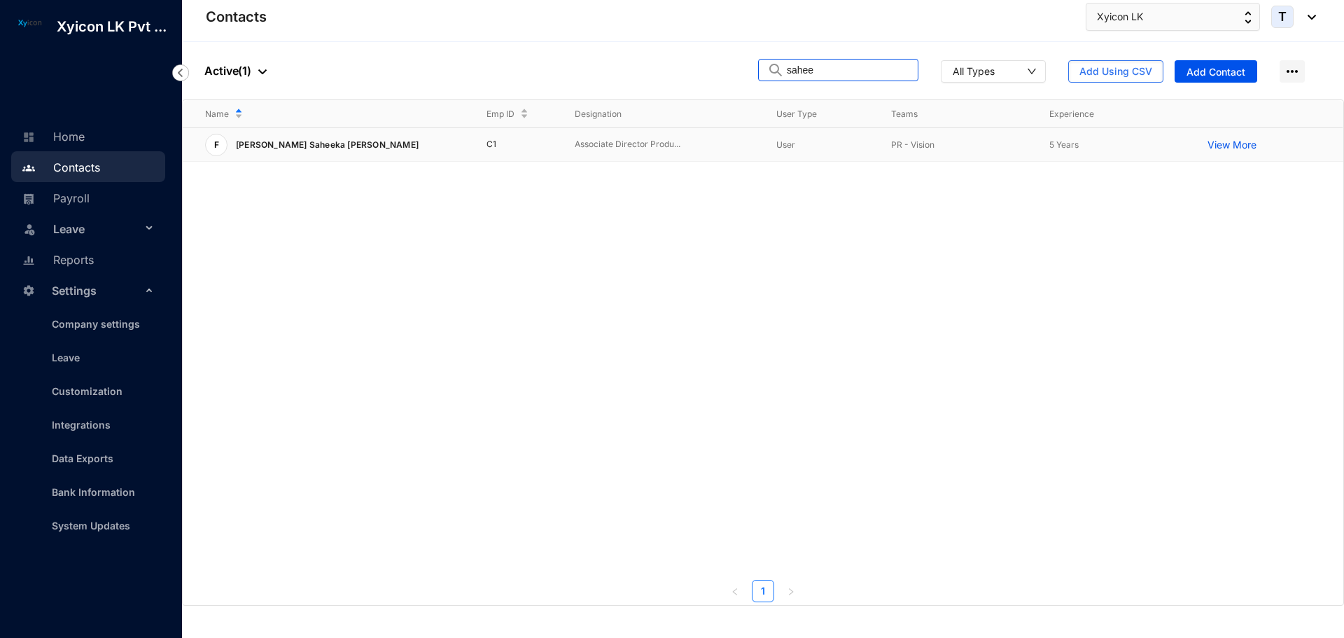
type input "sahee"
click at [1219, 143] on p "View More" at bounding box center [1235, 145] width 56 height 14
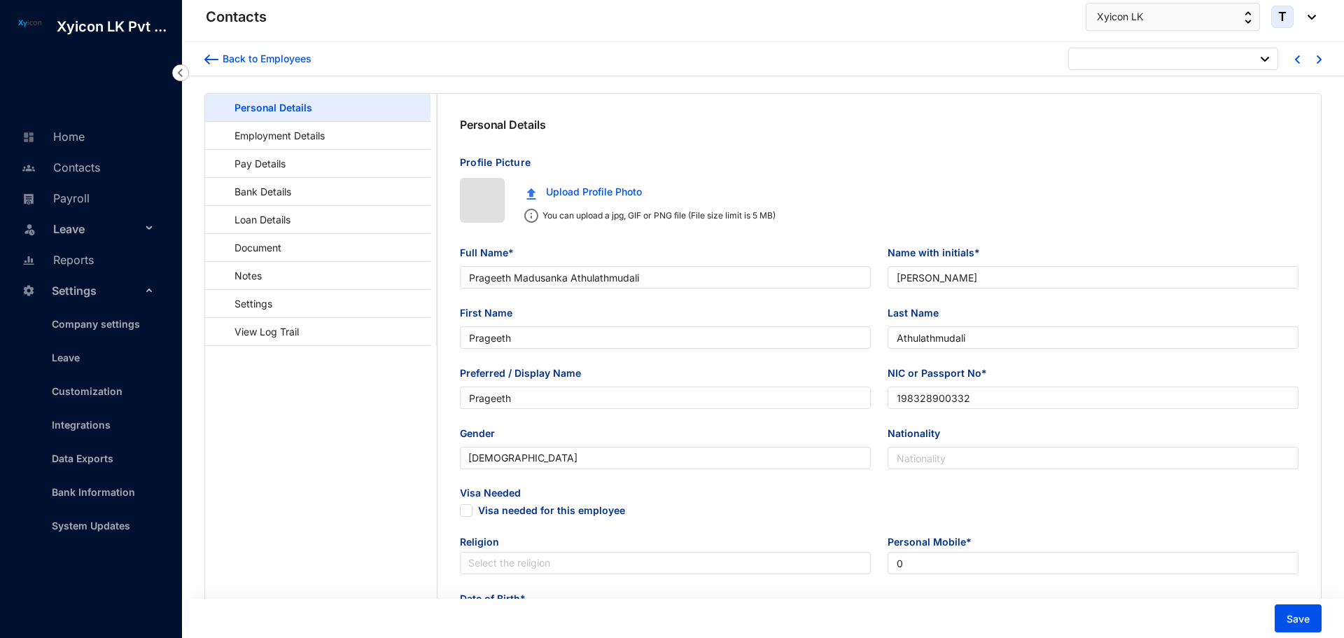
type input "[DATE]"
type input "[PERSON_NAME] Saheeka [PERSON_NAME]"
type input "[PERSON_NAME][GEOGRAPHIC_DATA]"
type input "Saheeka"
type input "Farook"
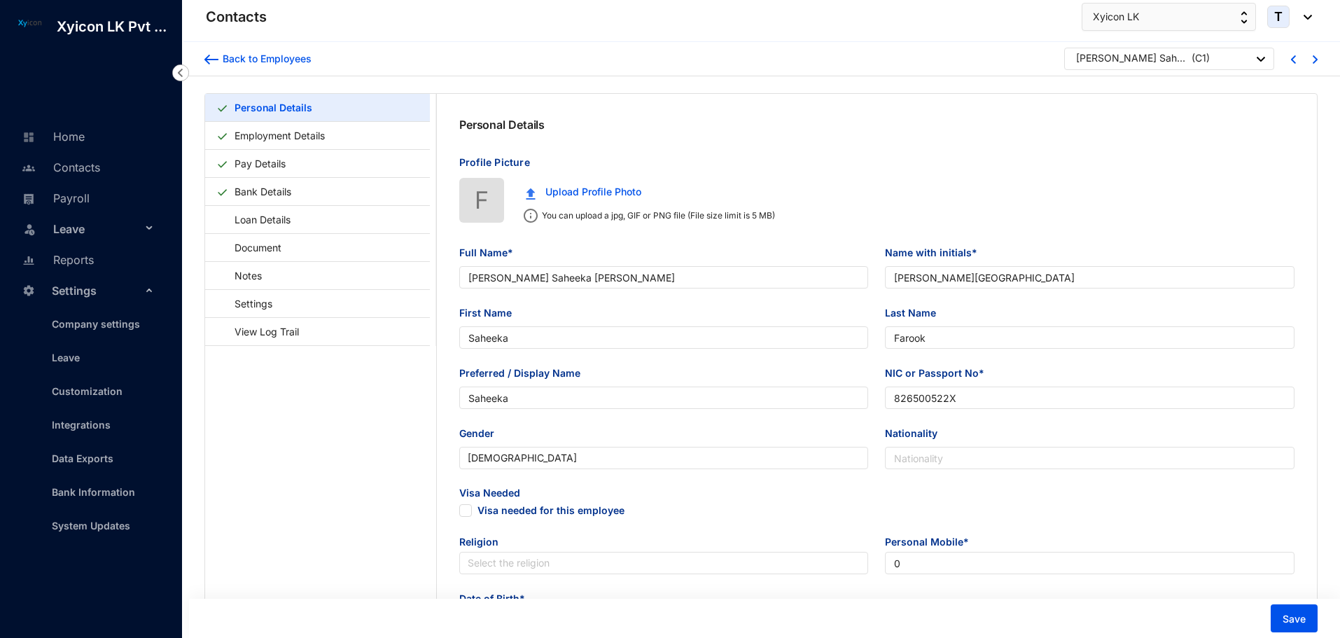
type input "Saheeka"
type input "826500522X"
type input "[STREET_ADDRESS]."
type input "[DATE]"
click at [276, 139] on link "Employment Details" at bounding box center [279, 135] width 101 height 29
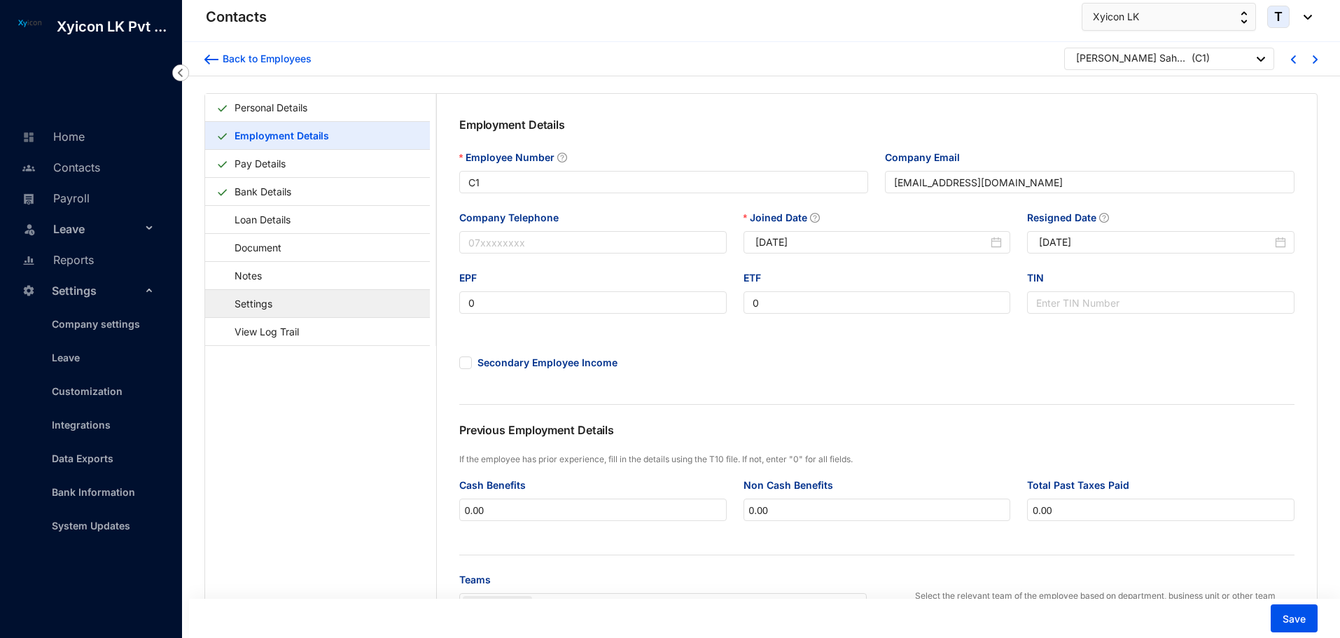
click at [277, 300] on link "Settings" at bounding box center [246, 303] width 61 height 29
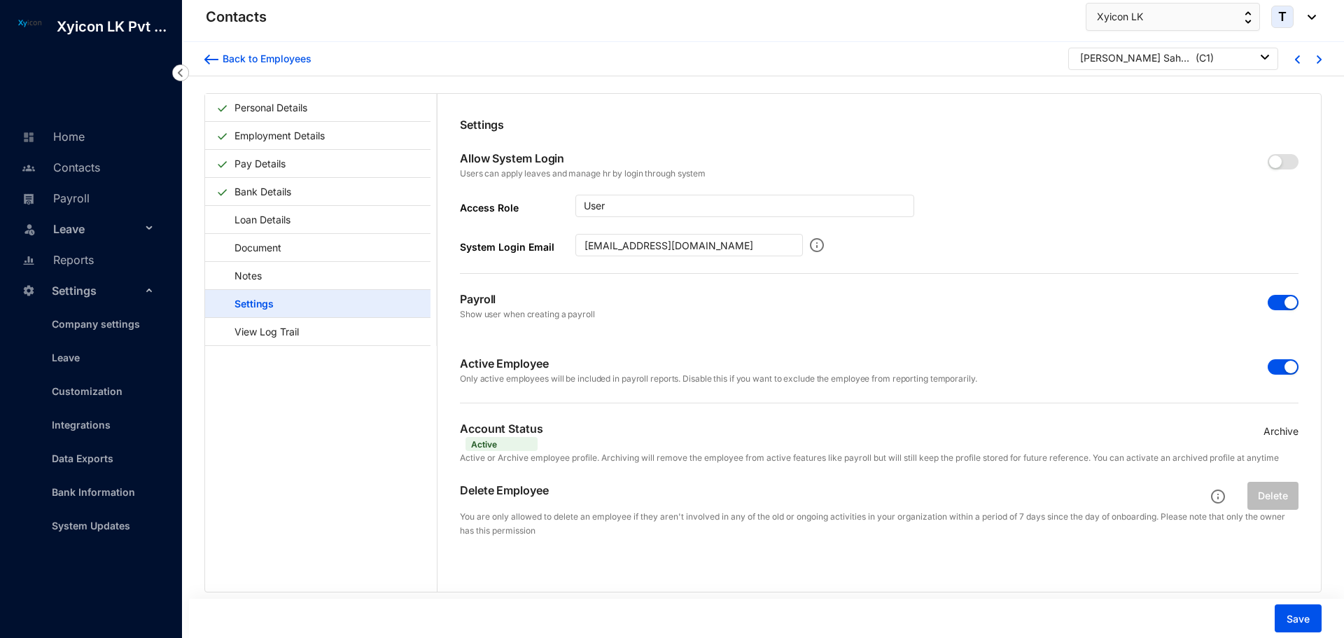
click at [1273, 307] on span "button" at bounding box center [1283, 302] width 31 height 15
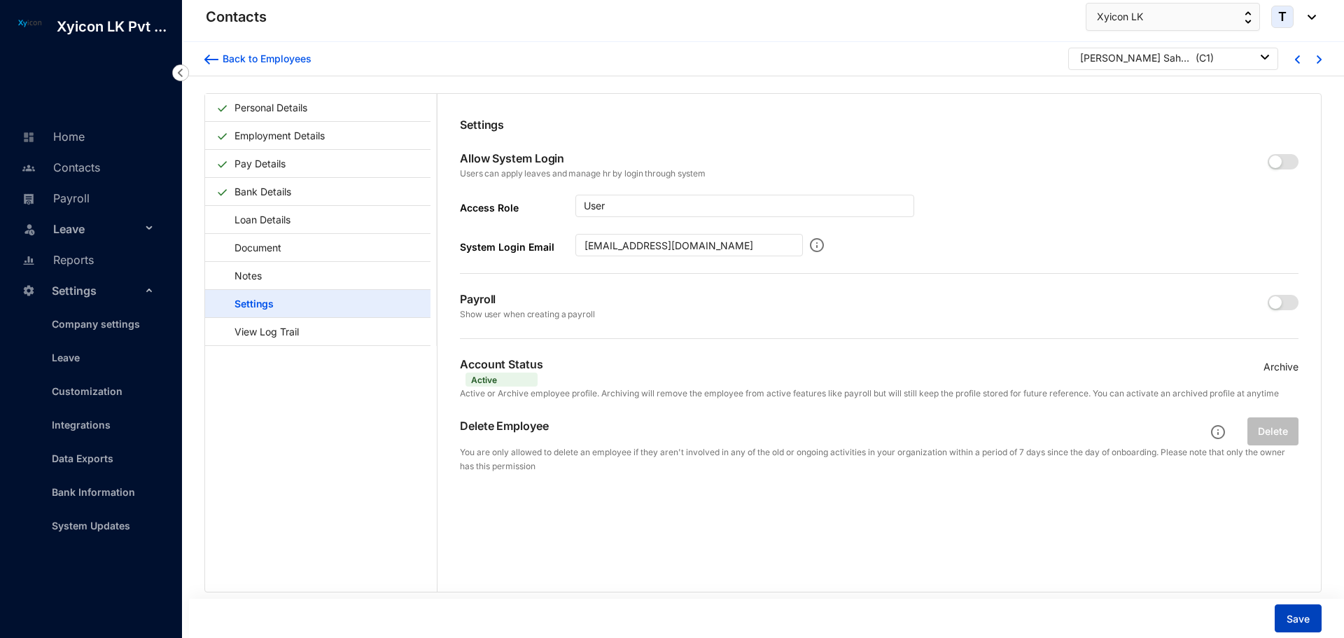
click at [1299, 618] on span "Save" at bounding box center [1298, 619] width 23 height 14
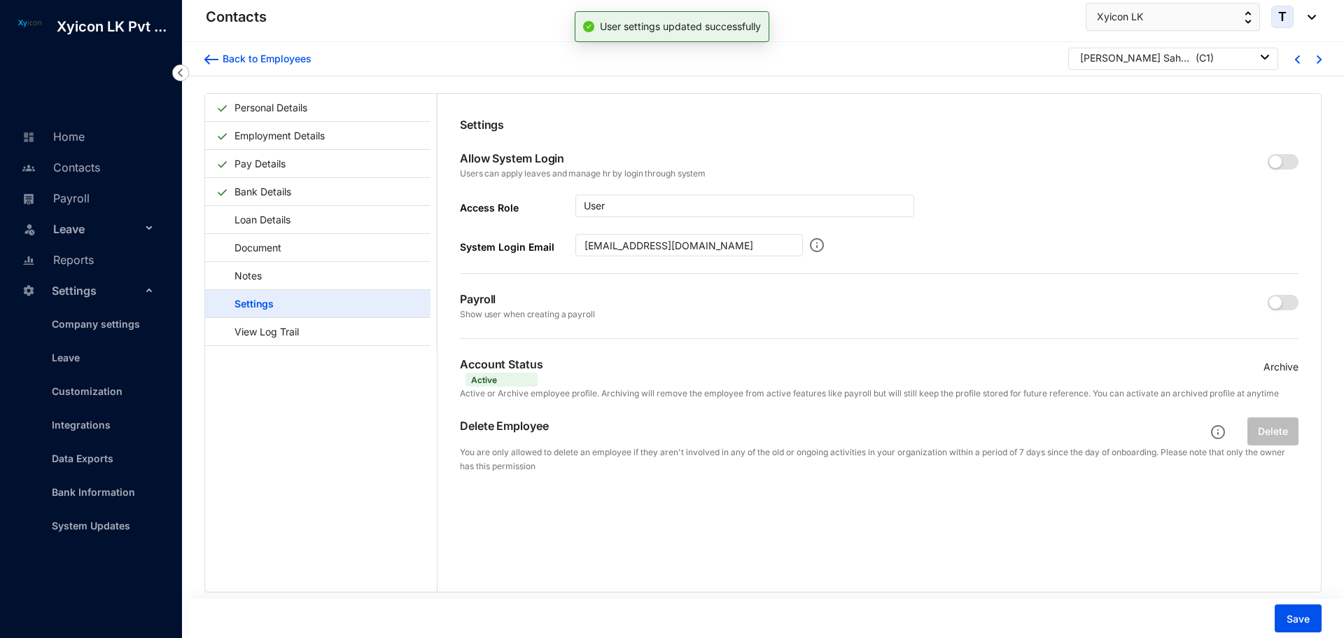
click at [1107, 61] on div "[PERSON_NAME] Saheeka [PERSON_NAME]" at bounding box center [1136, 58] width 112 height 14
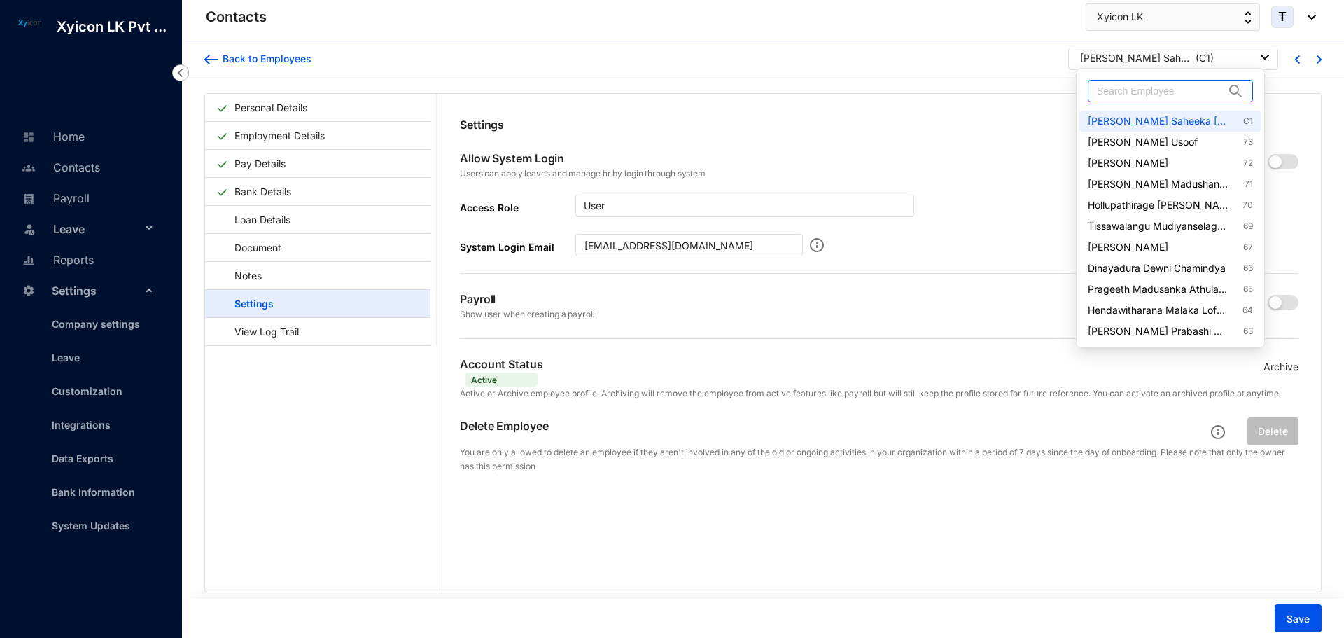
click at [1114, 100] on input "text" at bounding box center [1160, 90] width 127 height 21
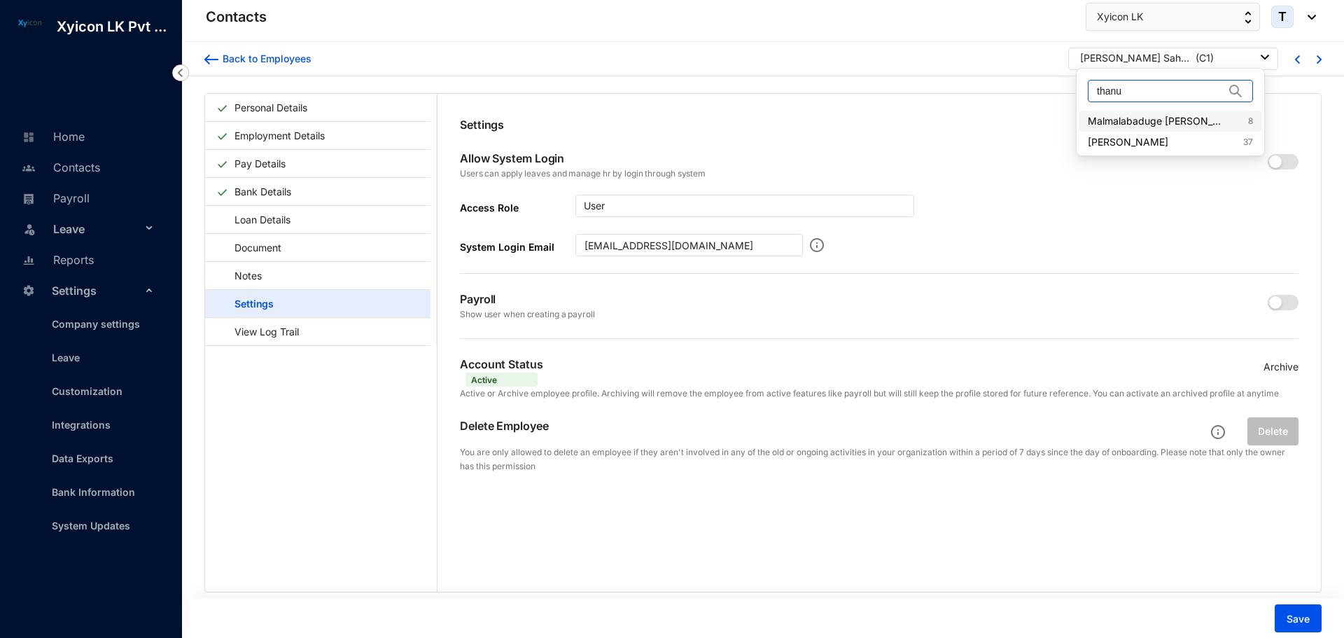
type input "thanu"
click at [1126, 123] on link "Malmalabaduge Thanuja Dharshani Fernando 8" at bounding box center [1170, 121] width 165 height 14
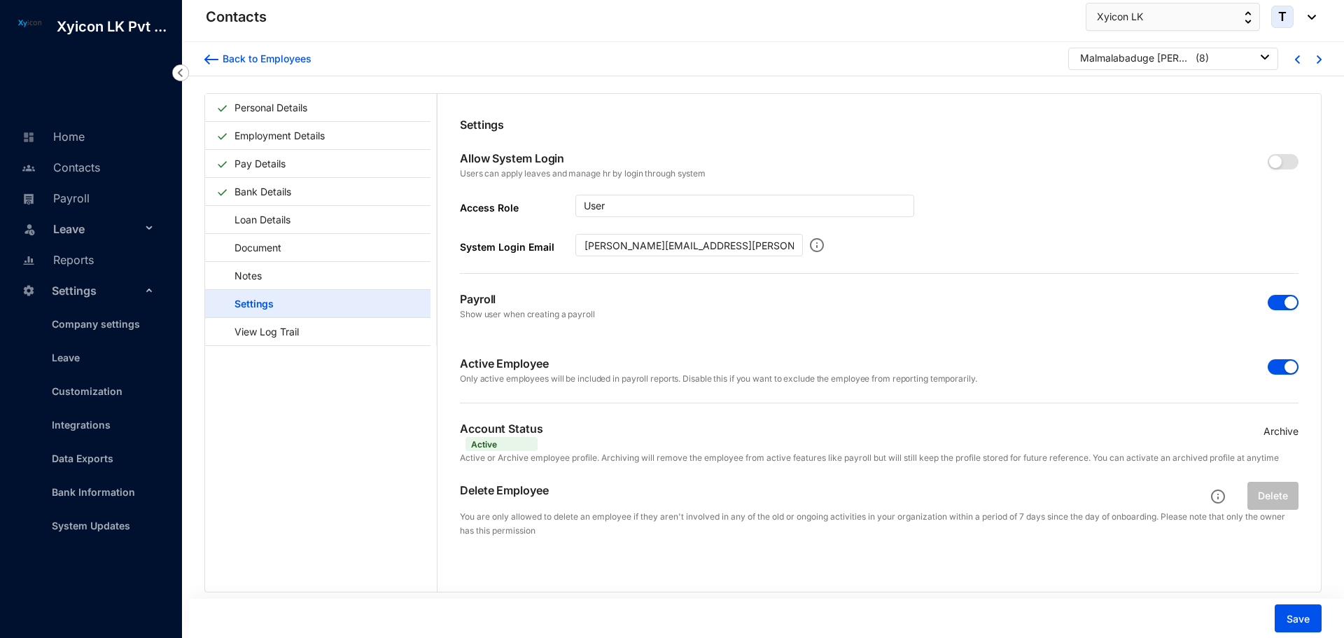
click at [1275, 295] on span "button" at bounding box center [1283, 302] width 31 height 15
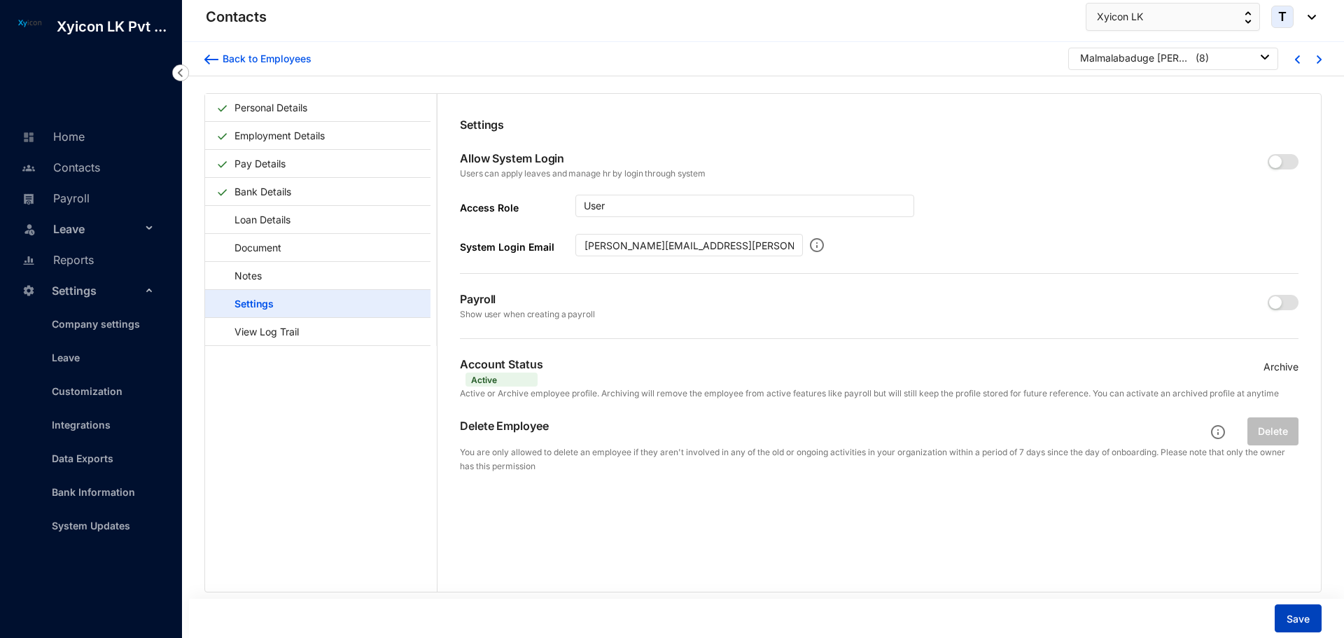
click at [1292, 622] on span "Save" at bounding box center [1298, 619] width 23 height 14
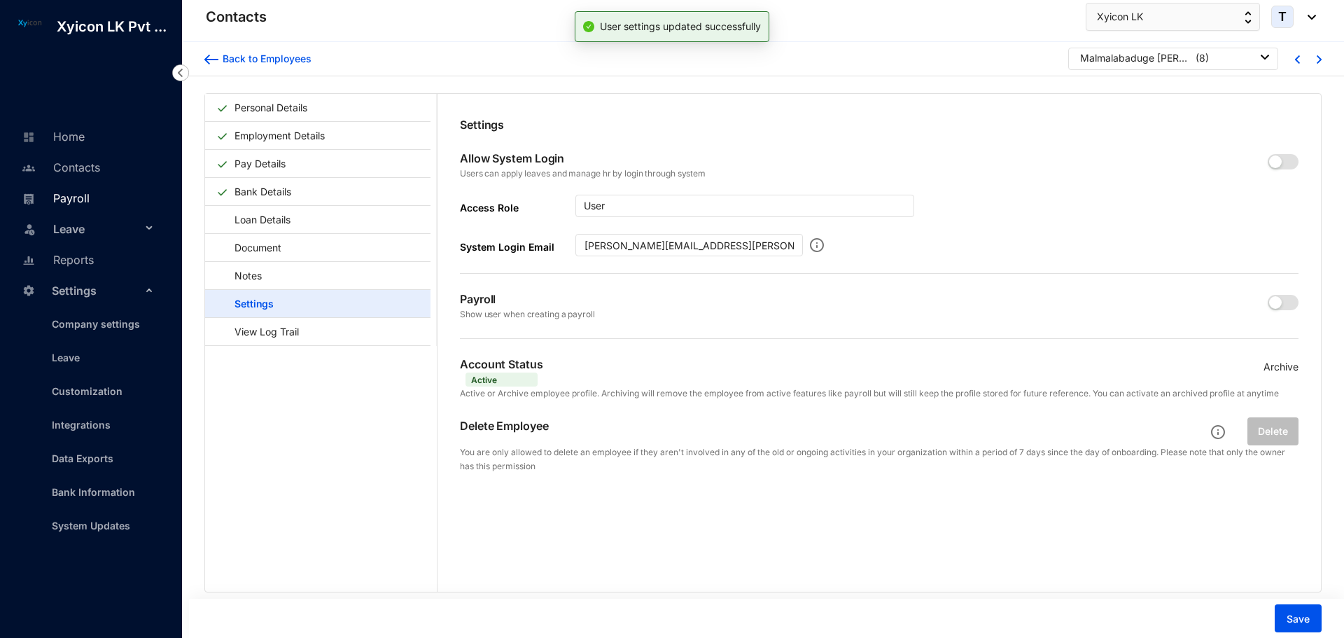
click at [66, 200] on link "Payroll" at bounding box center [53, 198] width 71 height 14
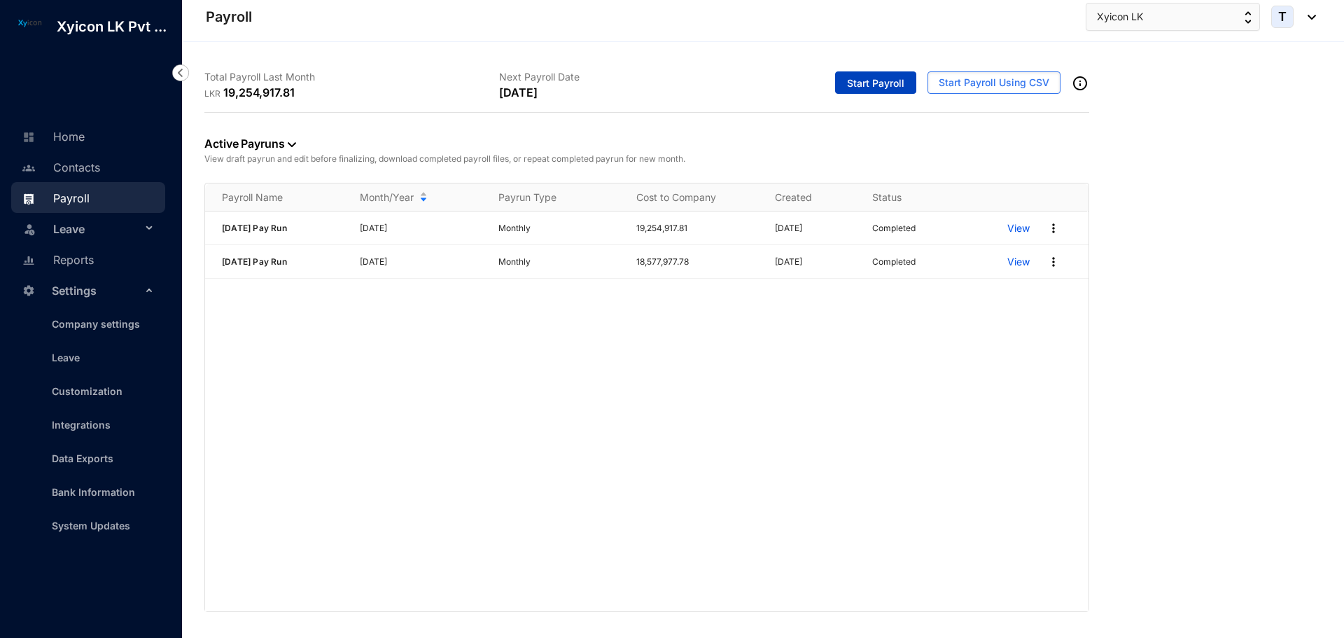
click at [868, 78] on span "Start Payroll" at bounding box center [875, 83] width 57 height 14
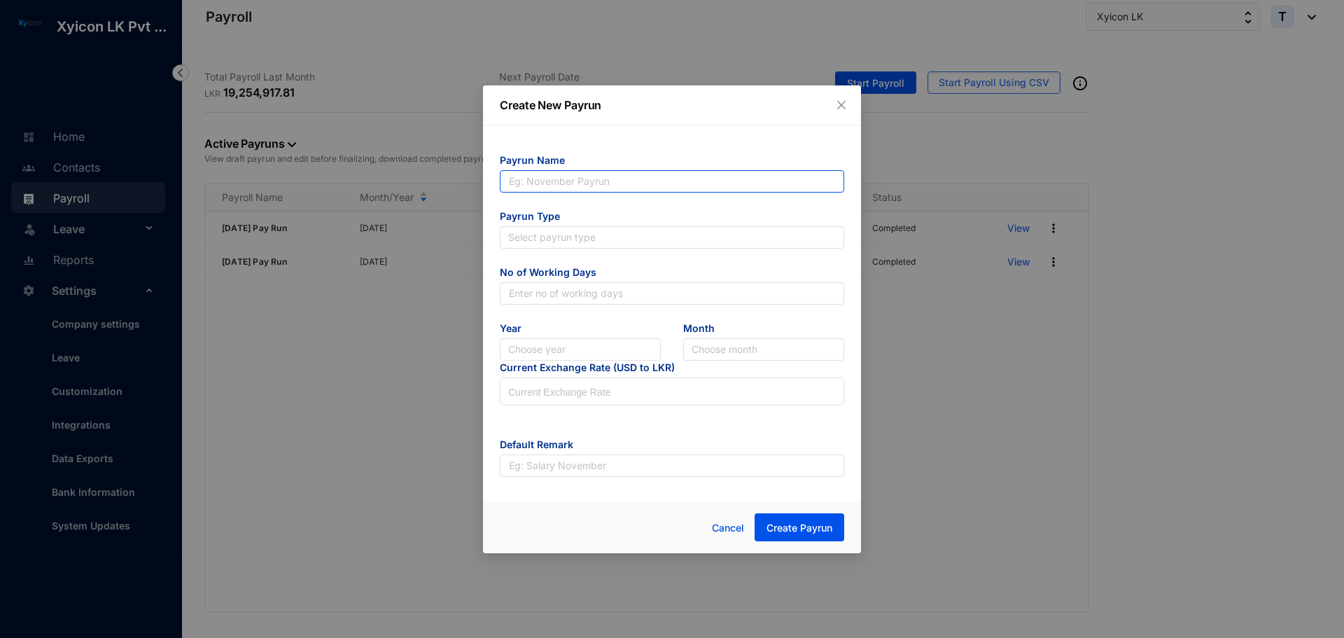
click at [538, 184] on input "text" at bounding box center [672, 181] width 344 height 22
drag, startPoint x: 526, startPoint y: 181, endPoint x: 457, endPoint y: 178, distance: 69.4
click at [462, 181] on div "Create New Payrun Payrun Name May 25 Pay Run Payrun Type Select payrun type No …" at bounding box center [672, 319] width 1344 height 638
type input "June 25 Pay Run"
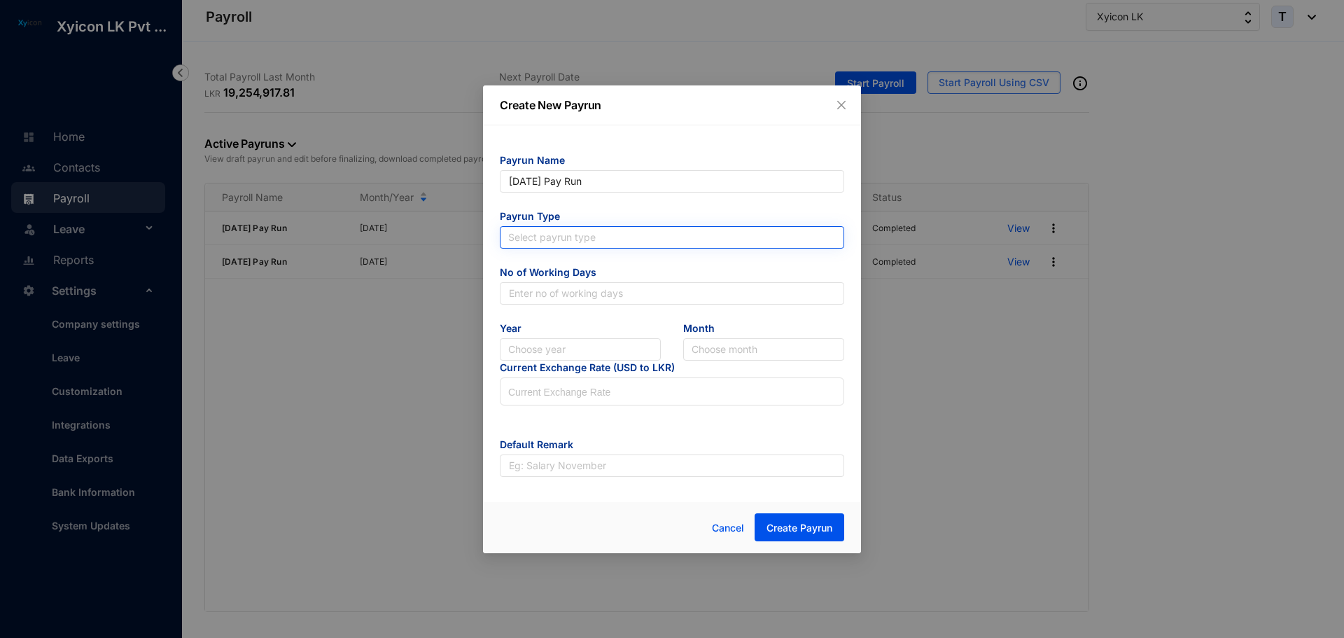
type input "June 25 Pay Run"
click at [542, 233] on input "search" at bounding box center [672, 237] width 328 height 21
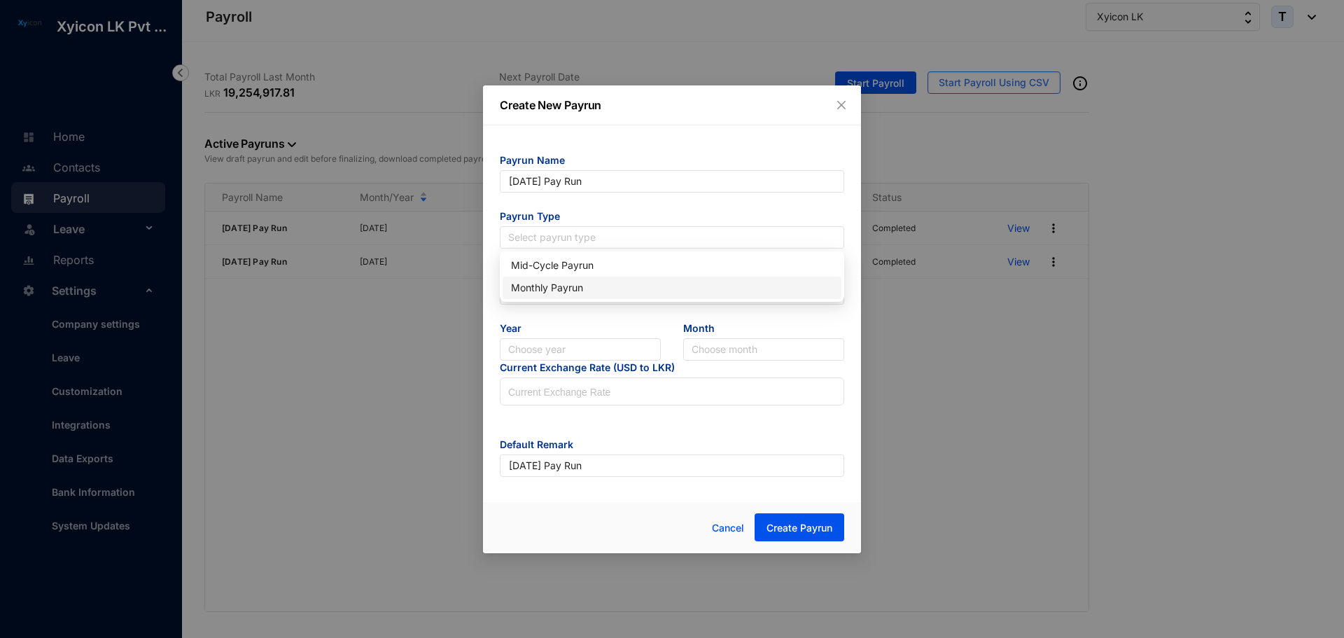
click at [554, 288] on div "Monthly Payrun" at bounding box center [672, 287] width 322 height 15
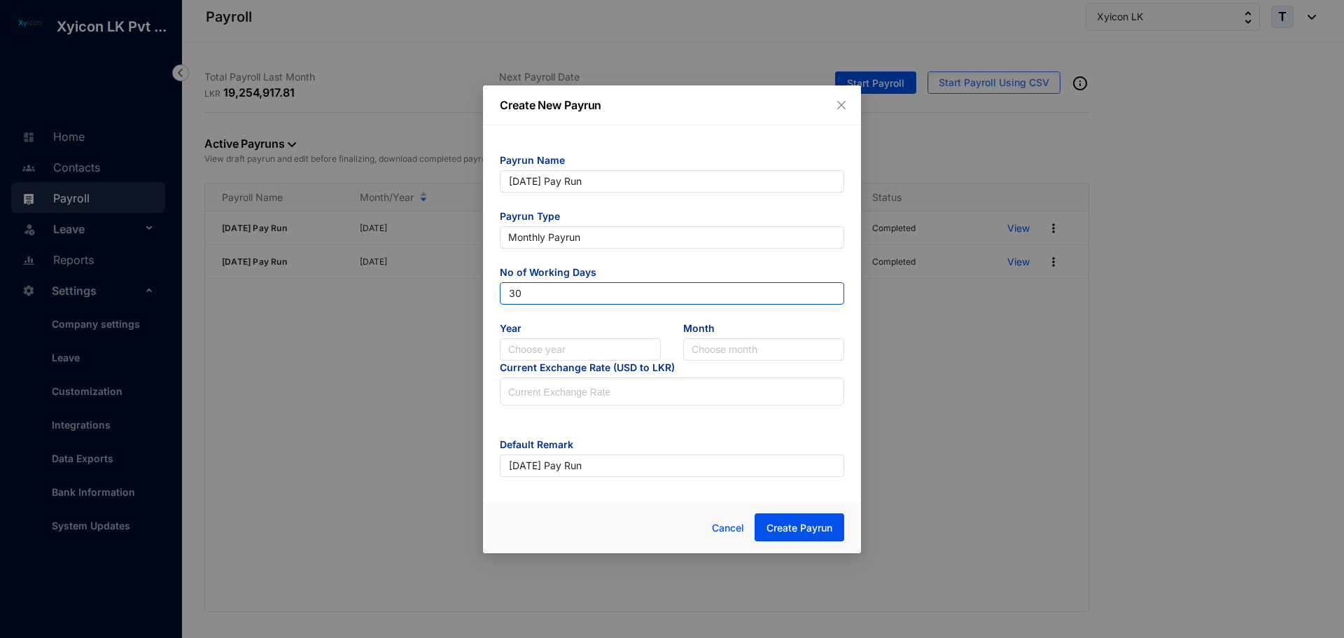
type input "30"
type input "202"
click at [534, 403] on div "2025" at bounding box center [580, 399] width 139 height 15
click at [748, 347] on input "search" at bounding box center [764, 349] width 144 height 21
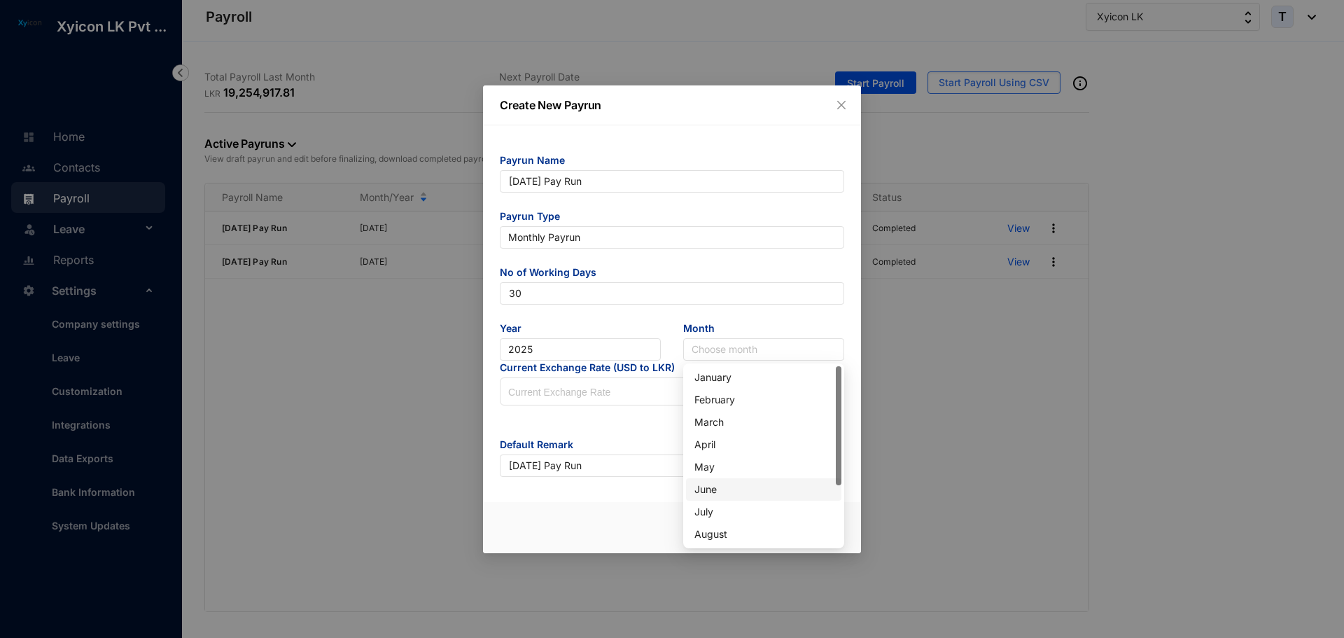
click at [706, 495] on div "June" at bounding box center [763, 489] width 139 height 15
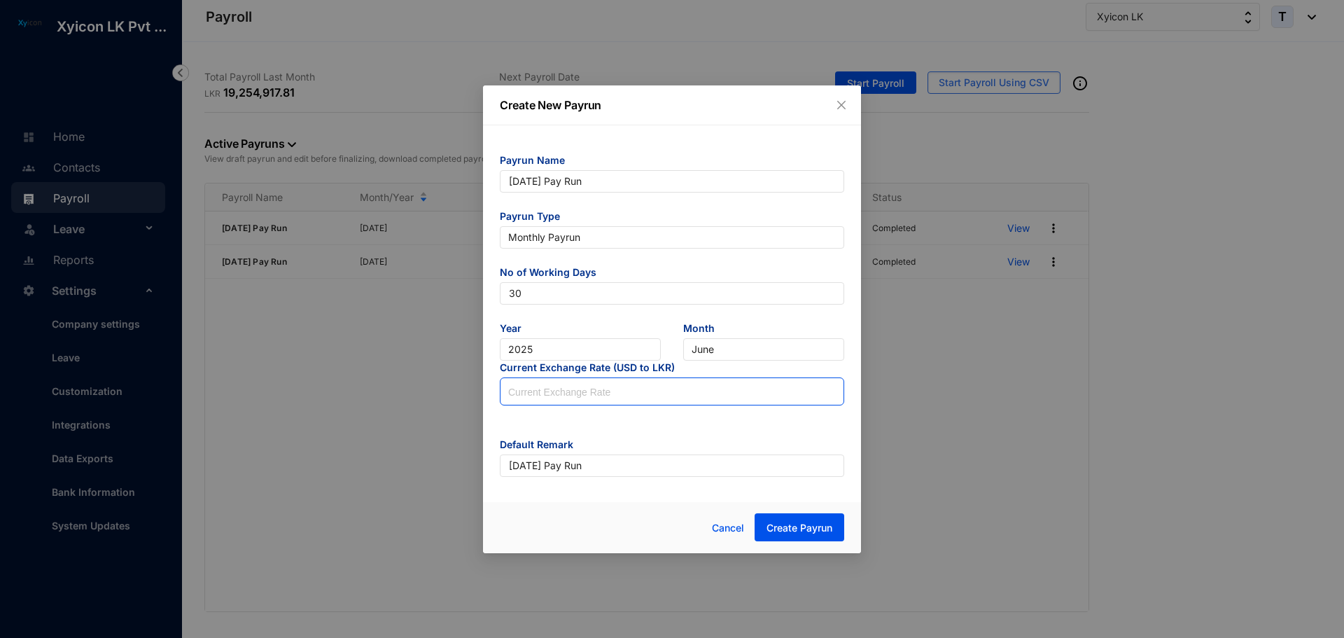
click at [560, 399] on input at bounding box center [671, 392] width 343 height 28
type input "298.75"
click at [828, 521] on span "Create Payrun" at bounding box center [799, 528] width 66 height 14
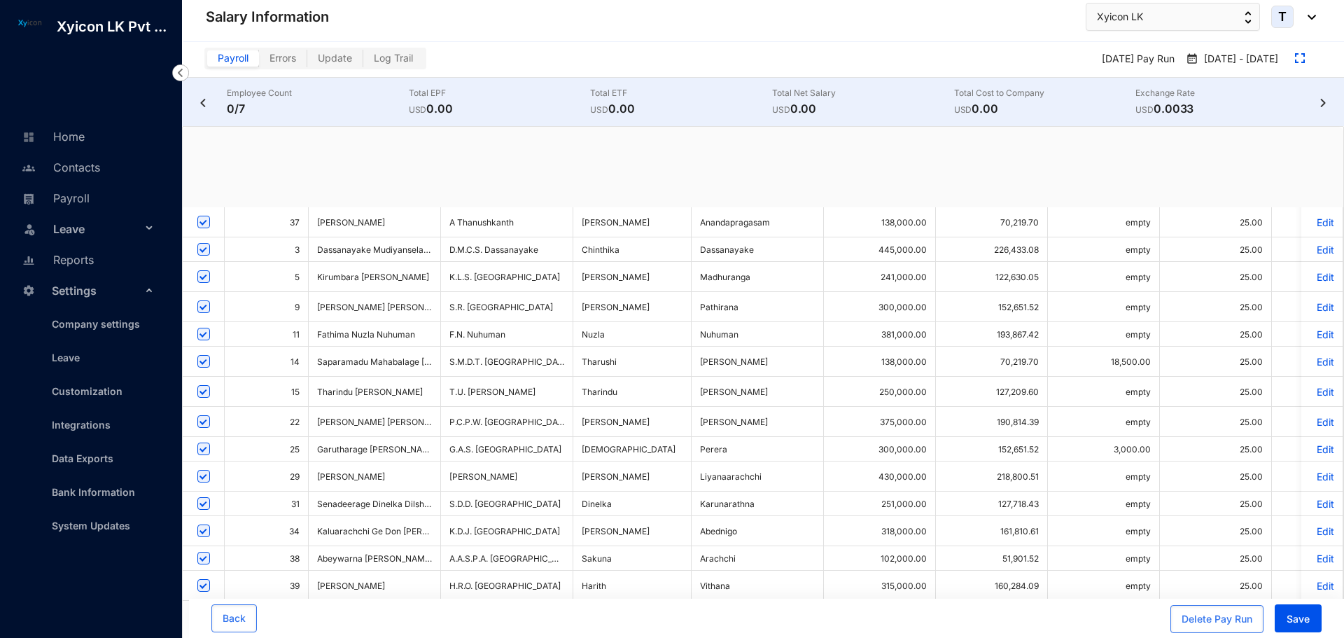
checkbox input "true"
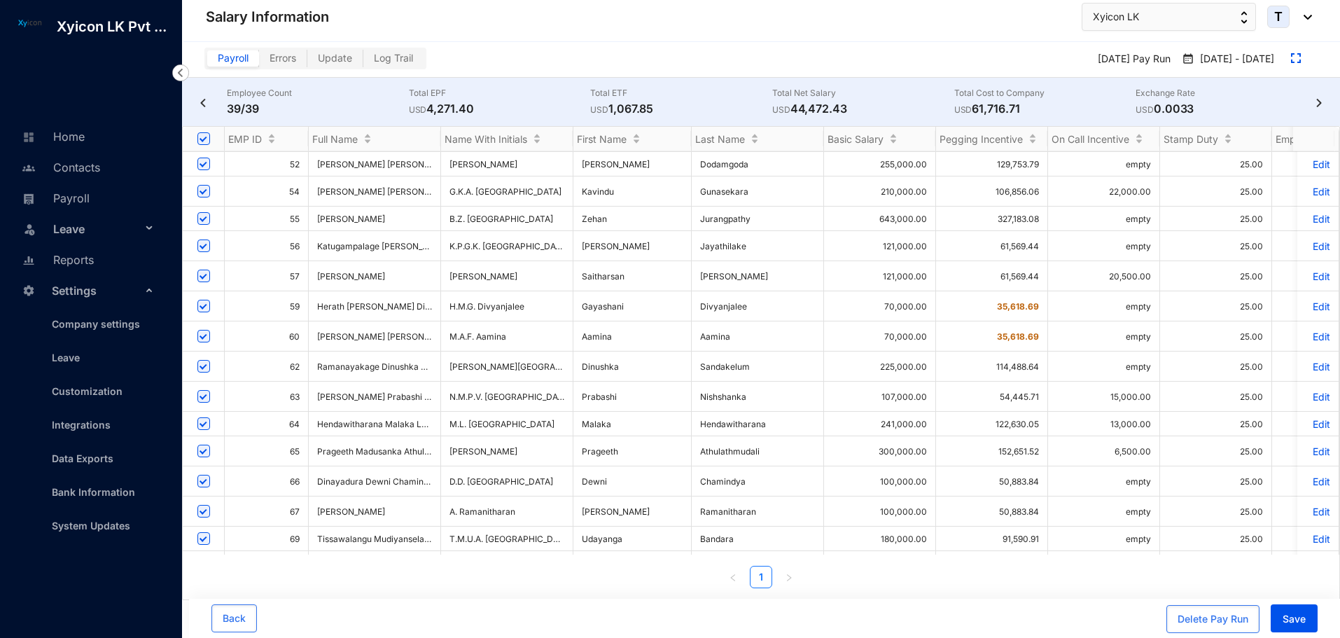
scroll to position [647, 0]
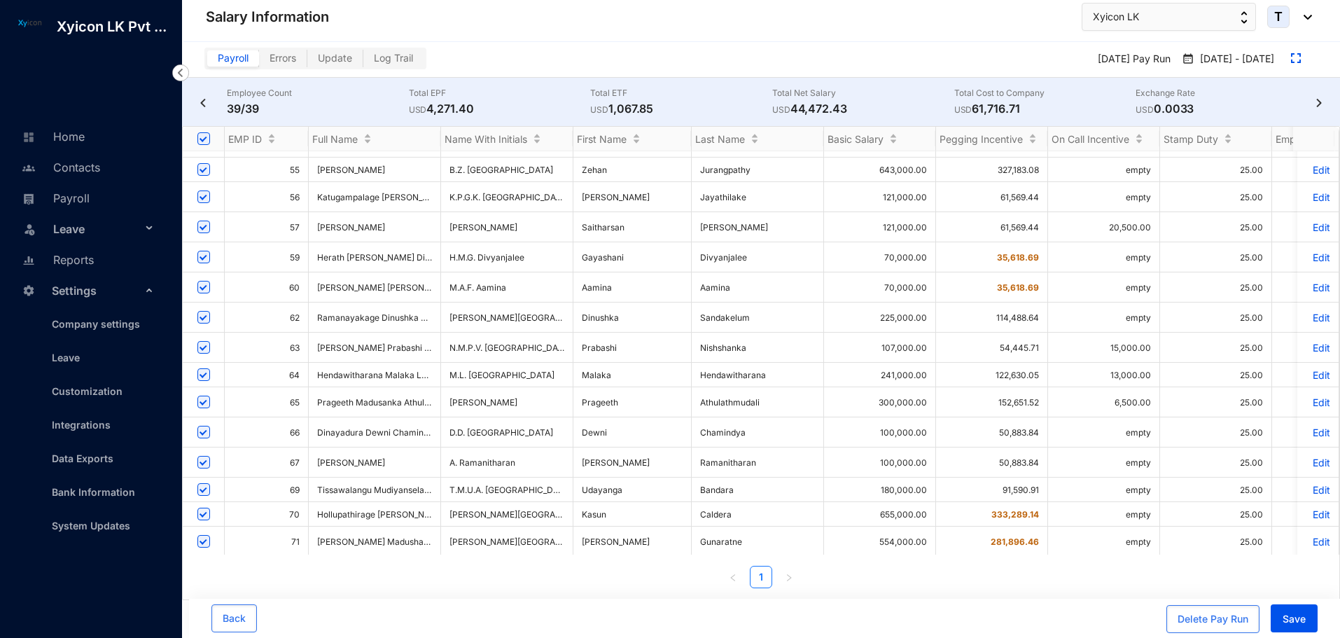
click at [1306, 396] on p "Edit" at bounding box center [1317, 402] width 24 height 12
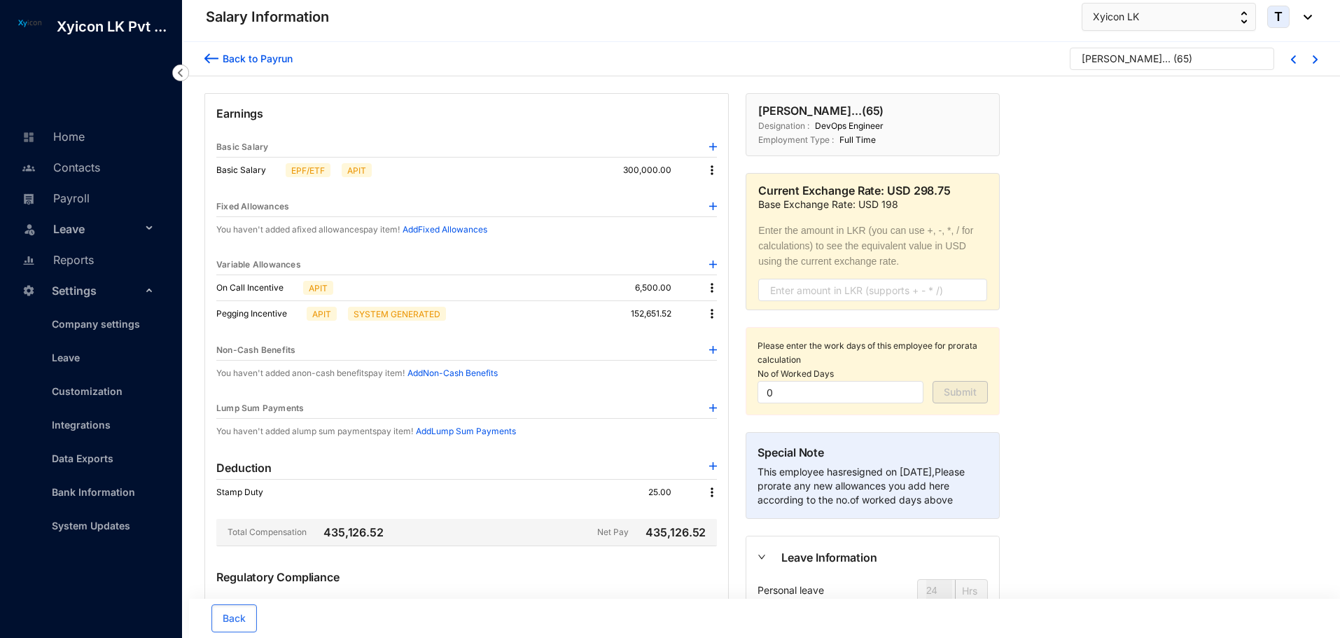
click at [712, 287] on img at bounding box center [712, 288] width 14 height 14
click at [720, 330] on p "Delete" at bounding box center [730, 333] width 29 height 14
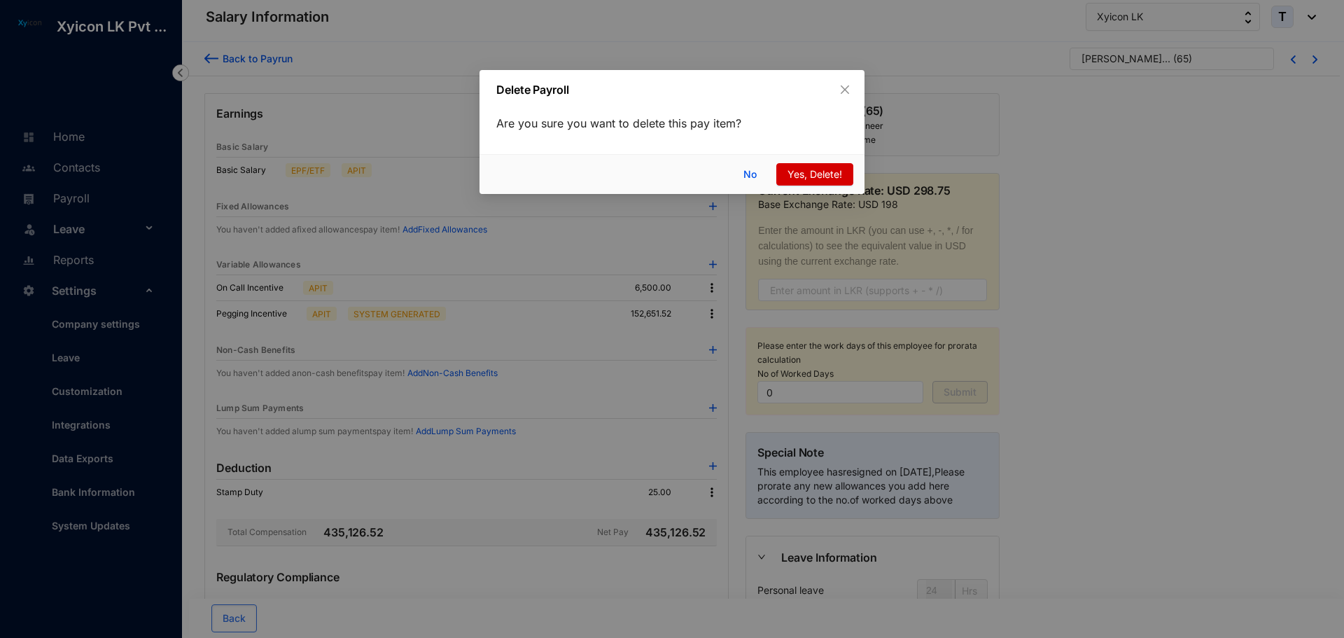
click at [808, 173] on span "Yes, Delete!" at bounding box center [814, 174] width 55 height 15
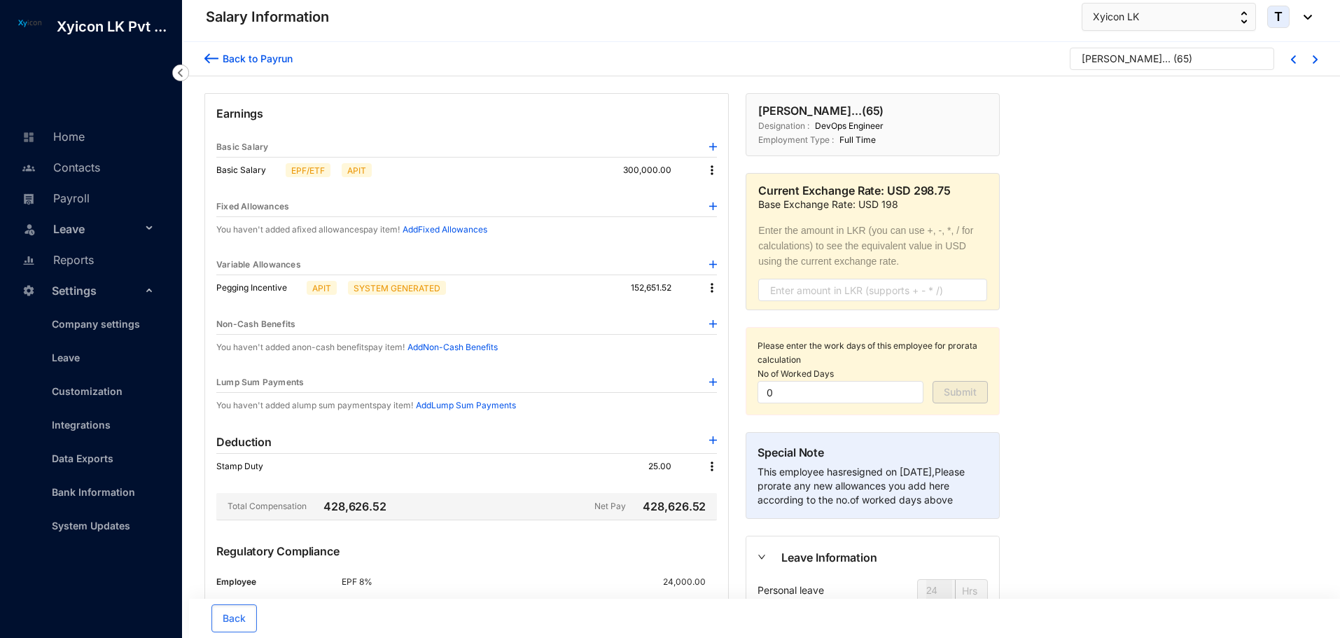
click at [212, 55] on img at bounding box center [211, 58] width 14 height 15
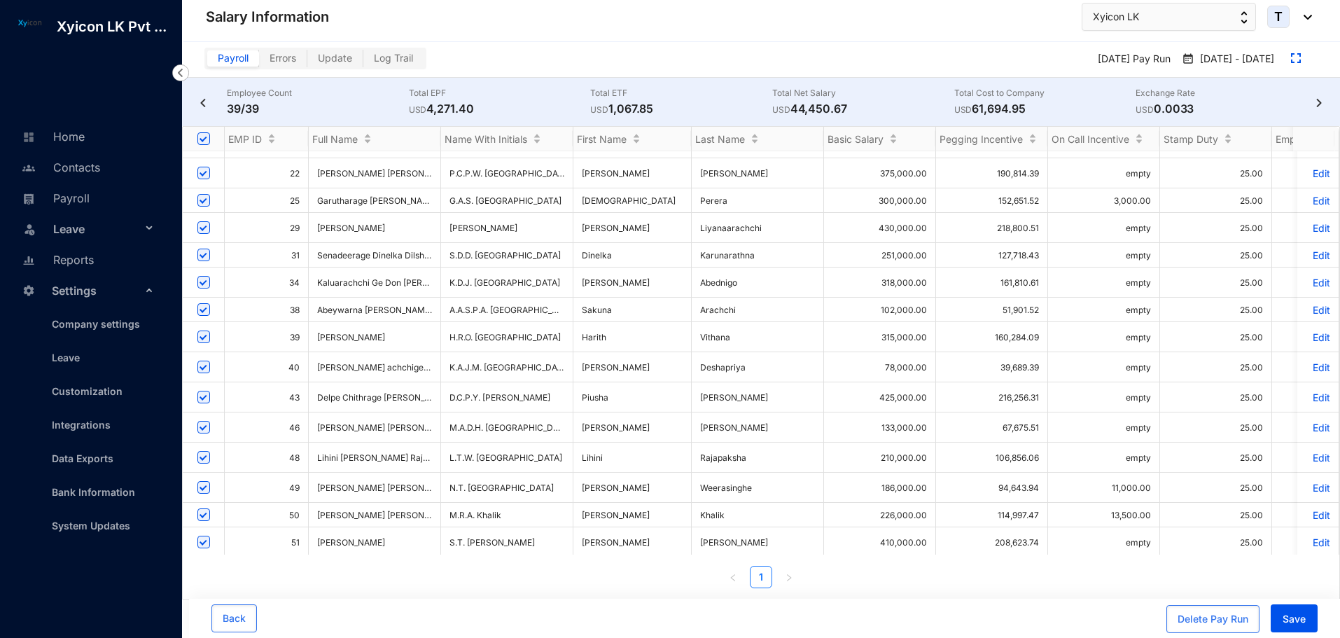
scroll to position [210, 0]
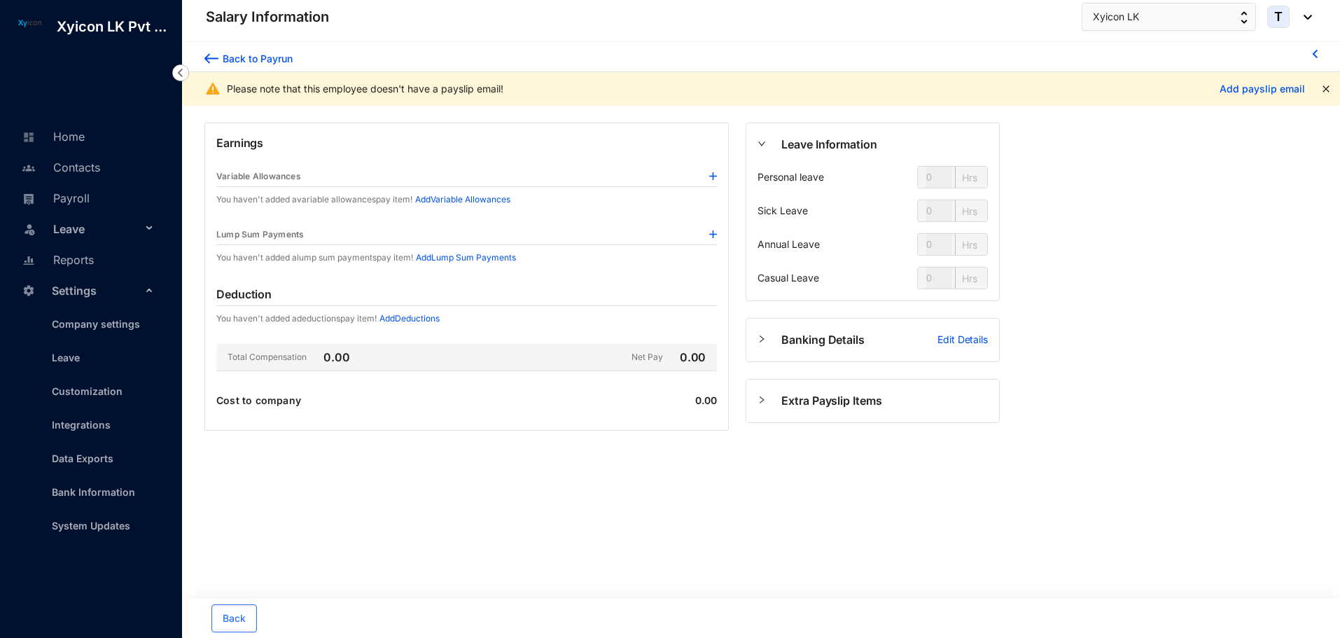
type input "24"
type input "112"
type input "80"
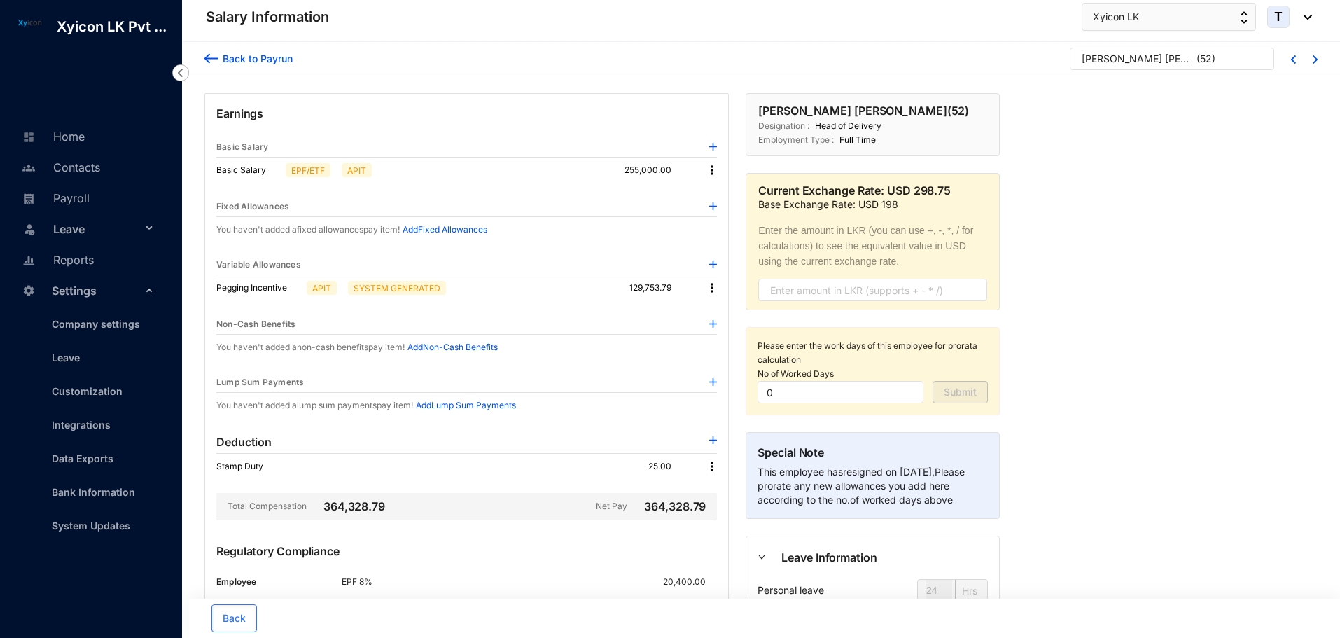
click at [713, 383] on img at bounding box center [713, 382] width 8 height 8
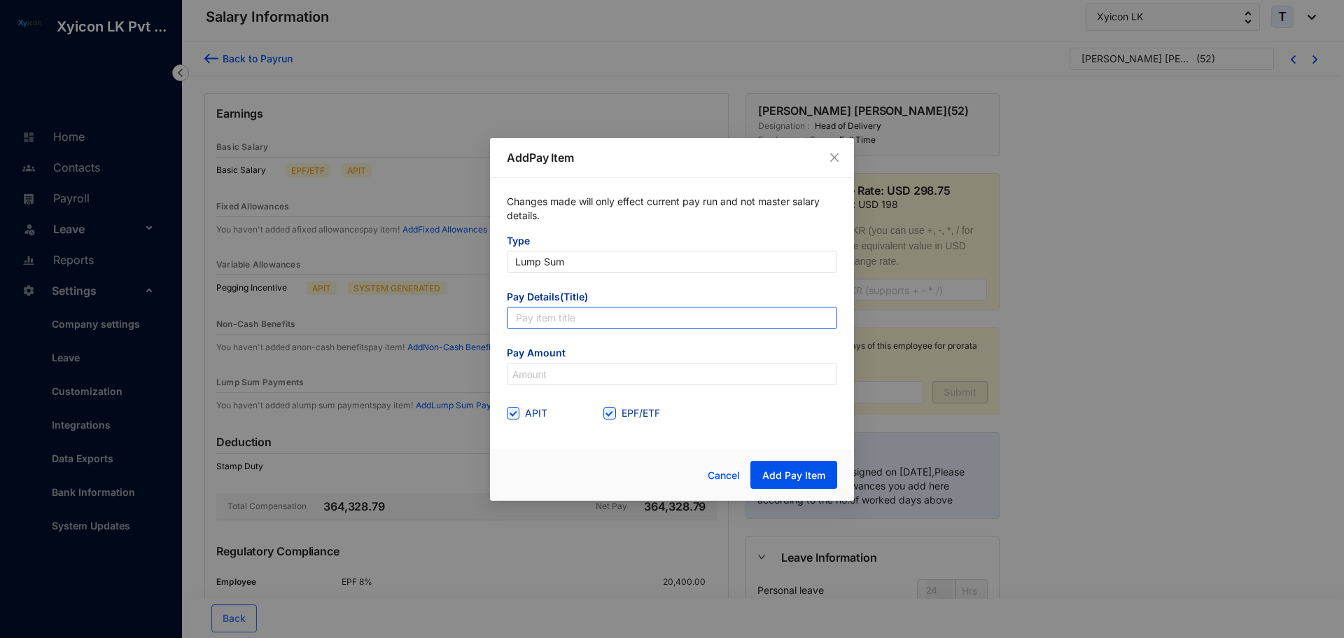
click at [565, 316] on input "text" at bounding box center [672, 318] width 330 height 22
type input "Leave Encash"
click at [551, 372] on input at bounding box center [671, 374] width 329 height 22
click at [540, 374] on input at bounding box center [671, 374] width 329 height 22
type input "170,000"
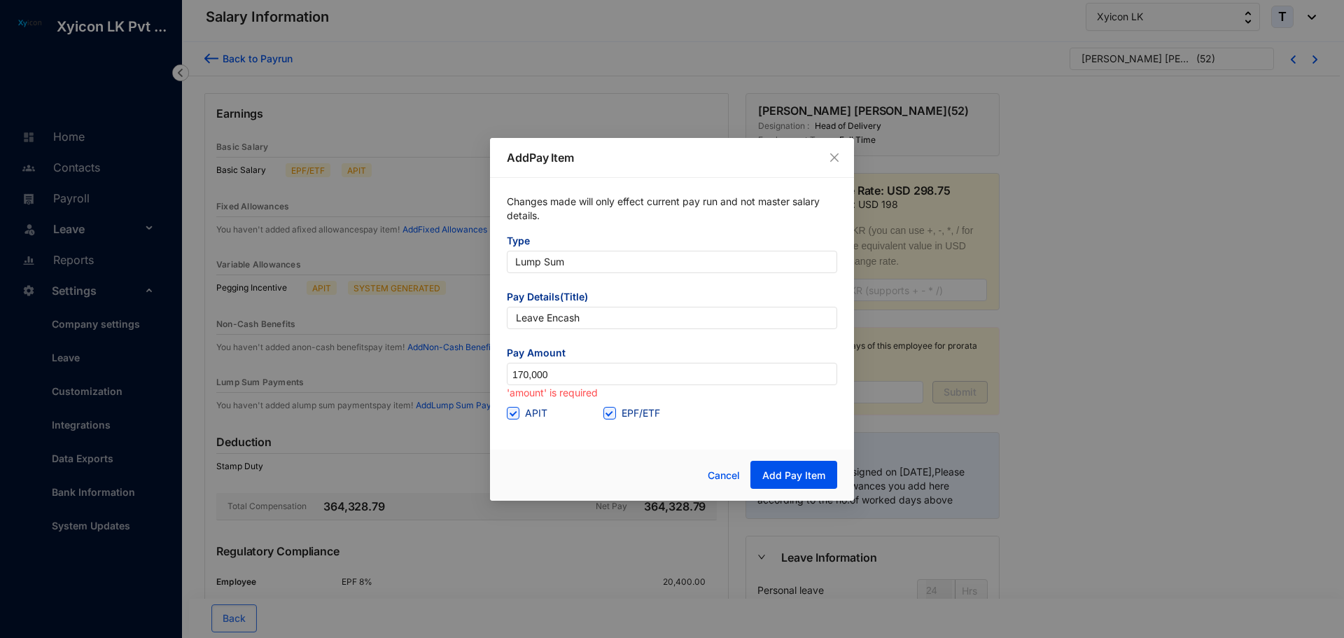
click at [573, 456] on div "Cancel Add Pay Item" at bounding box center [672, 474] width 364 height 51
click at [799, 470] on span "Add Pay Item" at bounding box center [793, 475] width 63 height 14
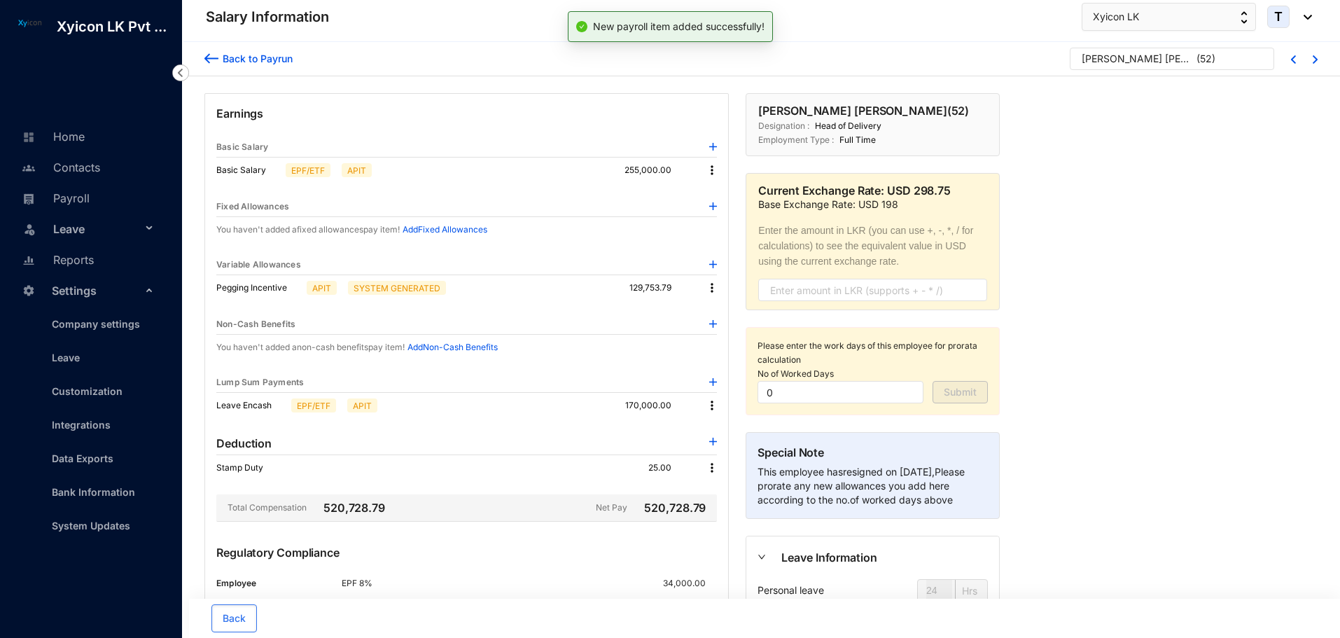
click at [712, 382] on img at bounding box center [713, 382] width 8 height 8
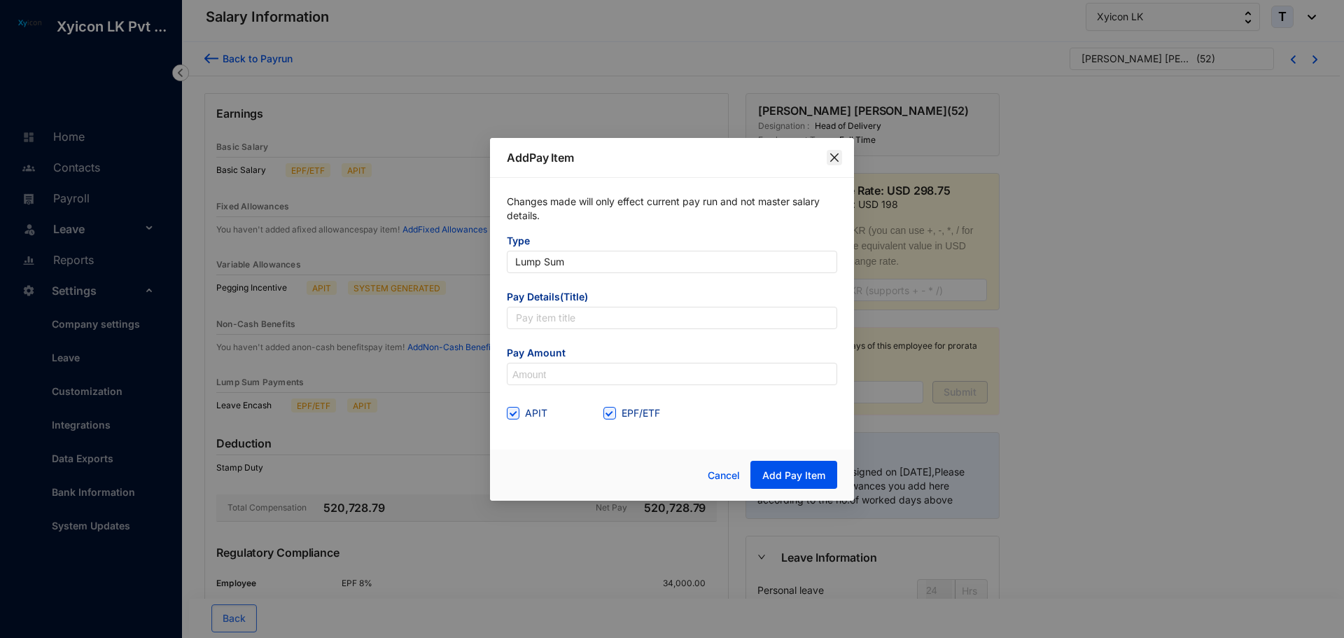
click at [839, 155] on icon "close" at bounding box center [834, 157] width 11 height 11
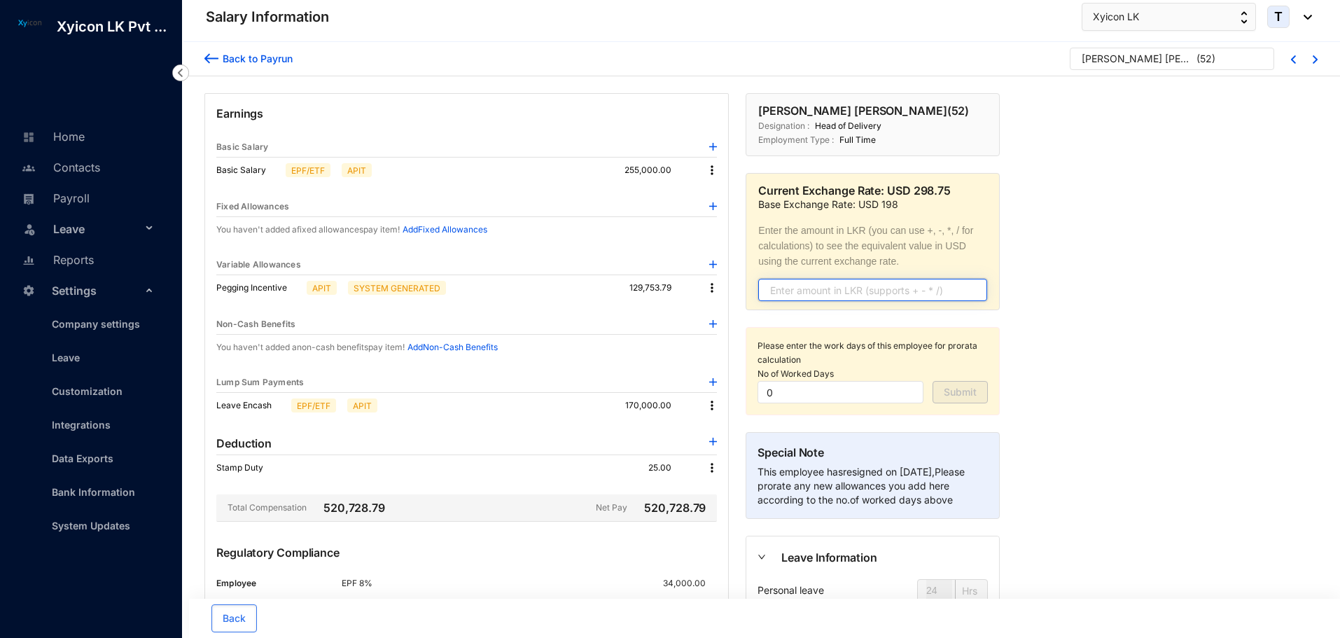
click at [822, 291] on input "text" at bounding box center [872, 290] width 229 height 22
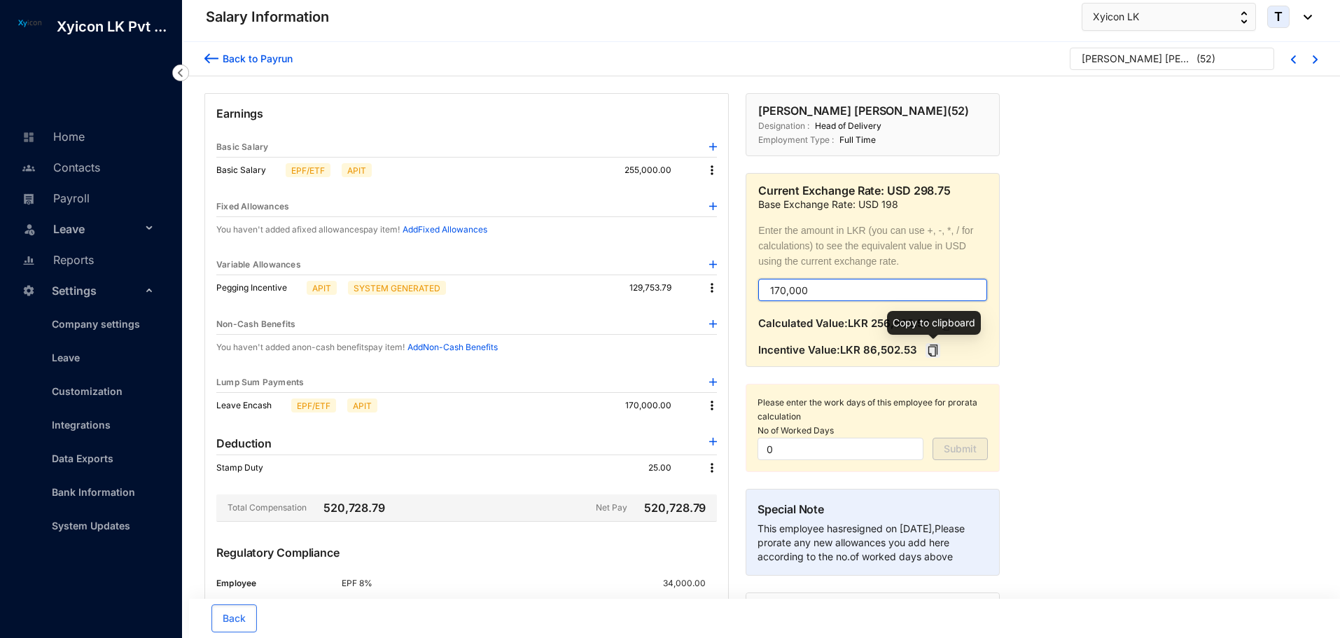
type input "170,000"
click at [930, 353] on icon "copy" at bounding box center [932, 350] width 9 height 12
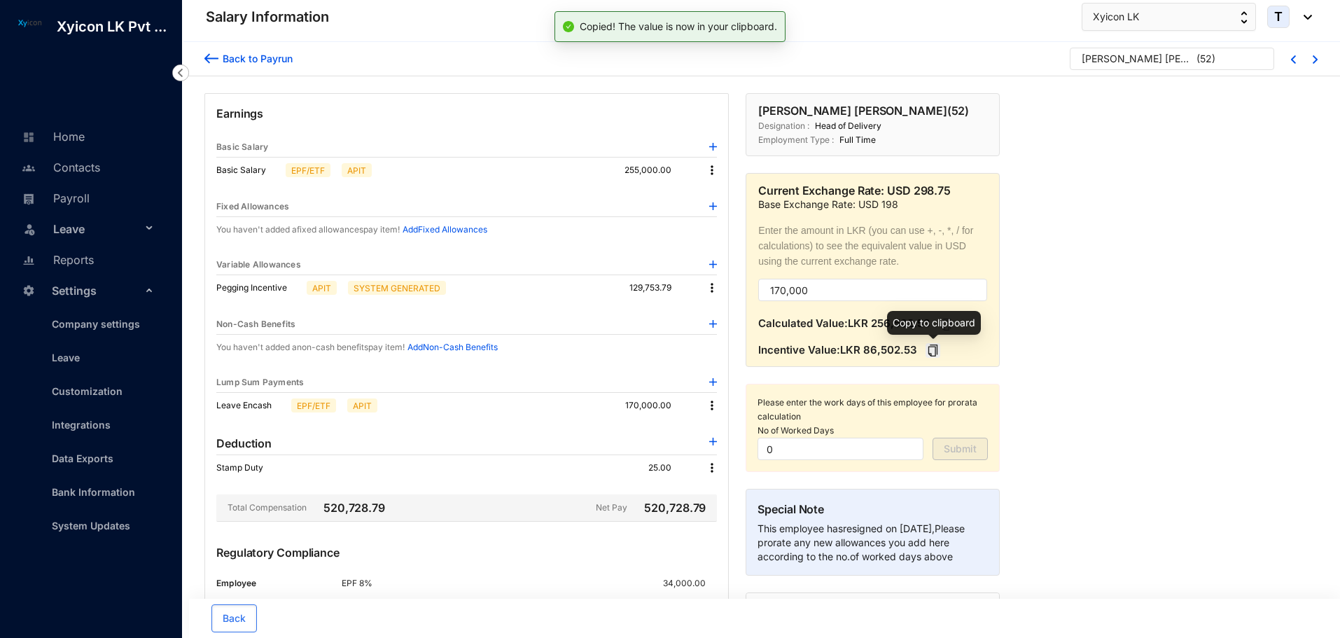
click at [930, 353] on icon "copy" at bounding box center [932, 350] width 9 height 12
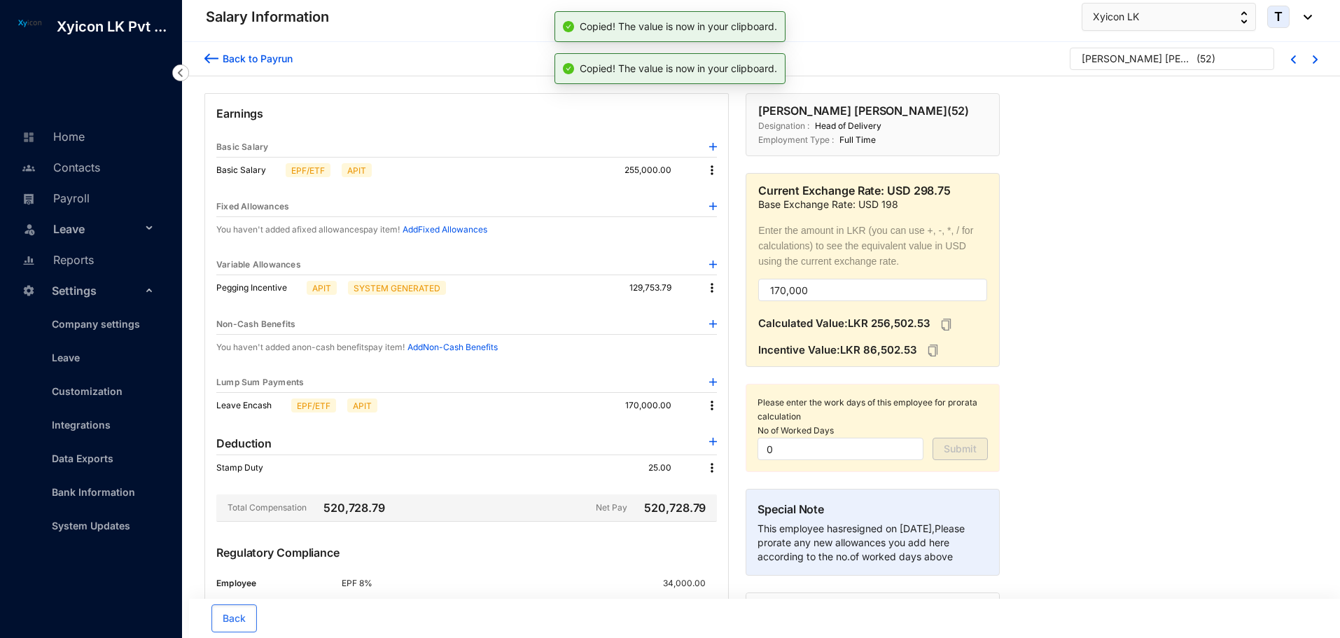
click at [708, 384] on div "Lump Sum Payments" at bounding box center [466, 382] width 500 height 20
click at [710, 383] on img at bounding box center [713, 382] width 8 height 8
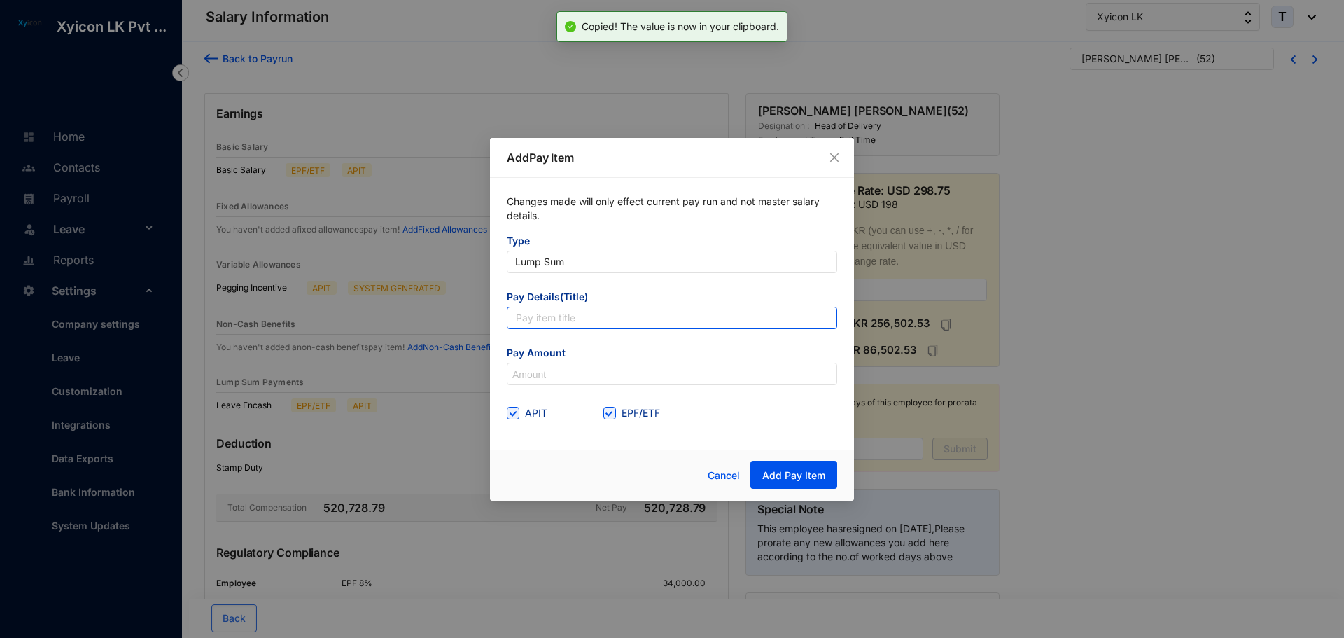
click at [574, 316] on input "text" at bounding box center [672, 318] width 330 height 22
type input "o"
drag, startPoint x: 547, startPoint y: 321, endPoint x: 440, endPoint y: 318, distance: 106.4
click at [440, 318] on div "Add Pay Item Changes made will only effect current pay run and not master salar…" at bounding box center [672, 319] width 1344 height 638
type input "Leave Encash (Pegging Amount)"
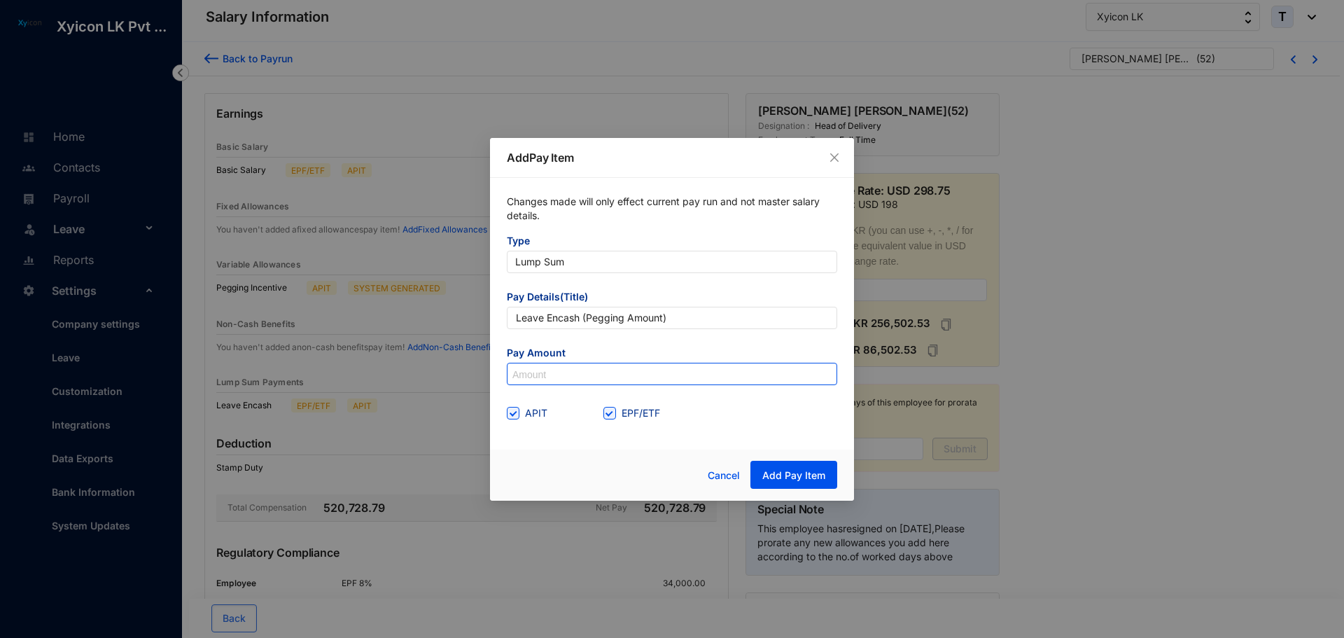
click at [528, 364] on input at bounding box center [671, 374] width 329 height 22
paste input "86,502.53"
type input "86,502.53"
click at [610, 414] on input "EPF/ETF" at bounding box center [608, 412] width 10 height 10
checkbox input "false"
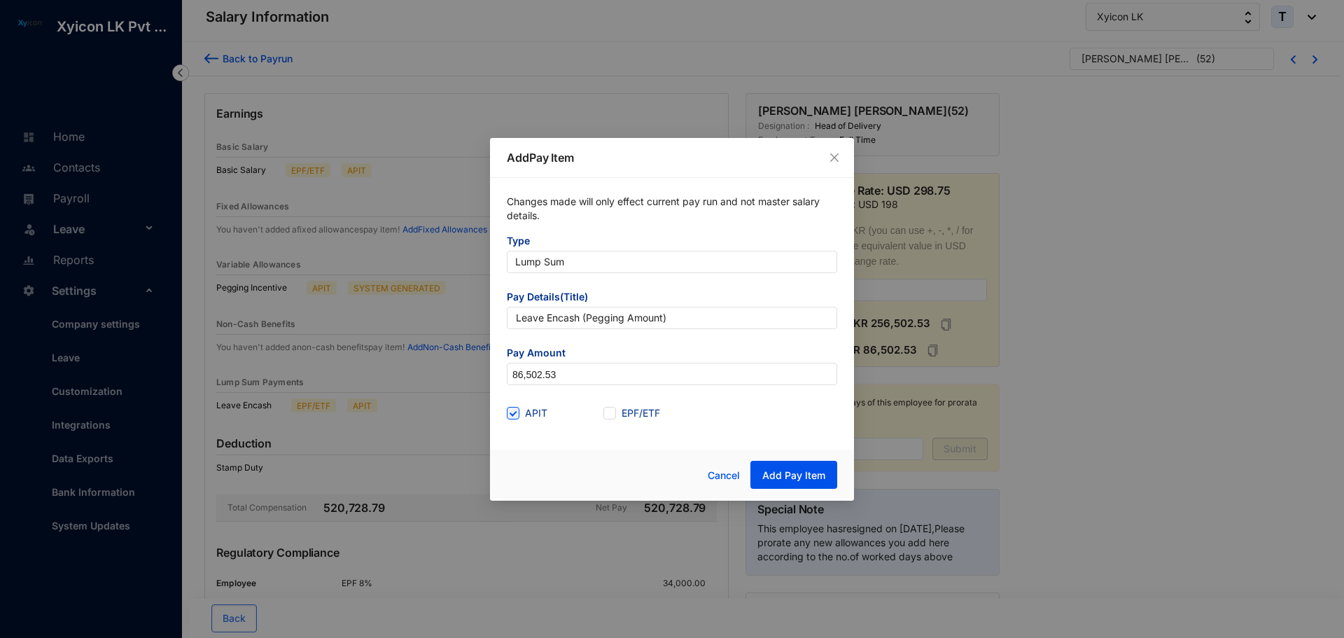
click at [547, 447] on div "Add Pay Item Changes made will only effect current pay run and not master salar…" at bounding box center [672, 319] width 364 height 363
click at [792, 473] on span "Add Pay Item" at bounding box center [793, 475] width 63 height 14
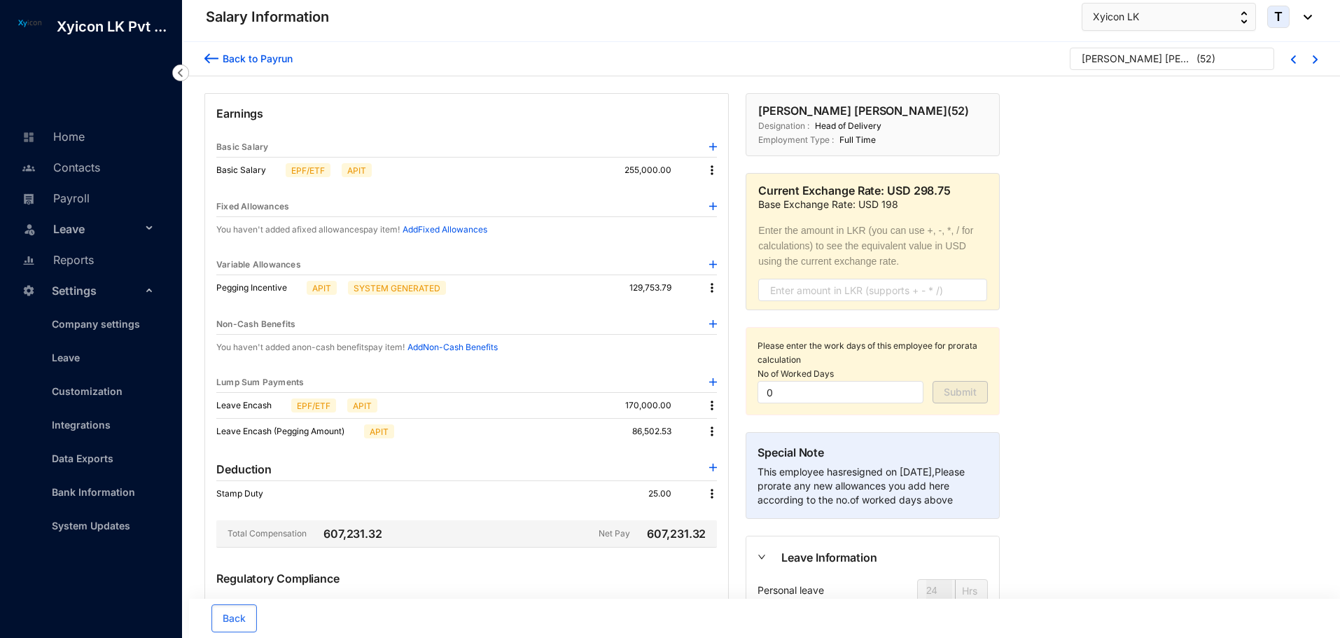
click at [1191, 381] on div "Back to Payrun Madhura Kanchana Dodamgoda ( 52 ) Earnings Basic Salary Basic Sa…" at bounding box center [761, 480] width 1158 height 877
click at [213, 62] on img at bounding box center [211, 58] width 14 height 15
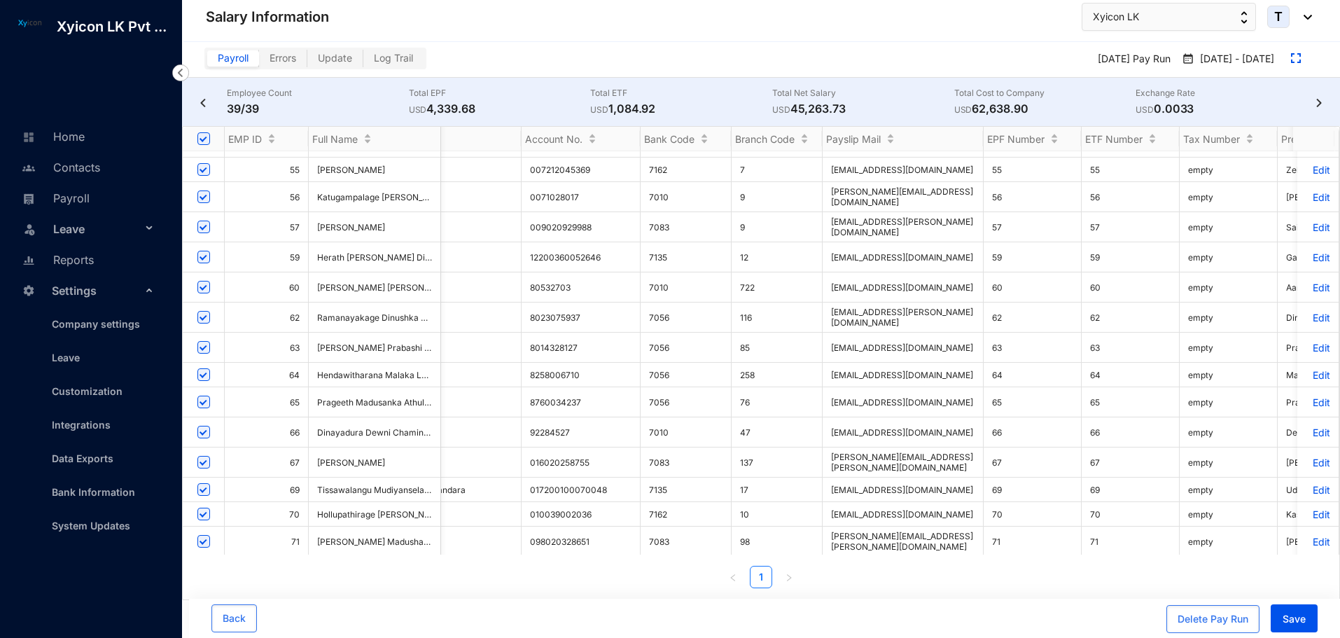
scroll to position [0, 1311]
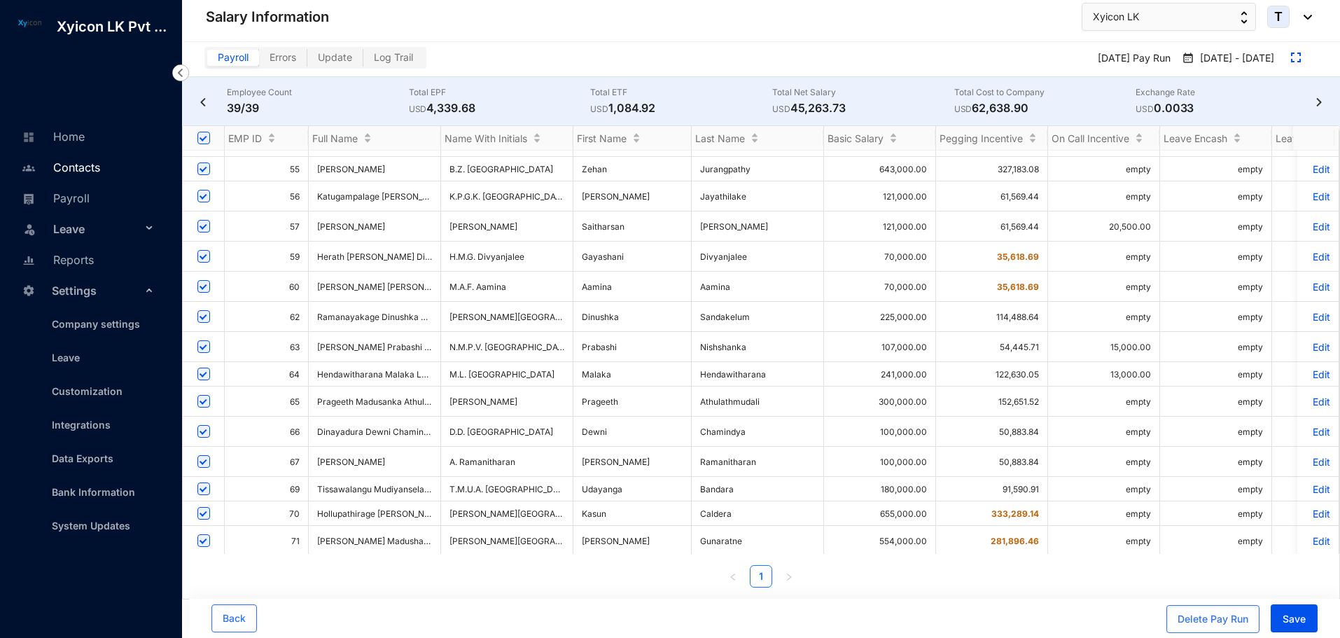
click at [76, 173] on link "Contacts" at bounding box center [59, 167] width 82 height 14
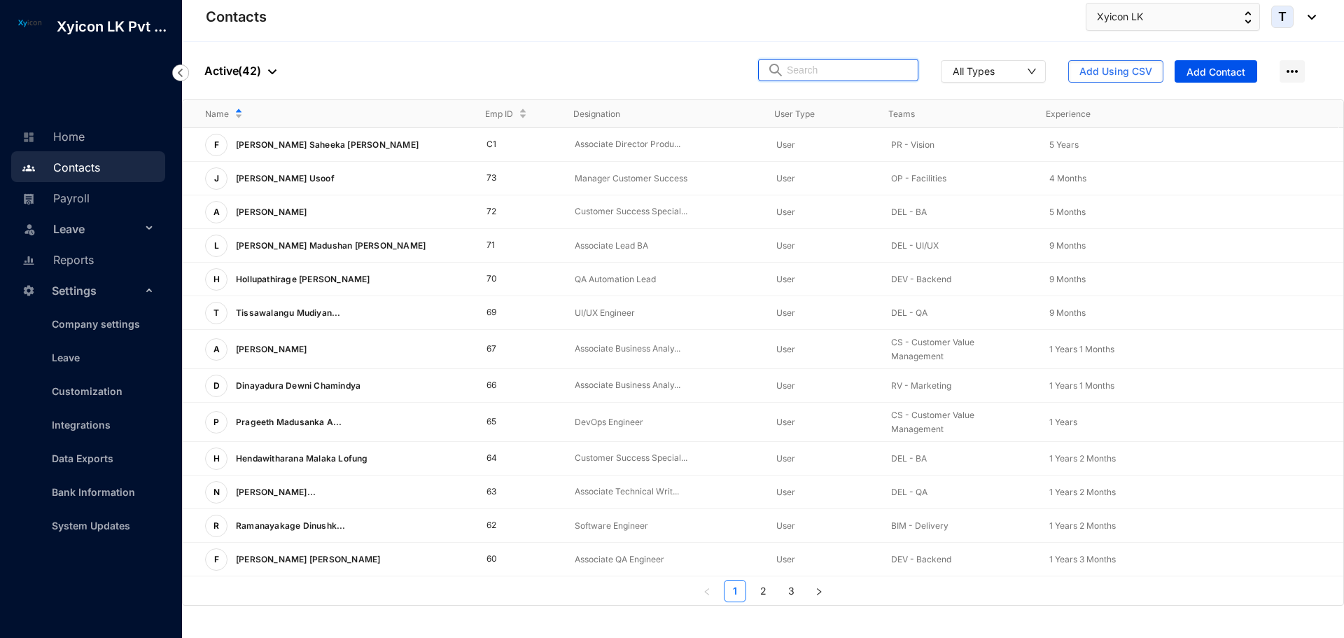
click at [832, 67] on input "text" at bounding box center [848, 69] width 122 height 21
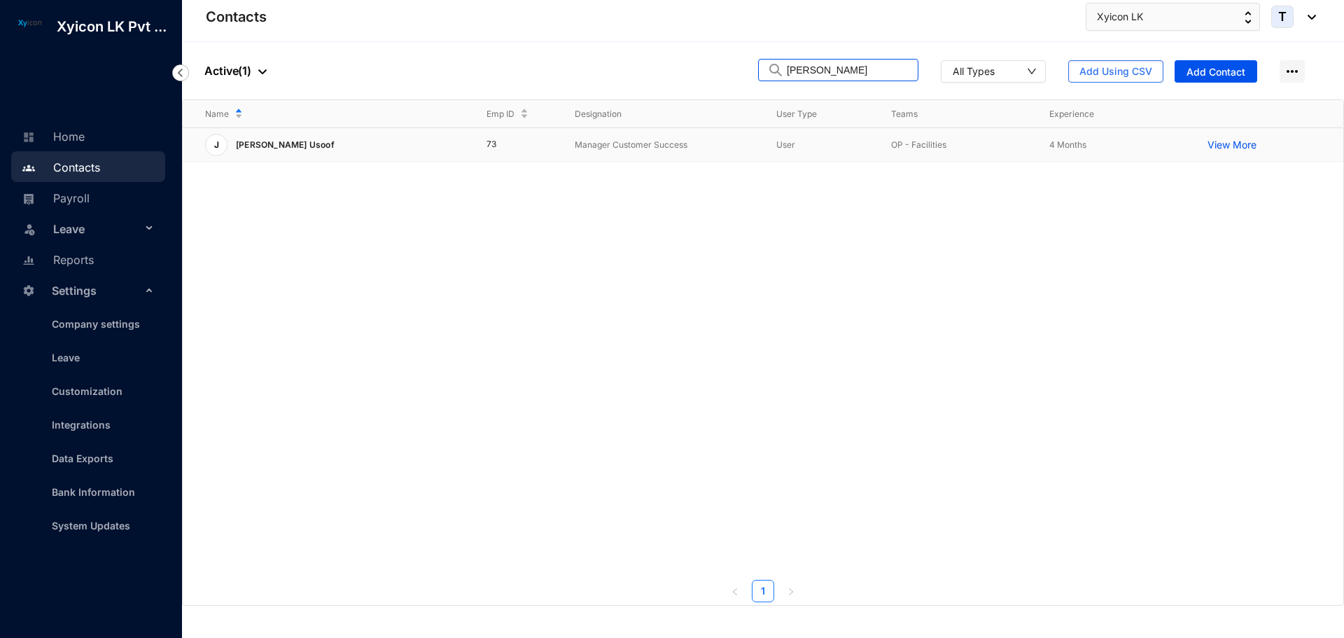
type input "jeffre"
click at [666, 148] on p "Manager Customer Success" at bounding box center [665, 145] width 180 height 14
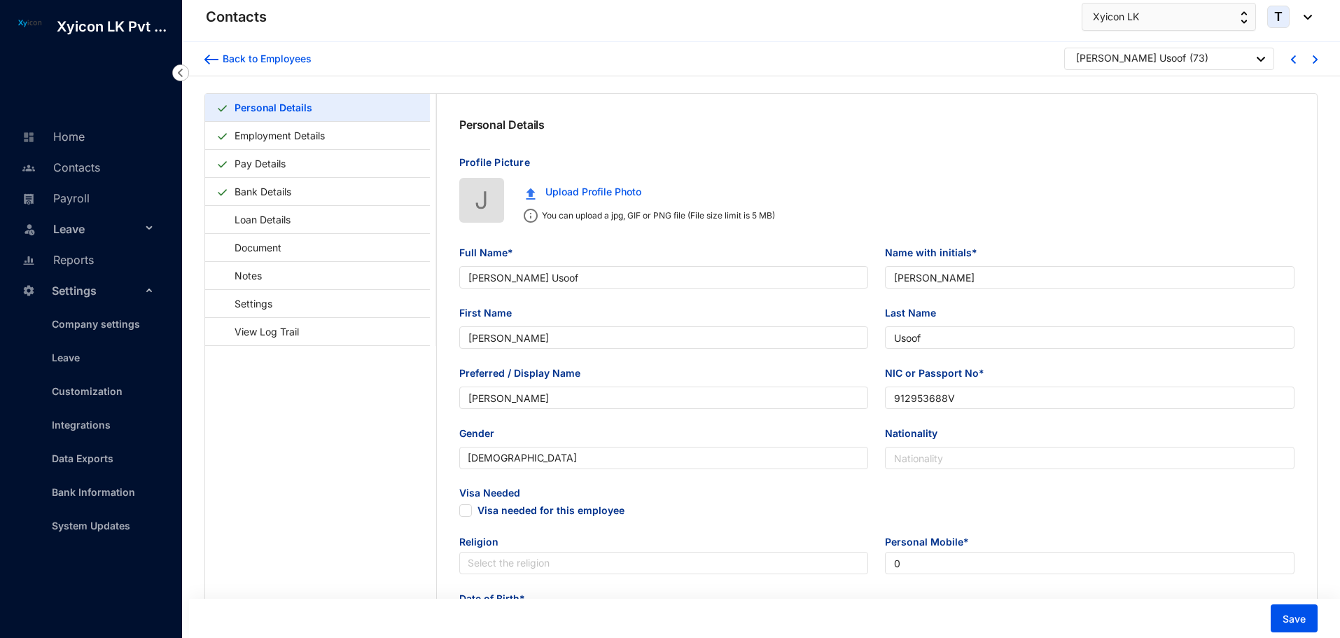
type input "[PERSON_NAME] Usoof"
type input "[PERSON_NAME]"
type input "Usoof"
type input "[PERSON_NAME]"
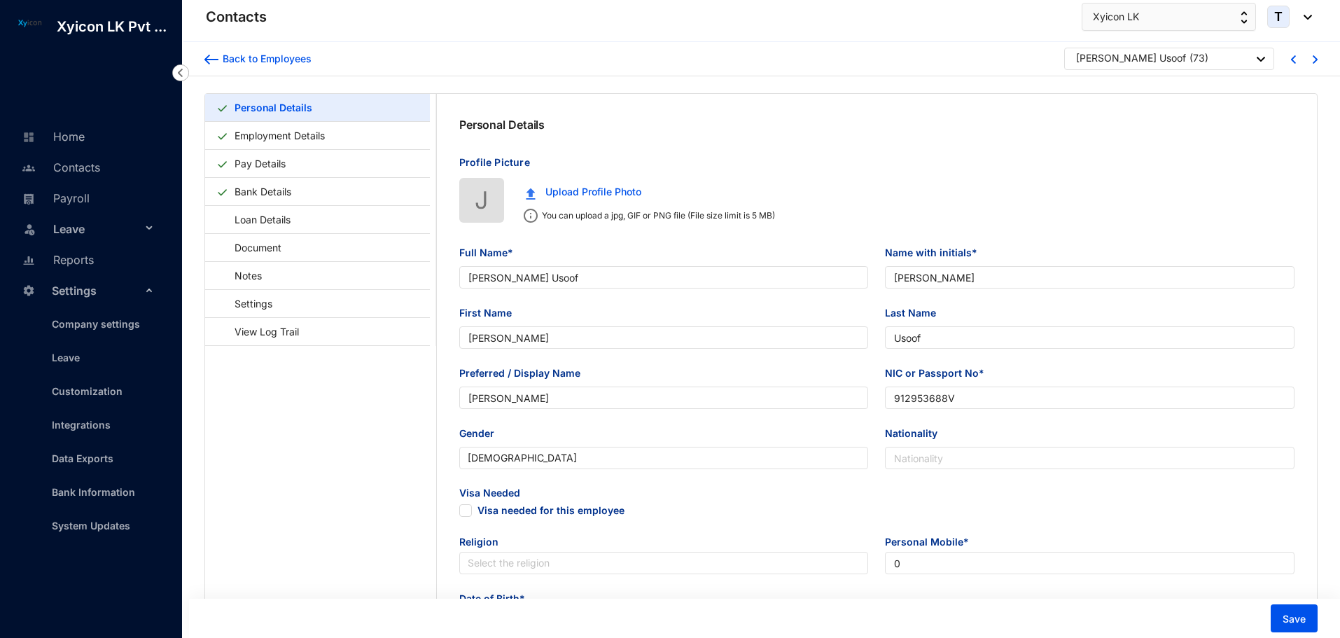
type input "912953688V"
type input "2B 120R, National Housing Scheme, [GEOGRAPHIC_DATA]"
type input "[DATE]"
click at [278, 139] on link "Employment Details" at bounding box center [279, 135] width 101 height 29
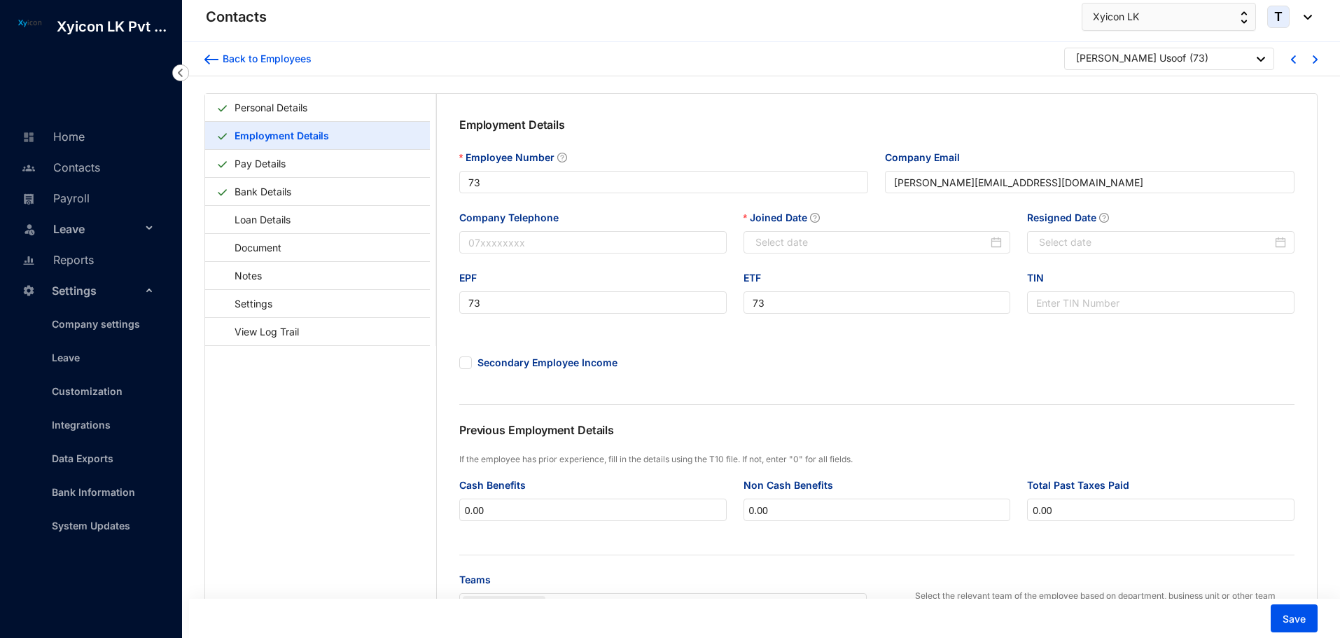
type input "[DATE]"
click at [1274, 244] on div at bounding box center [1162, 241] width 247 height 15
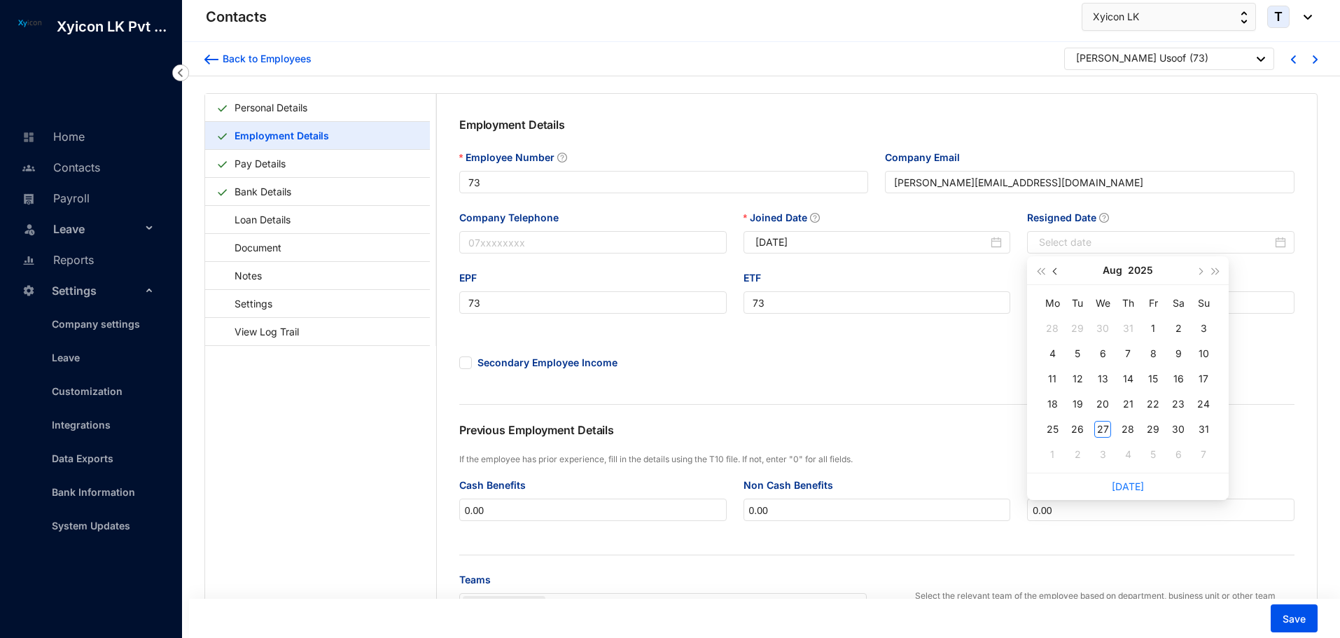
click at [1054, 274] on button "button" at bounding box center [1056, 270] width 15 height 28
click at [791, 22] on div "Contacts Xyicon LK T" at bounding box center [759, 17] width 1106 height 28
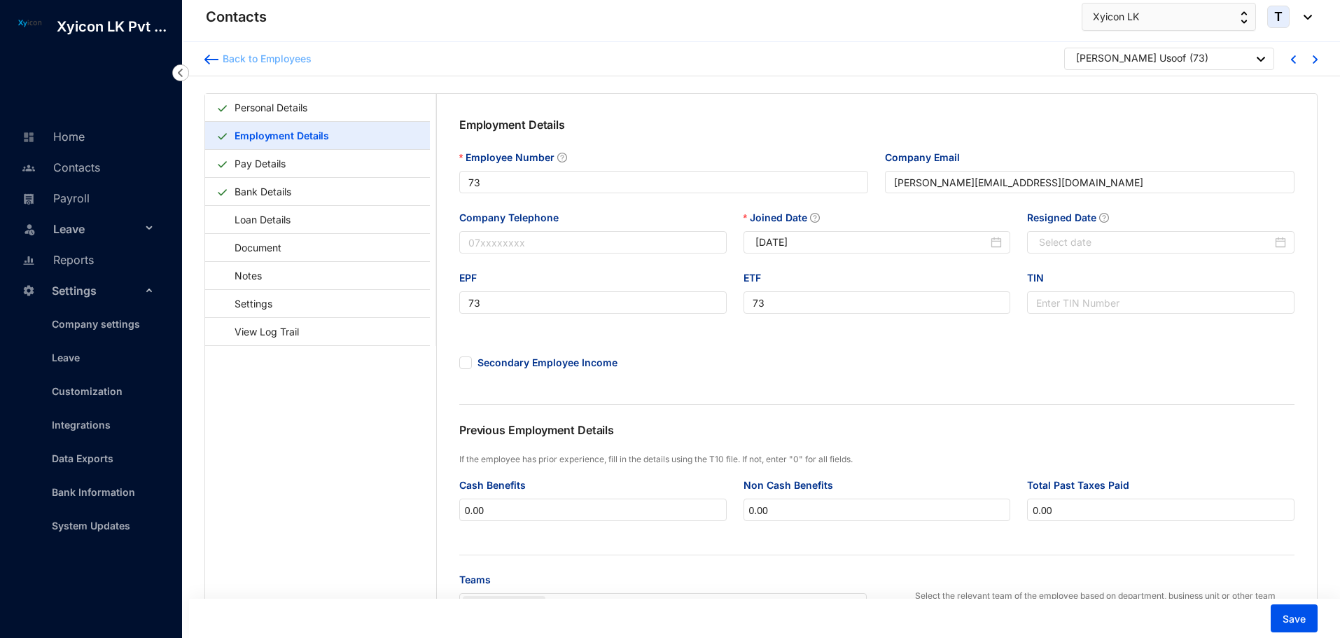
click at [213, 59] on img at bounding box center [211, 60] width 14 height 10
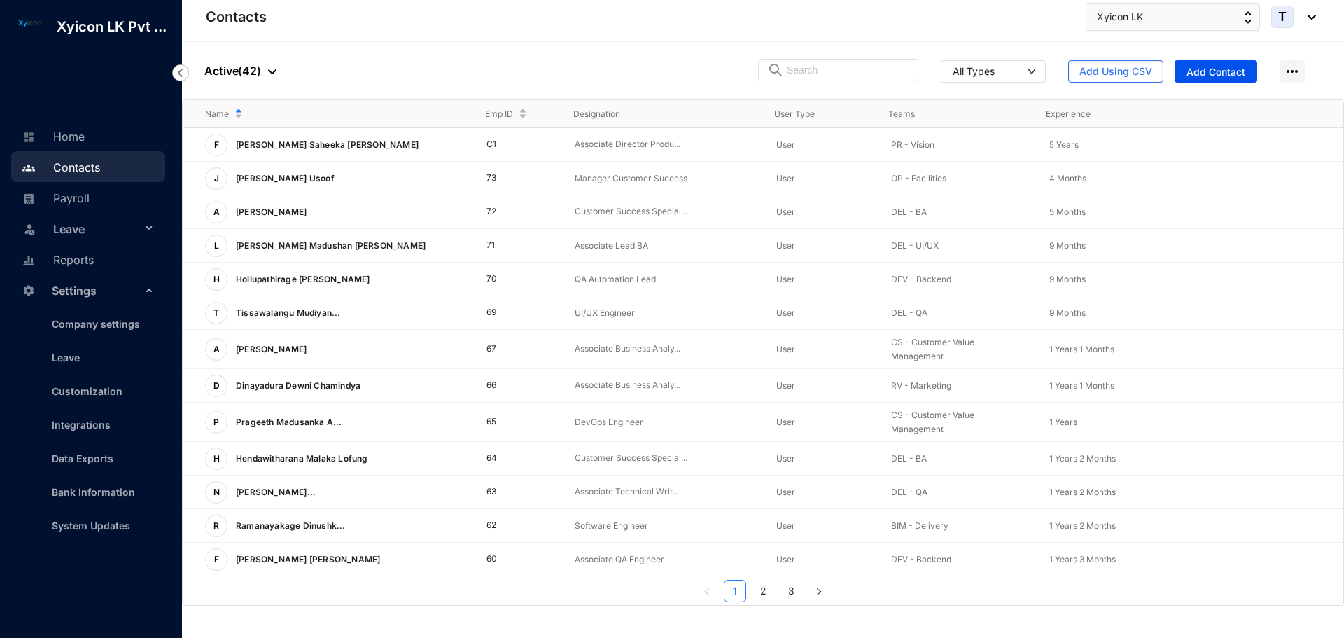
drag, startPoint x: 77, startPoint y: 199, endPoint x: 171, endPoint y: 278, distance: 122.2
click at [77, 199] on link "Payroll" at bounding box center [53, 198] width 71 height 14
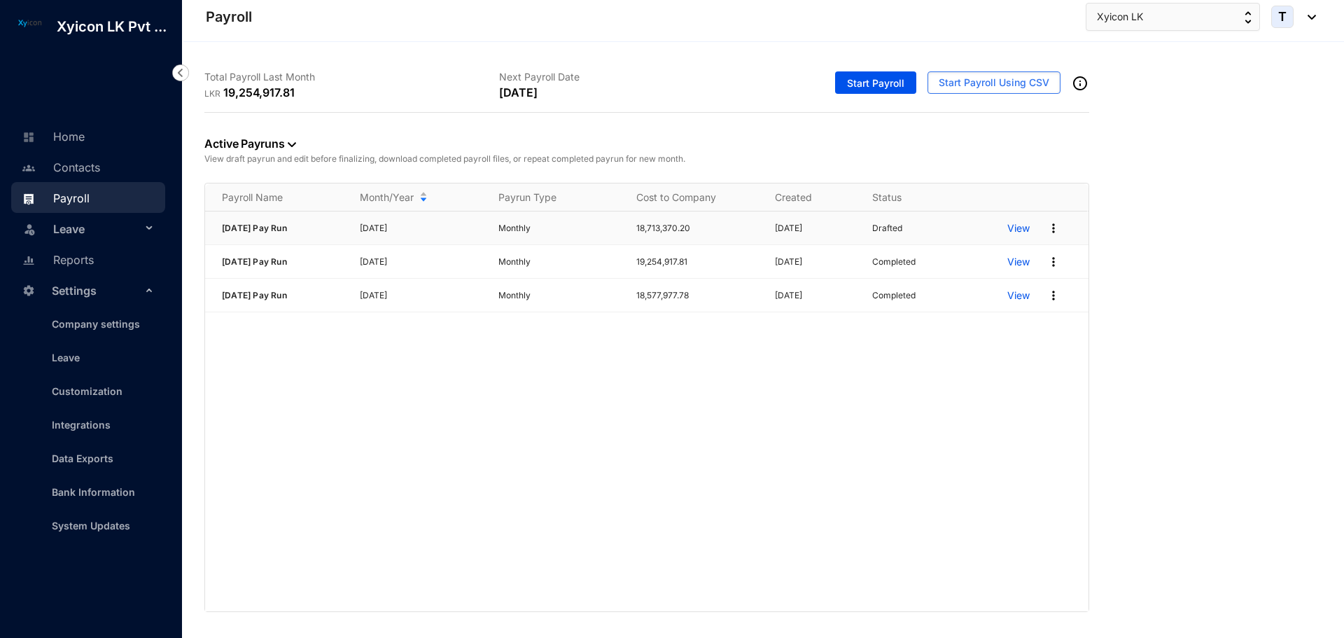
click at [1023, 229] on p "View" at bounding box center [1018, 228] width 22 height 14
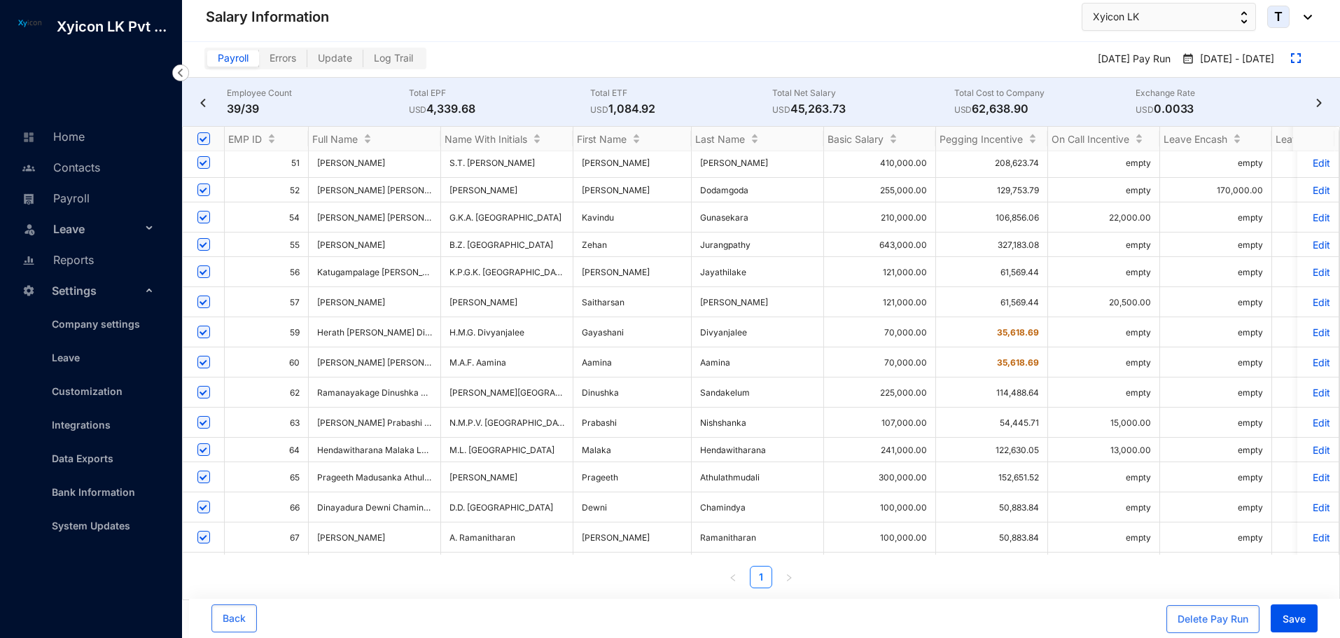
scroll to position [647, 0]
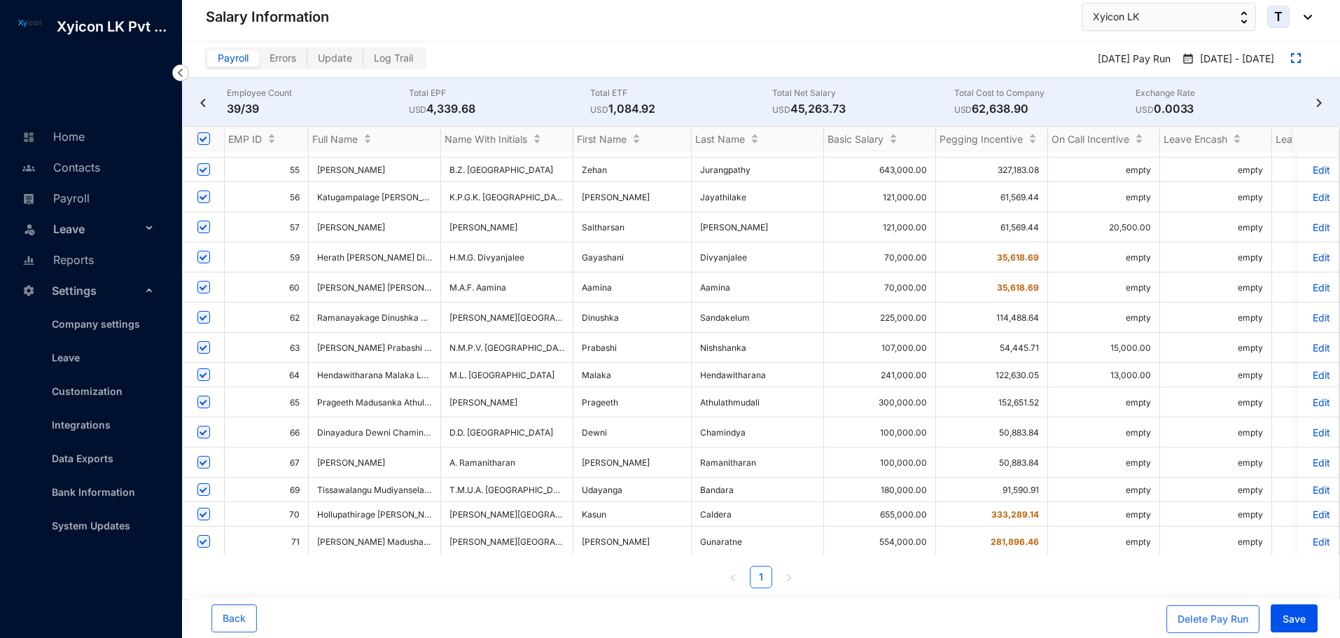
click at [882, 588] on div "EMP ID Full Name Name With Initials First Name Last Name Basic Salary Pegging I…" at bounding box center [761, 363] width 1158 height 474
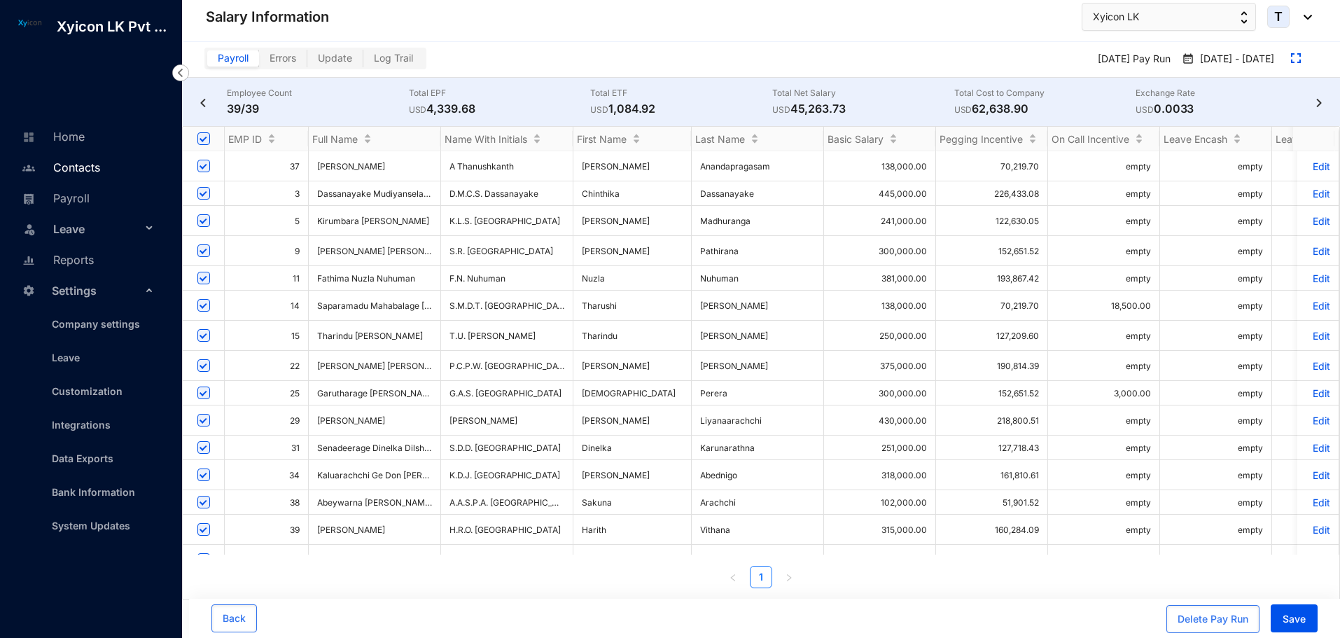
click at [70, 168] on link "Contacts" at bounding box center [59, 167] width 82 height 14
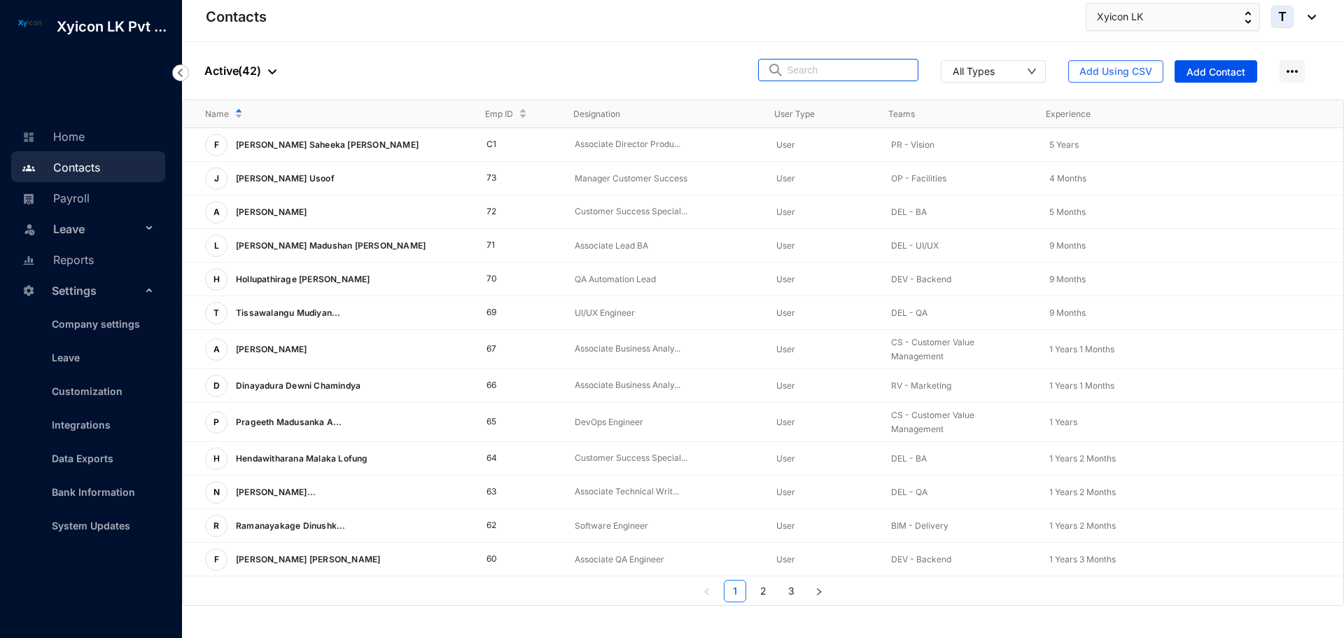
click at [832, 68] on input "text" at bounding box center [848, 69] width 122 height 21
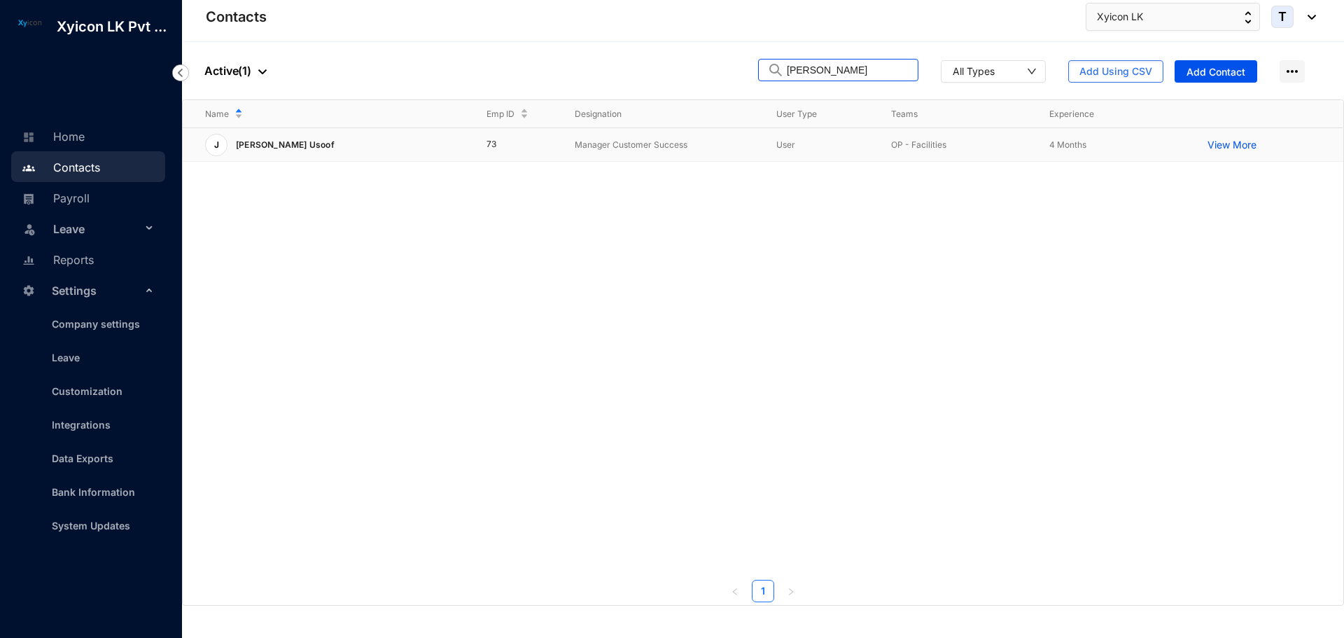
type input "jeffre"
click at [1217, 146] on p "View More" at bounding box center [1235, 145] width 56 height 14
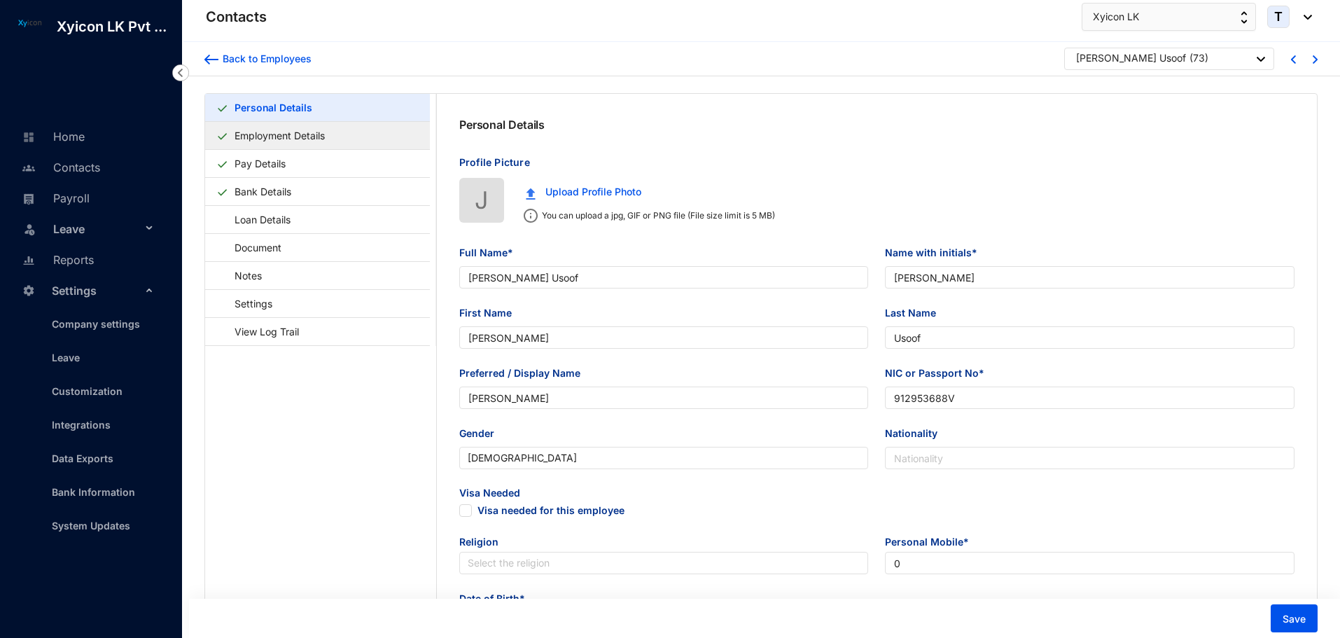
click at [250, 136] on link "Employment Details" at bounding box center [279, 135] width 101 height 29
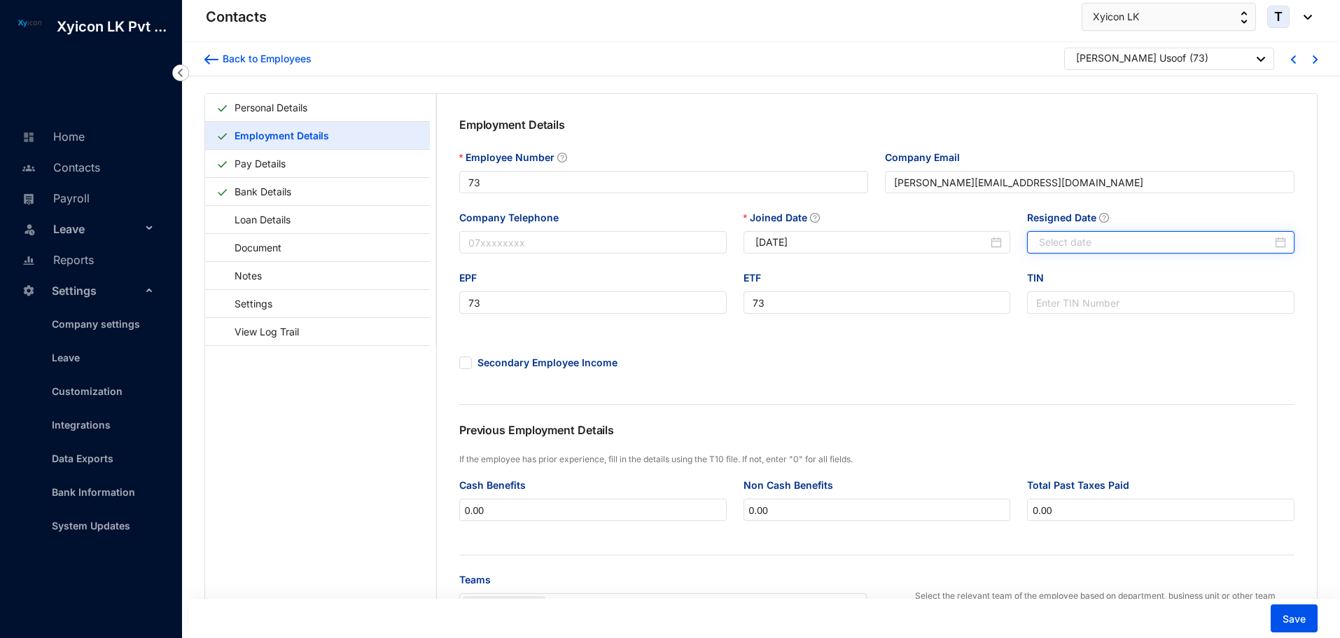
click at [1056, 239] on input "Resigned Date" at bounding box center [1155, 241] width 233 height 15
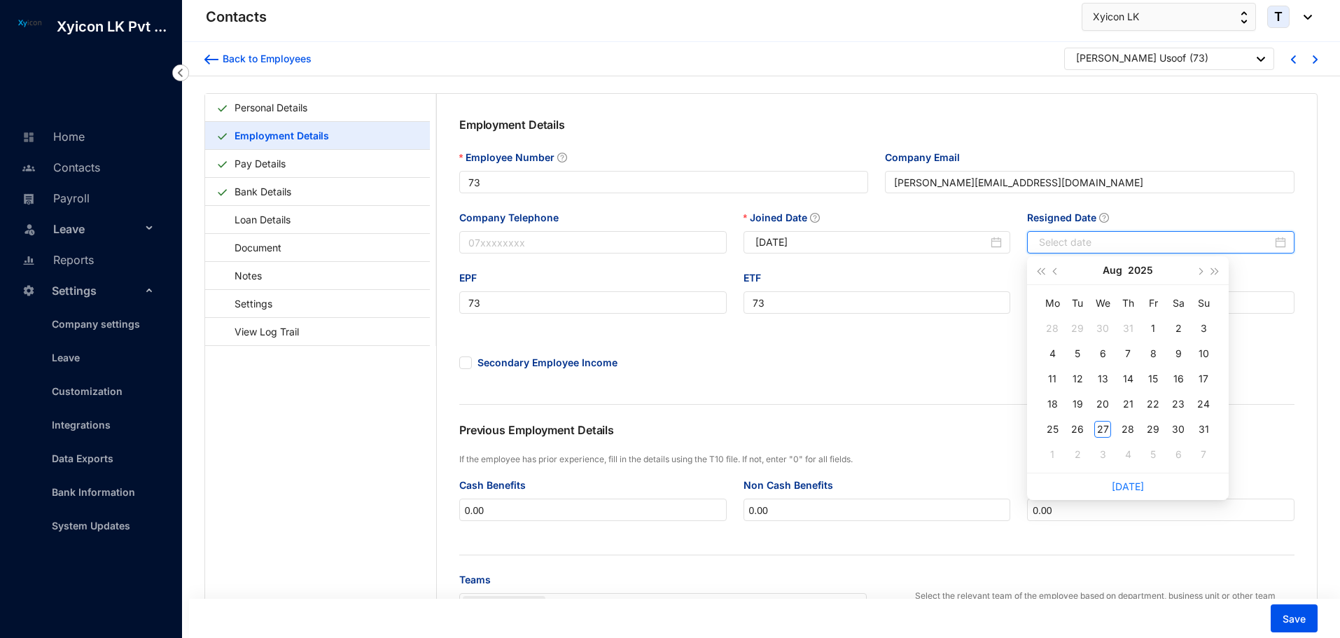
type input "2025-08-03"
click at [1054, 269] on span "button" at bounding box center [1056, 271] width 7 height 7
type input "[DATE]"
click at [1049, 456] on div "30" at bounding box center [1052, 454] width 17 height 17
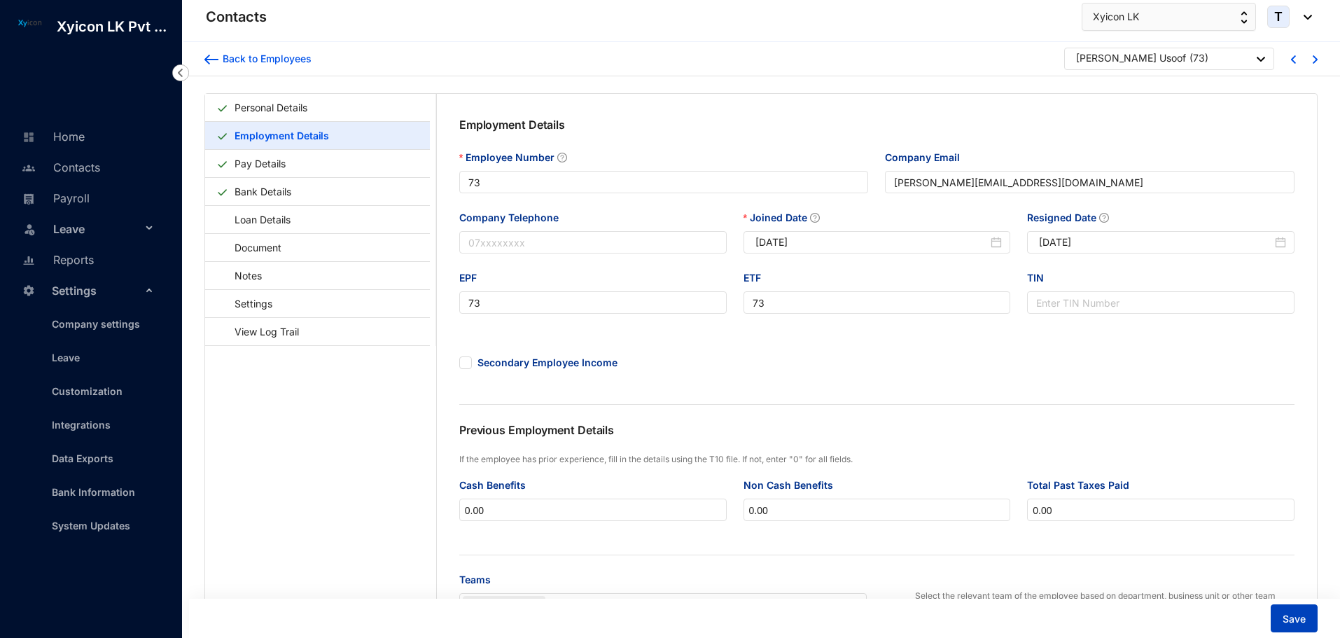
click at [1283, 627] on button "Save" at bounding box center [1293, 618] width 47 height 28
click at [69, 199] on link "Payroll" at bounding box center [53, 198] width 71 height 14
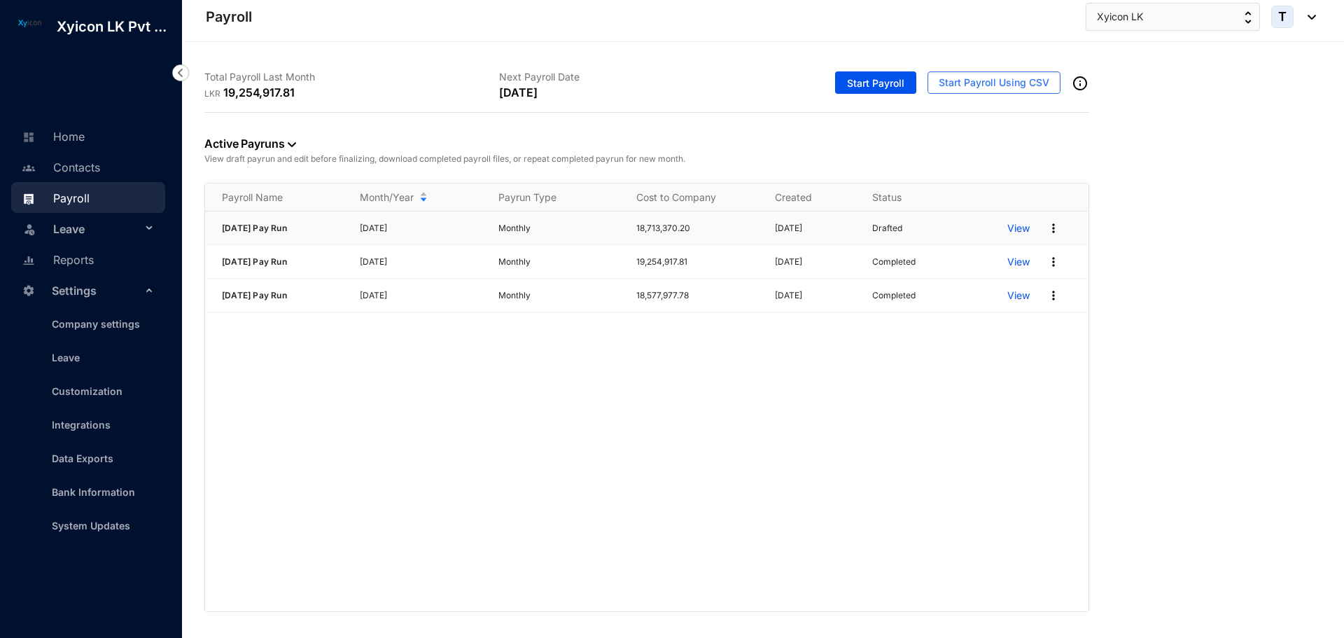
click at [1011, 228] on p "View" at bounding box center [1018, 228] width 22 height 14
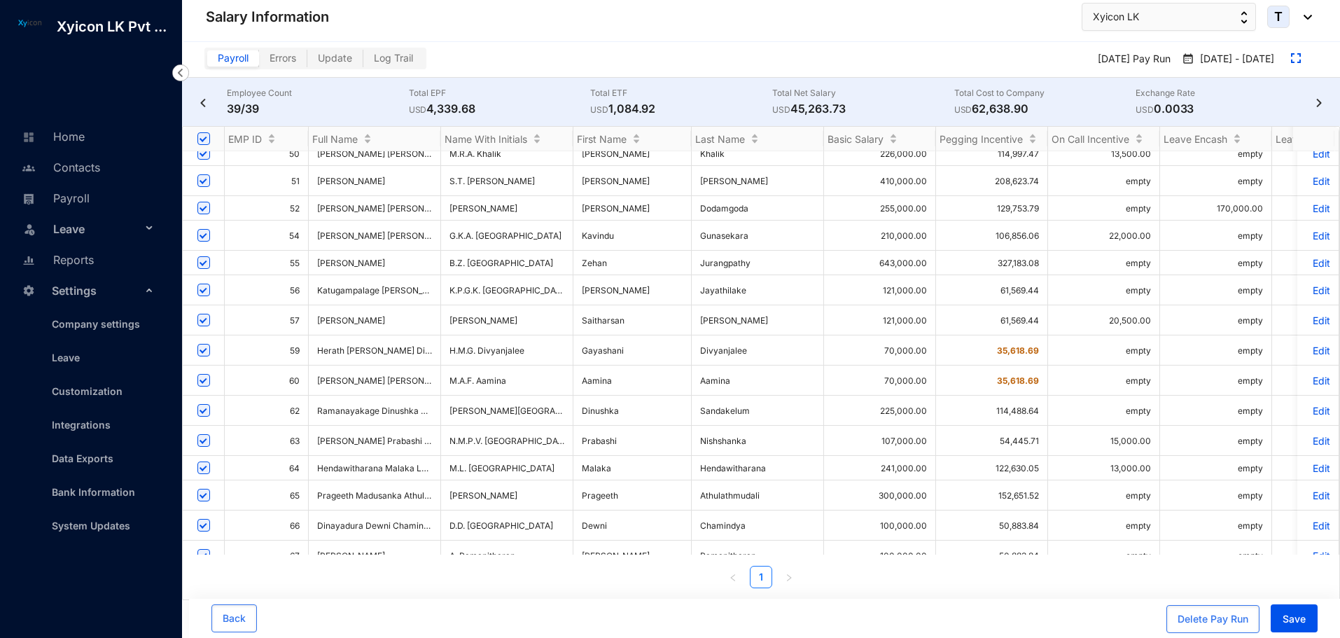
scroll to position [647, 0]
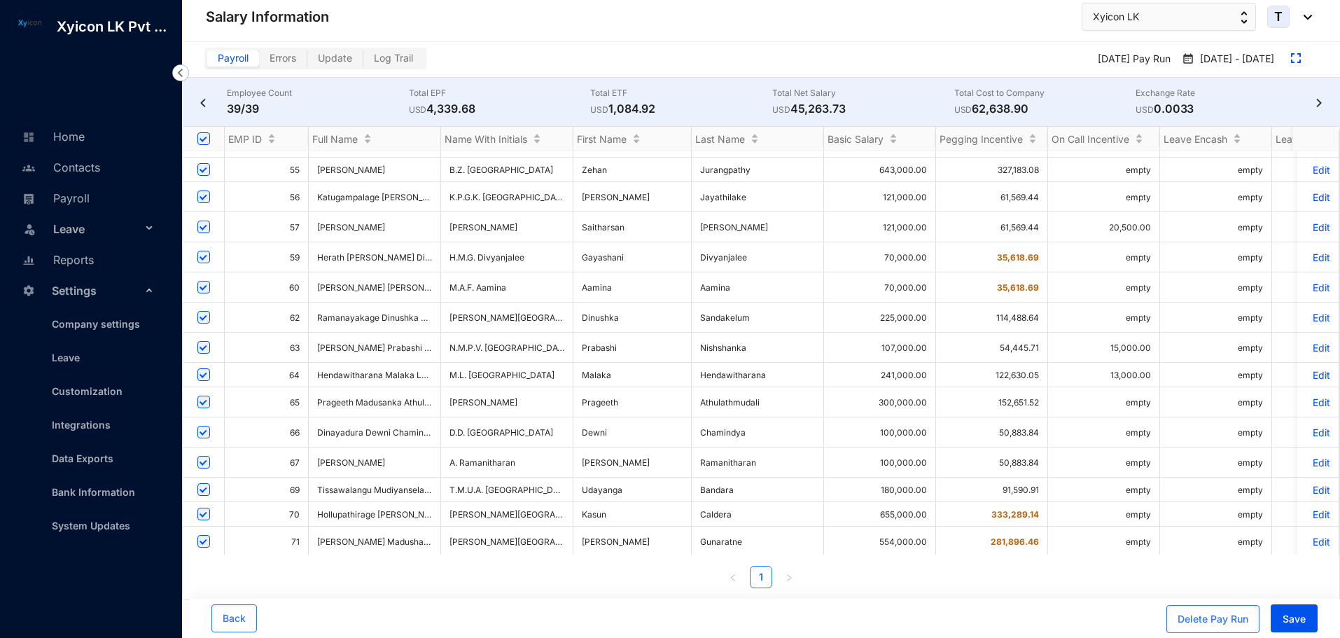
click at [1309, 596] on p "Edit" at bounding box center [1317, 602] width 24 height 12
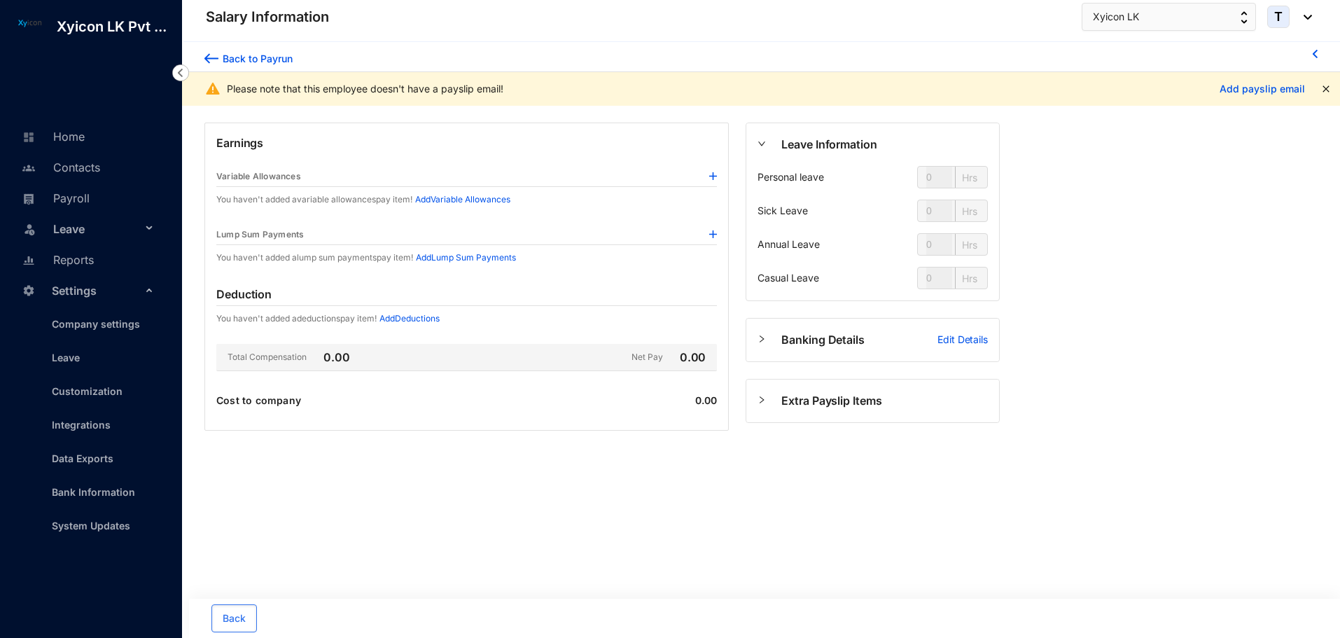
type input "24"
type input "112"
type input "80"
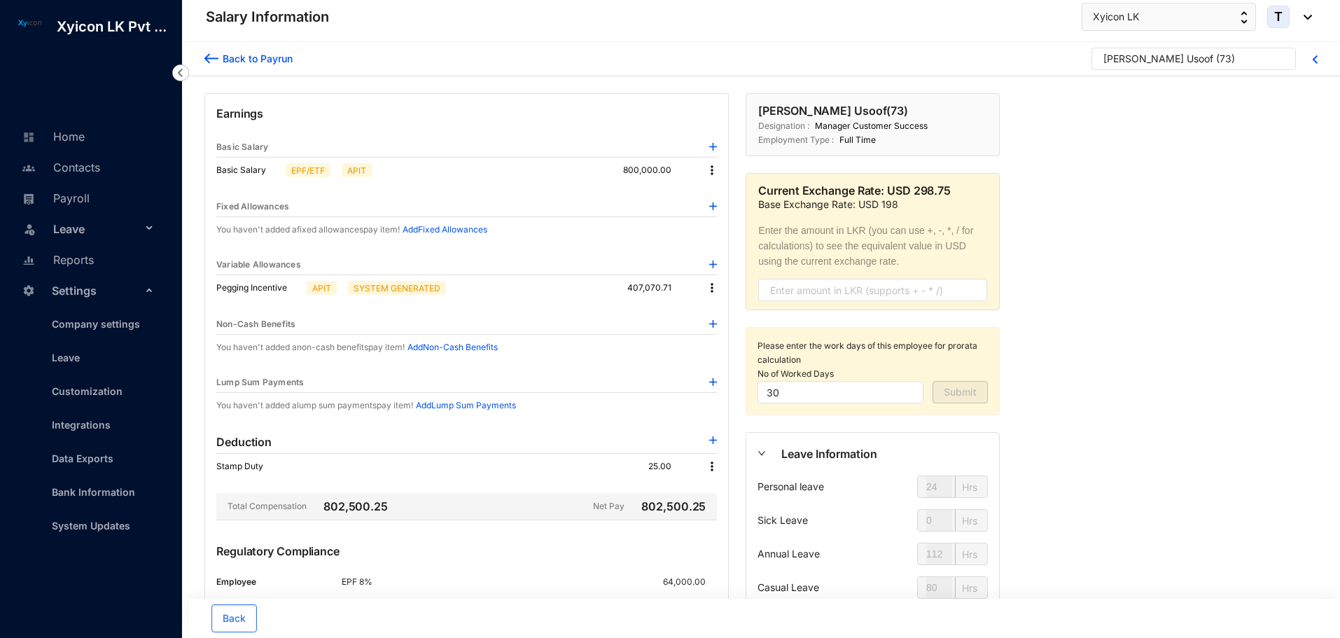
click at [202, 57] on div "Back to Payrun Jeffrey Imaran Usoof ( 73 )" at bounding box center [761, 59] width 1158 height 34
click at [207, 57] on img at bounding box center [211, 58] width 14 height 15
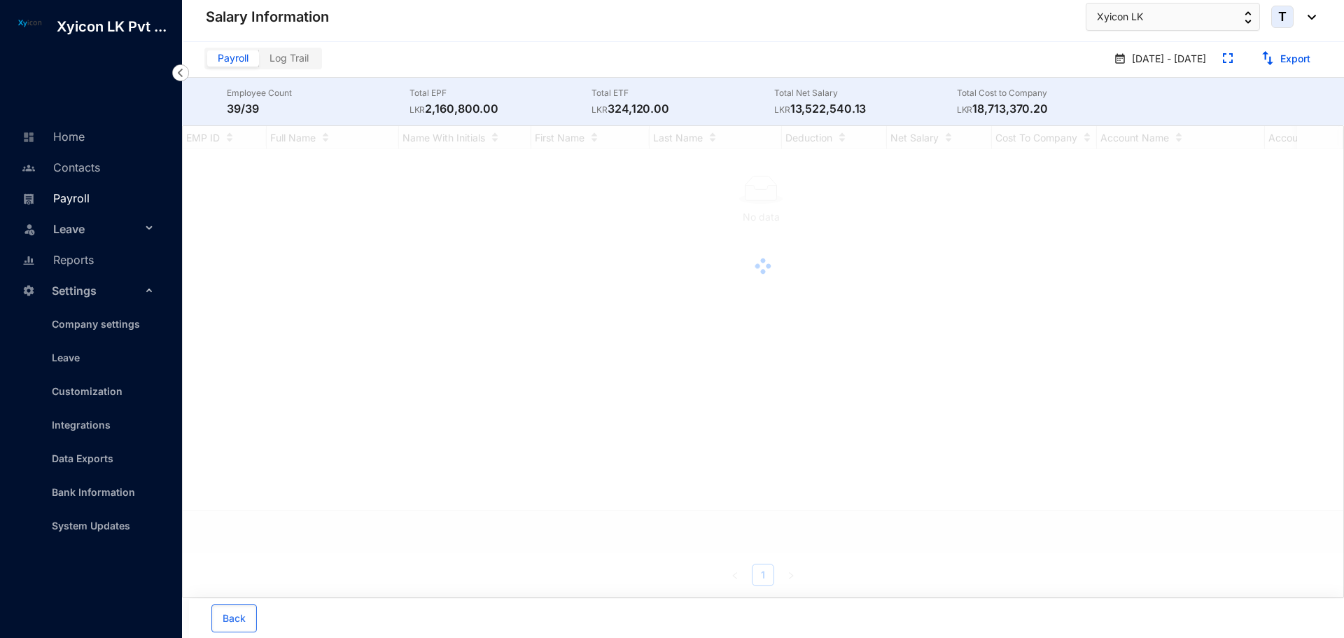
click at [64, 199] on link "Payroll" at bounding box center [53, 198] width 71 height 14
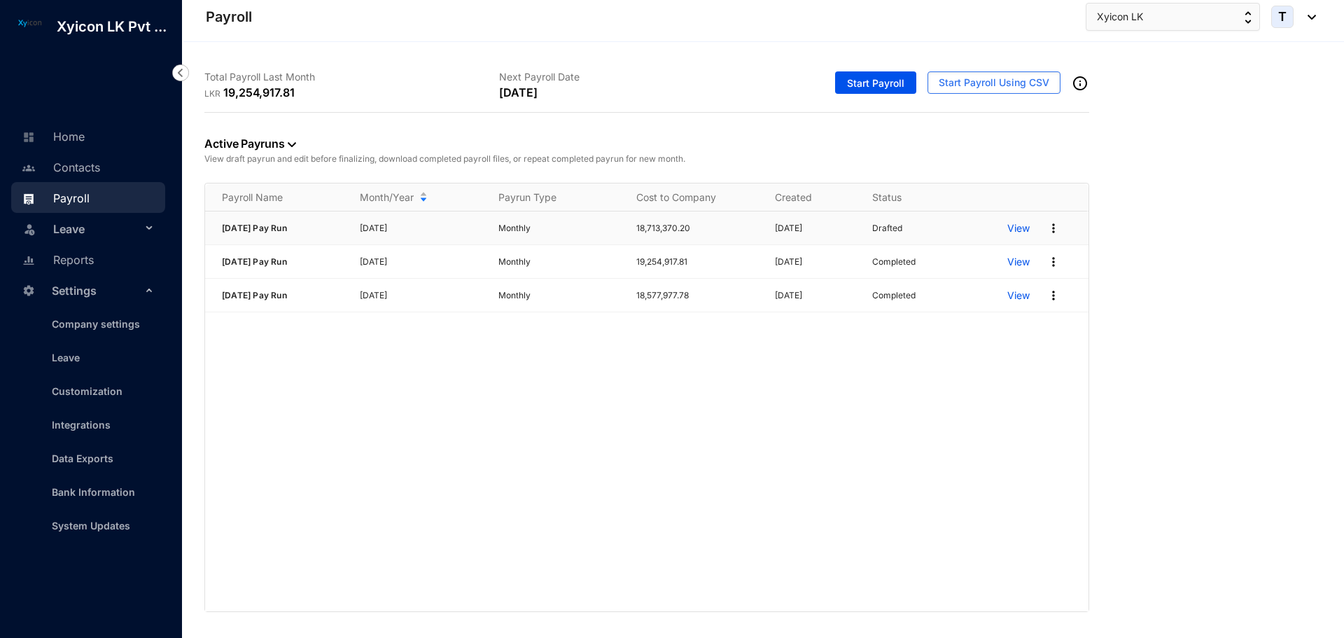
click at [1053, 227] on img at bounding box center [1053, 228] width 14 height 14
click at [981, 260] on p "Delete" at bounding box center [999, 257] width 99 height 24
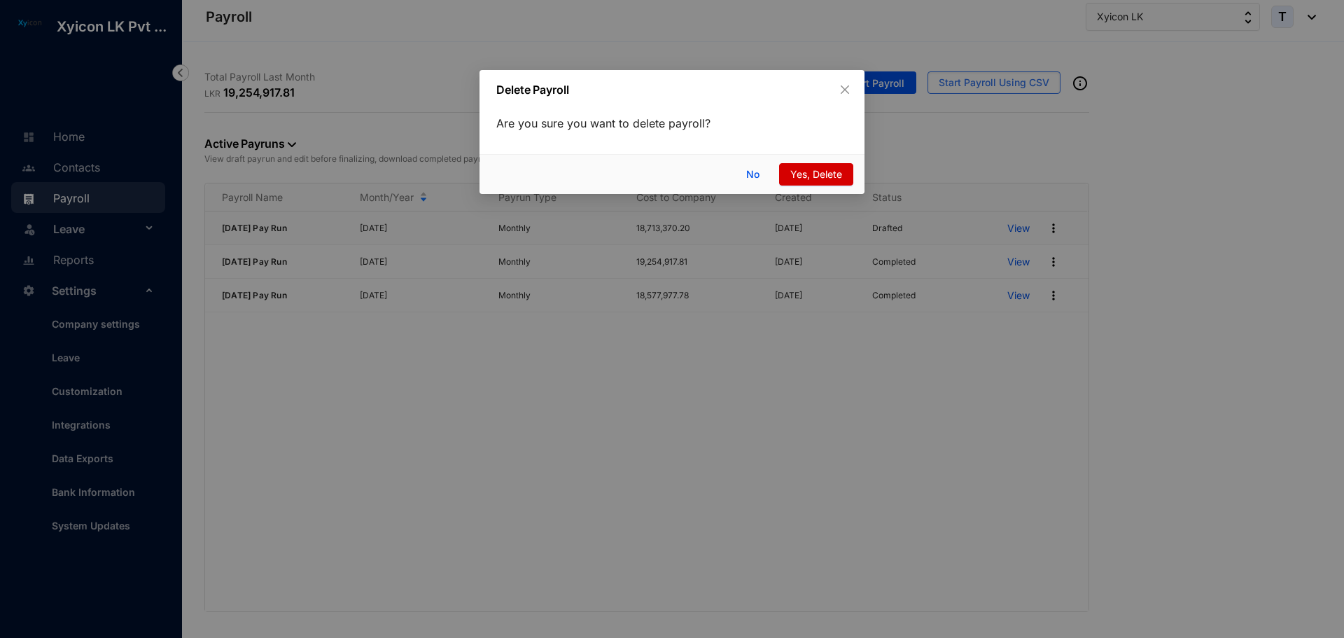
click at [810, 169] on span "Yes, Delete" at bounding box center [816, 174] width 52 height 15
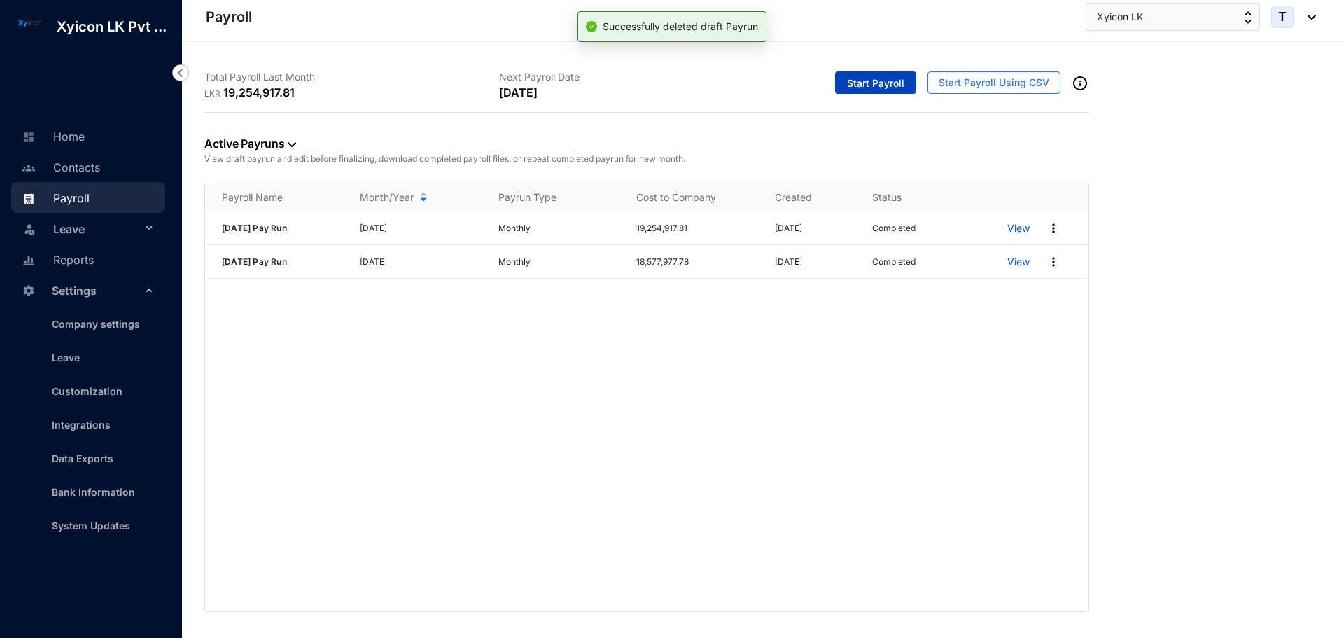
click at [869, 80] on span "Start Payroll" at bounding box center [875, 83] width 57 height 14
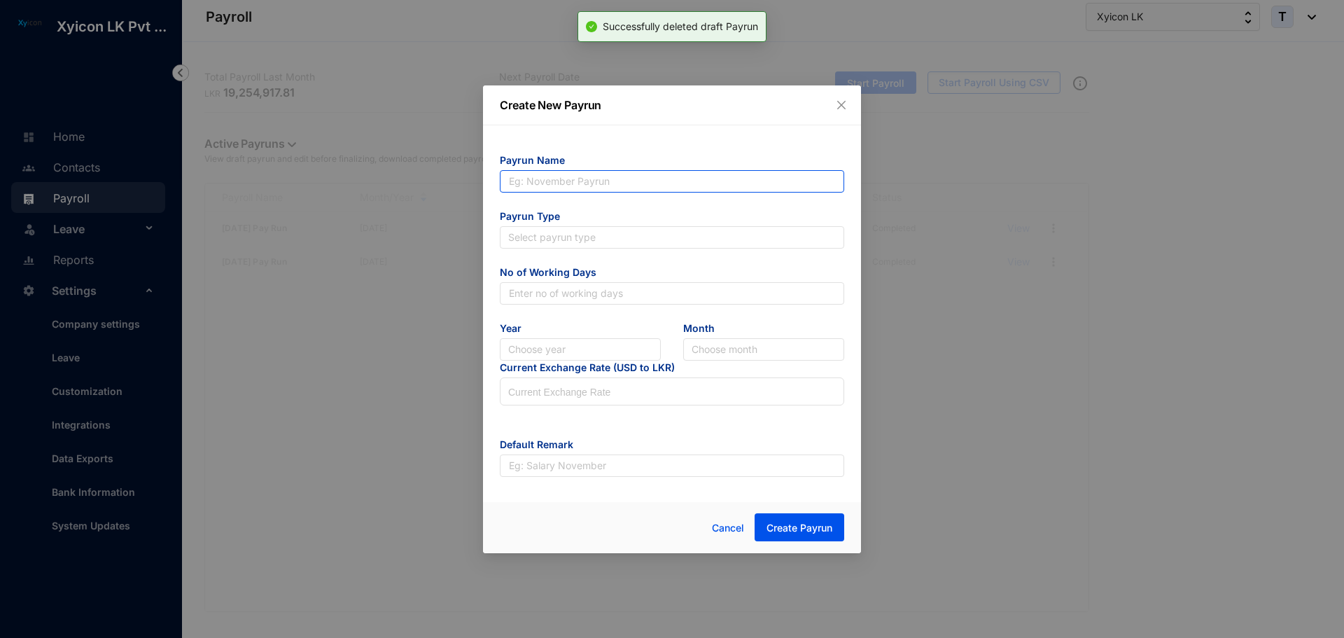
click at [569, 181] on input "text" at bounding box center [672, 181] width 344 height 22
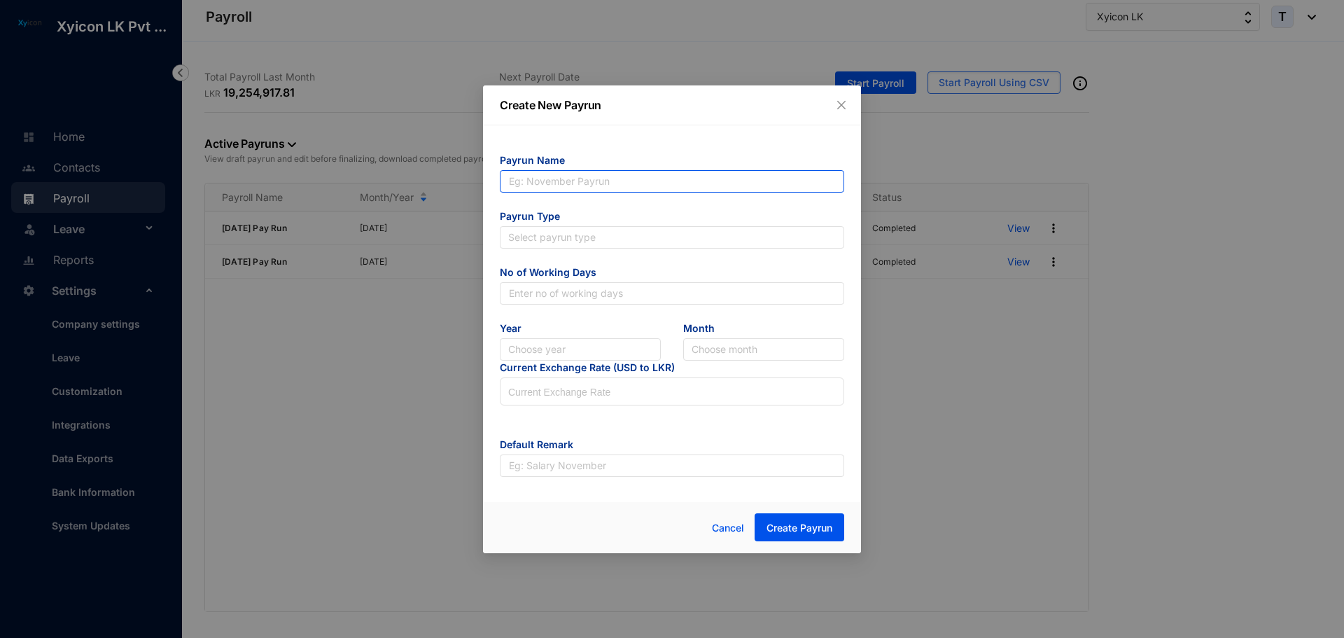
type input "June 25 Pay Run"
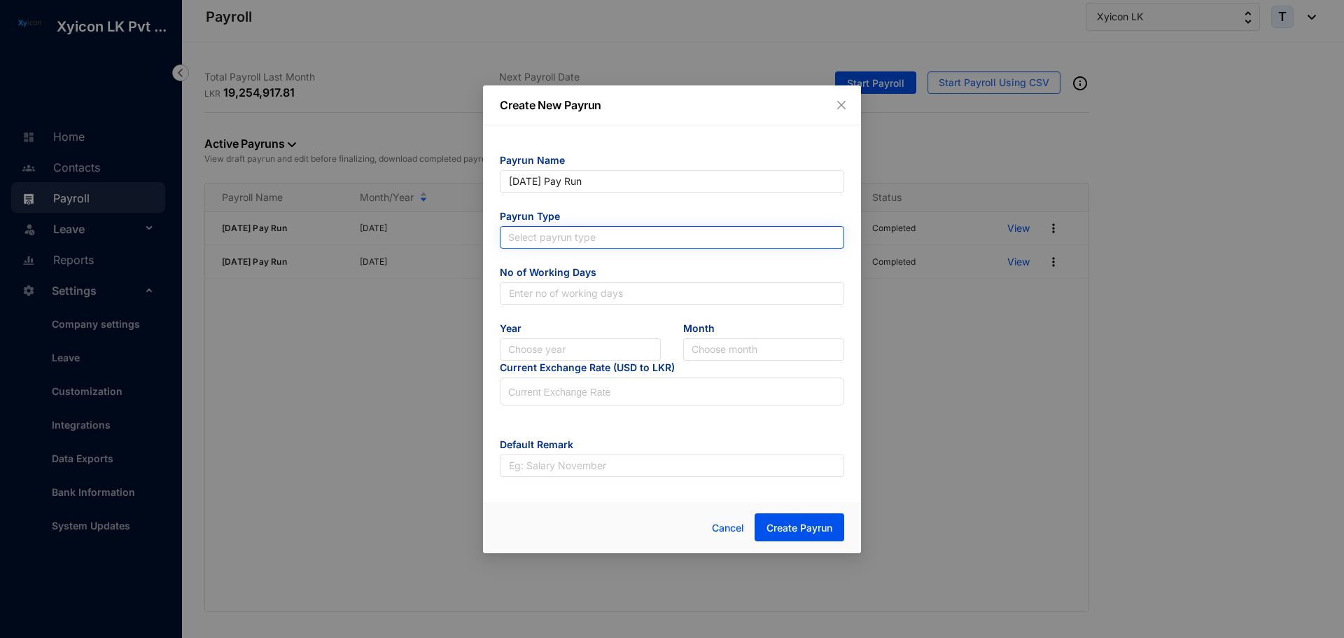
type input "June 25 Pay Run"
click at [516, 237] on input "search" at bounding box center [672, 237] width 328 height 21
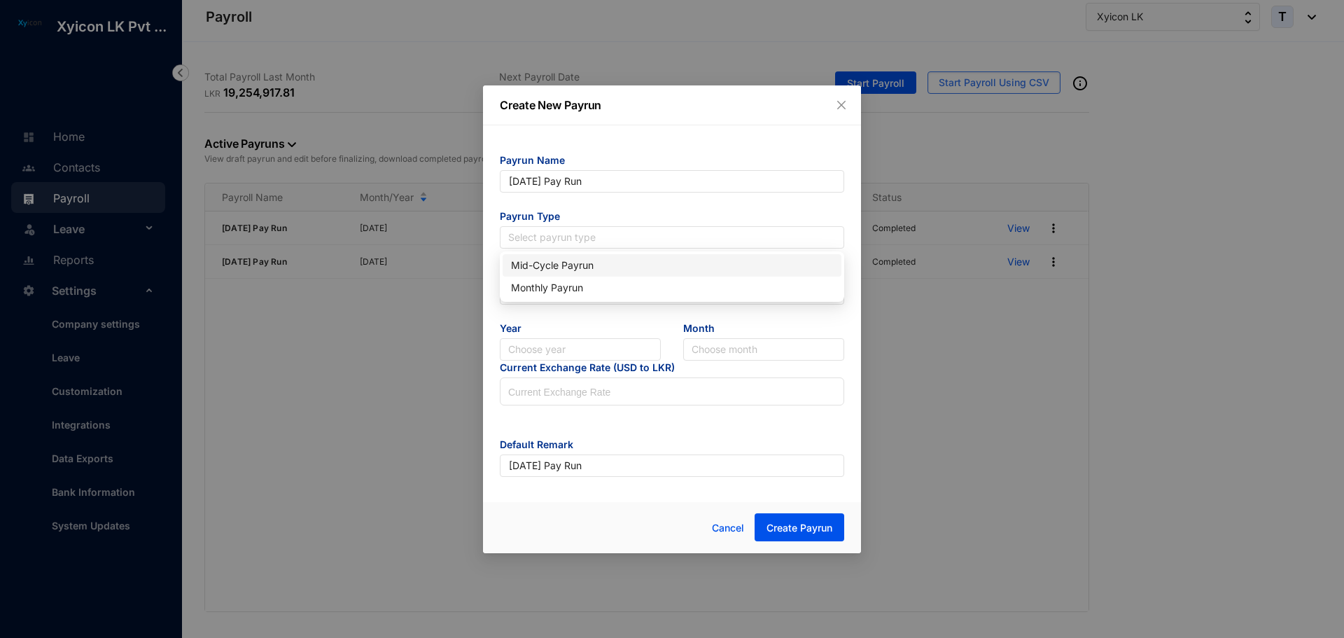
click at [542, 284] on div "Monthly Payrun" at bounding box center [672, 287] width 322 height 15
click at [530, 293] on input "text" at bounding box center [672, 293] width 344 height 22
type input "30"
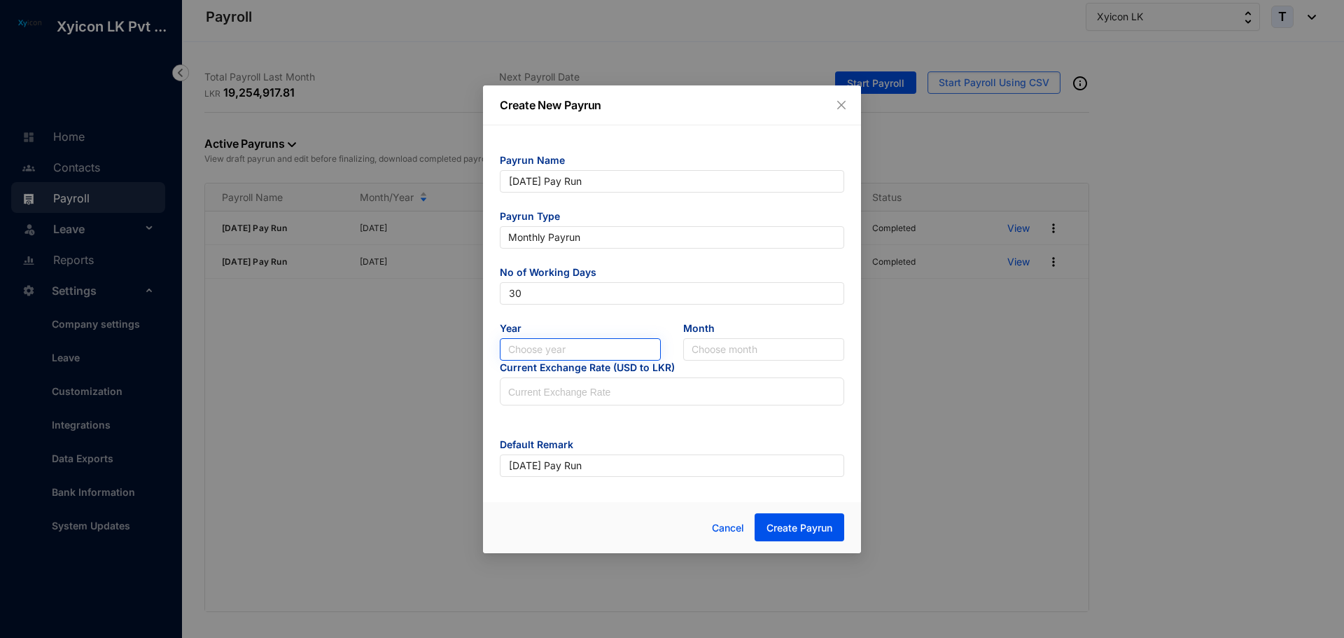
click at [548, 353] on input "search" at bounding box center [580, 349] width 144 height 21
click at [540, 402] on div "2025" at bounding box center [580, 399] width 139 height 15
click at [729, 350] on input "search" at bounding box center [764, 349] width 144 height 21
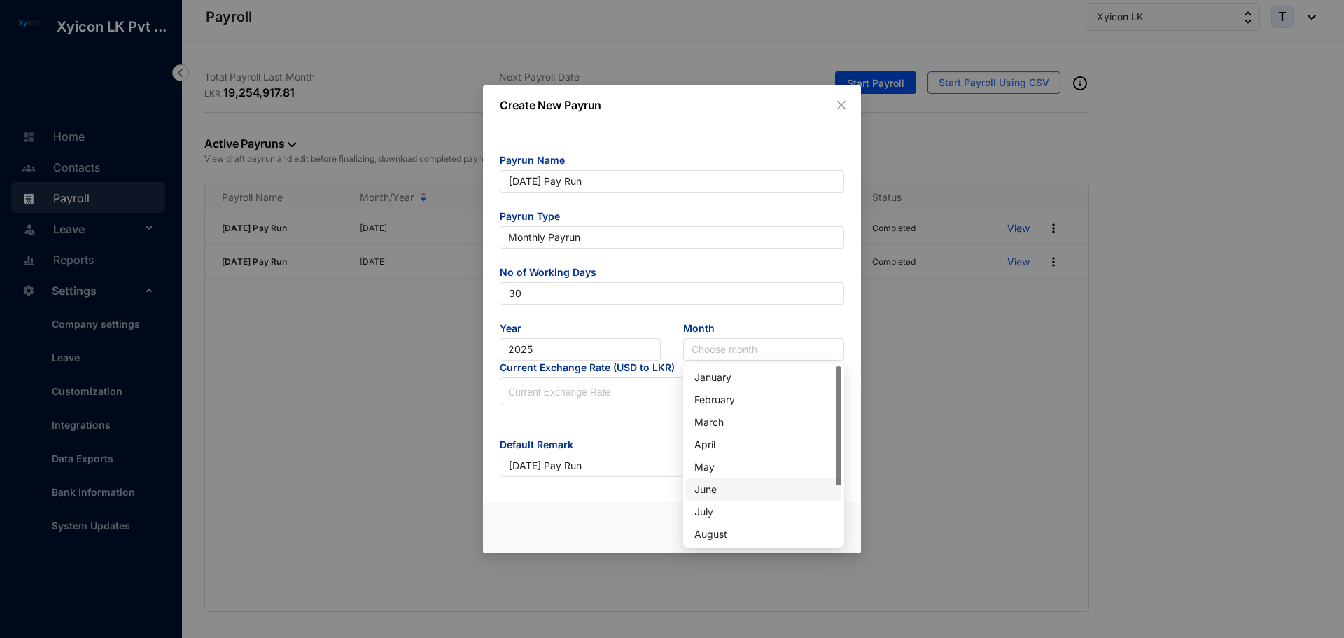
click at [704, 489] on div "June" at bounding box center [763, 489] width 139 height 15
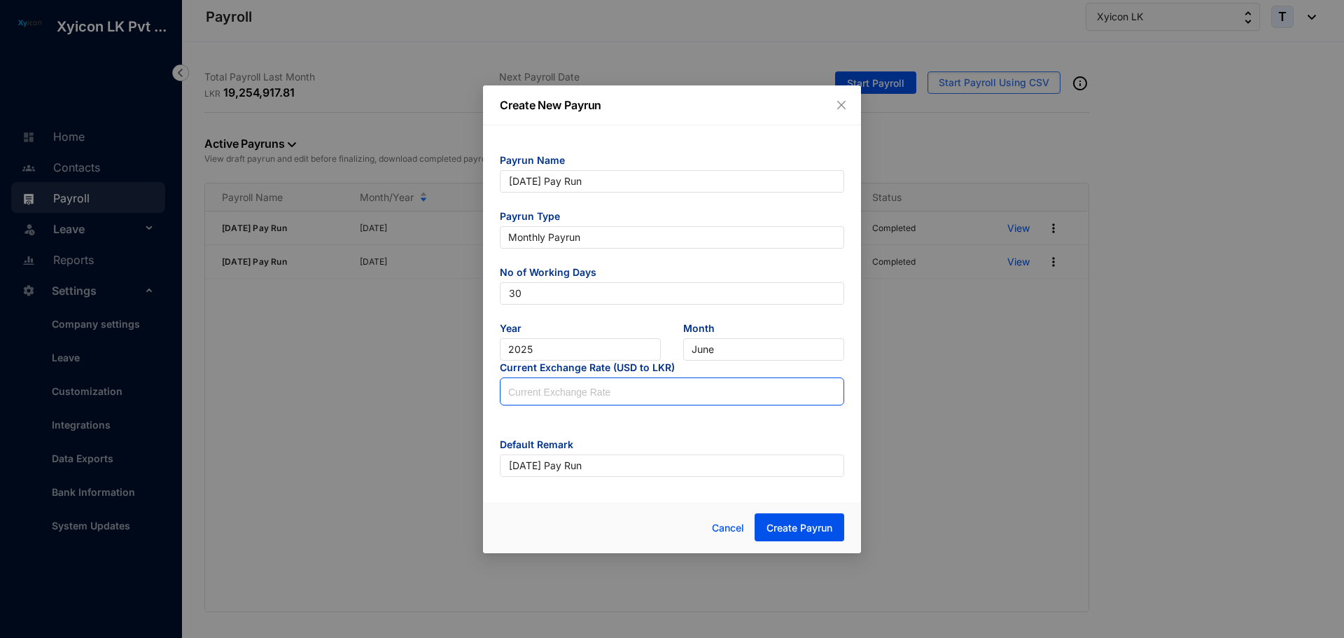
click at [543, 396] on input at bounding box center [671, 392] width 343 height 28
type input "298.75"
click at [811, 531] on span "Create Payrun" at bounding box center [799, 528] width 66 height 14
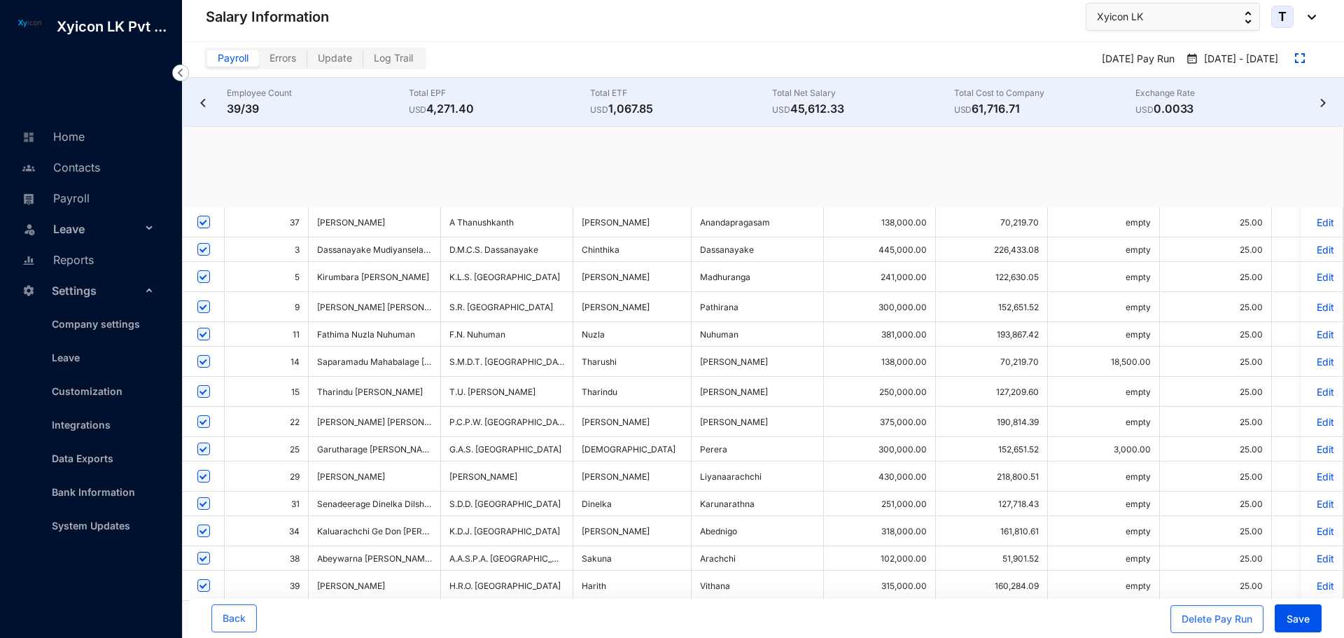
checkbox input "true"
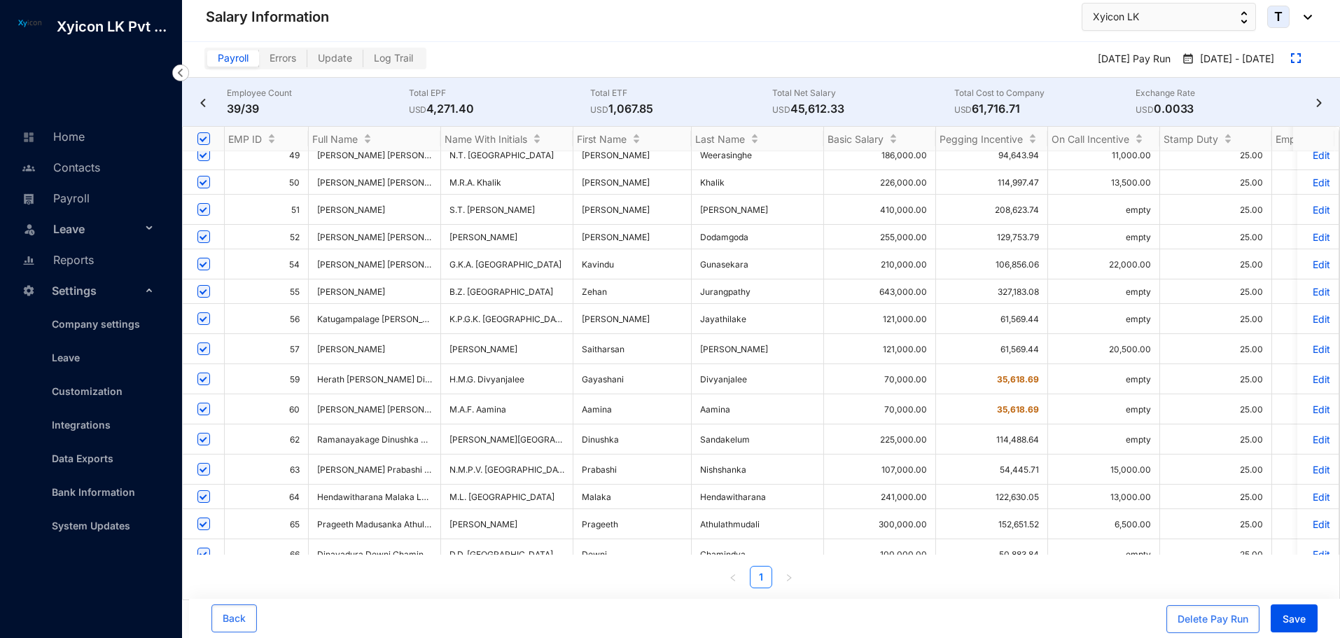
scroll to position [437, 0]
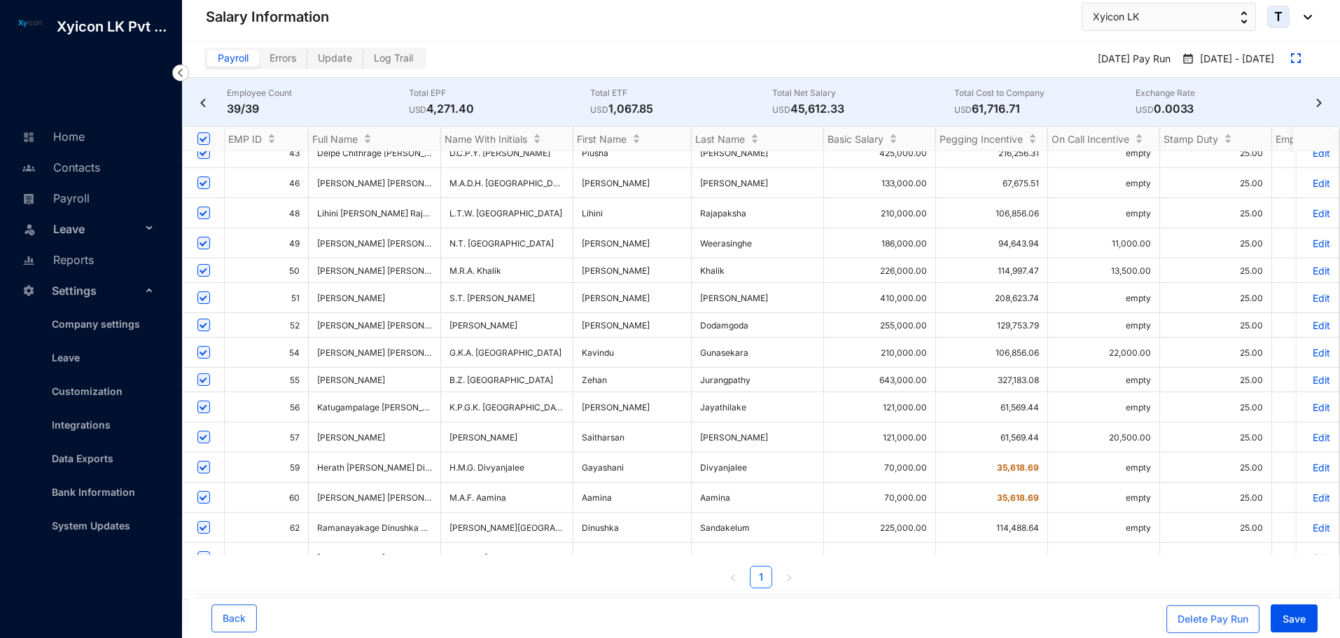
click at [1307, 319] on p "Edit" at bounding box center [1317, 325] width 24 height 12
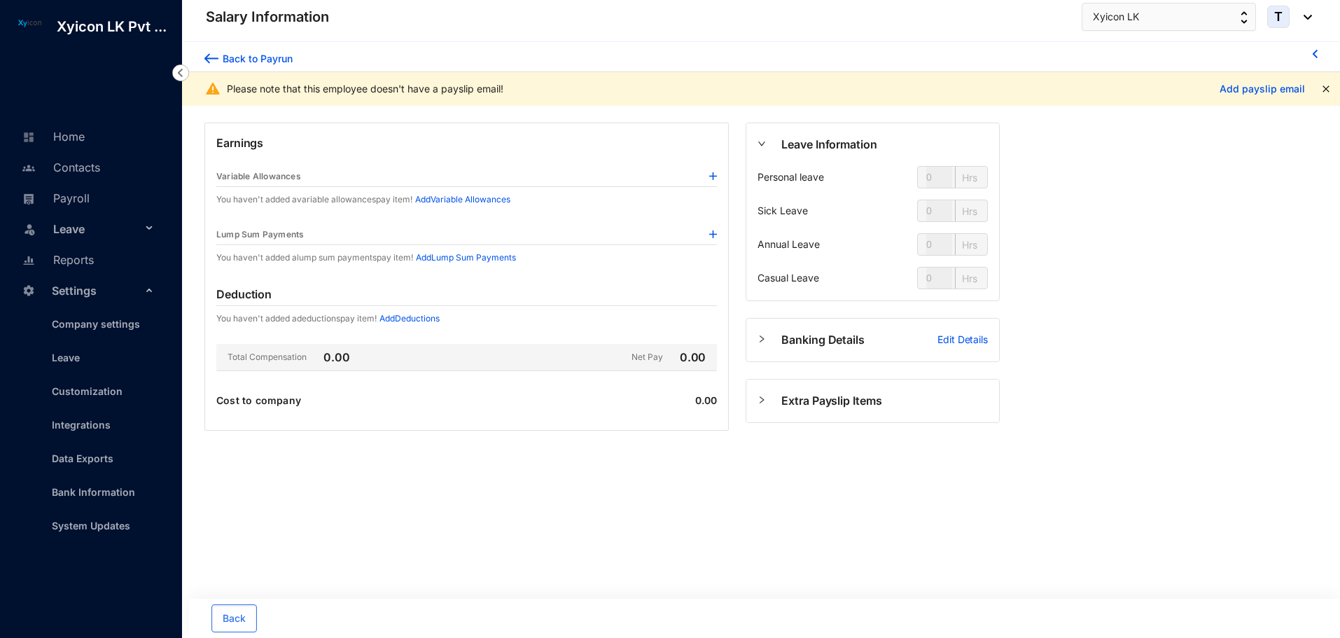
type input "24"
type input "112"
type input "80"
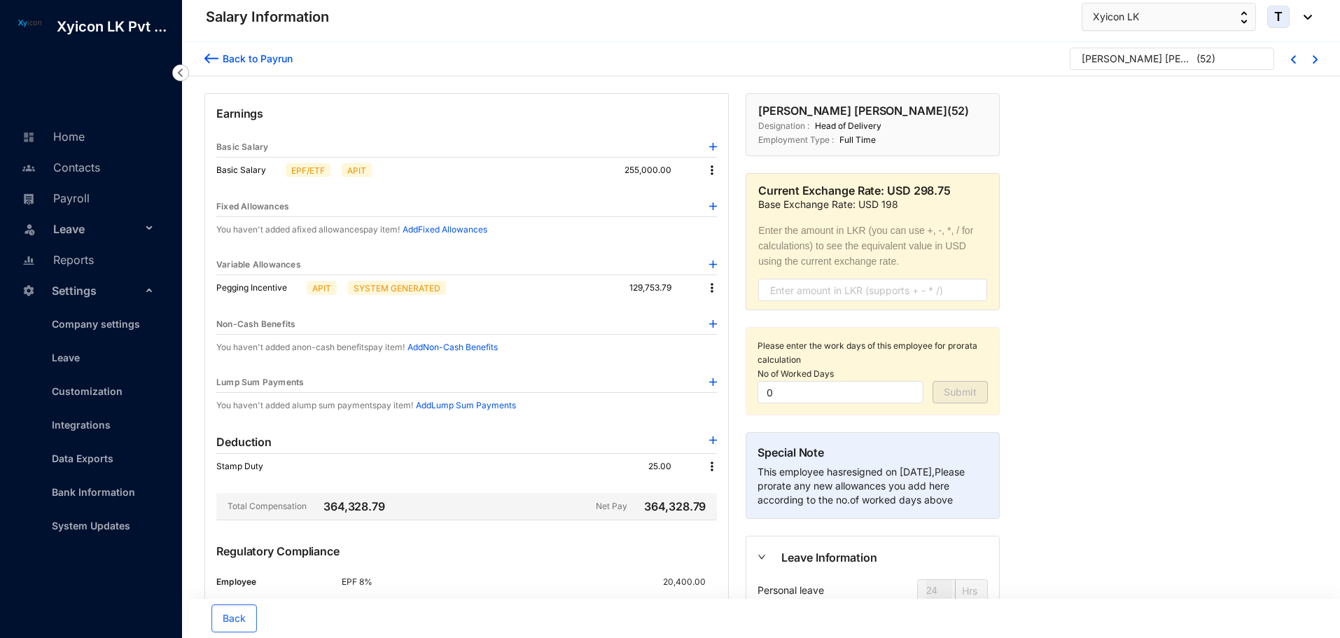
click at [713, 382] on img at bounding box center [713, 382] width 8 height 8
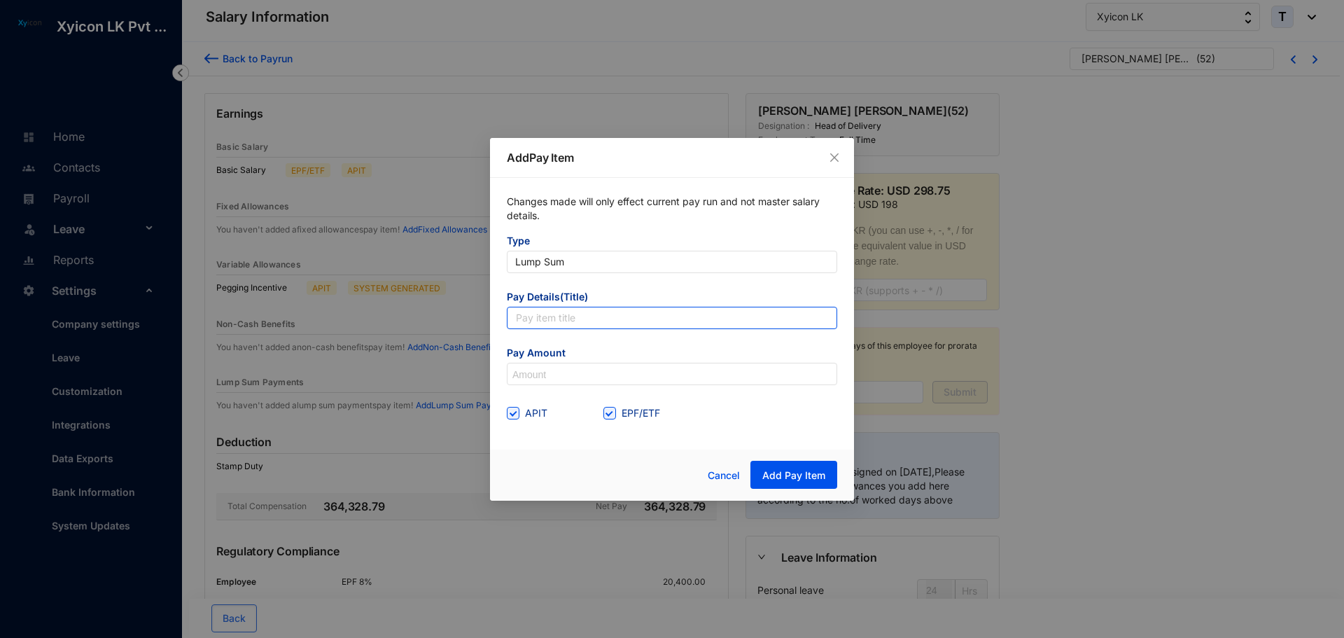
click at [545, 324] on input "text" at bounding box center [672, 318] width 330 height 22
click at [681, 318] on input "Leave Encash (Pegging Amount)" at bounding box center [672, 318] width 330 height 22
type input "Leave Encash"
click at [556, 372] on input at bounding box center [671, 374] width 329 height 22
type input "170,000"
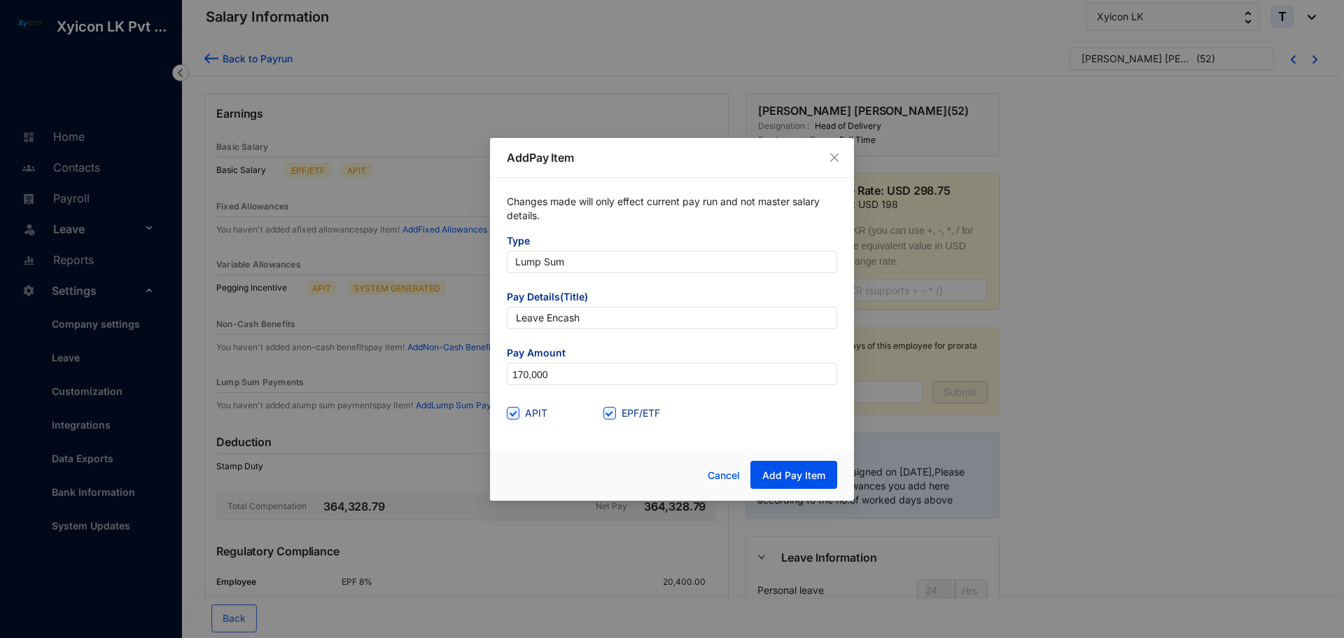
click at [782, 410] on div "APIT EPF/ETF" at bounding box center [672, 413] width 330 height 22
click at [733, 434] on div "Changes made will only effect current pay run and not master salary details. Ty…" at bounding box center [672, 309] width 364 height 263
click at [794, 477] on span "Add Pay Item" at bounding box center [793, 475] width 63 height 14
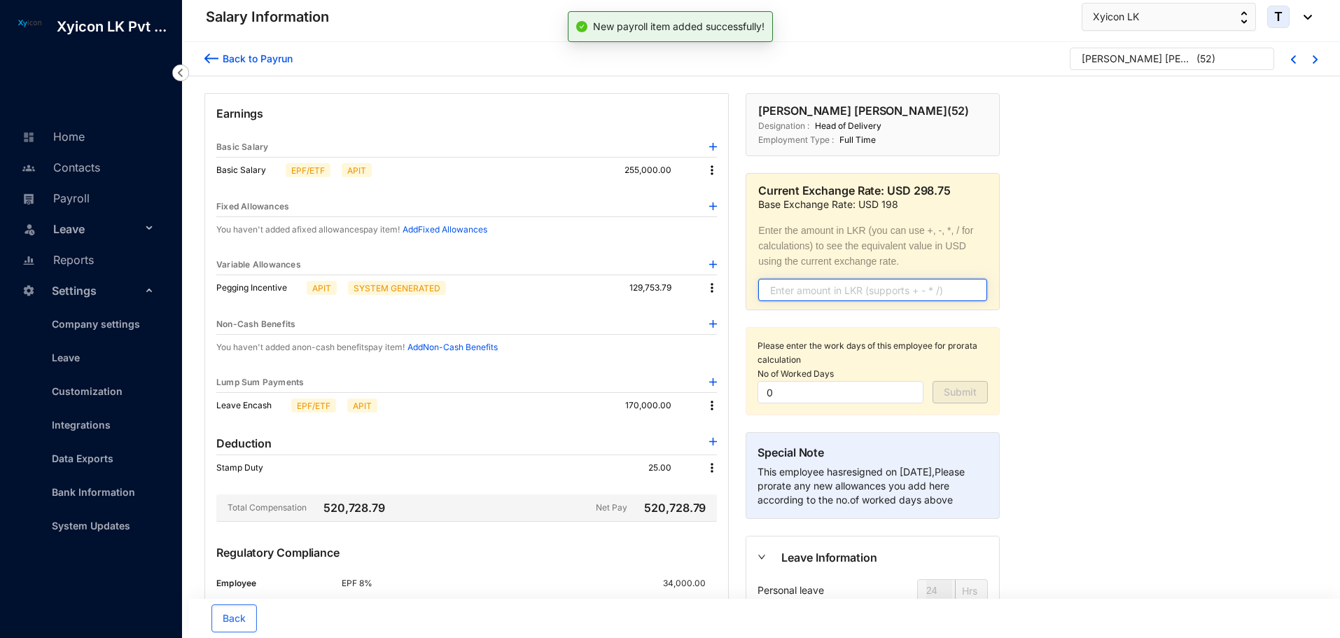
click at [794, 291] on input "text" at bounding box center [872, 290] width 229 height 22
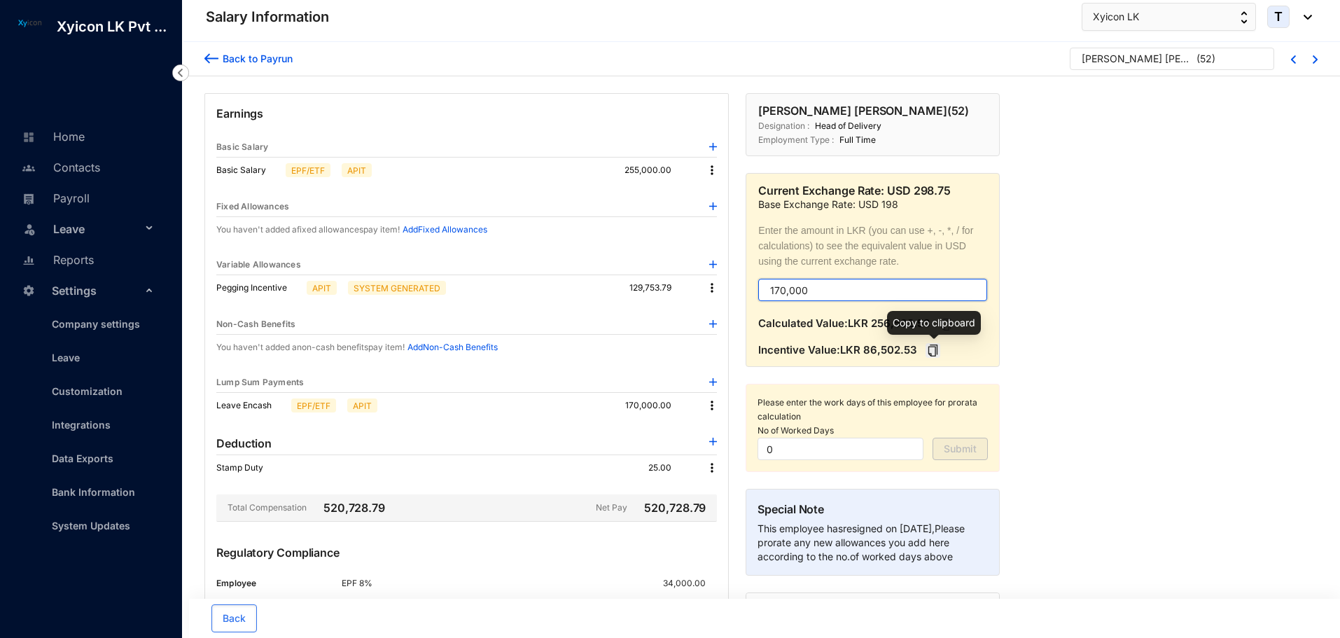
type input "170,000"
click at [932, 348] on icon "copy" at bounding box center [933, 350] width 12 height 12
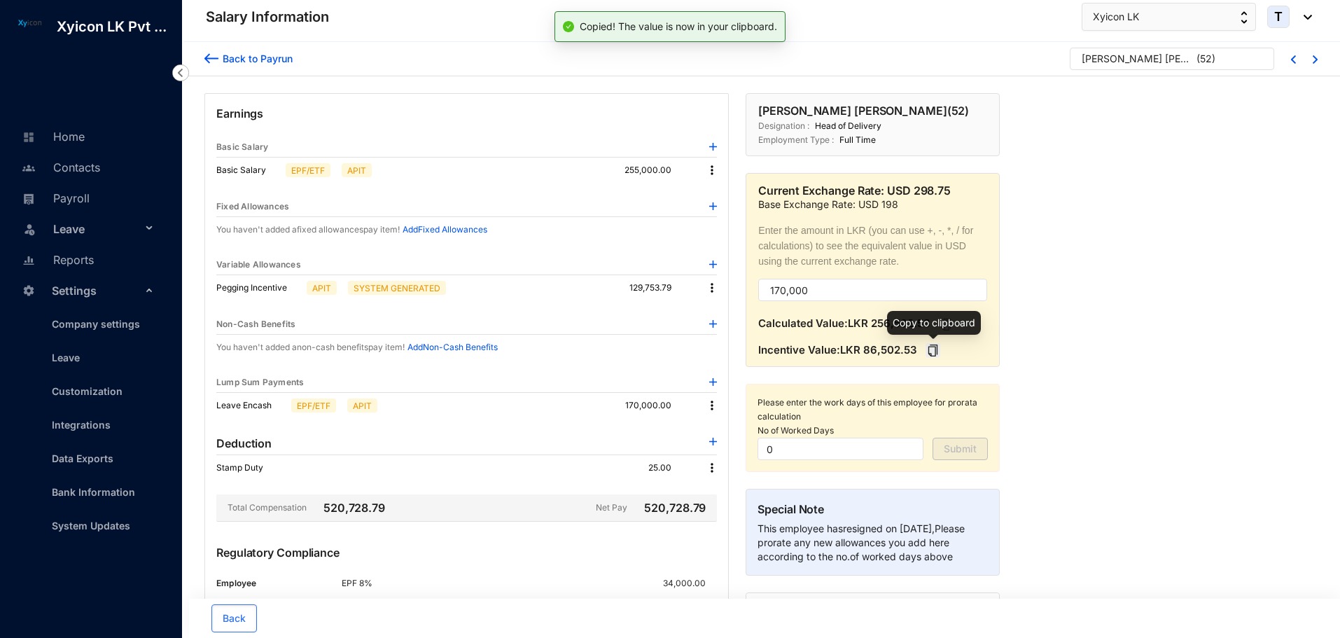
click at [932, 348] on icon "copy" at bounding box center [933, 350] width 12 height 12
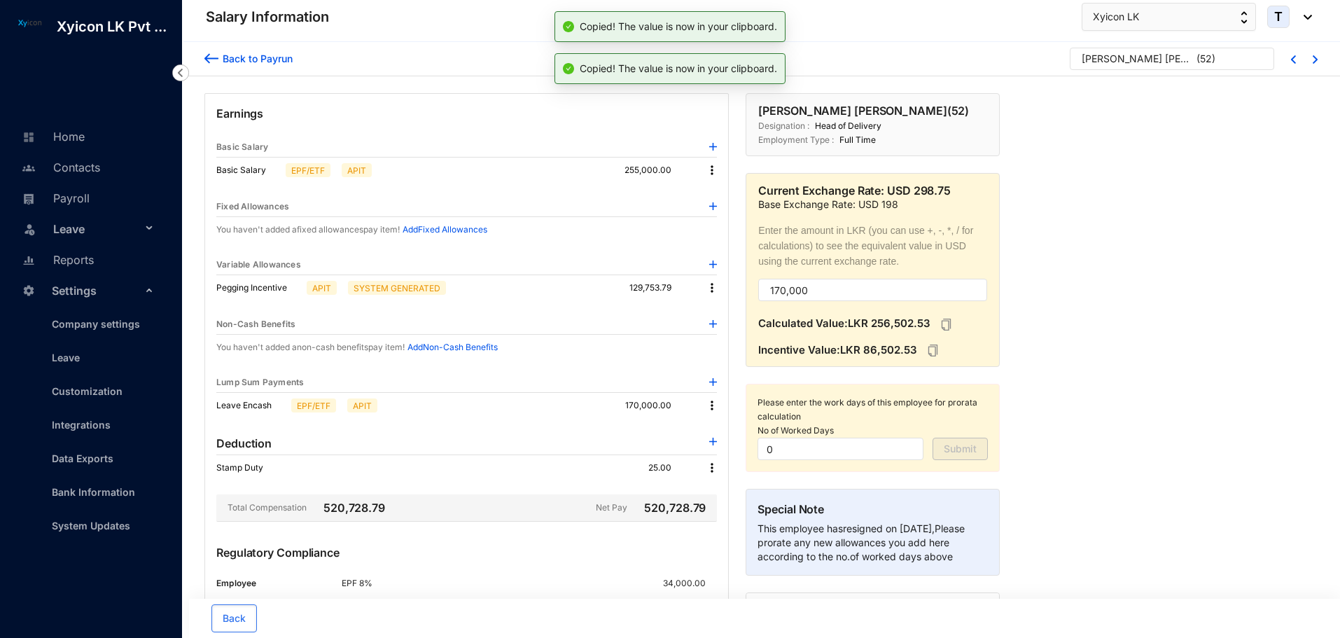
click at [712, 385] on img at bounding box center [713, 382] width 8 height 8
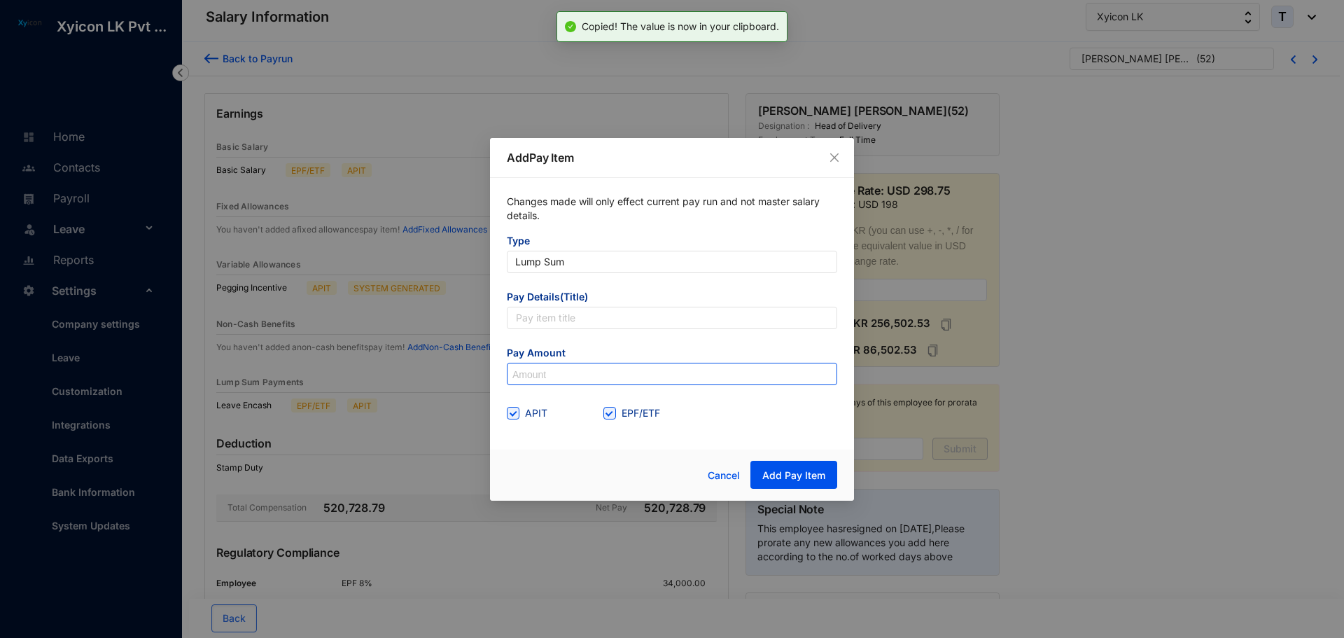
click at [599, 378] on input at bounding box center [671, 374] width 329 height 22
paste input "86,502.53"
type input "86,502.53"
click at [605, 415] on input "EPF/ETF" at bounding box center [608, 412] width 10 height 10
checkbox input "false"
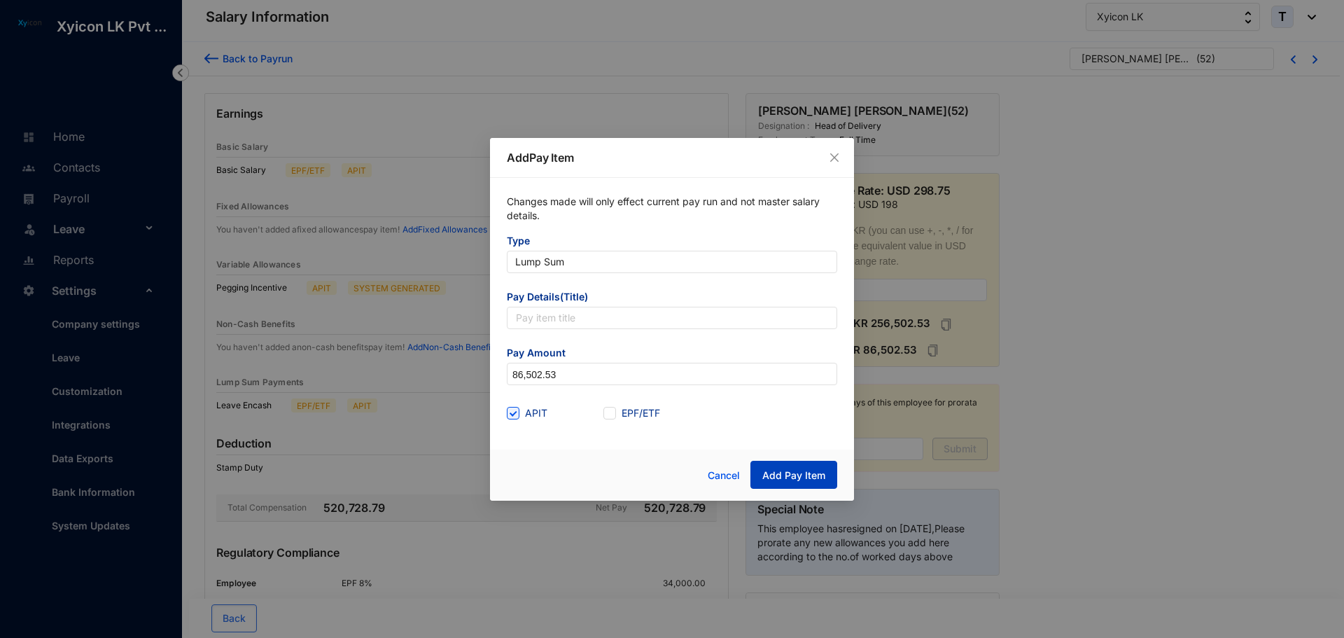
click at [818, 472] on span "Add Pay Item" at bounding box center [793, 475] width 63 height 14
click at [559, 321] on input "text" at bounding box center [672, 318] width 330 height 22
type input "p"
type input "e"
drag, startPoint x: 622, startPoint y: 312, endPoint x: 432, endPoint y: 314, distance: 190.4
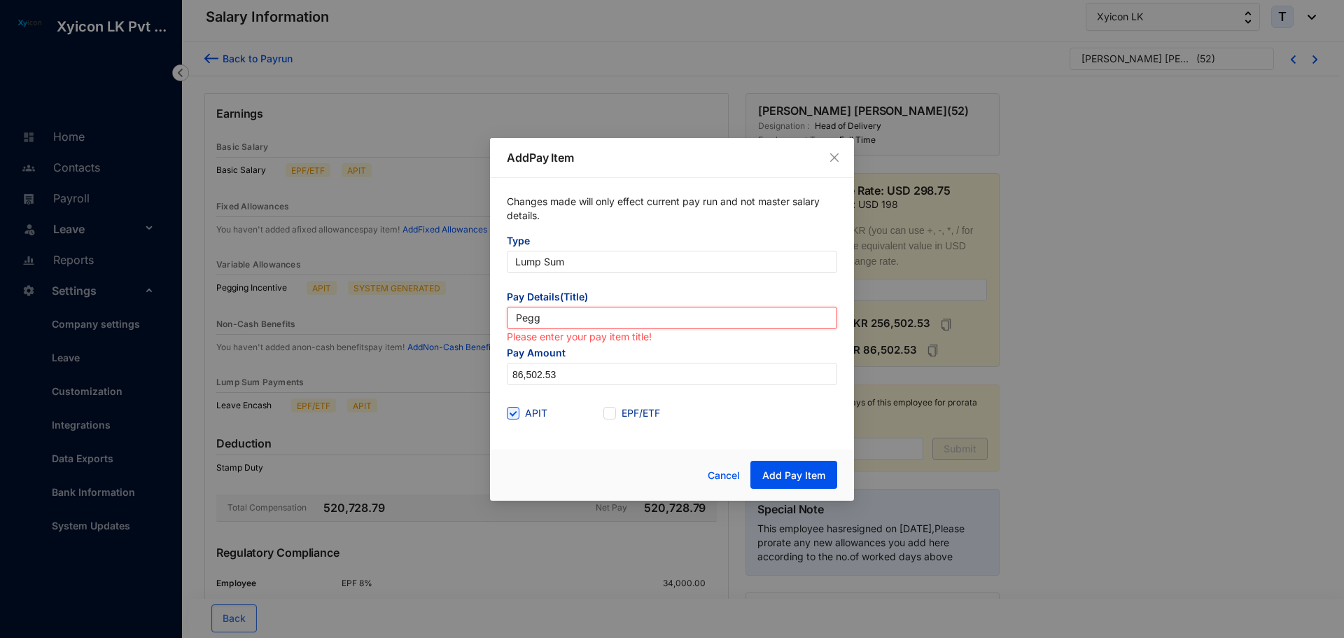
click at [432, 314] on div "Add Pay Item Changes made will only effect current pay run and not master salar…" at bounding box center [672, 319] width 1344 height 638
type input "Leave Encash (Pegging Amount)"
click at [788, 468] on span "Add Pay Item" at bounding box center [793, 475] width 63 height 14
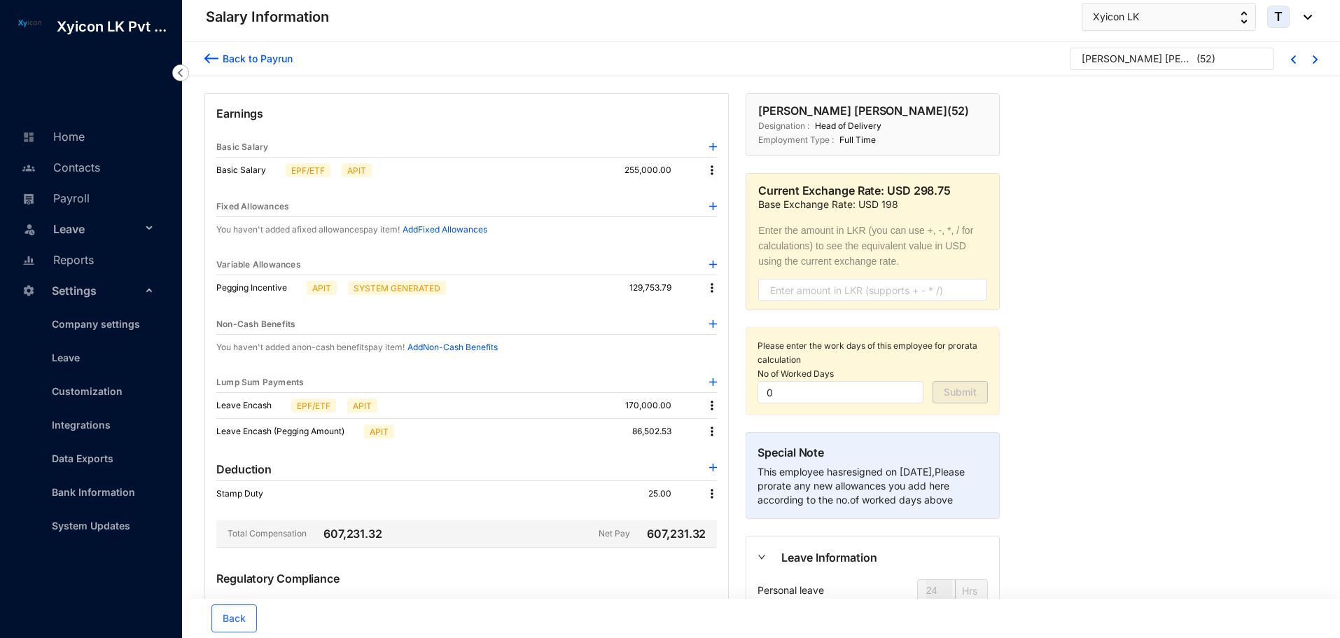
click at [209, 64] on img at bounding box center [211, 58] width 14 height 15
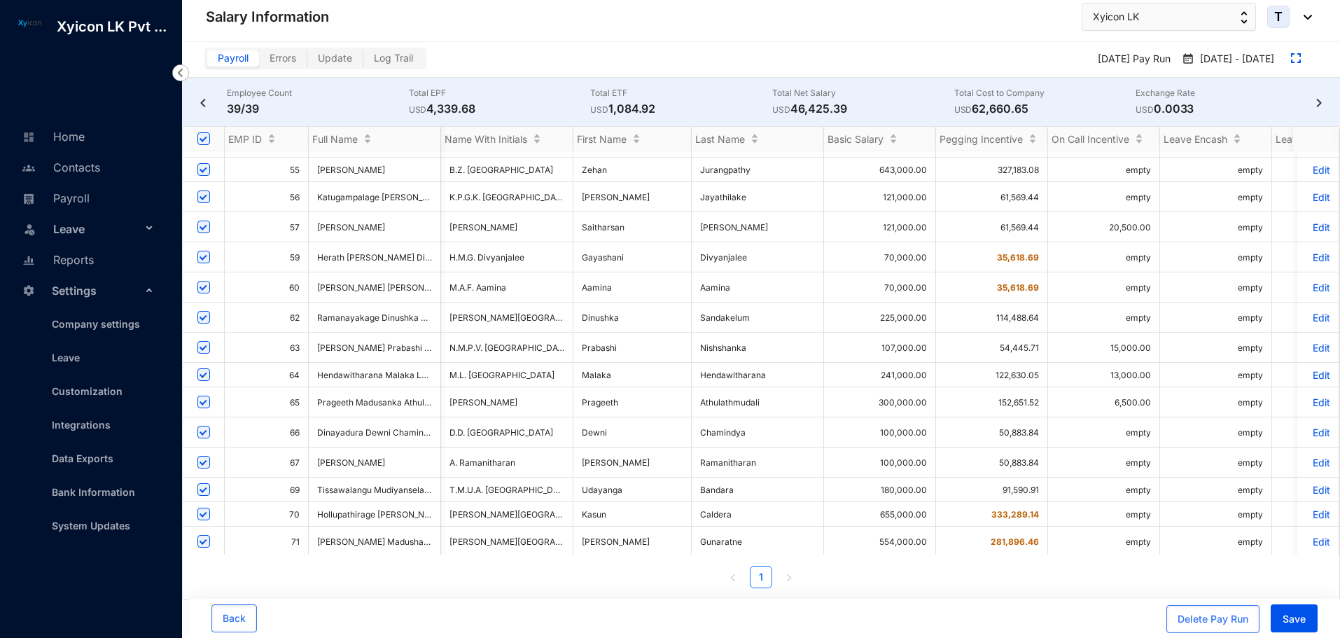
scroll to position [0, 178]
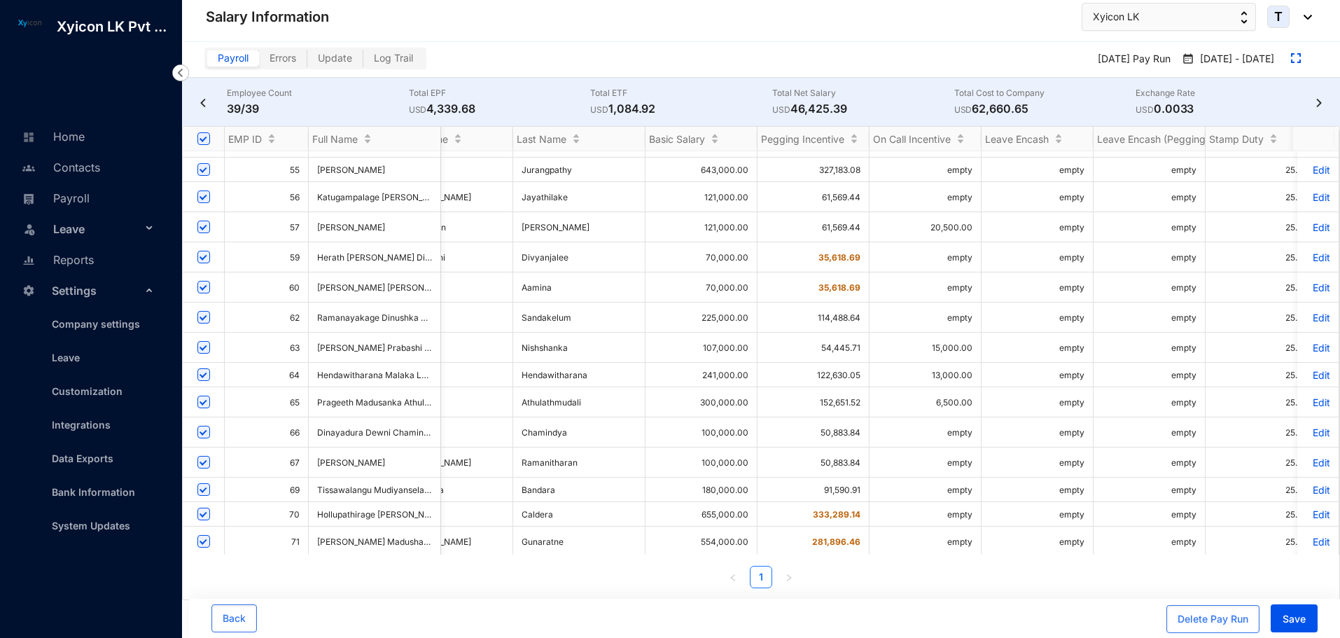
click at [1308, 596] on p "Edit" at bounding box center [1317, 602] width 24 height 12
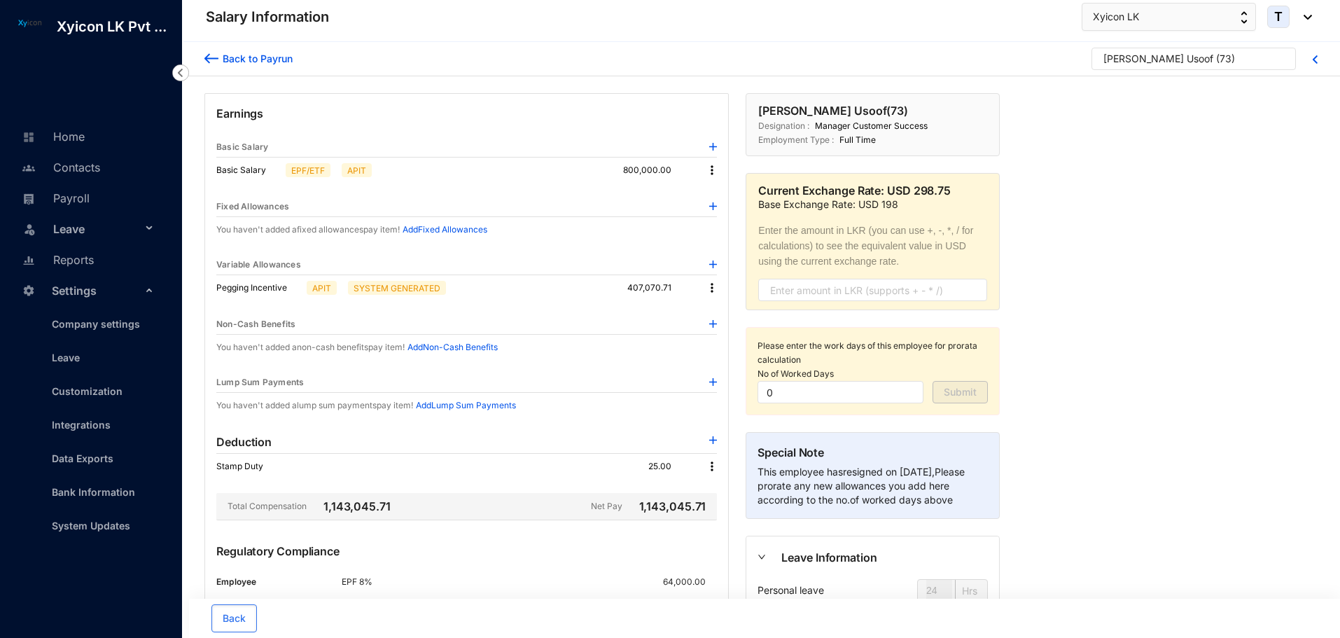
click at [561, 345] on div "You haven't added a non-cash benefits pay item! Add Non-Cash Benefits" at bounding box center [466, 347] width 500 height 14
click at [712, 379] on img at bounding box center [713, 382] width 8 height 8
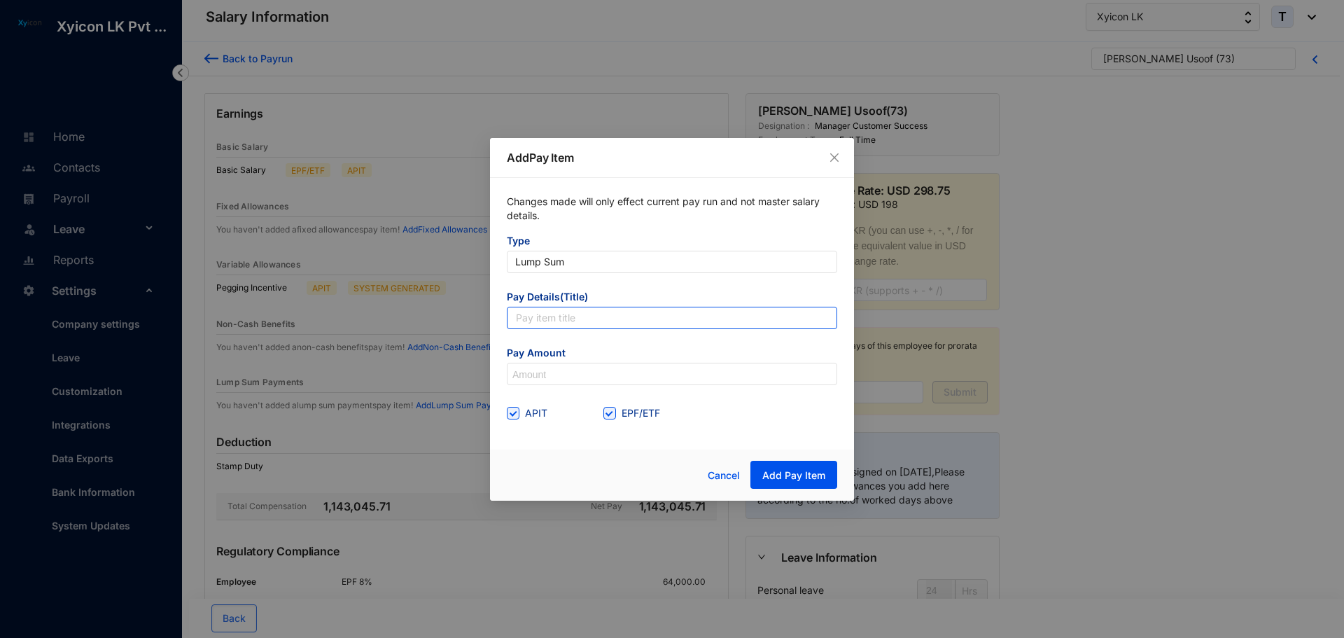
click at [563, 323] on input "text" at bounding box center [672, 318] width 330 height 22
type input "Leave Encash (Pegging Amount)"
click at [659, 344] on form "Type Lump Sum Pay Details(Title) Leave Encash (Pegging Amount) Pay Amount APIT …" at bounding box center [672, 329] width 330 height 190
click at [605, 414] on input "EPF/ETF" at bounding box center [608, 412] width 10 height 10
checkbox input "false"
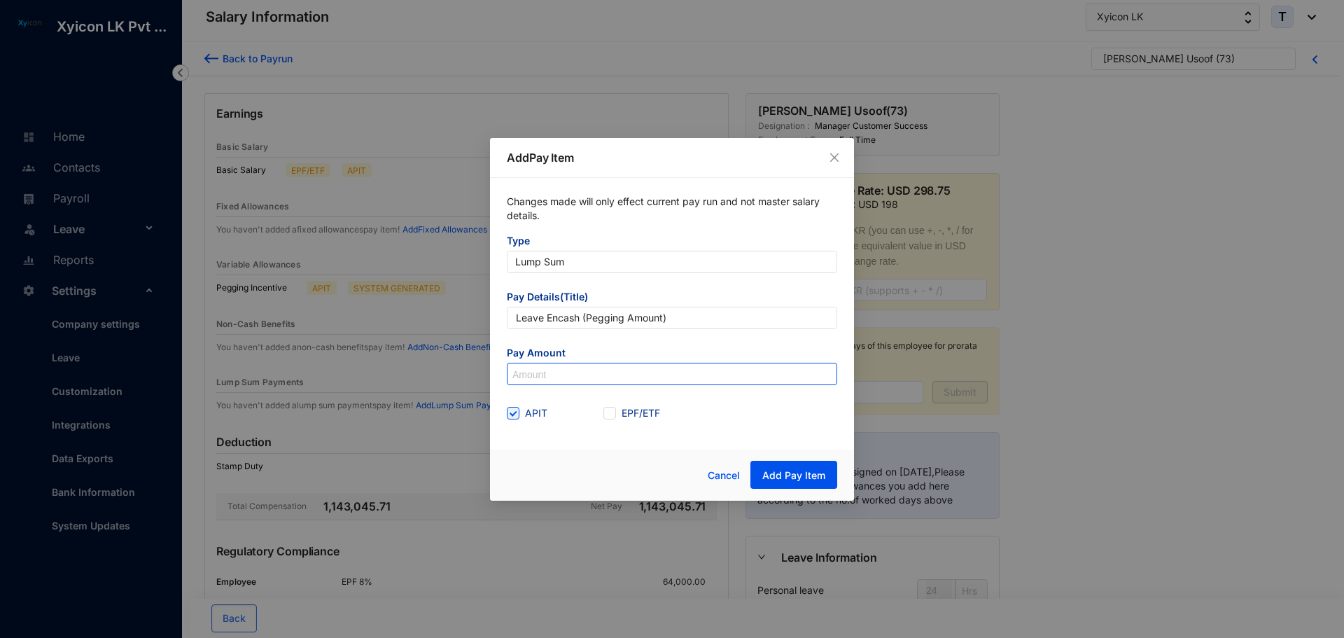
click at [576, 379] on input at bounding box center [671, 374] width 329 height 22
type input "25,000,000"
click at [619, 471] on div at bounding box center [576, 475] width 138 height 29
click at [781, 482] on button "Add Pay Item" at bounding box center [793, 475] width 87 height 28
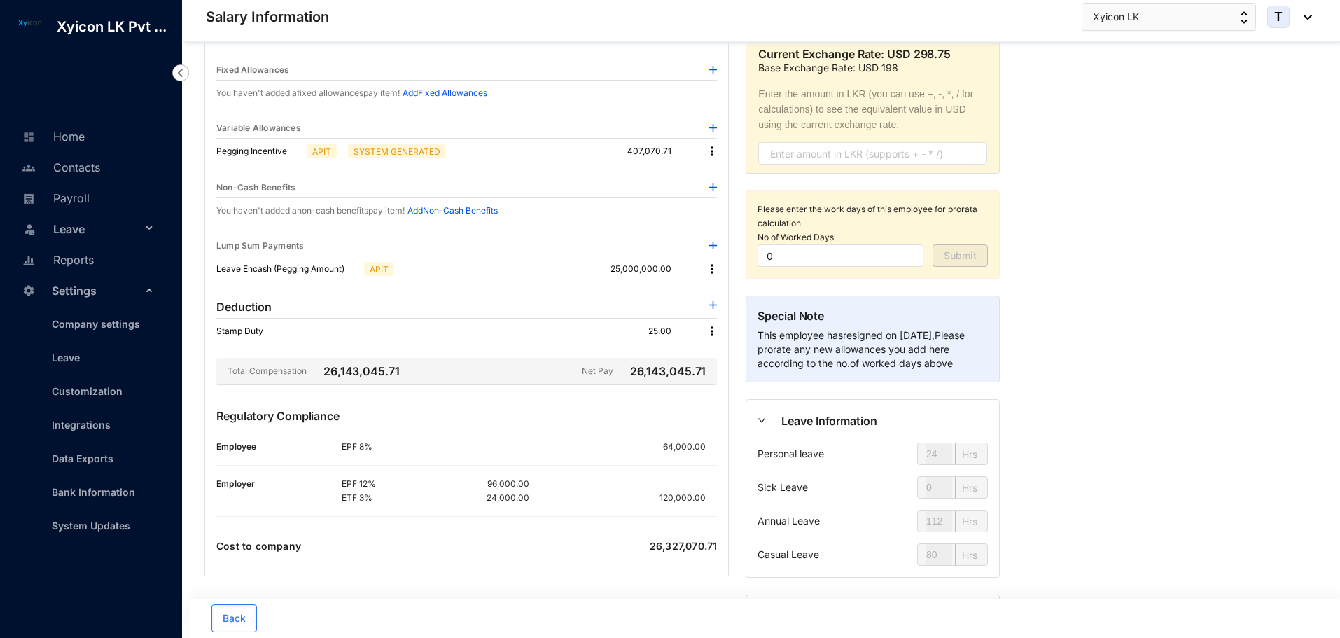
scroll to position [140, 0]
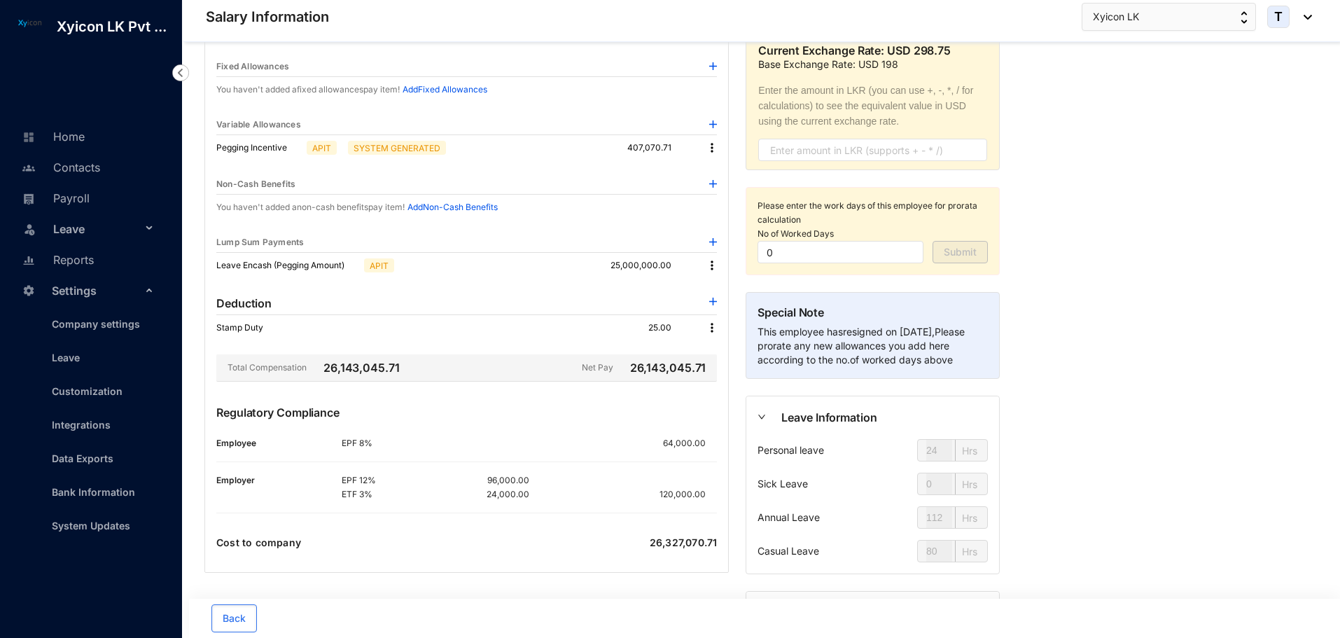
click at [709, 267] on img at bounding box center [712, 265] width 14 height 14
click at [729, 313] on p "Delete" at bounding box center [730, 311] width 29 height 14
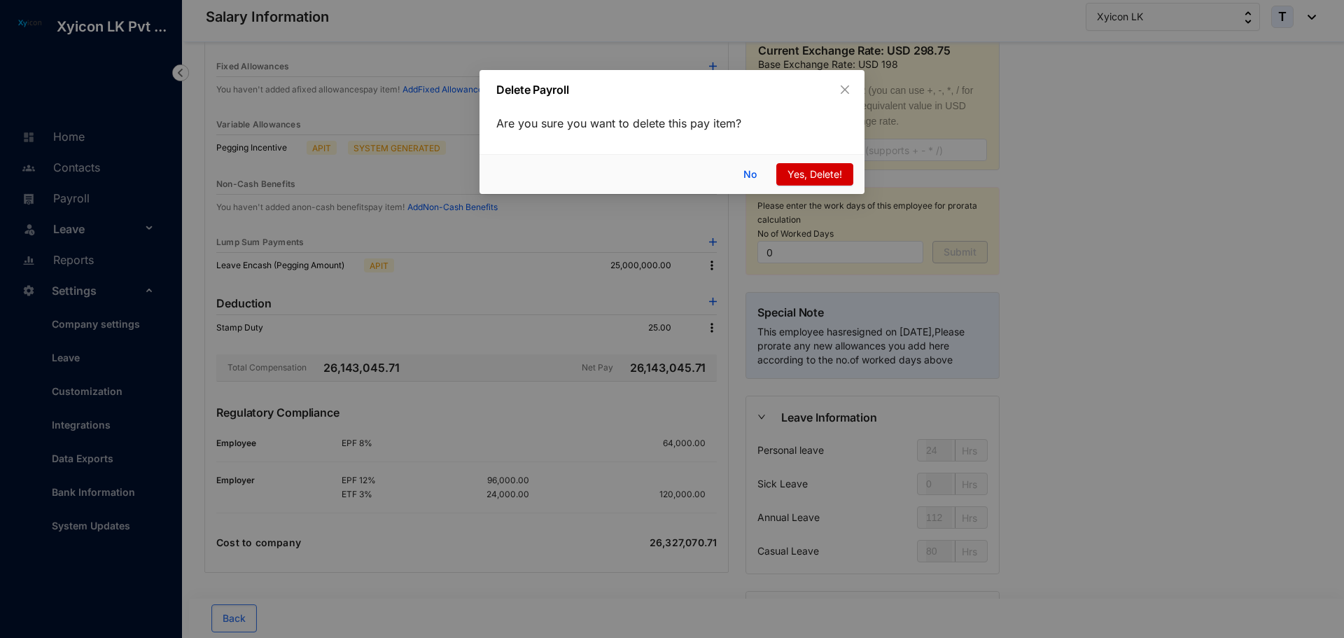
click at [808, 178] on span "Yes, Delete!" at bounding box center [814, 174] width 55 height 15
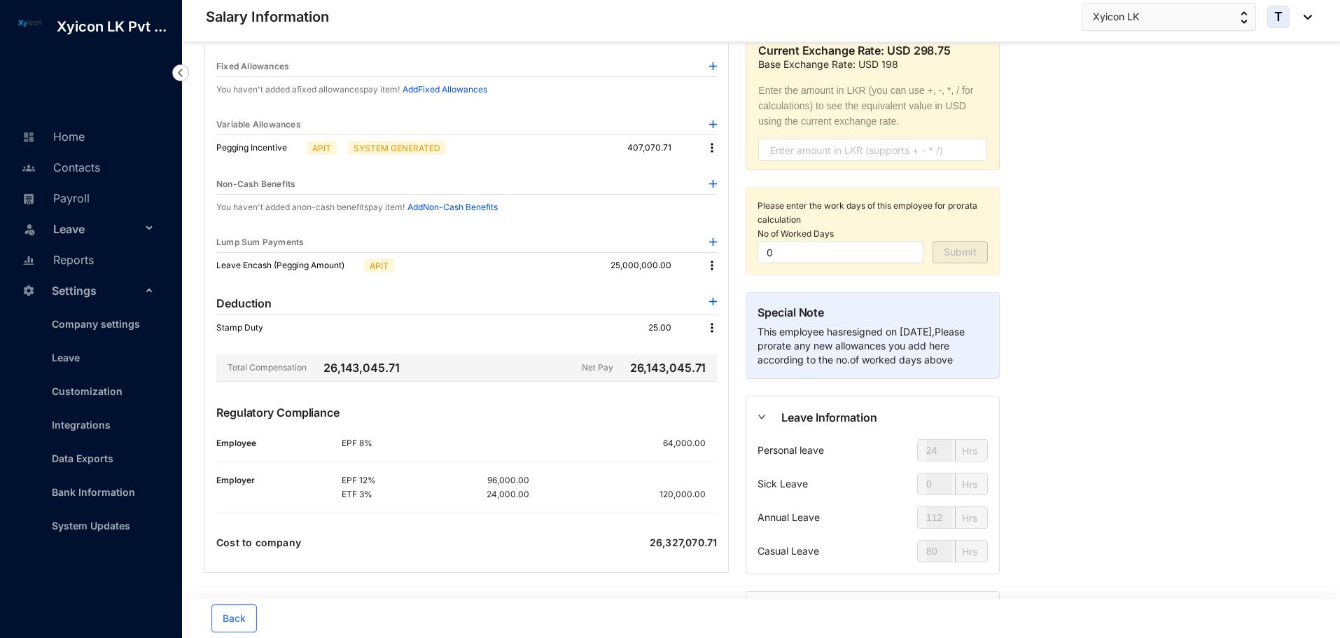
scroll to position [0, 0]
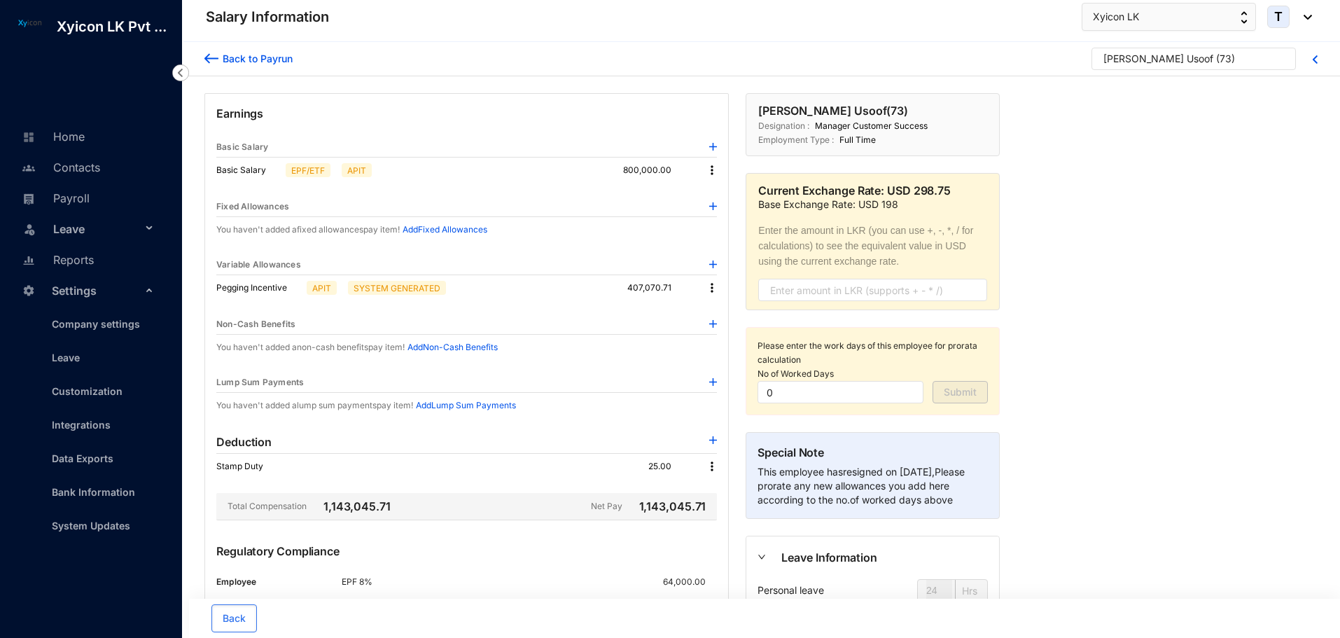
click at [713, 286] on img at bounding box center [712, 288] width 14 height 14
click at [514, 264] on div "Variable Allowances" at bounding box center [466, 265] width 500 height 20
click at [715, 262] on img at bounding box center [713, 264] width 8 height 8
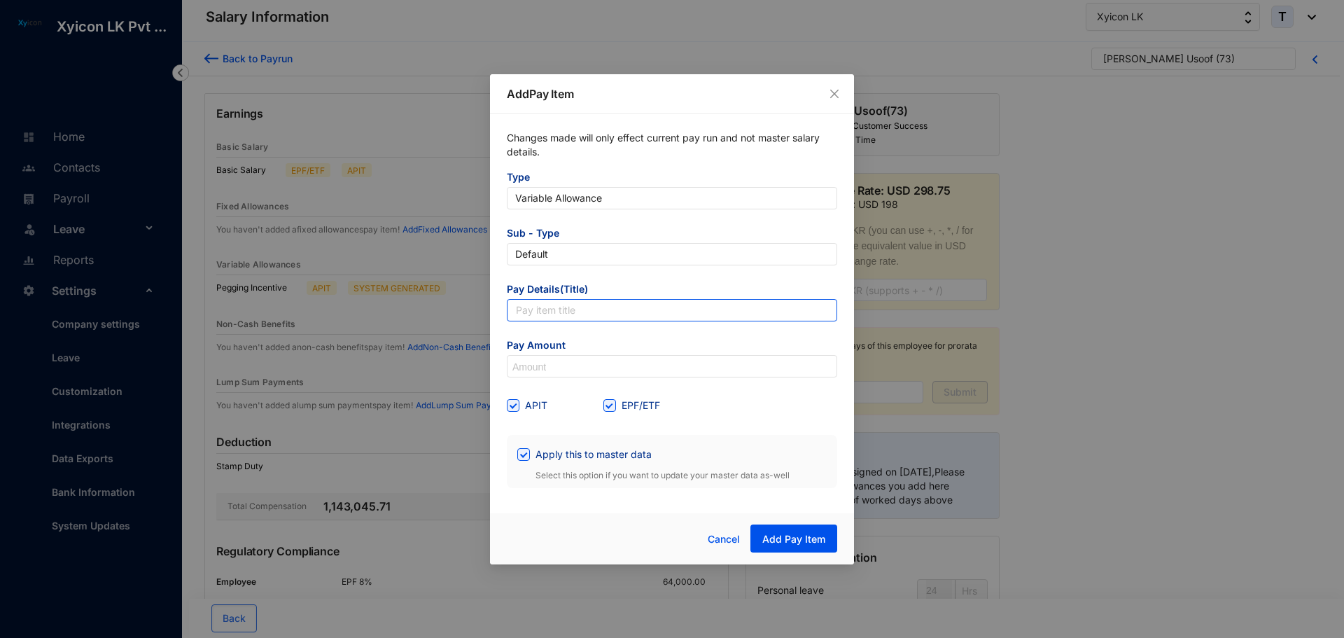
click at [577, 316] on input "text" at bounding box center [672, 310] width 330 height 22
click at [614, 309] on input "Pegging Incentive" at bounding box center [672, 310] width 330 height 22
drag, startPoint x: 614, startPoint y: 309, endPoint x: 401, endPoint y: 301, distance: 213.0
click at [403, 301] on div "Add Pay Item Changes made will only effect current pay run and not master salar…" at bounding box center [672, 319] width 1344 height 638
type input "Pegging for Salary Arrears"
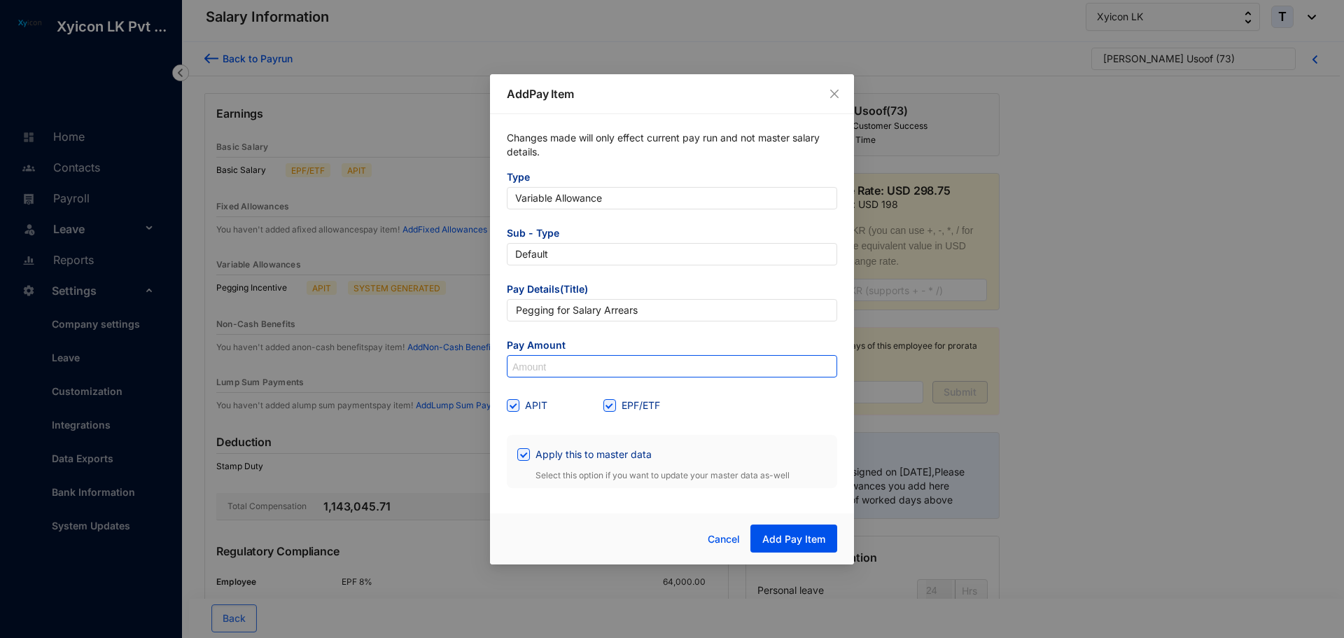
click at [594, 363] on input at bounding box center [671, 367] width 329 height 22
type input "2,500,000"
click at [612, 400] on input "EPF/ETF" at bounding box center [608, 404] width 10 height 10
checkbox input "false"
click at [711, 418] on form "Type Variable Allowance Sub - Type Default Pay Details(Title) Pegging for Salar…" at bounding box center [672, 329] width 330 height 318
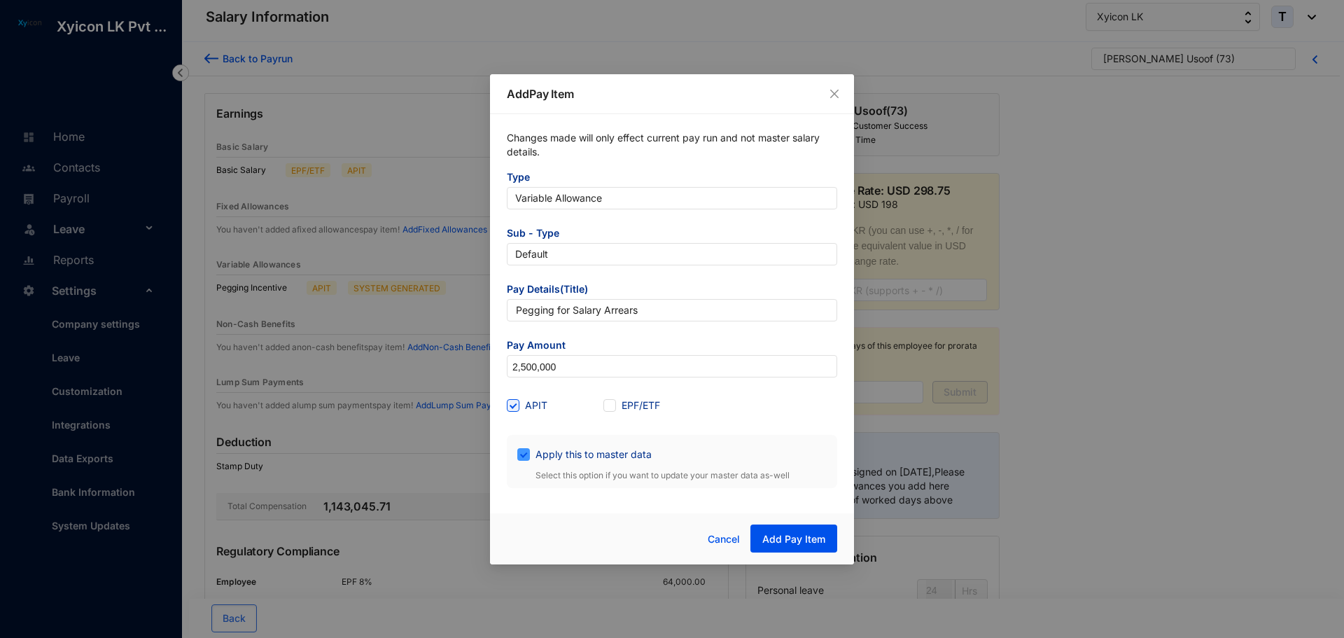
click at [530, 450] on span "Apply this to master data" at bounding box center [593, 454] width 127 height 15
click at [527, 450] on input "Apply this to master data" at bounding box center [522, 453] width 10 height 10
checkbox input "false"
click at [808, 547] on button "Add Pay Item" at bounding box center [793, 538] width 87 height 28
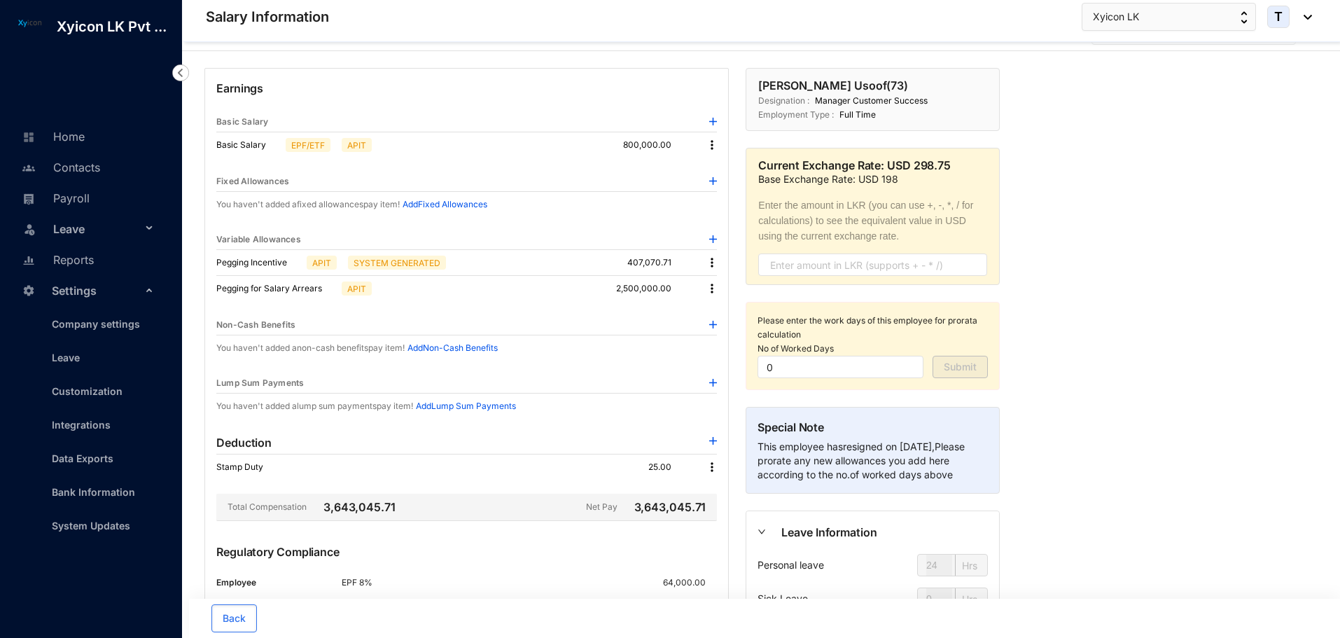
scroll to position [1, 0]
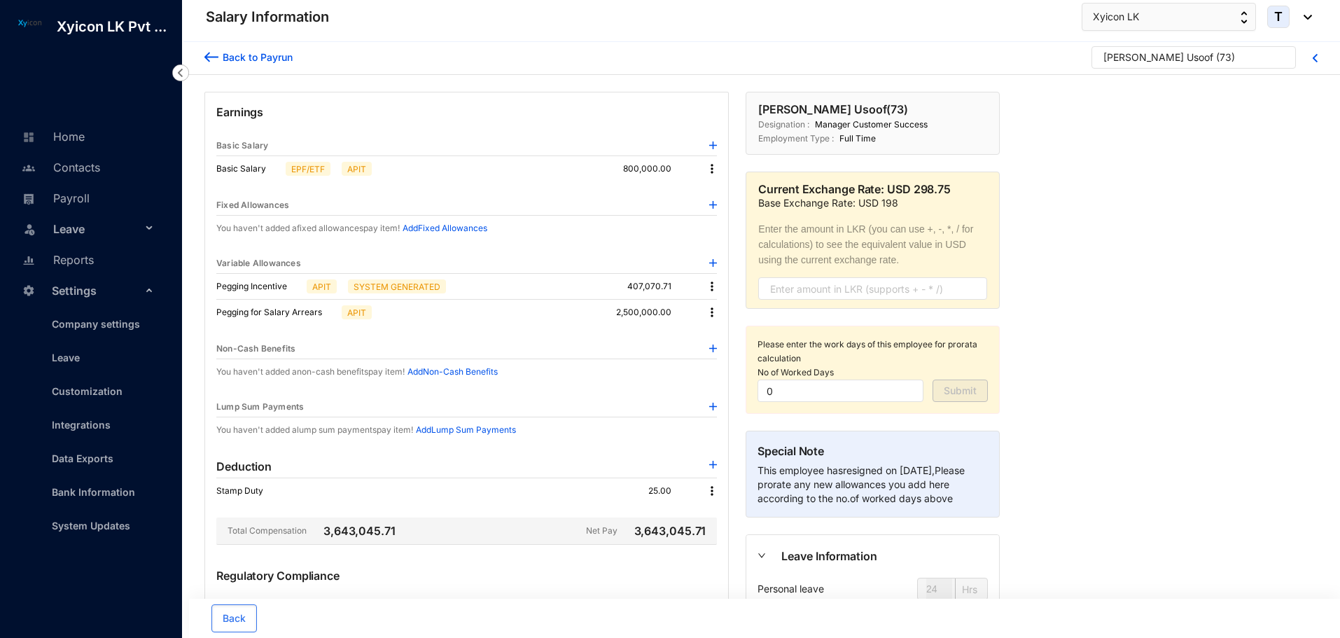
click at [708, 308] on img at bounding box center [712, 312] width 14 height 14
click at [721, 354] on p "Delete" at bounding box center [730, 358] width 29 height 14
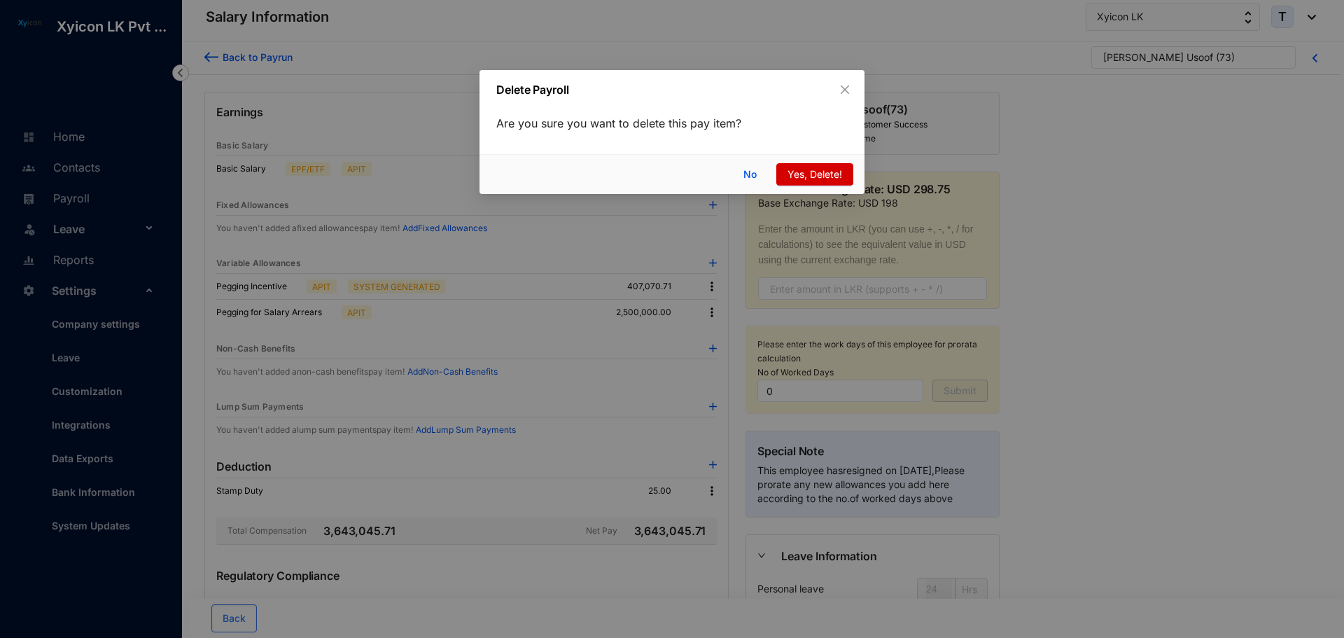
click at [792, 174] on span "Yes, Delete!" at bounding box center [814, 174] width 55 height 15
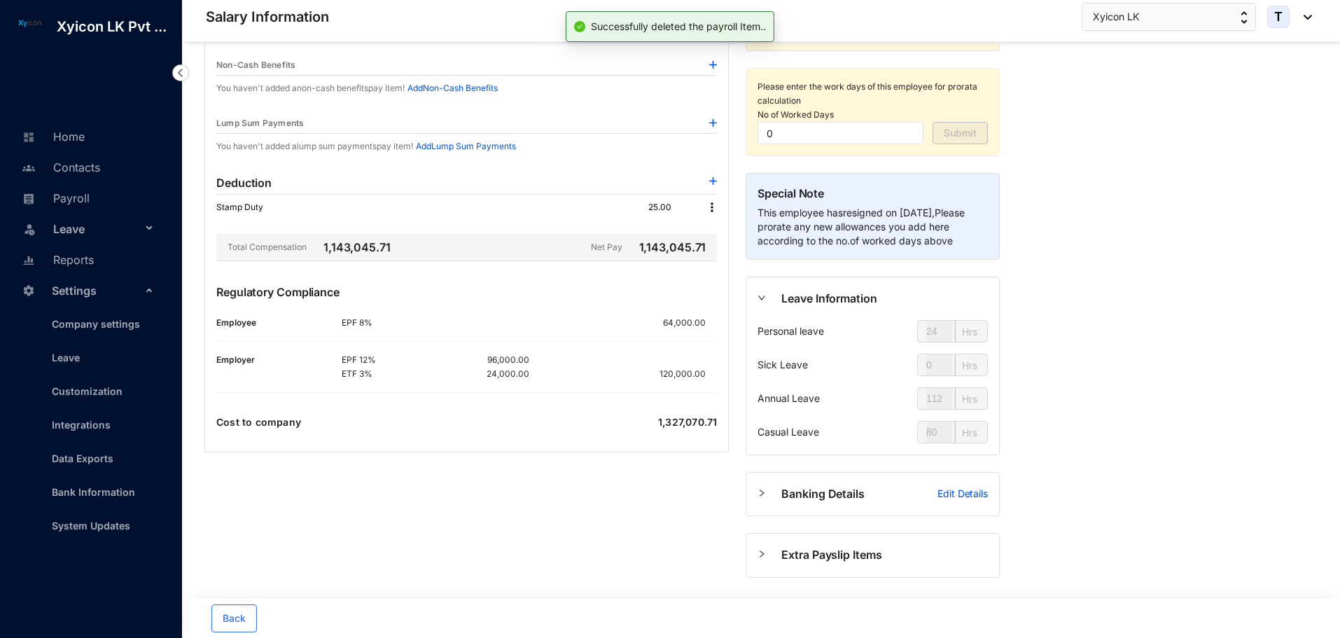
scroll to position [281, 0]
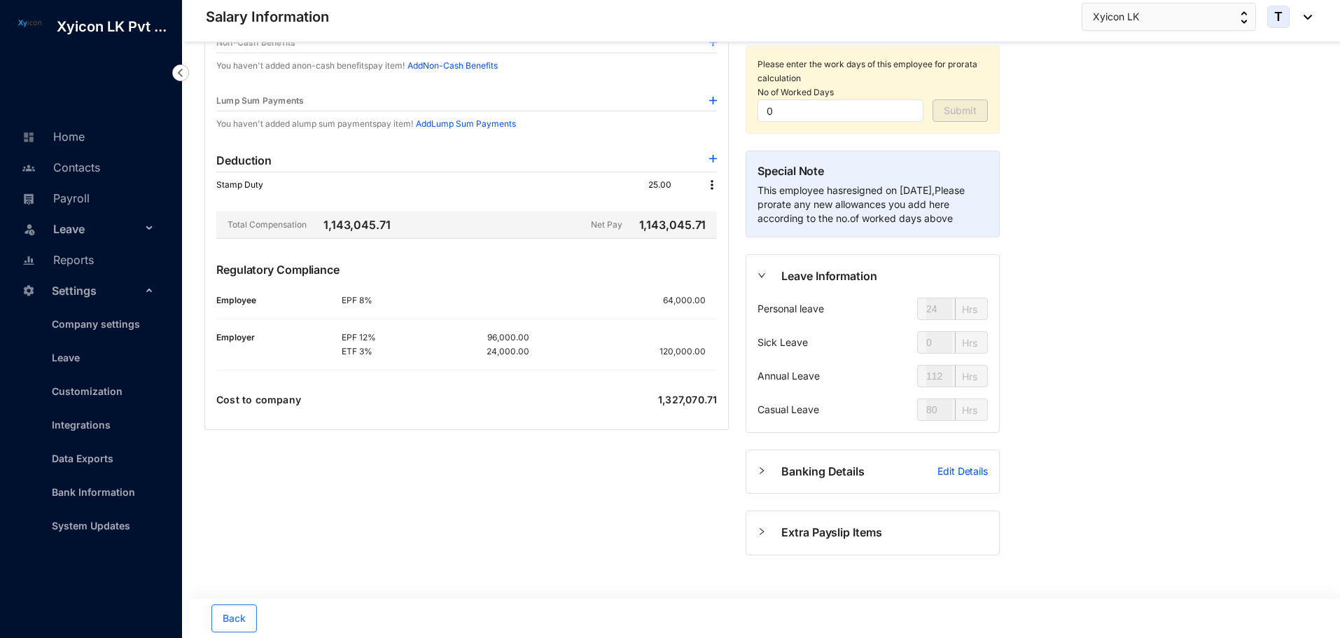
click at [1135, 300] on div "Back to Payrun Jeffrey Imaran Usoof ( 73 ) Earnings Basic Salary Basic Salary E…" at bounding box center [761, 199] width 1158 height 877
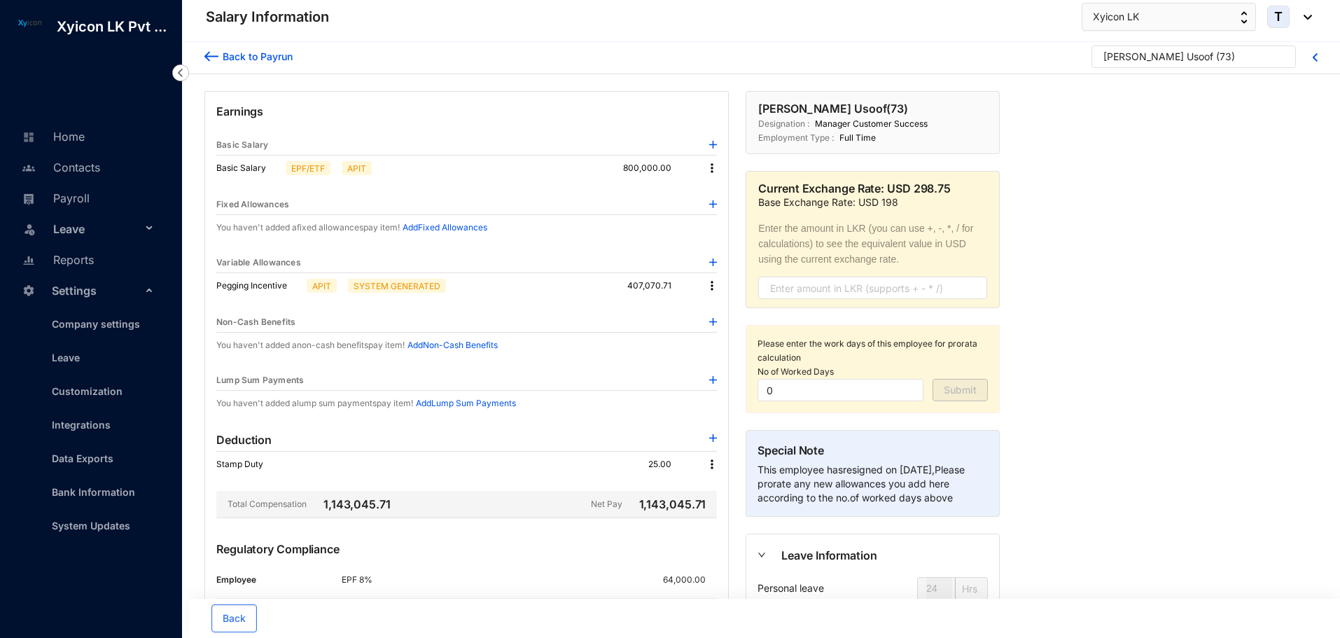
scroll to position [0, 0]
click at [708, 170] on img at bounding box center [712, 170] width 14 height 14
click at [720, 195] on span "Edit" at bounding box center [724, 193] width 17 height 15
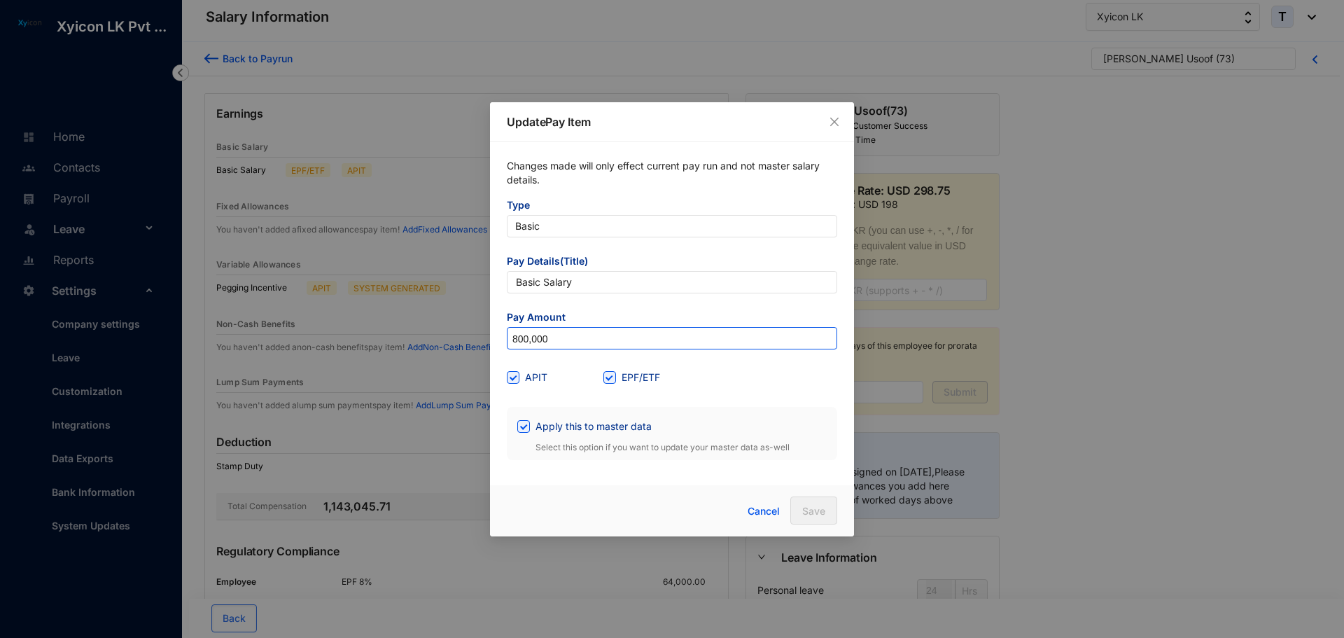
click at [567, 337] on input "800,000" at bounding box center [671, 339] width 329 height 22
click at [568, 337] on input "800,000" at bounding box center [671, 339] width 329 height 22
type input "25,000,000"
click at [521, 424] on input "Apply this to master data" at bounding box center [522, 425] width 10 height 10
checkbox input "false"
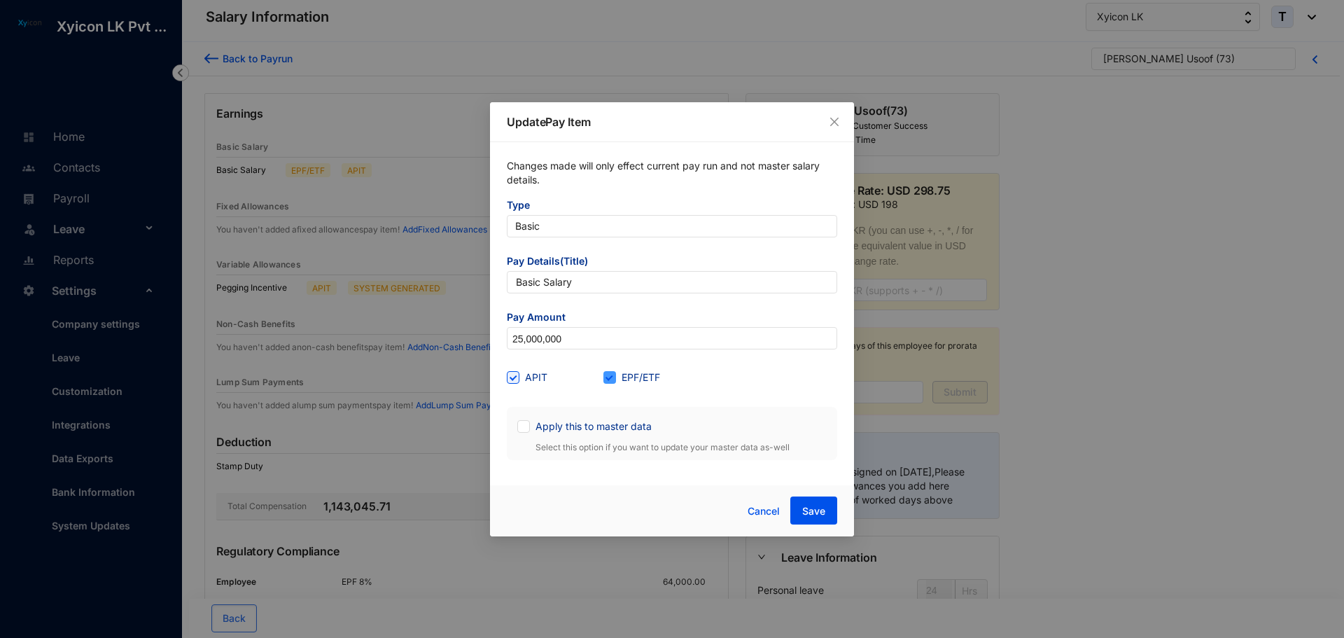
click at [614, 379] on span at bounding box center [609, 377] width 13 height 13
click at [613, 379] on input "EPF/ETF" at bounding box center [608, 376] width 10 height 10
checkbox input "false"
click at [806, 512] on span "Save" at bounding box center [813, 511] width 23 height 14
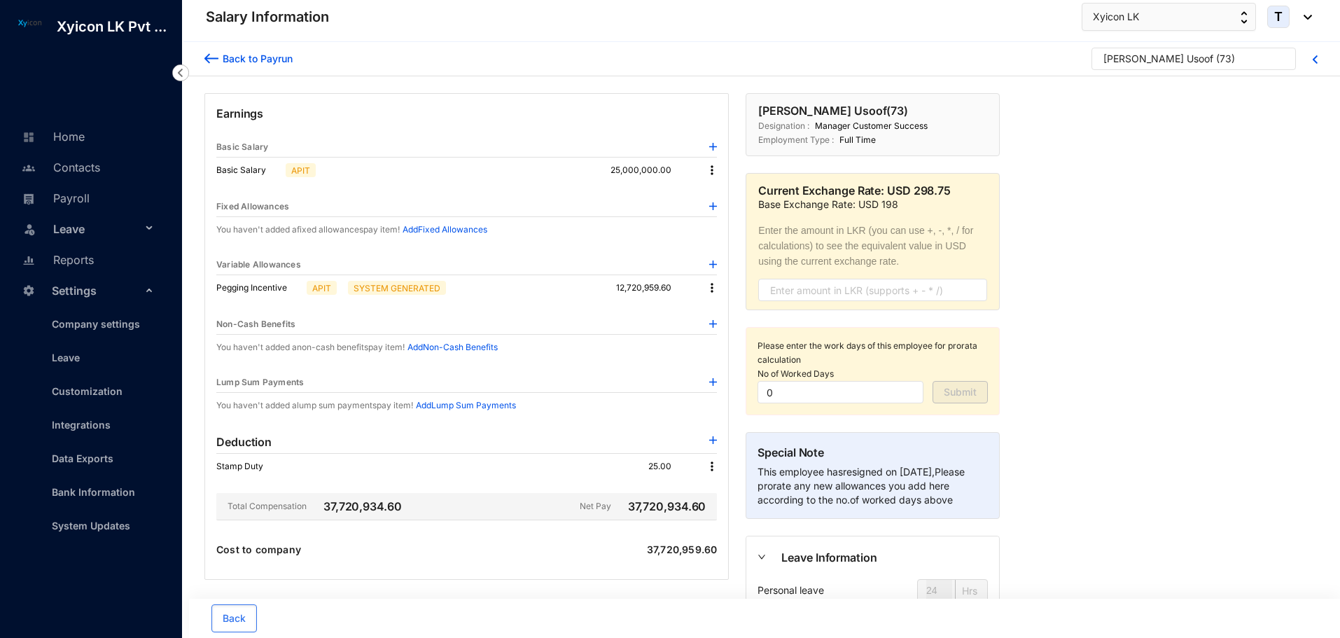
click at [709, 167] on img at bounding box center [712, 170] width 14 height 14
click at [718, 192] on span "Edit" at bounding box center [724, 193] width 17 height 15
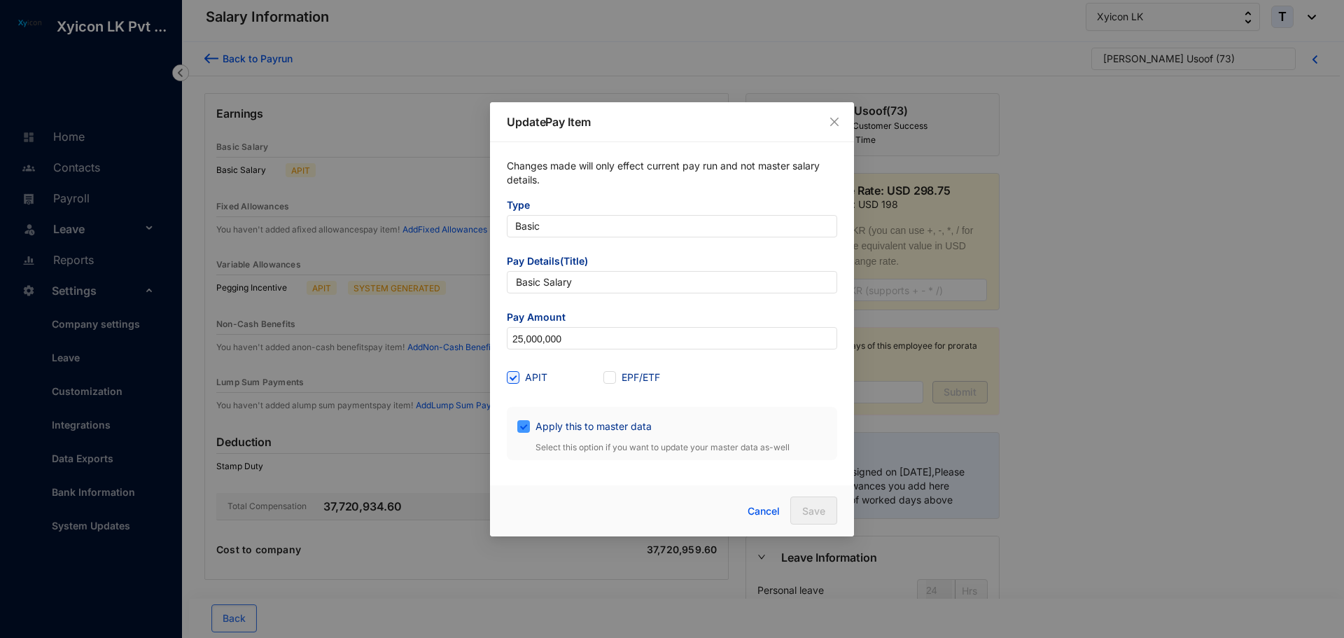
click at [520, 433] on div "Apply this to master data" at bounding box center [671, 426] width 309 height 22
click at [523, 429] on input "Apply this to master data" at bounding box center [522, 425] width 10 height 10
checkbox input "false"
click at [815, 506] on span "Save" at bounding box center [813, 511] width 23 height 14
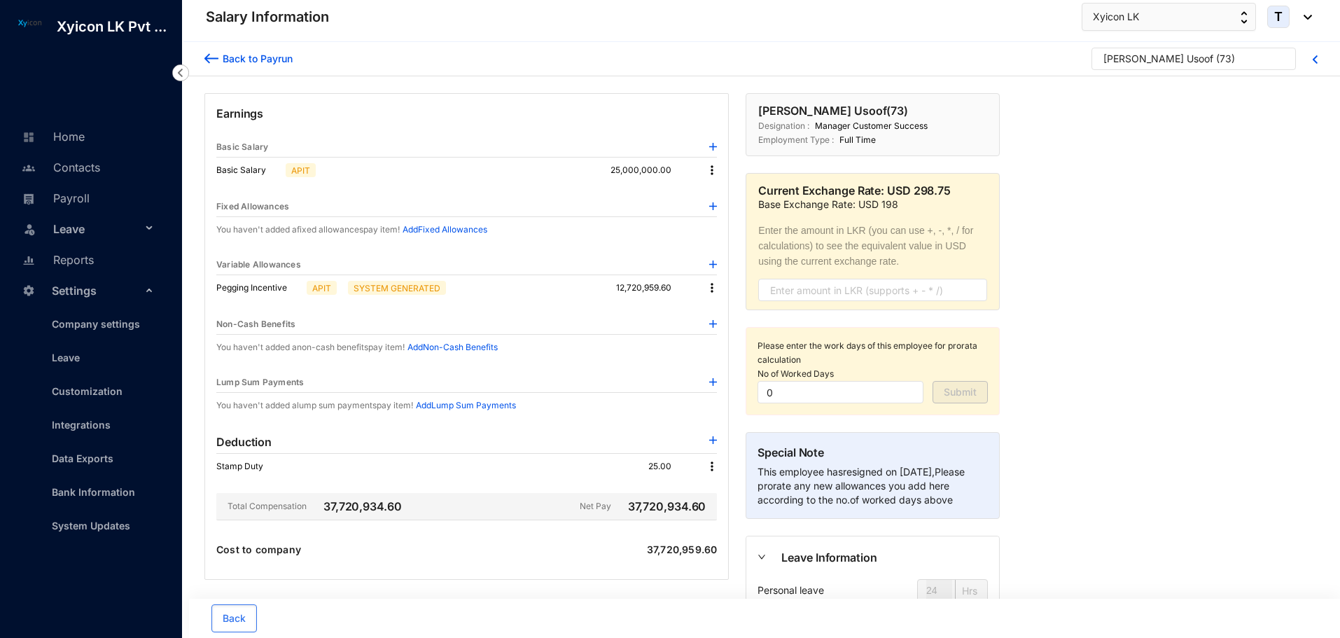
click at [713, 167] on img at bounding box center [712, 170] width 14 height 14
click at [717, 194] on span "Edit" at bounding box center [724, 193] width 17 height 15
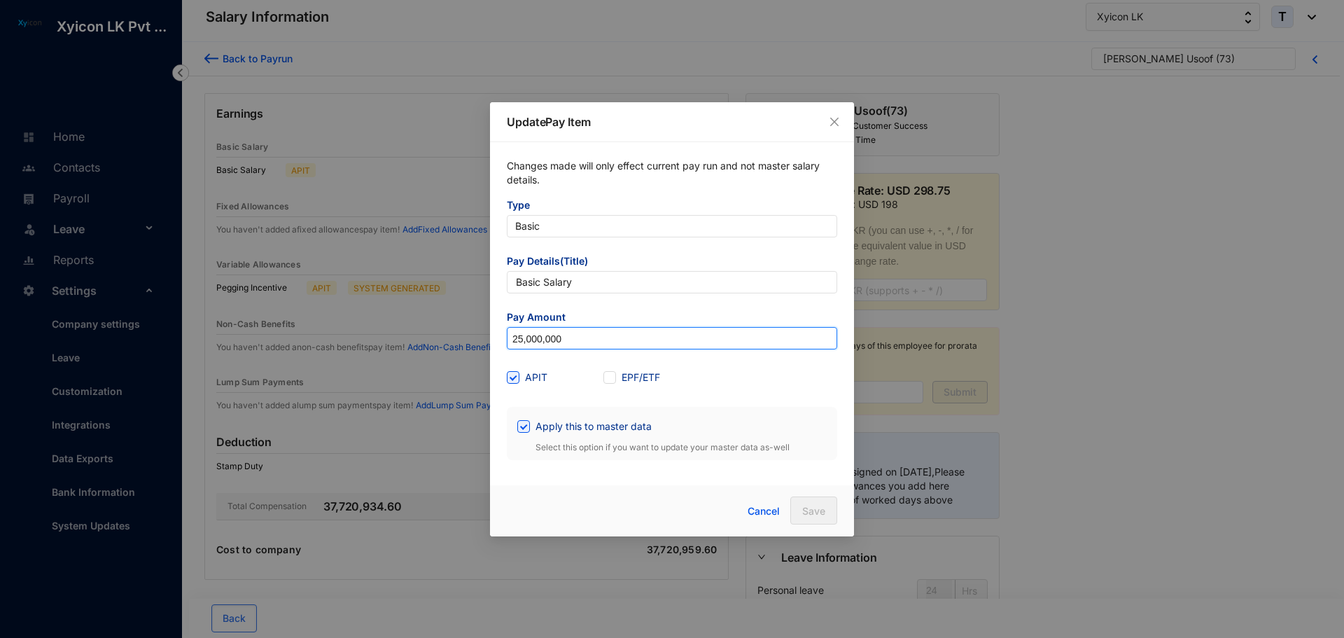
drag, startPoint x: 531, startPoint y: 335, endPoint x: 359, endPoint y: 333, distance: 171.5
click at [361, 334] on div "Update Pay Item Changes made will only effect current pay run and not master sa…" at bounding box center [672, 319] width 1344 height 638
type input "2,500,000"
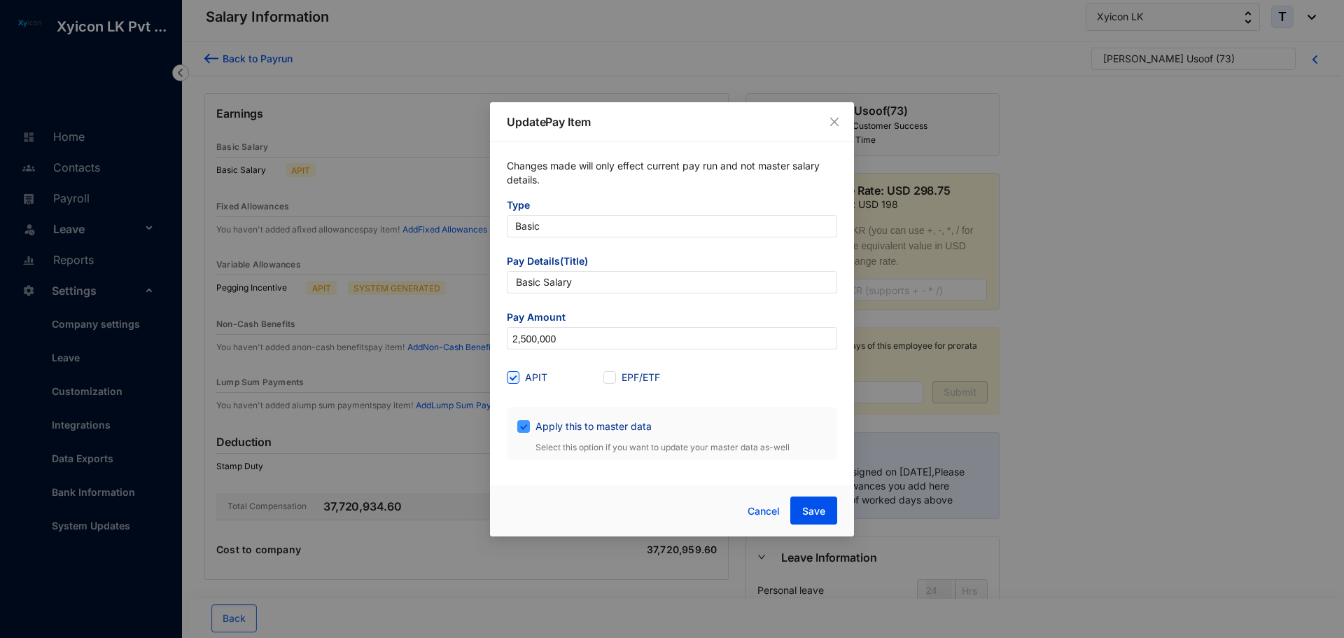
click at [568, 430] on span "Apply this to master data" at bounding box center [593, 426] width 127 height 15
click at [527, 430] on input "Apply this to master data" at bounding box center [522, 425] width 10 height 10
checkbox input "false"
click at [816, 512] on span "Save" at bounding box center [813, 511] width 23 height 14
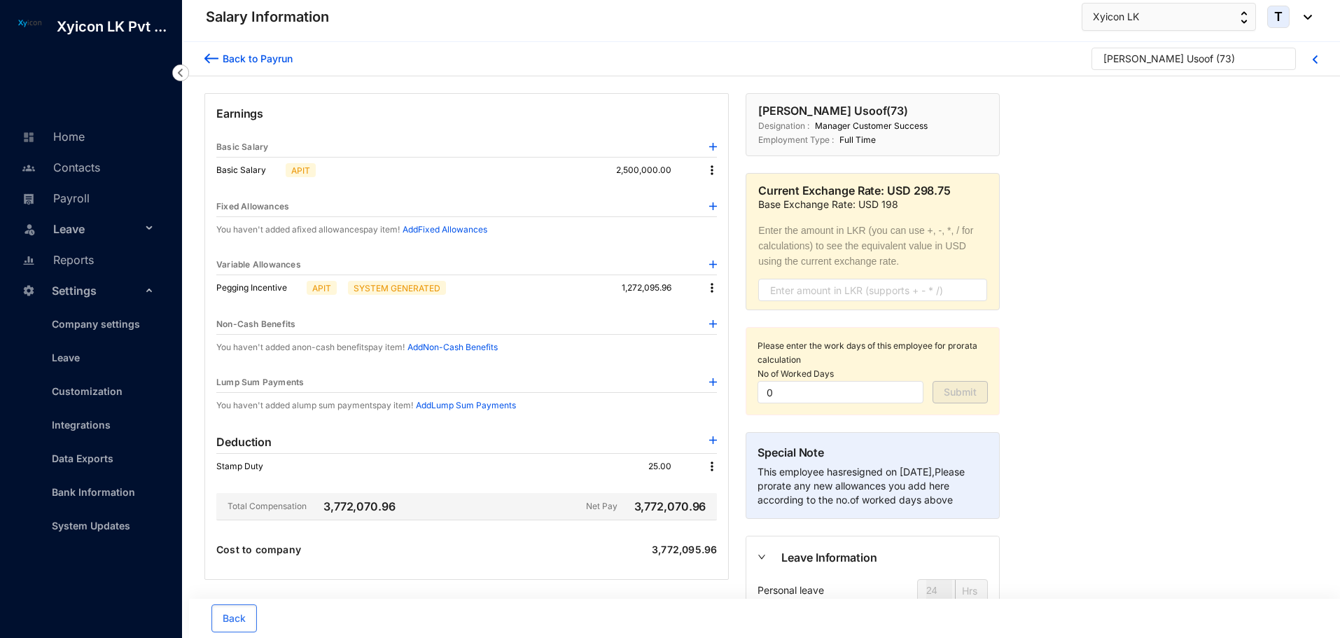
click at [715, 171] on img at bounding box center [712, 170] width 14 height 14
click at [720, 191] on span "Edit" at bounding box center [724, 193] width 17 height 15
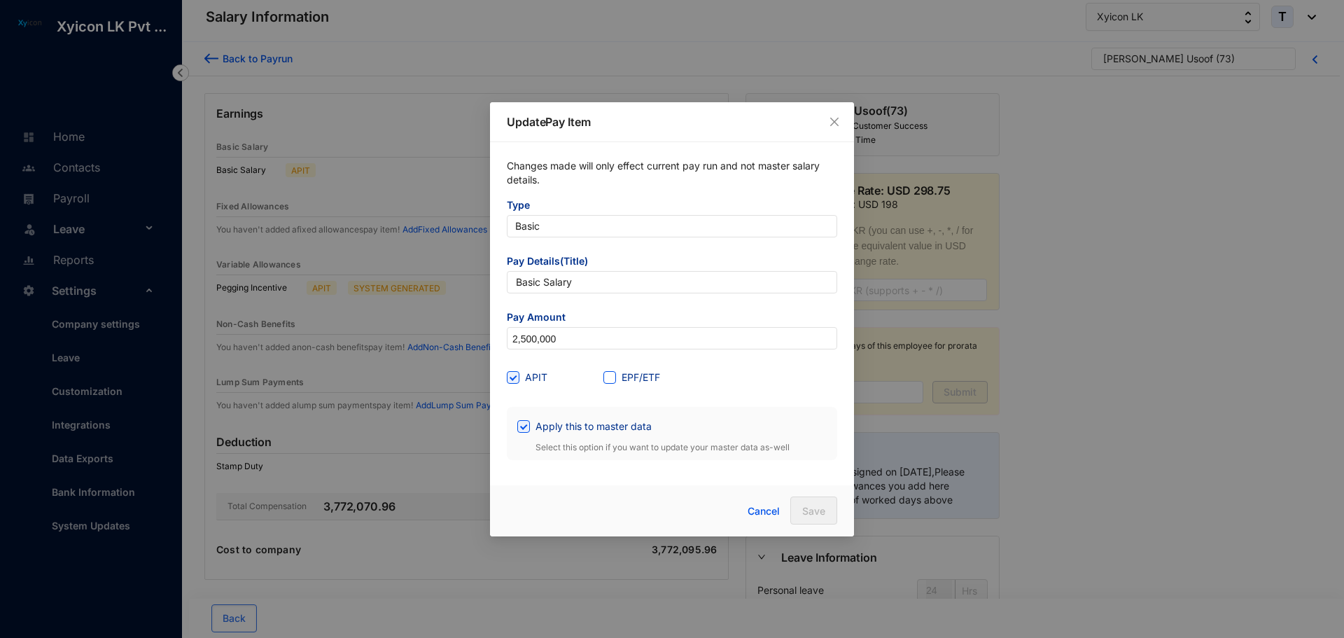
click at [607, 373] on input "EPF/ETF" at bounding box center [608, 376] width 10 height 10
checkbox input "true"
drag, startPoint x: 536, startPoint y: 426, endPoint x: 593, endPoint y: 447, distance: 60.5
click at [536, 429] on span "Apply this to master data" at bounding box center [593, 426] width 127 height 15
click at [527, 429] on input "Apply this to master data" at bounding box center [522, 425] width 10 height 10
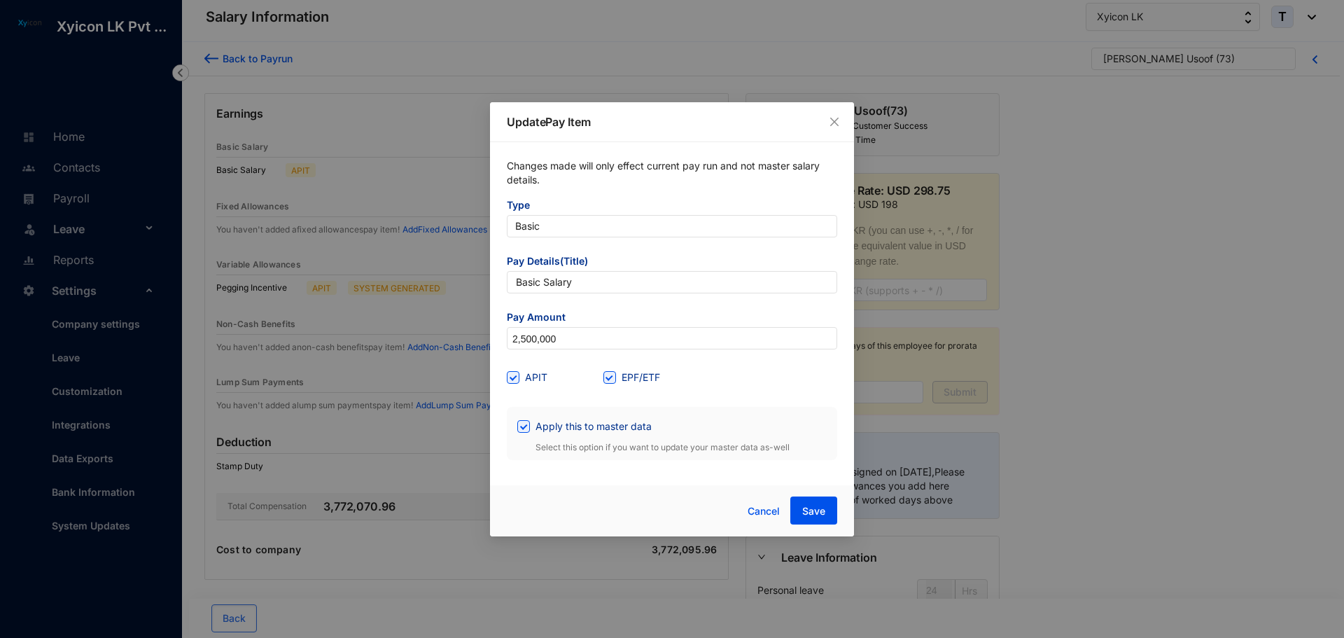
checkbox input "false"
click at [826, 508] on button "Save" at bounding box center [813, 510] width 47 height 28
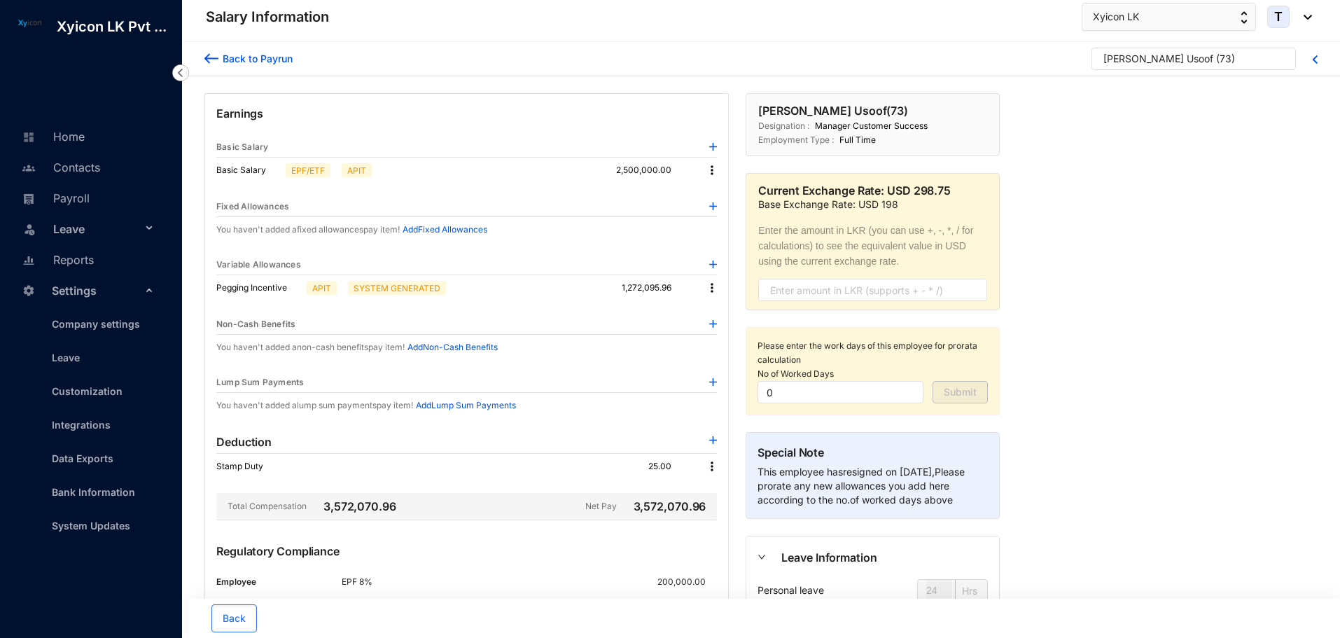
click at [214, 58] on img at bounding box center [211, 58] width 14 height 15
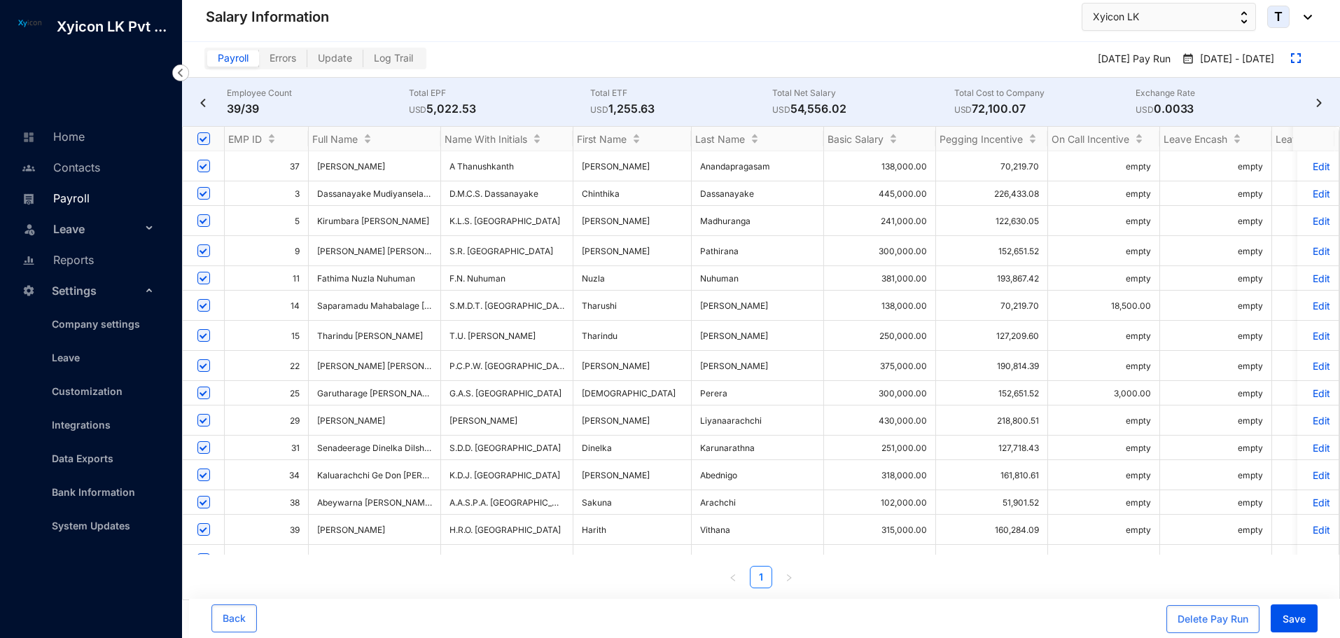
click at [75, 194] on link "Payroll" at bounding box center [53, 198] width 71 height 14
